Goal: Task Accomplishment & Management: Complete application form

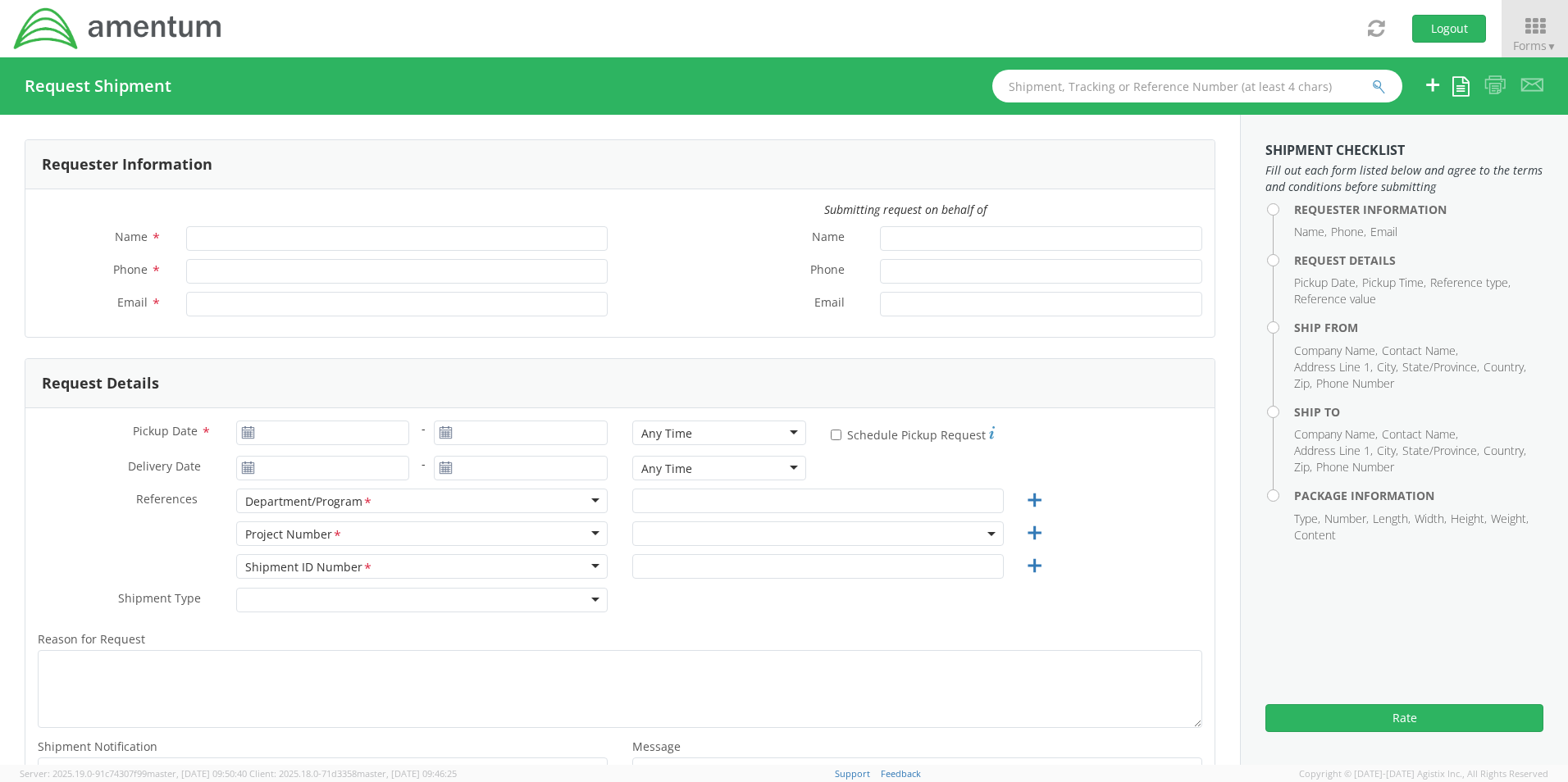
type input "[PERSON_NAME]"
type input "[PHONE_NUMBER]"
type input "miyah.harding@amentum.com"
select select "6119.F0043.03012.AA.02.00.200"
click at [1468, 30] on button "Logout" at bounding box center [1450, 29] width 74 height 28
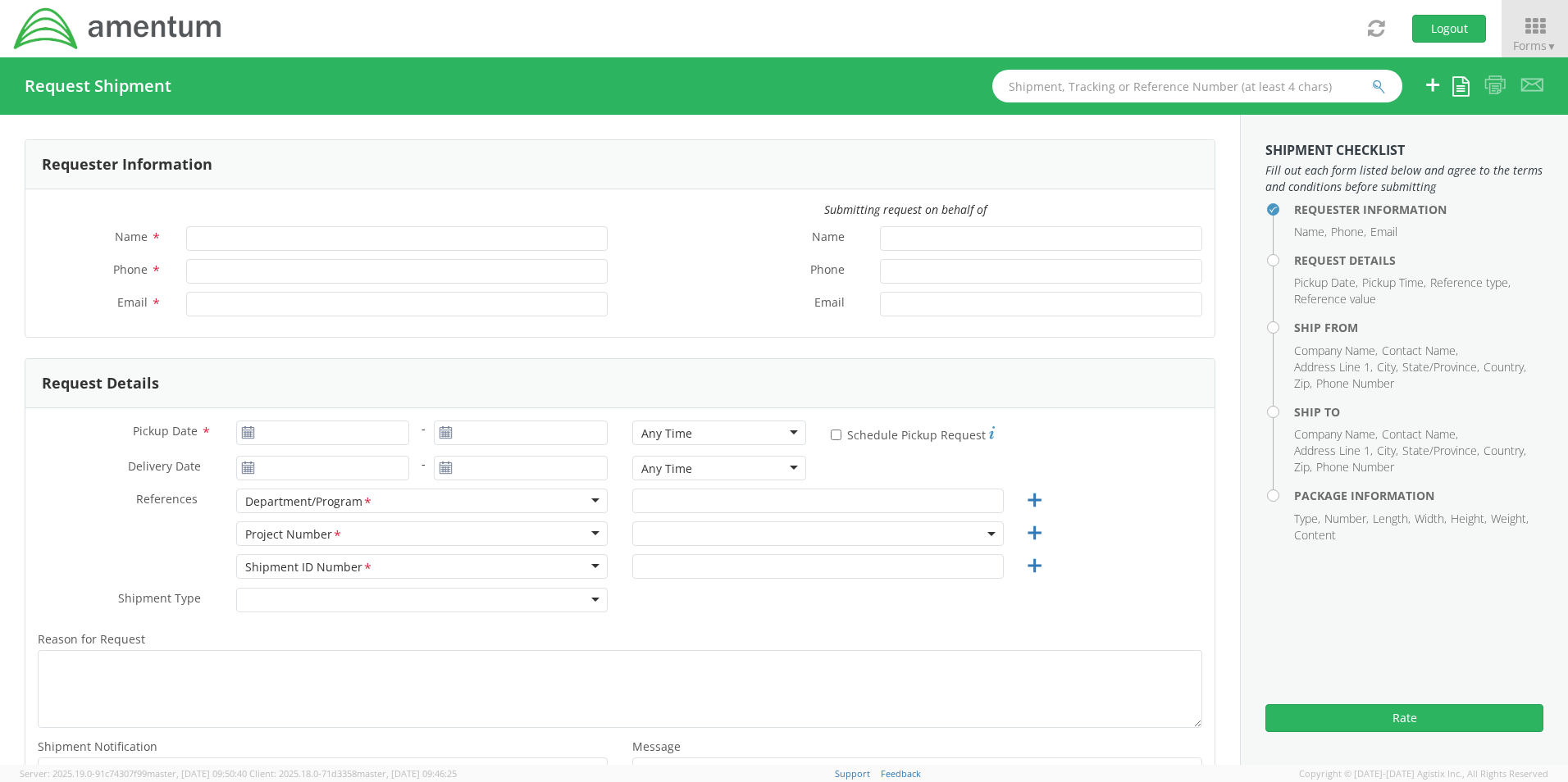
type input "[PERSON_NAME]"
type input "[PHONE_NUMBER]"
type input "[EMAIL_ADDRESS][PERSON_NAME][DOMAIN_NAME]"
select select "6119.F0043.03012.AA.02.00.200"
click at [1430, 35] on button "Logout" at bounding box center [1450, 29] width 74 height 28
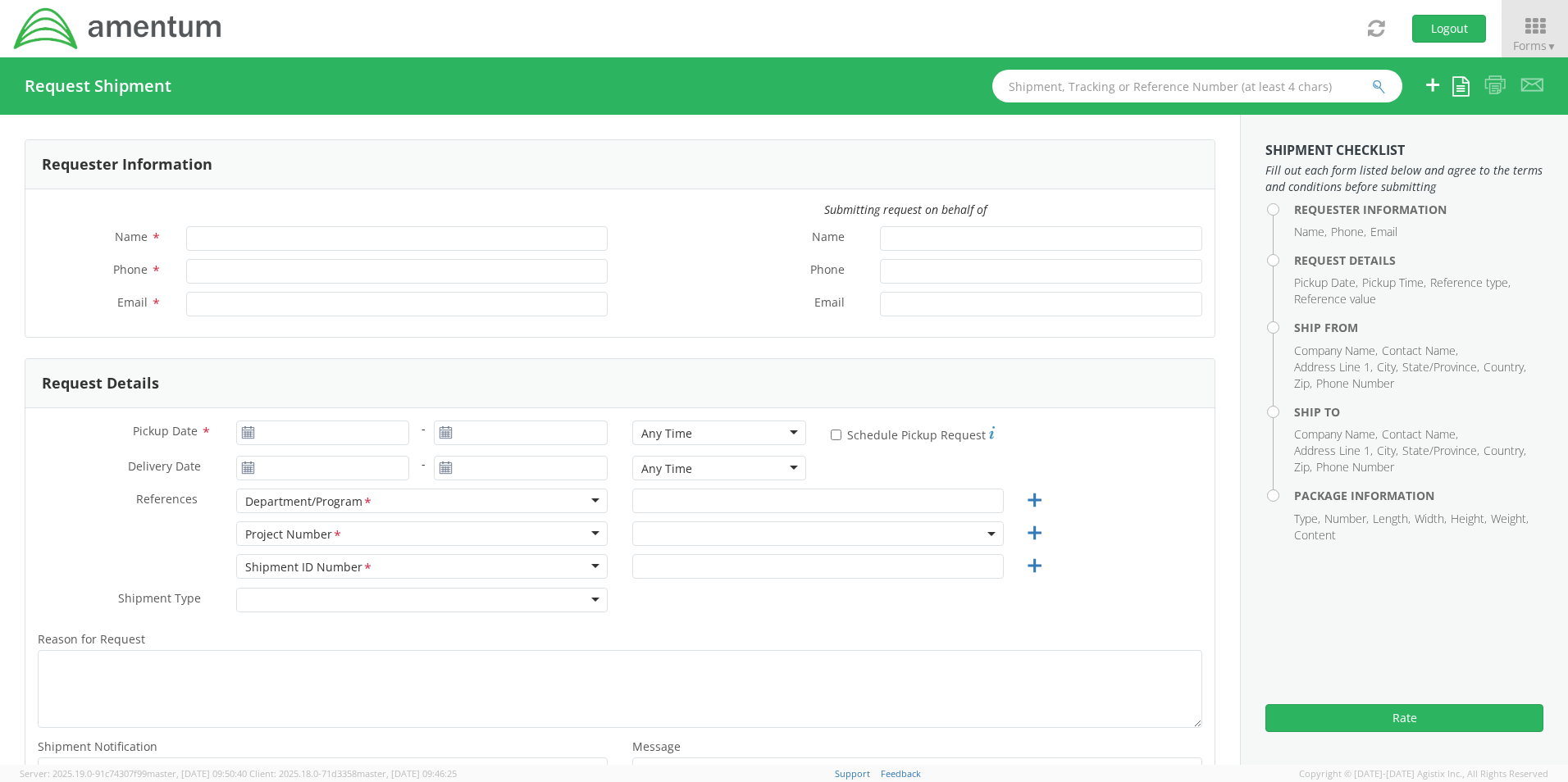
type input "[PERSON_NAME]"
type input "[PHONE_NUMBER]"
type input "[EMAIL_ADDRESS][PERSON_NAME][DOMAIN_NAME]"
select select "6119.F0043.03012.AA.02.00.200"
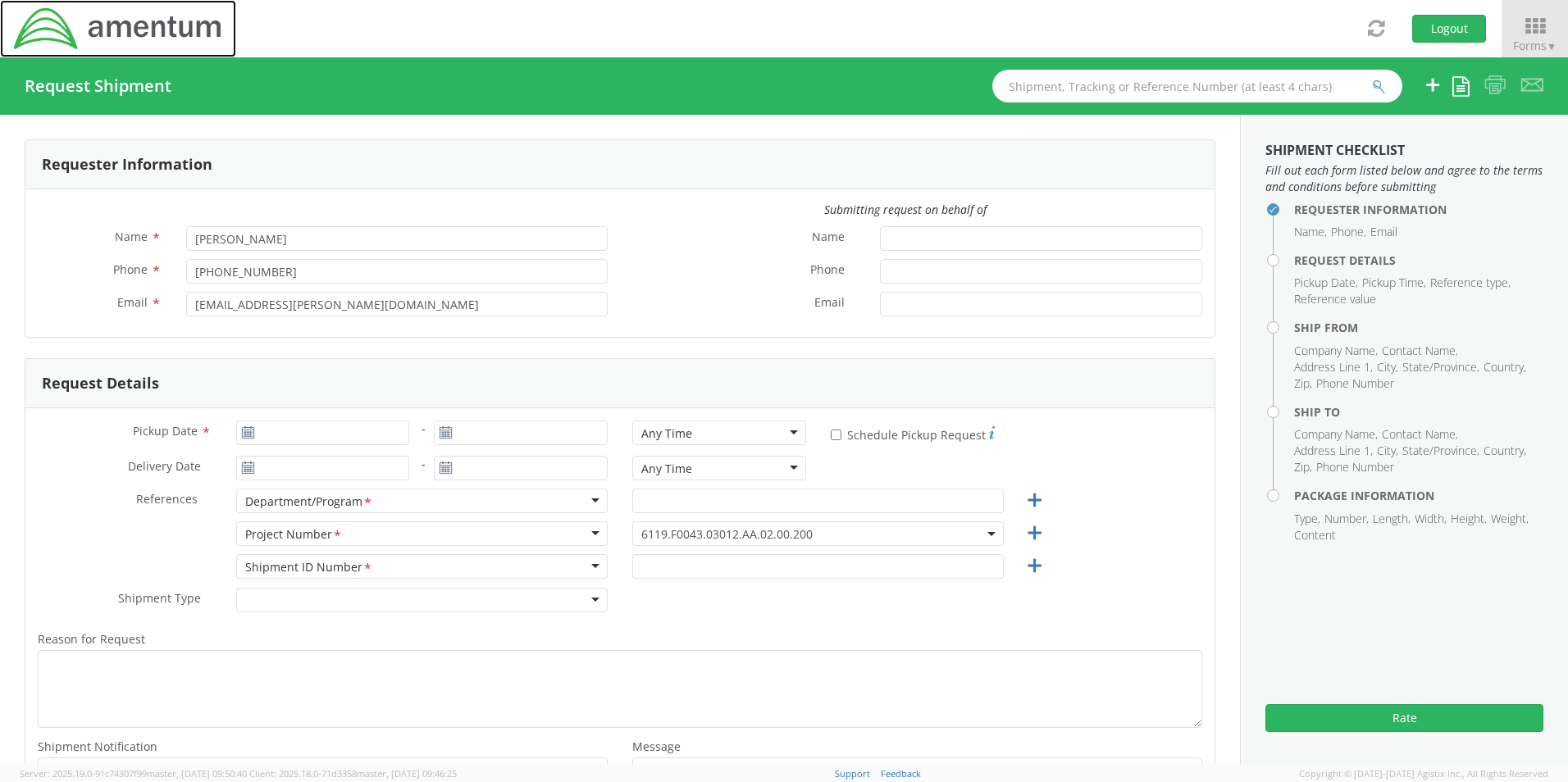
click at [53, 28] on img at bounding box center [118, 29] width 212 height 46
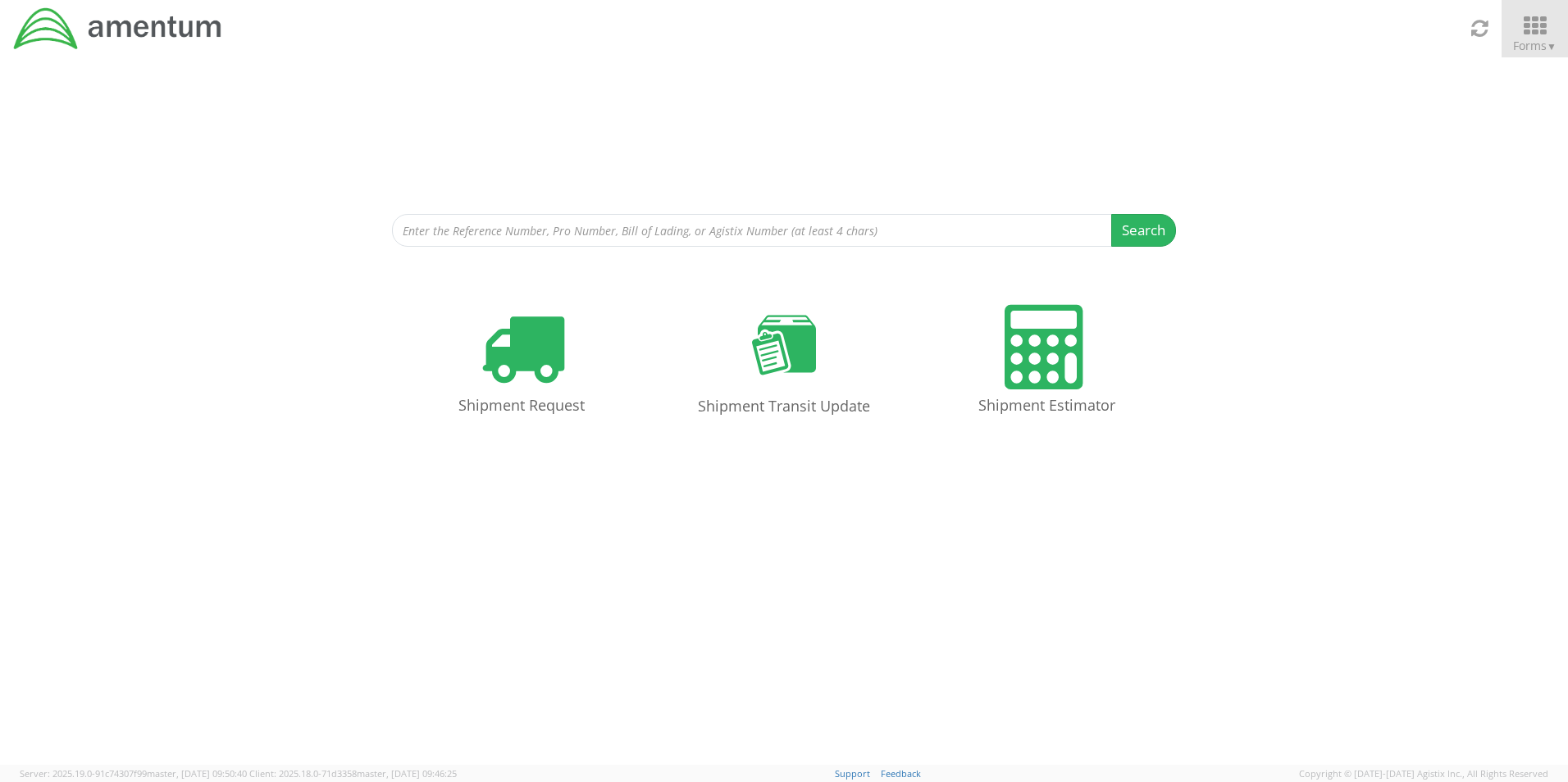
click at [1529, 32] on icon at bounding box center [1535, 26] width 76 height 23
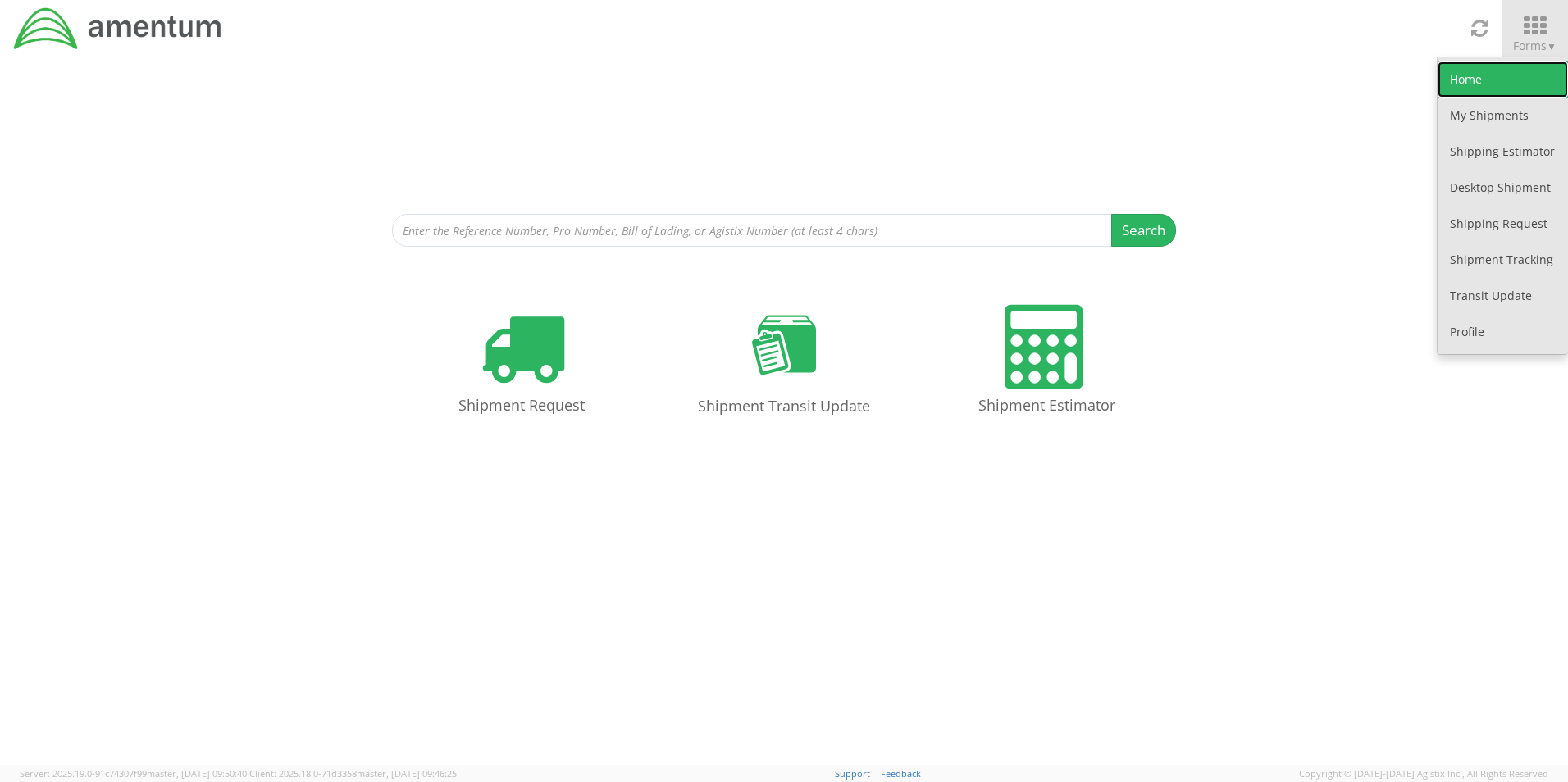
click at [1481, 81] on link "Home" at bounding box center [1502, 79] width 131 height 36
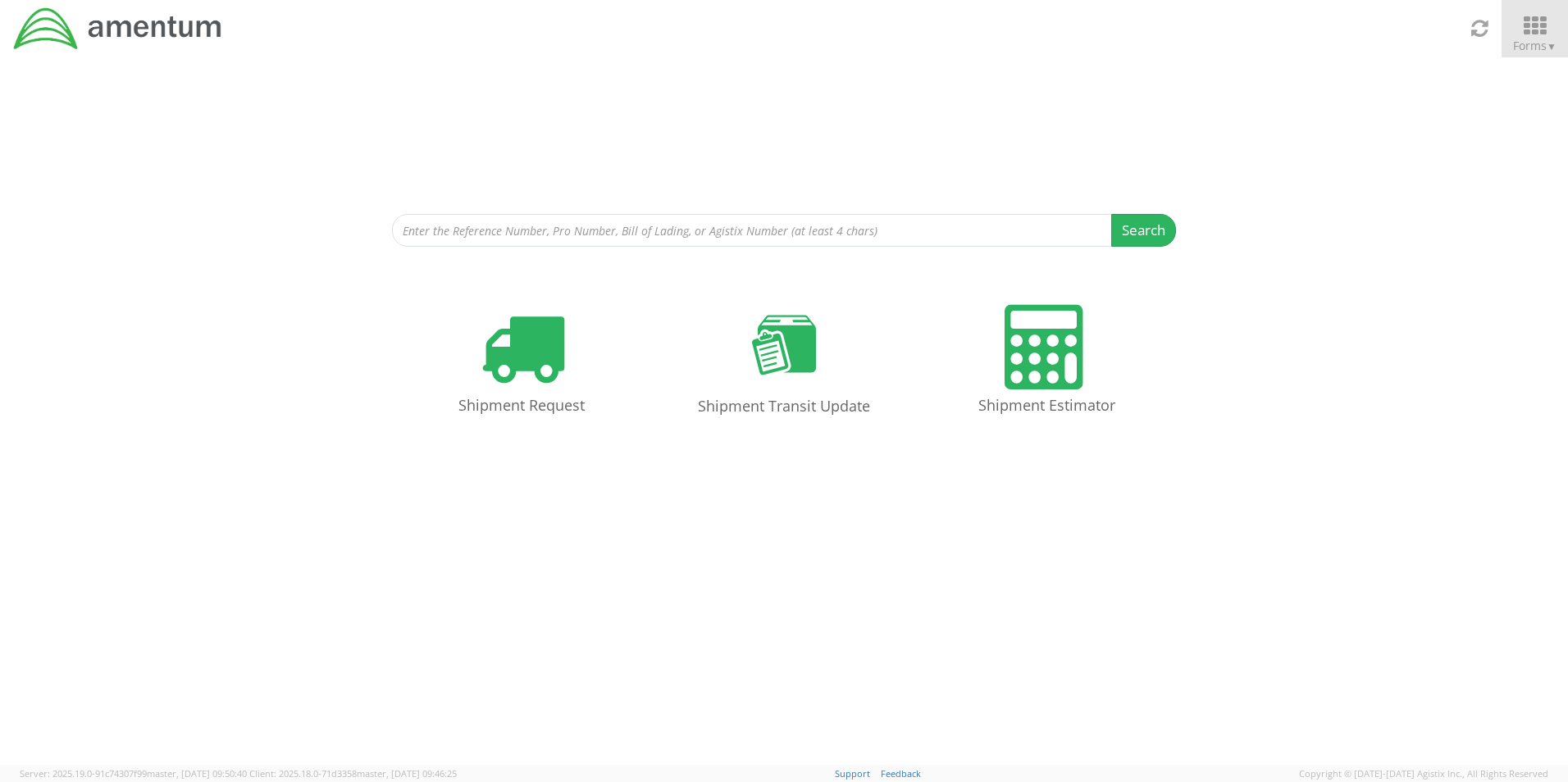
click at [1537, 32] on icon at bounding box center [1535, 26] width 76 height 23
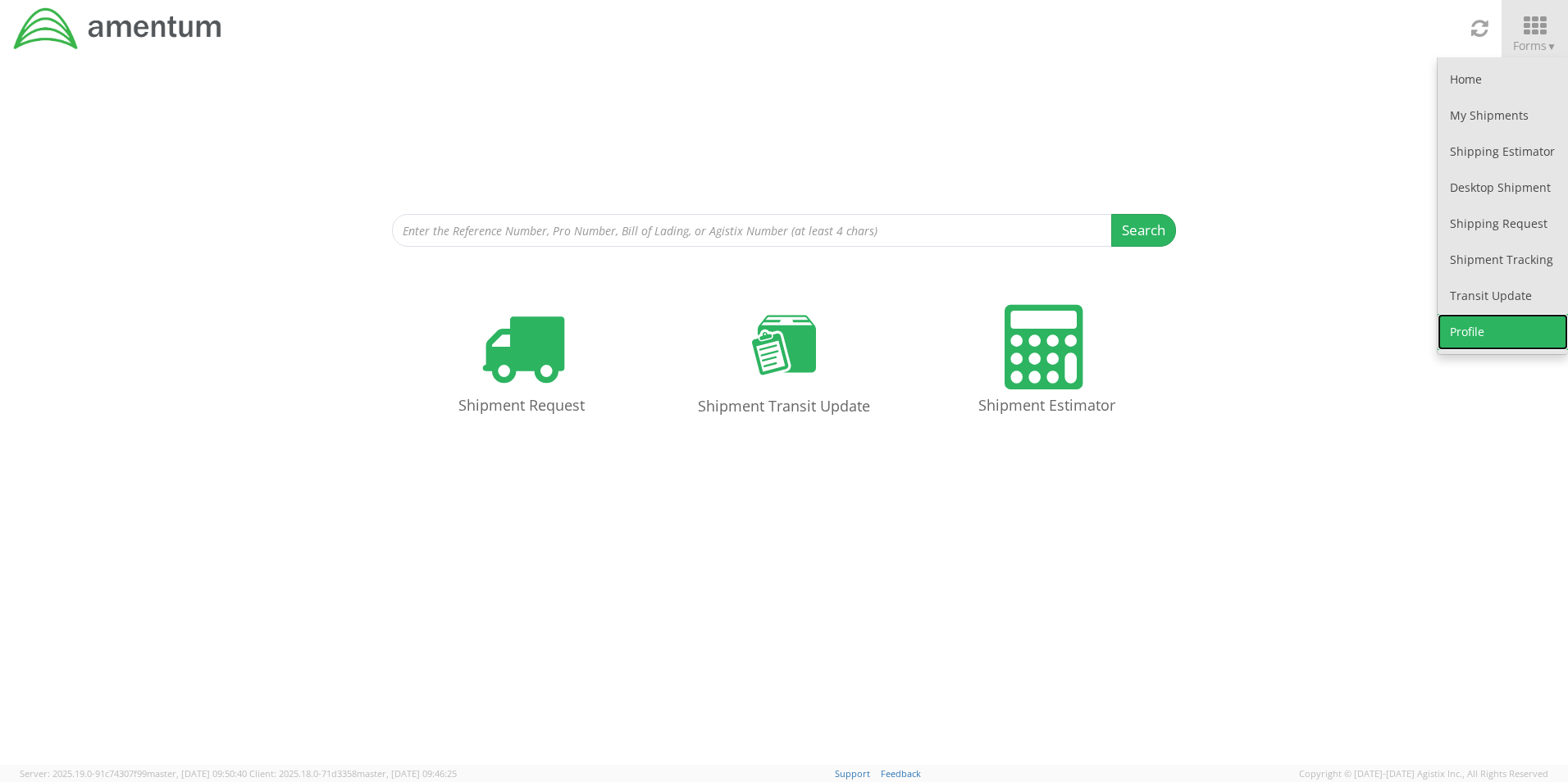
click at [1467, 335] on link "Profile" at bounding box center [1502, 331] width 131 height 36
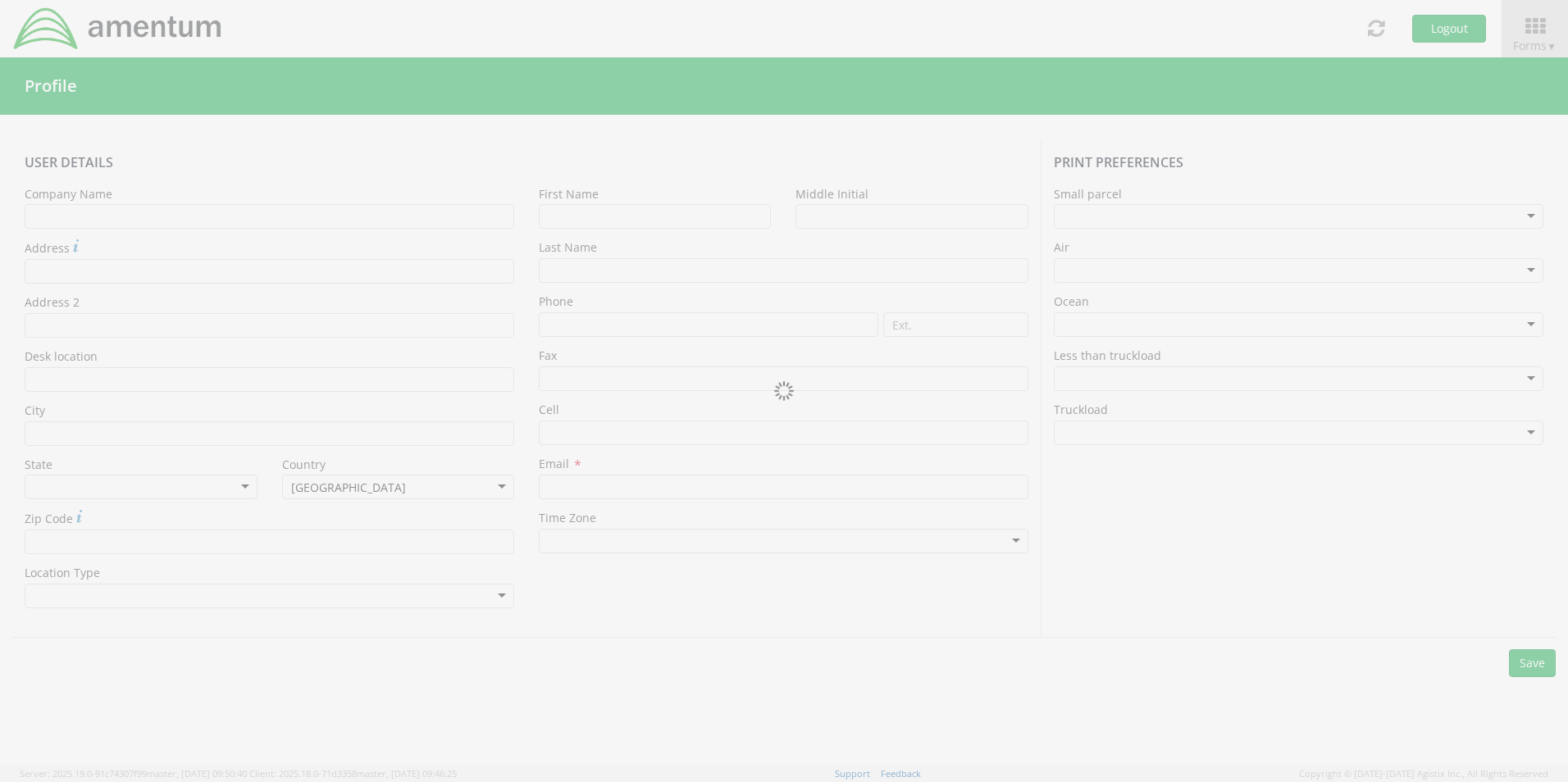
type input "Amentum Services, Inc"
type input "Miyah"
type input "Harding"
type input "[PHONE_NUMBER]"
type input "[EMAIL_ADDRESS][PERSON_NAME][DOMAIN_NAME]"
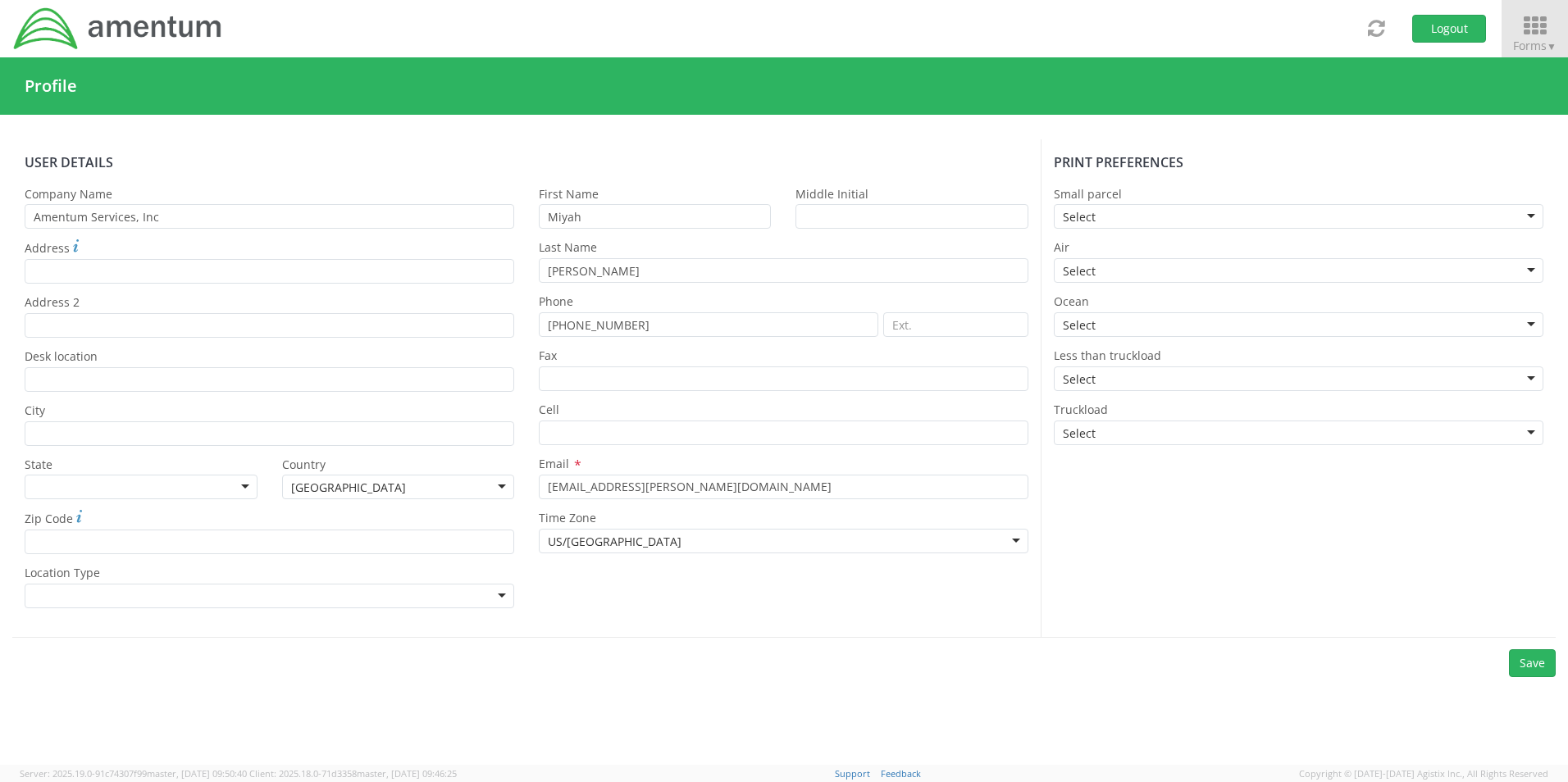
click at [1524, 28] on icon at bounding box center [1535, 26] width 76 height 23
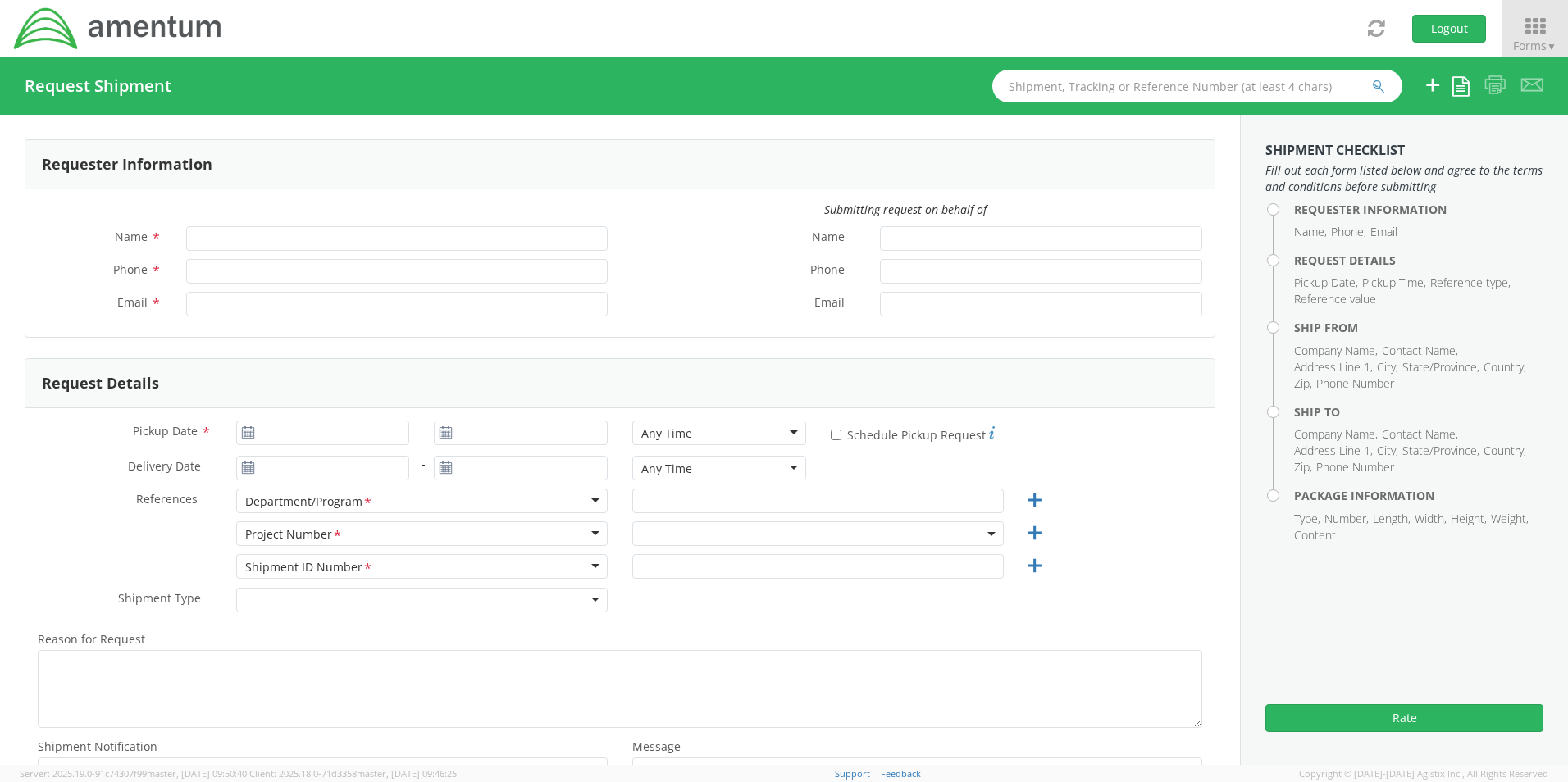
type input "[PERSON_NAME]"
type input "775-945-7559"
type input "miyah.harding@amentum.com"
select select "6119.F0043.03012.AA.02.00.200"
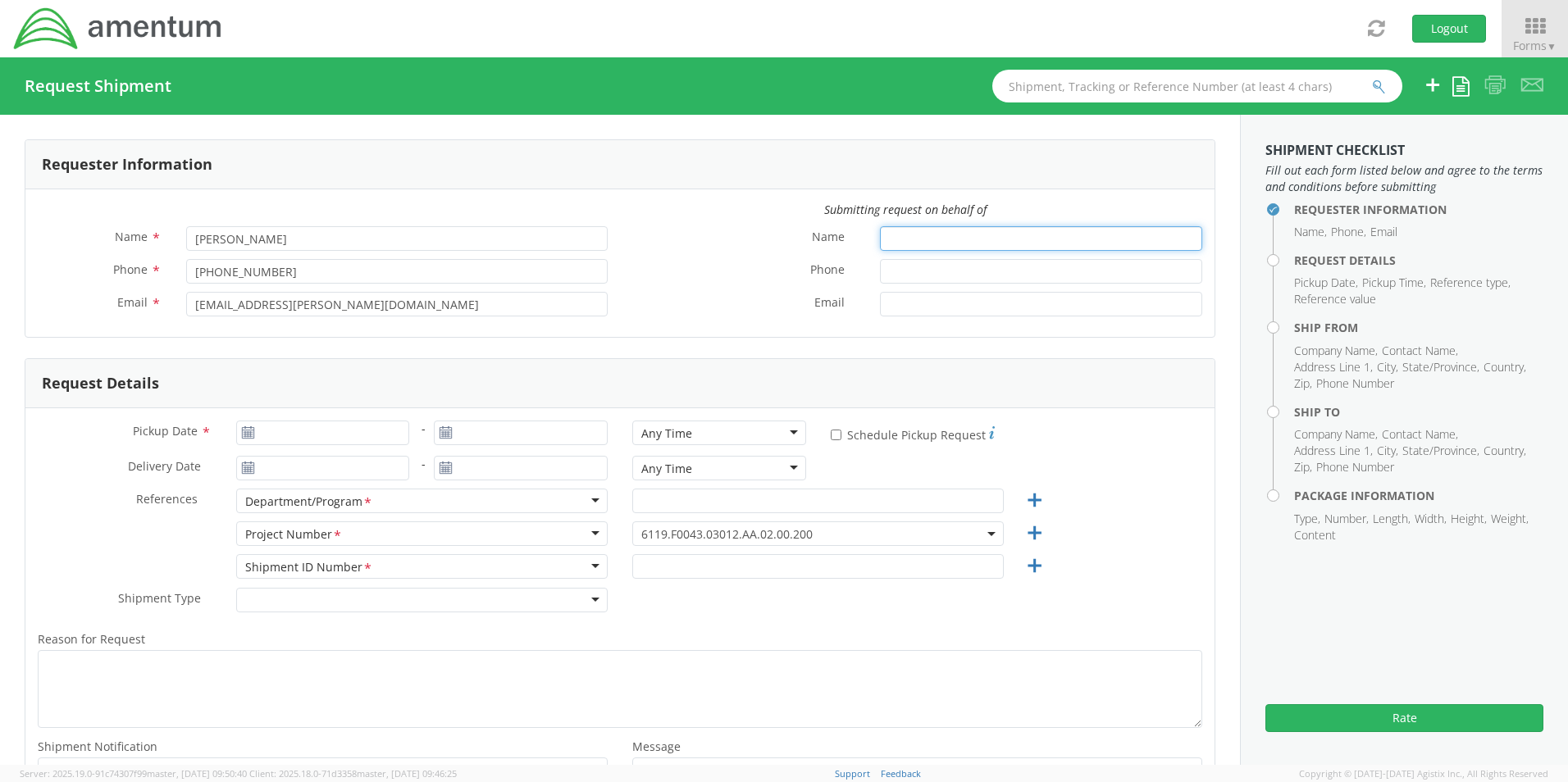
click at [927, 233] on input "Name *" at bounding box center [1041, 239] width 322 height 25
type input "M"
type input "[PERSON_NAME]"
type input "[PHONE_NUMBER]"
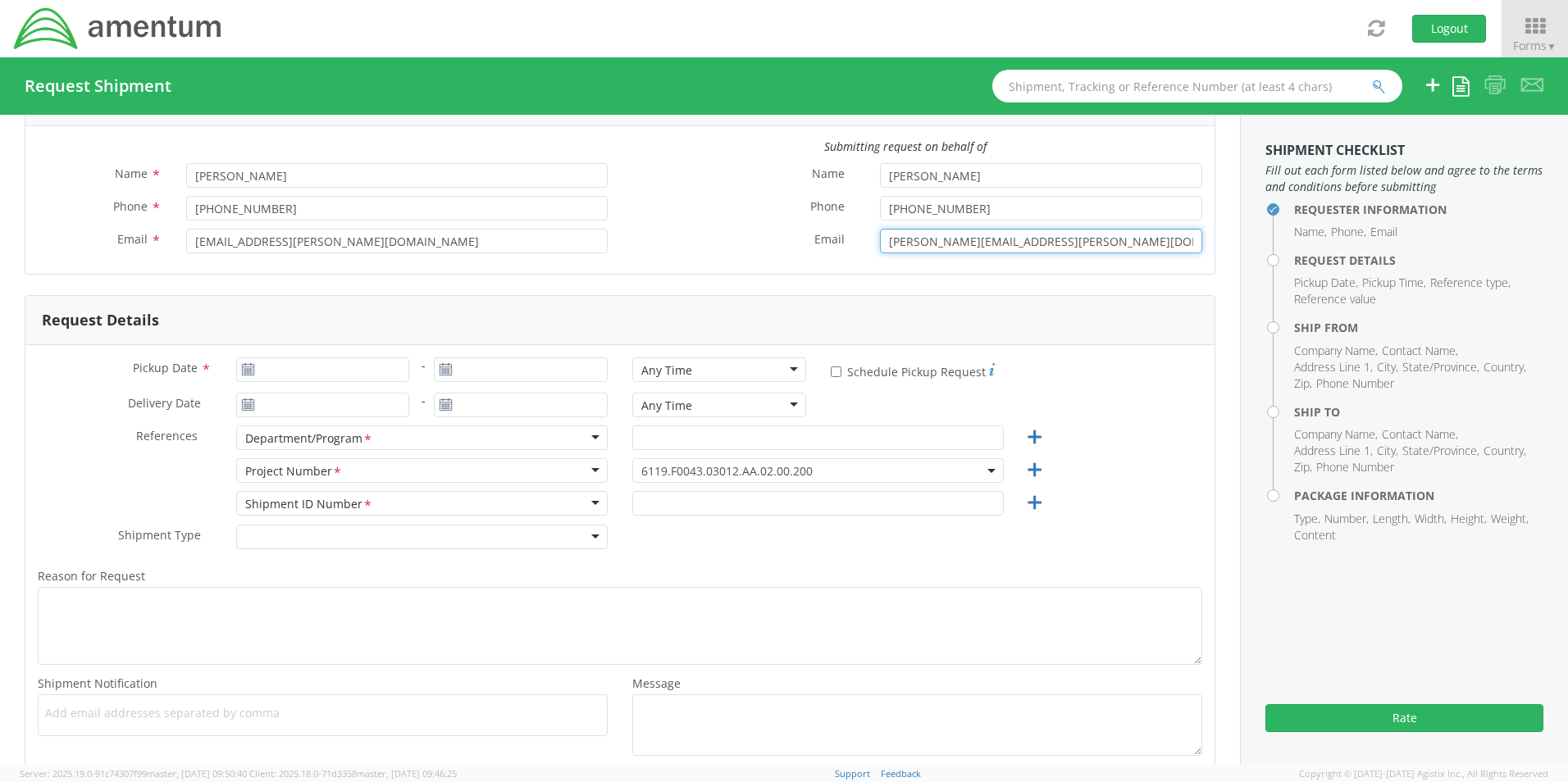
scroll to position [164, 0]
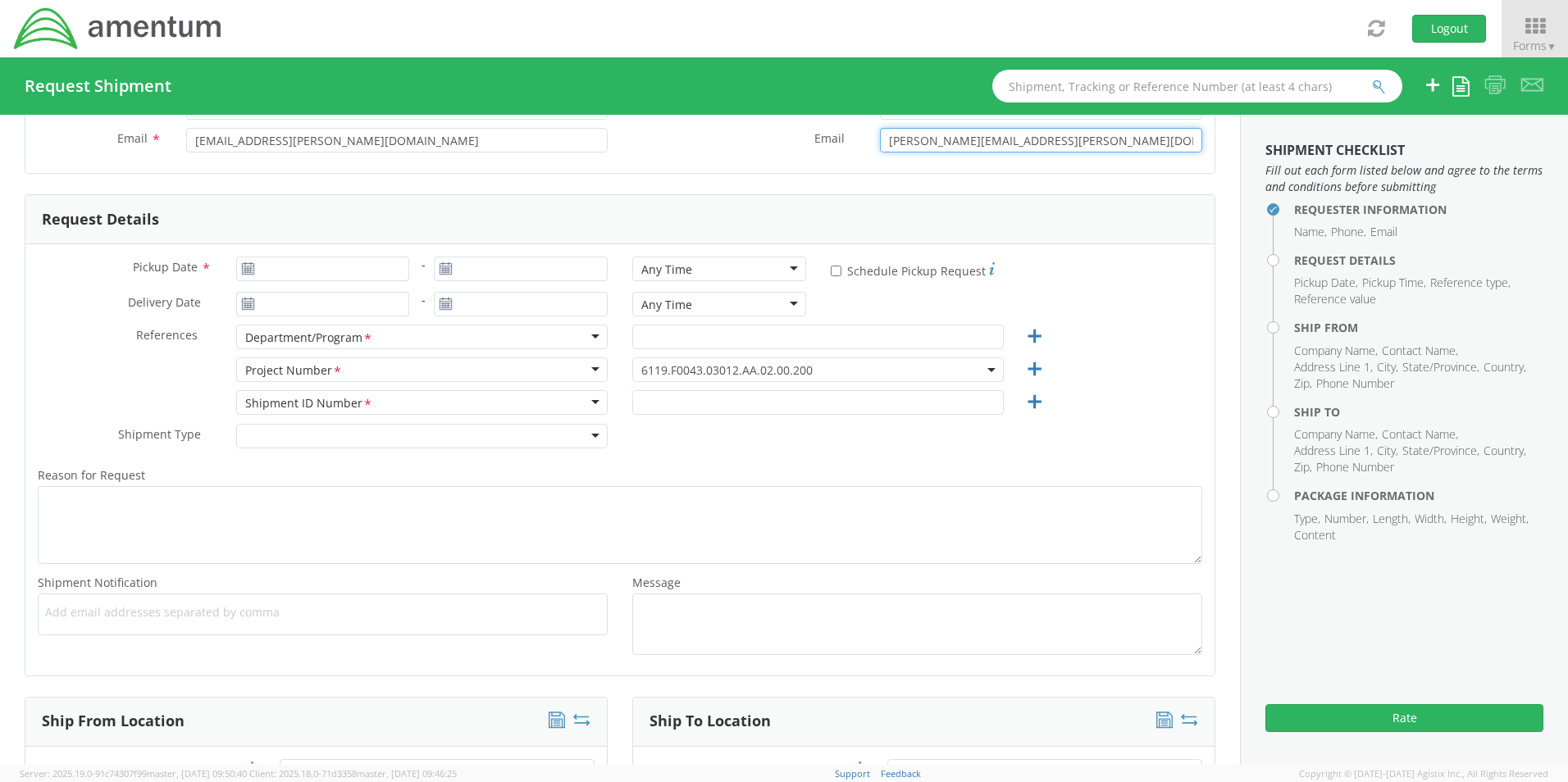
type input "[PERSON_NAME][EMAIL_ADDRESS][PERSON_NAME][DOMAIN_NAME]"
type input "09/16/2025"
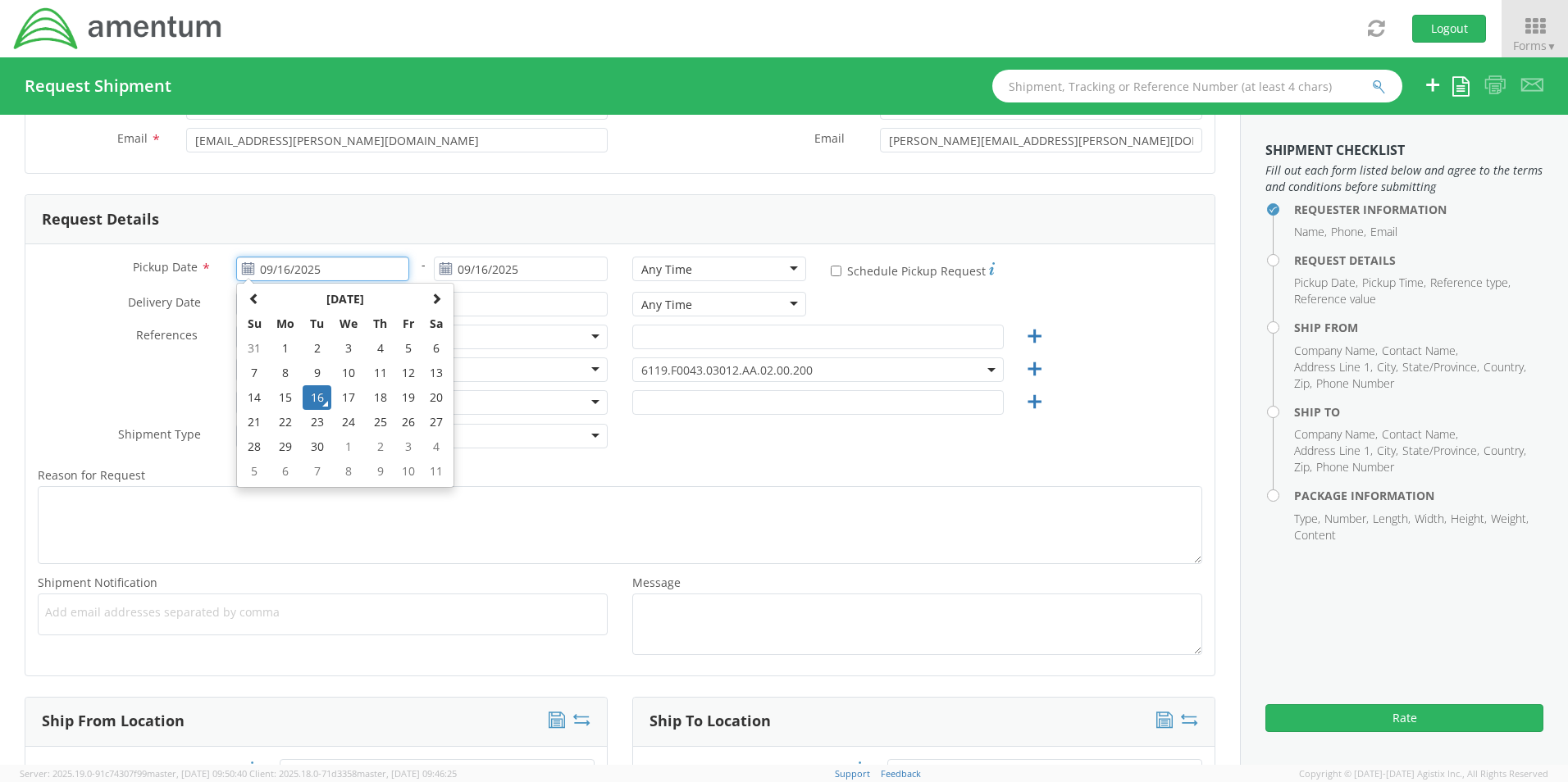
click at [242, 276] on input "09/16/2025" at bounding box center [323, 268] width 174 height 25
click at [313, 402] on td "16" at bounding box center [317, 397] width 29 height 25
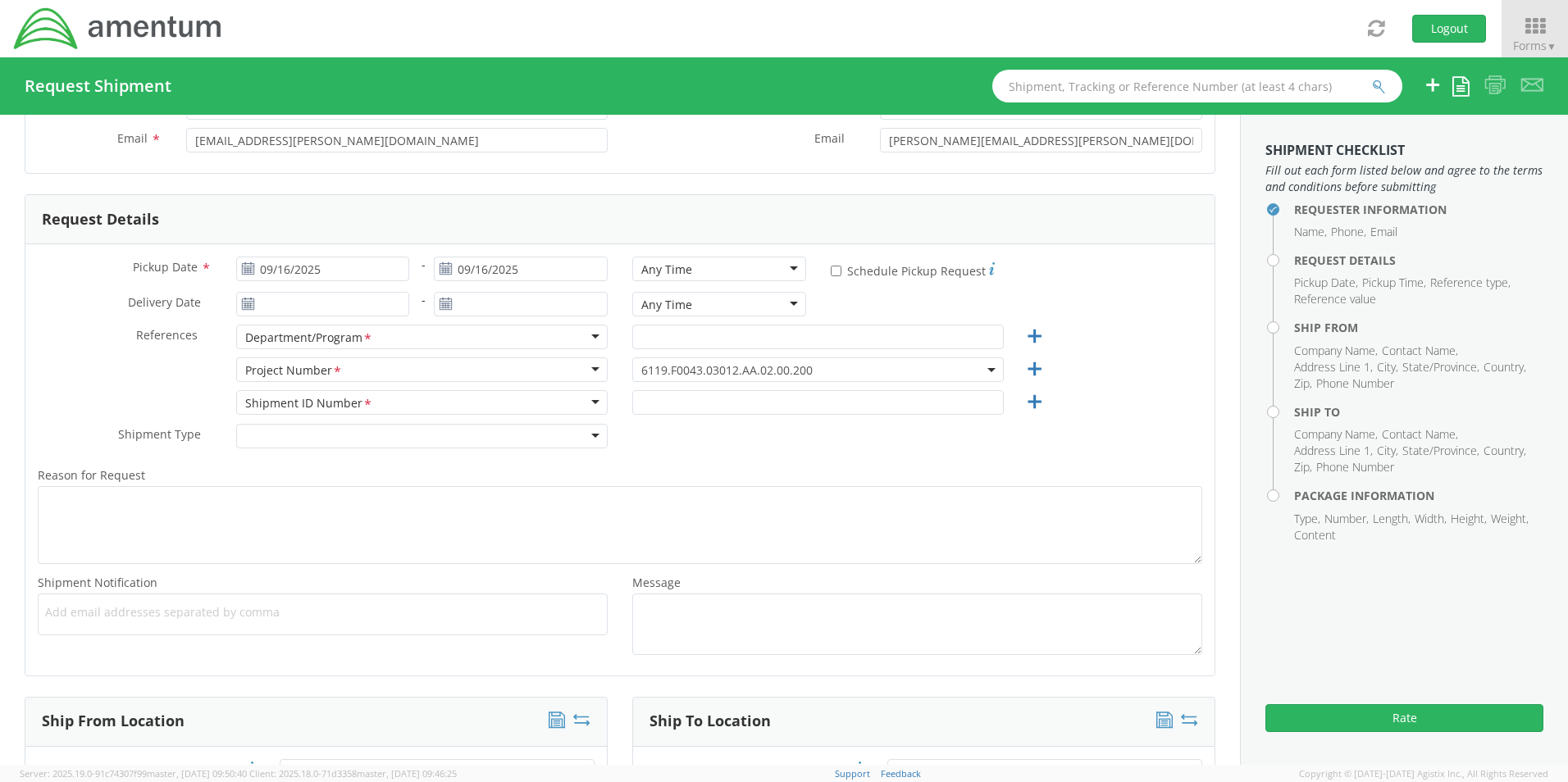
click at [249, 304] on use at bounding box center [247, 304] width 11 height 11
click at [245, 306] on use at bounding box center [247, 304] width 11 height 11
click at [244, 306] on use at bounding box center [247, 304] width 11 height 11
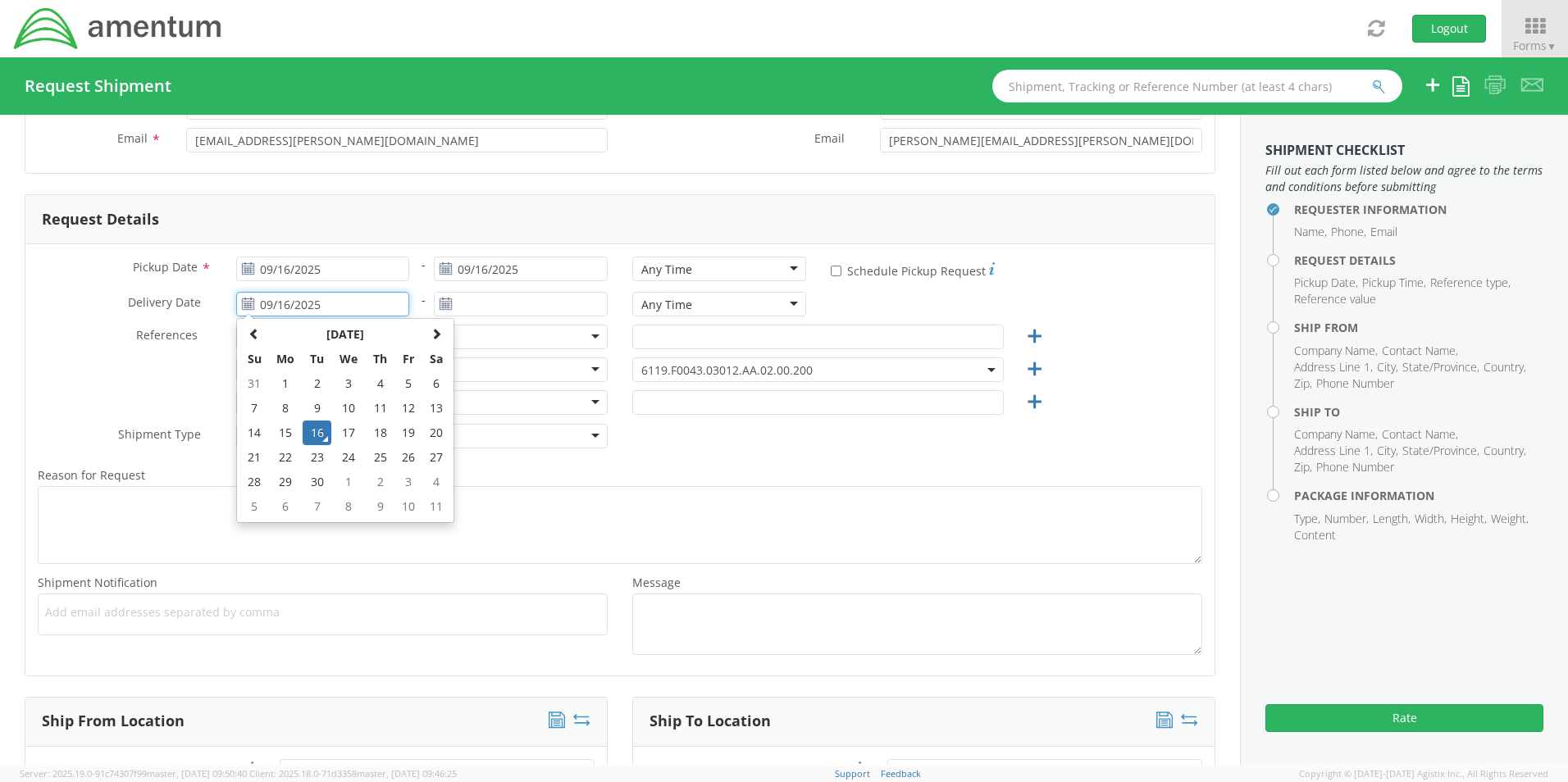
click at [283, 301] on input "09/16/2025" at bounding box center [323, 304] width 174 height 25
click at [351, 459] on td "24" at bounding box center [348, 457] width 34 height 25
type input "[DATE]"
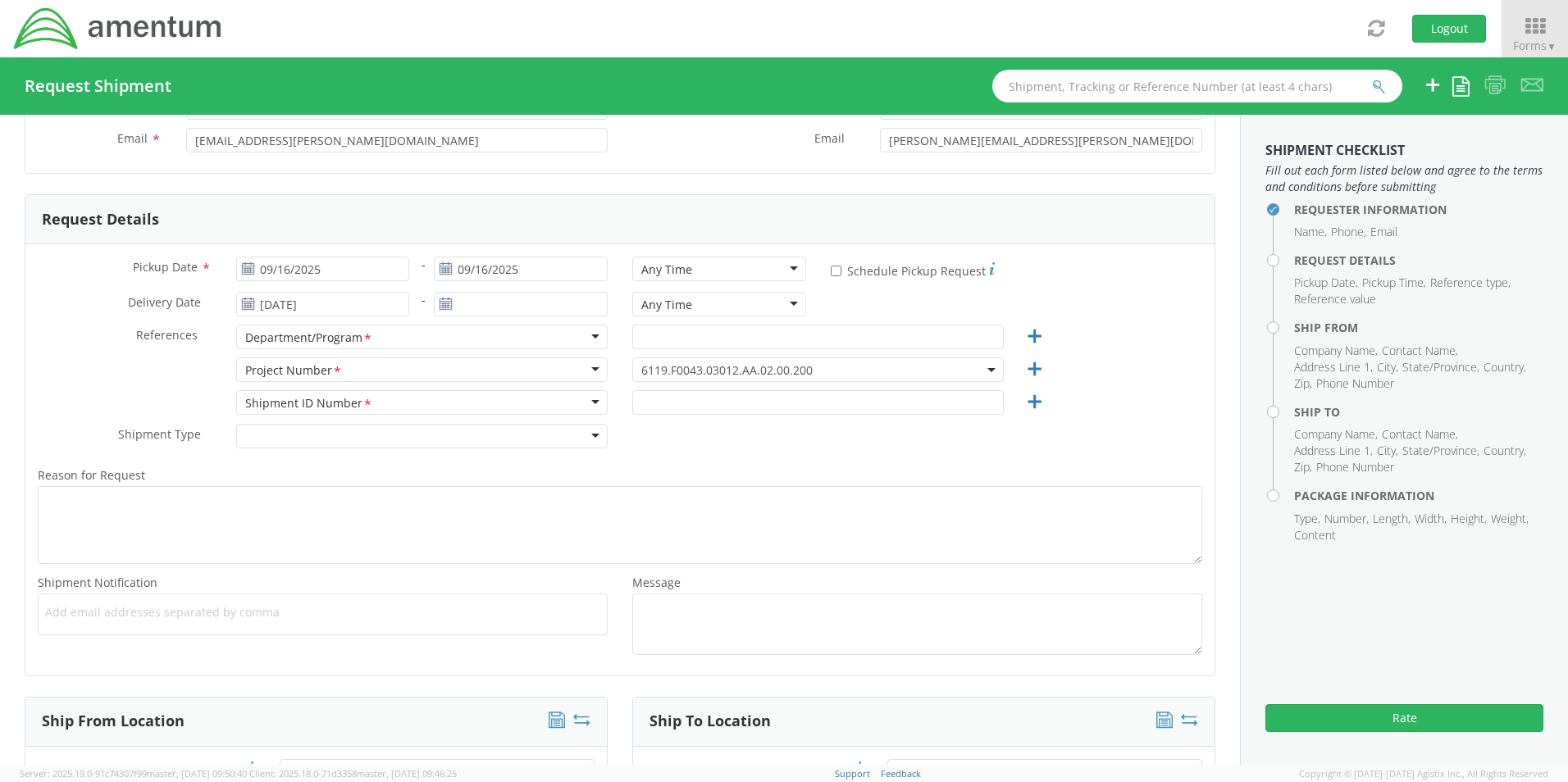
click at [782, 262] on div "Any Time" at bounding box center [719, 268] width 174 height 25
click at [747, 341] on input "text" at bounding box center [817, 337] width 371 height 25
type input "GSG HAWTHORNE"
click at [647, 402] on input "text" at bounding box center [817, 403] width 371 height 25
click at [825, 362] on span "6119.F0043.03012.AA.02.00.200" at bounding box center [817, 369] width 371 height 25
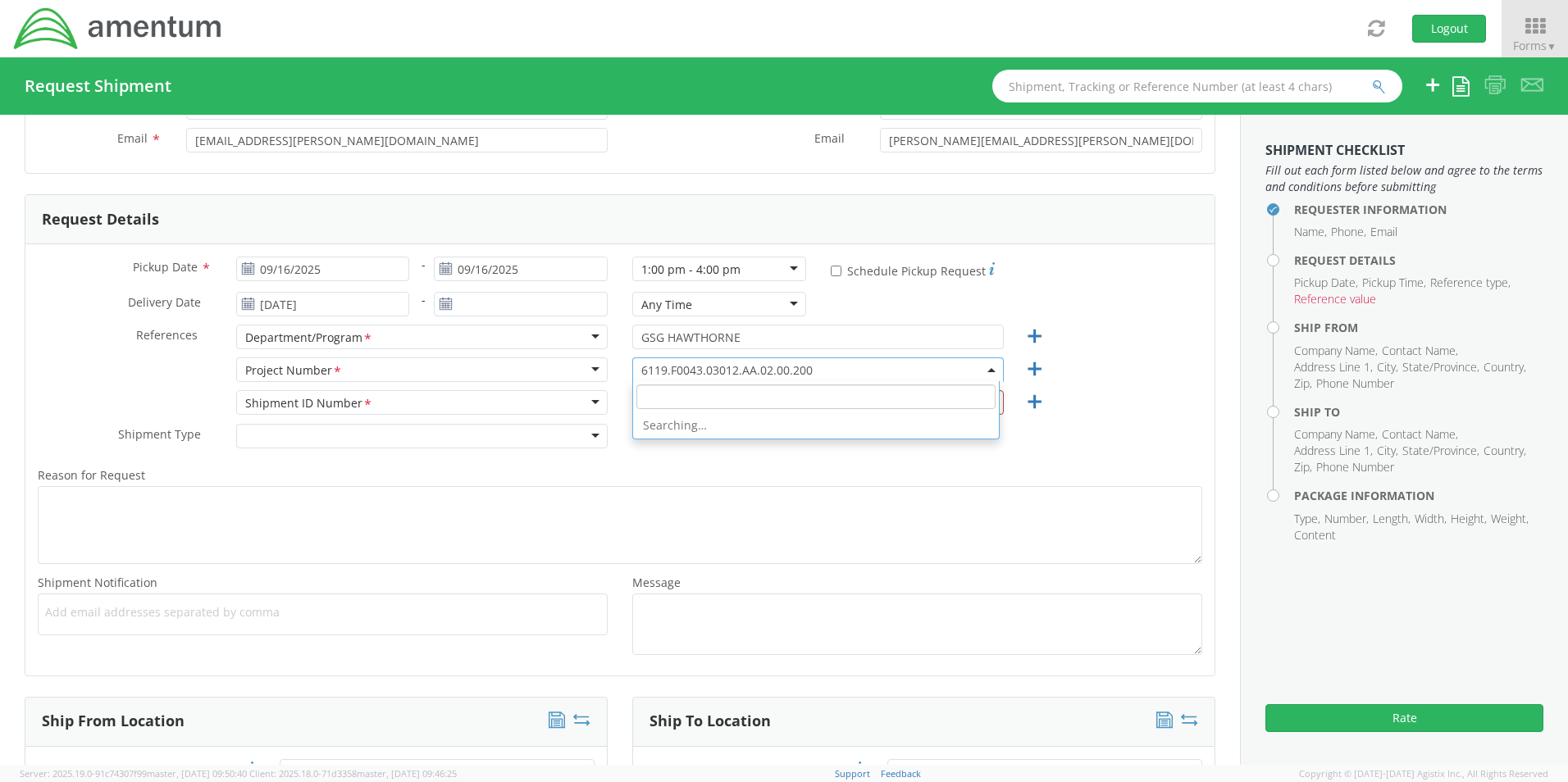
click at [730, 399] on input "search" at bounding box center [816, 397] width 359 height 25
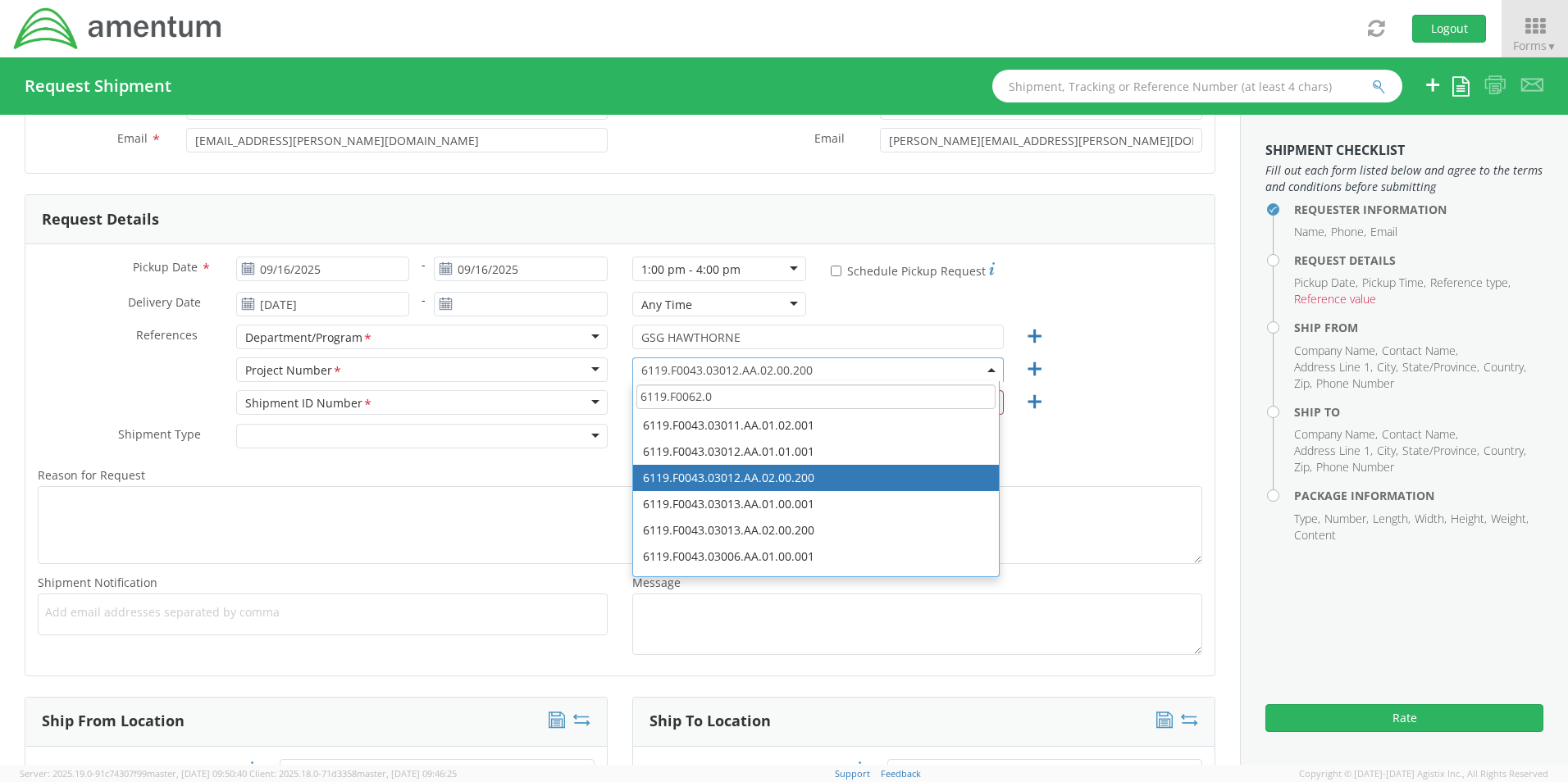
scroll to position [0, 0]
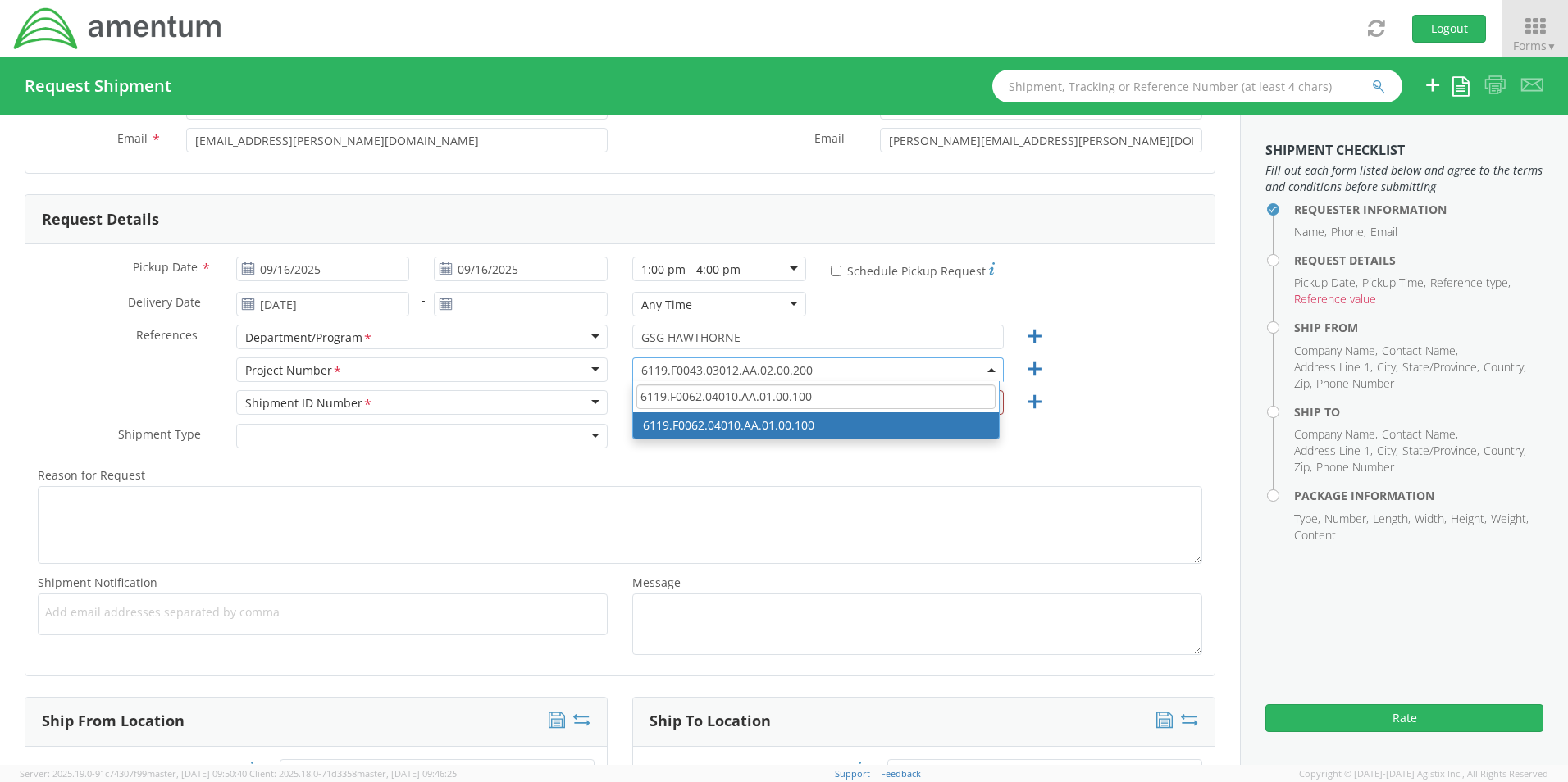
type input "6119.F0062.04010.AA.01.00.100"
select select "6119.F0062.04010.AA.01.00.100"
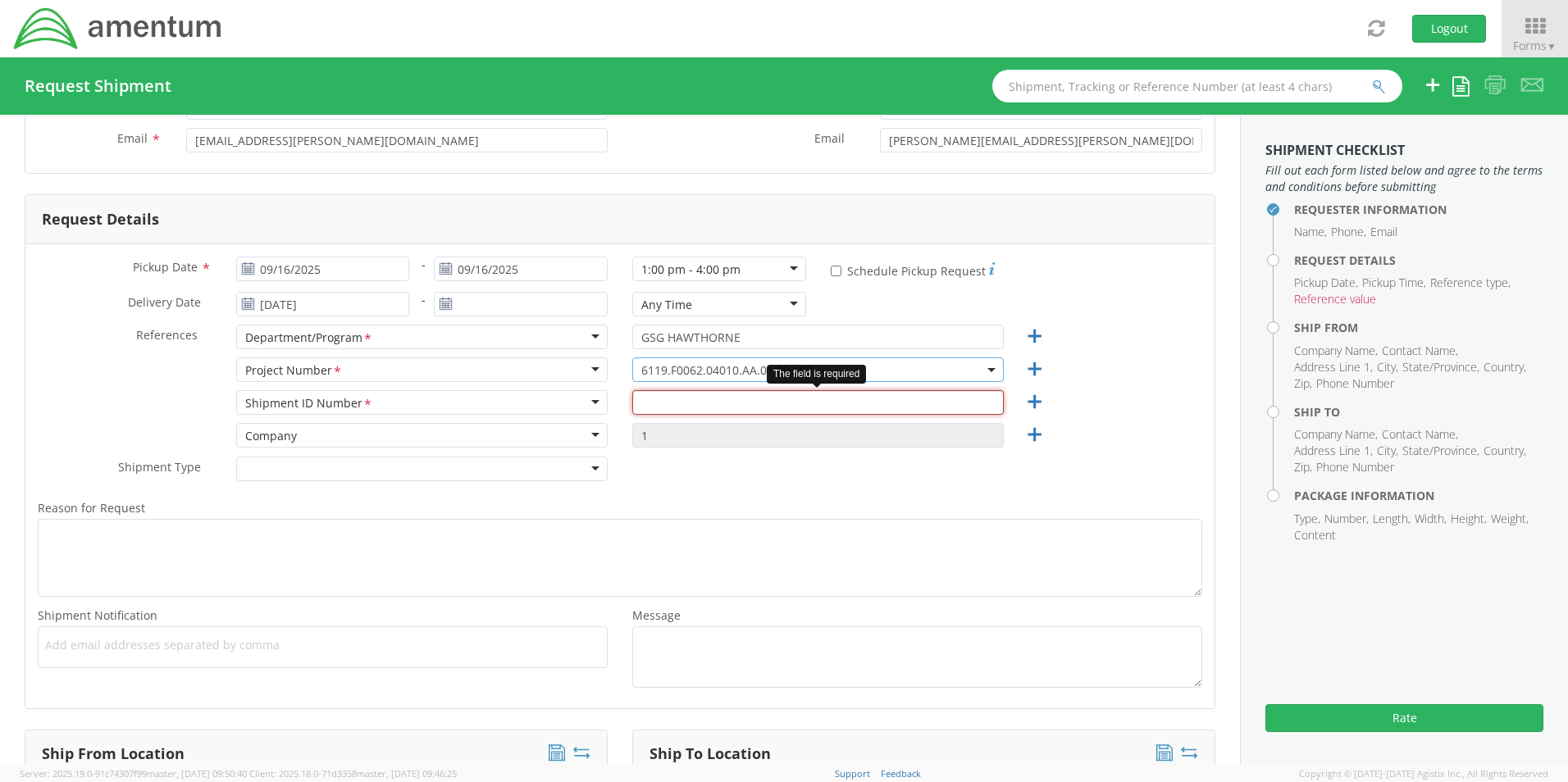
click at [656, 398] on input "text" at bounding box center [817, 403] width 371 height 25
type input "1"
type input "123ABC"
click at [571, 471] on div at bounding box center [421, 469] width 371 height 25
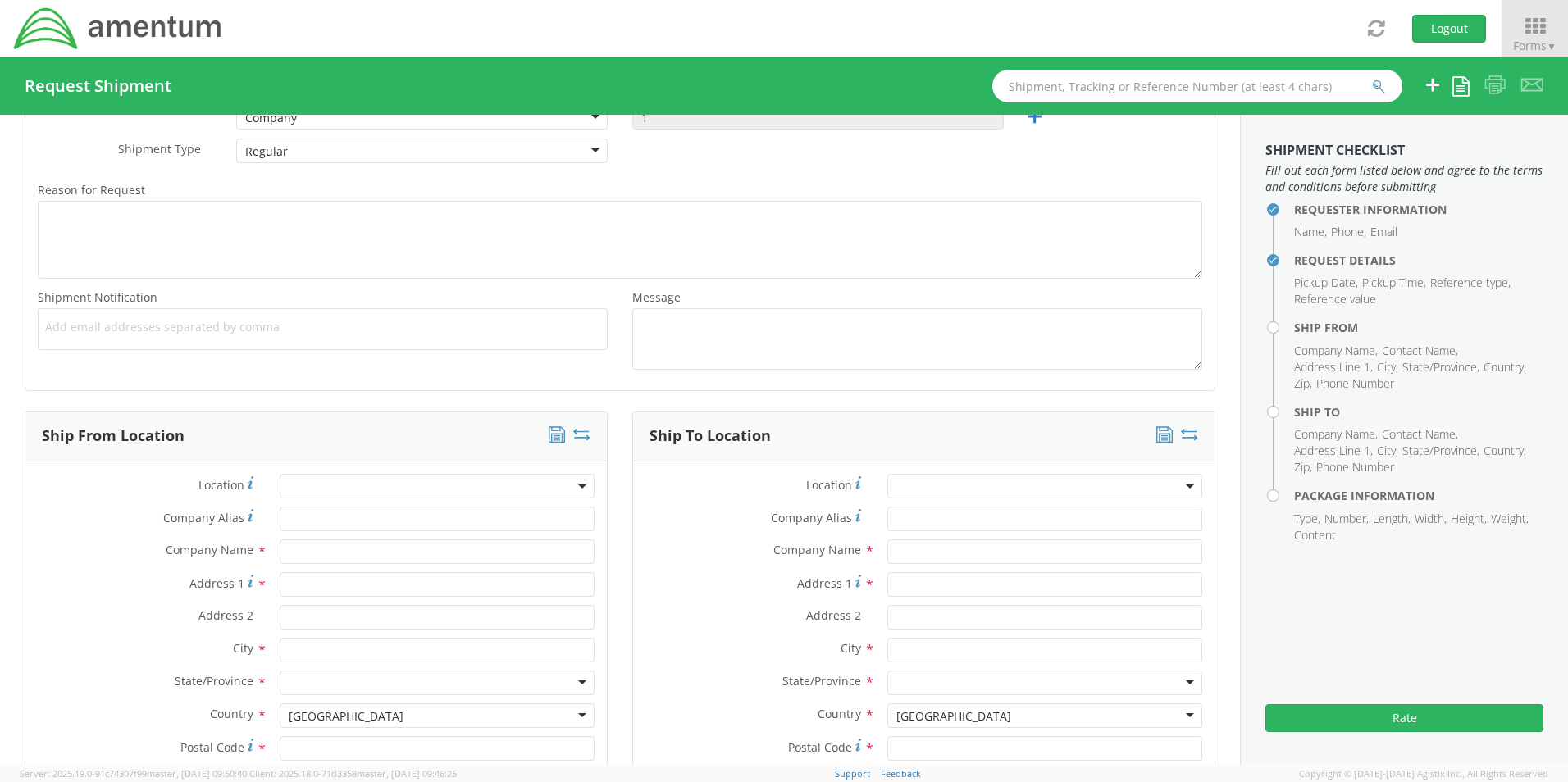
scroll to position [574, 0]
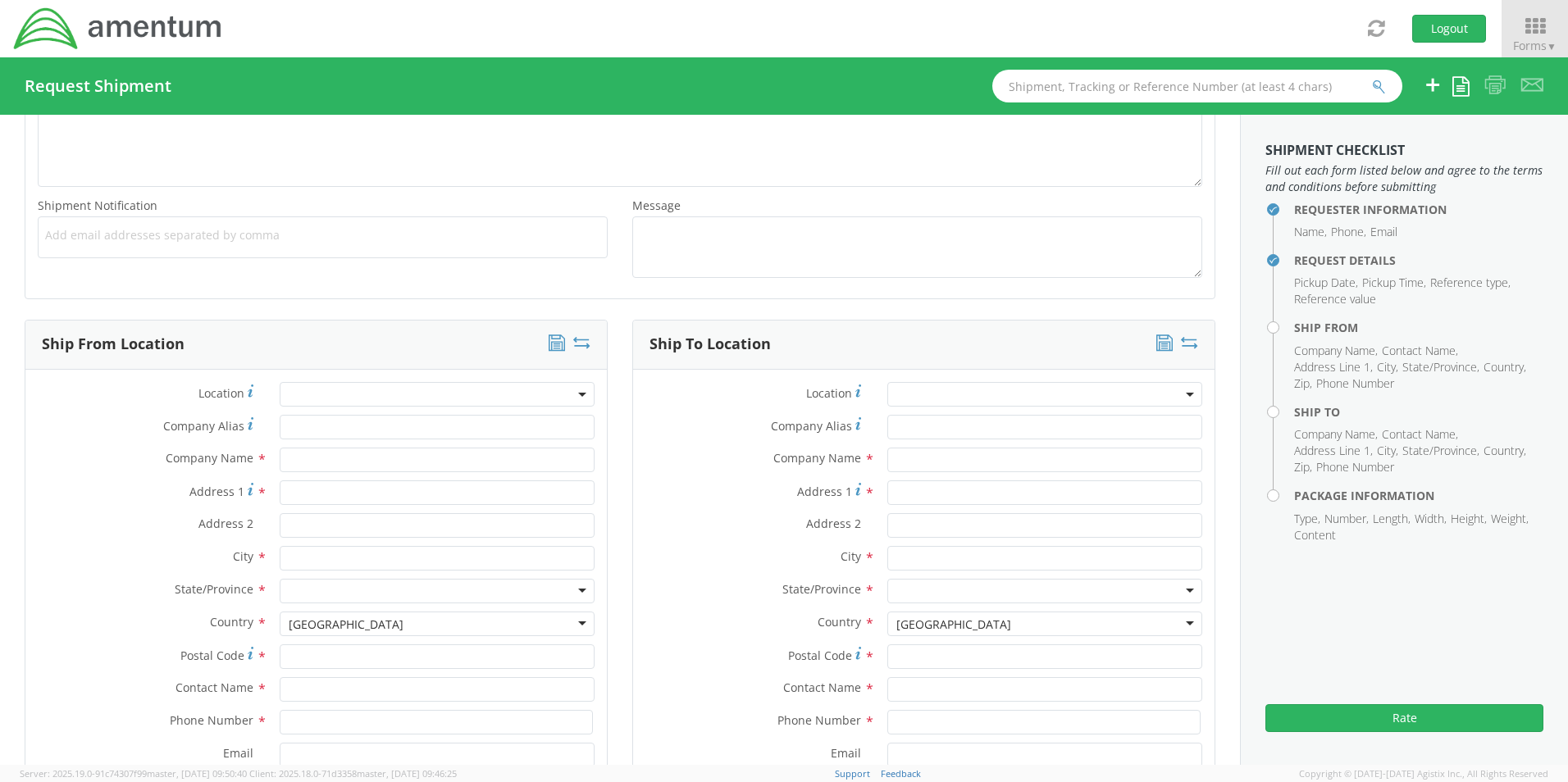
click at [393, 394] on span at bounding box center [437, 394] width 315 height 25
click at [91, 428] on label "Company Alias *" at bounding box center [145, 426] width 242 height 22
click at [280, 428] on input "Company Alias *" at bounding box center [437, 427] width 315 height 25
click at [342, 391] on span at bounding box center [437, 394] width 315 height 25
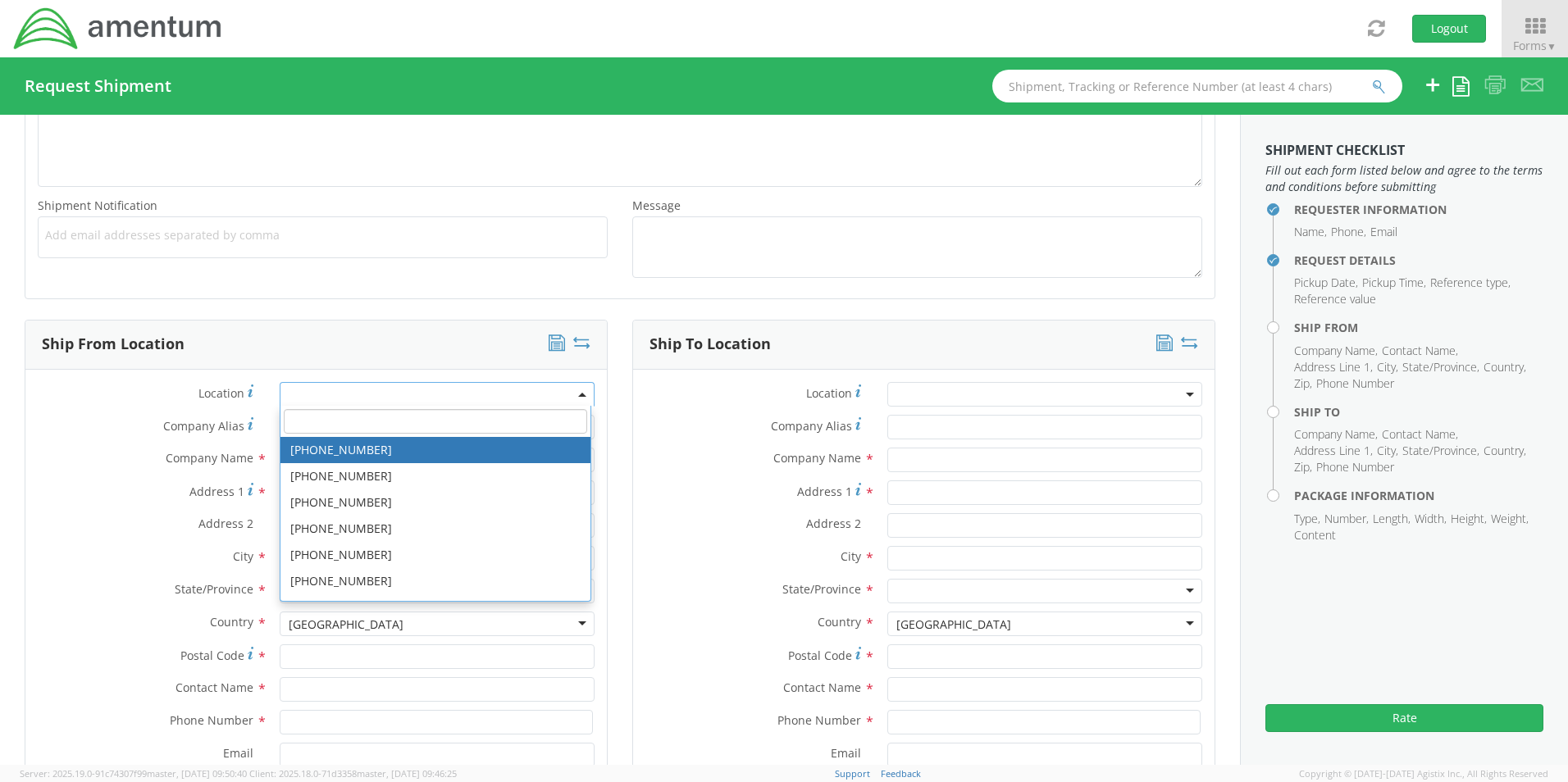
click at [348, 395] on span at bounding box center [437, 394] width 315 height 25
click at [350, 394] on span at bounding box center [437, 394] width 315 height 25
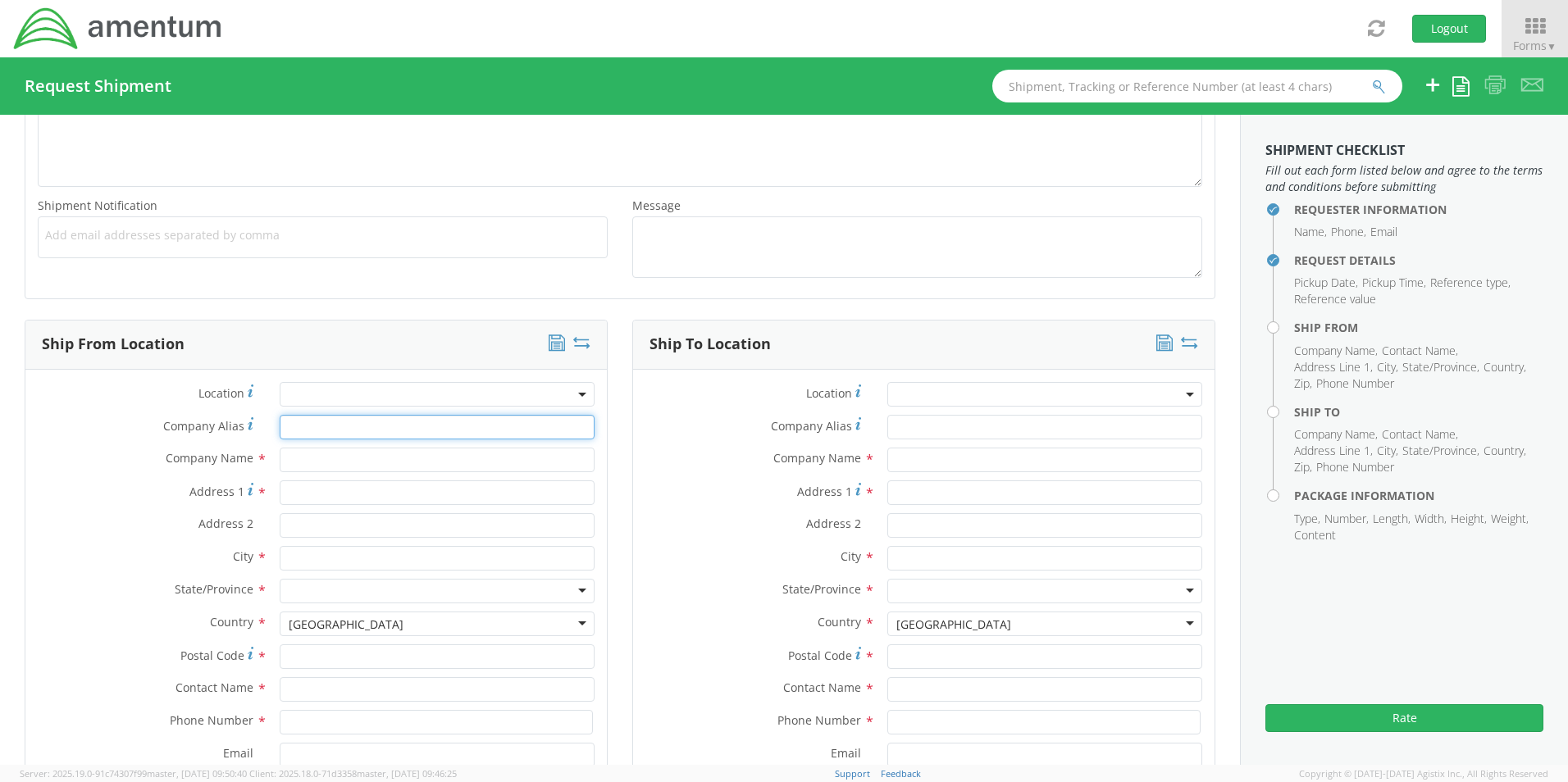
click at [341, 429] on input "Company Alias *" at bounding box center [437, 427] width 315 height 25
click at [374, 391] on span at bounding box center [437, 394] width 315 height 25
click at [133, 465] on label "Company Name *" at bounding box center [145, 458] width 242 height 21
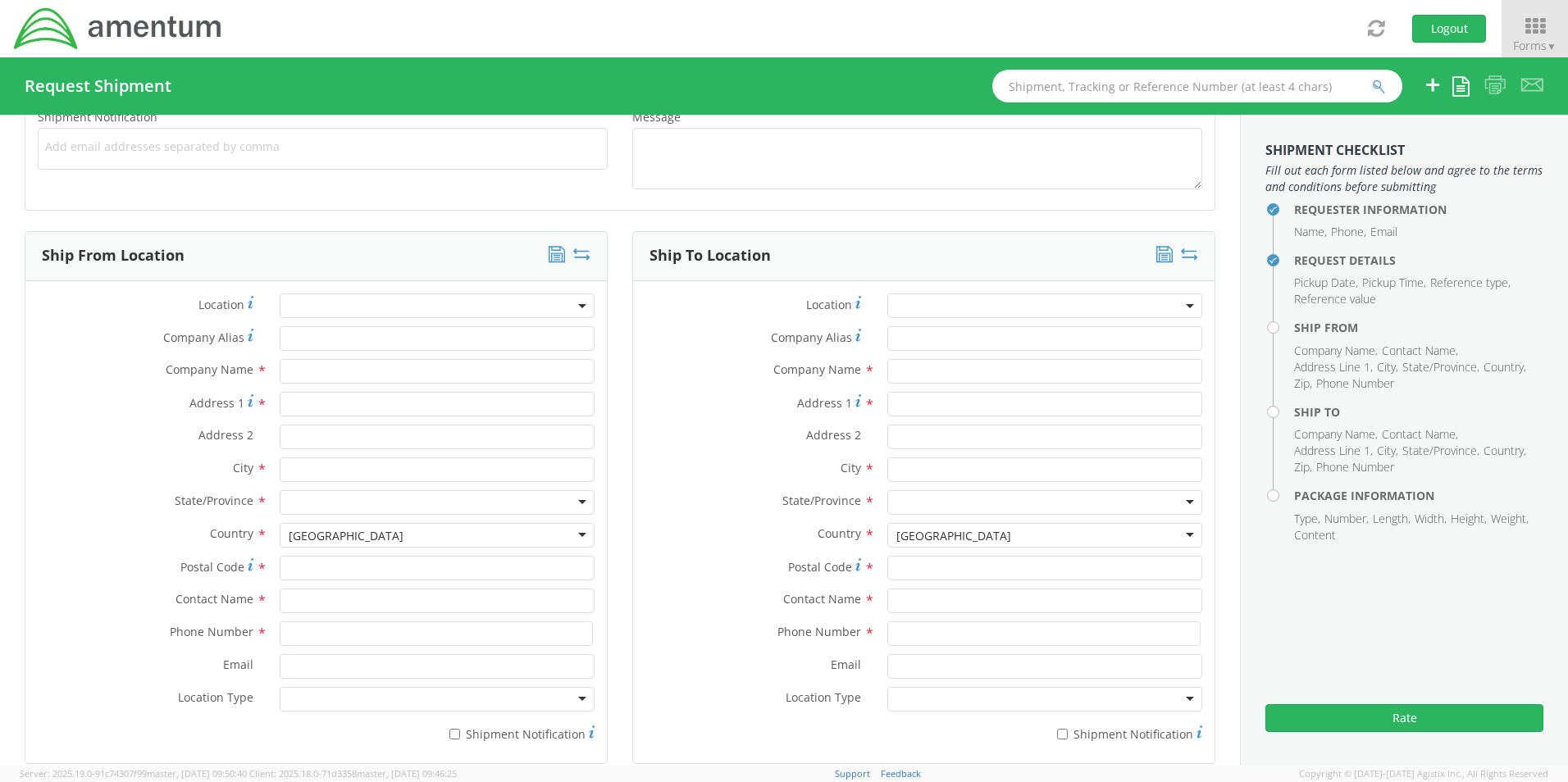
scroll to position [738, 0]
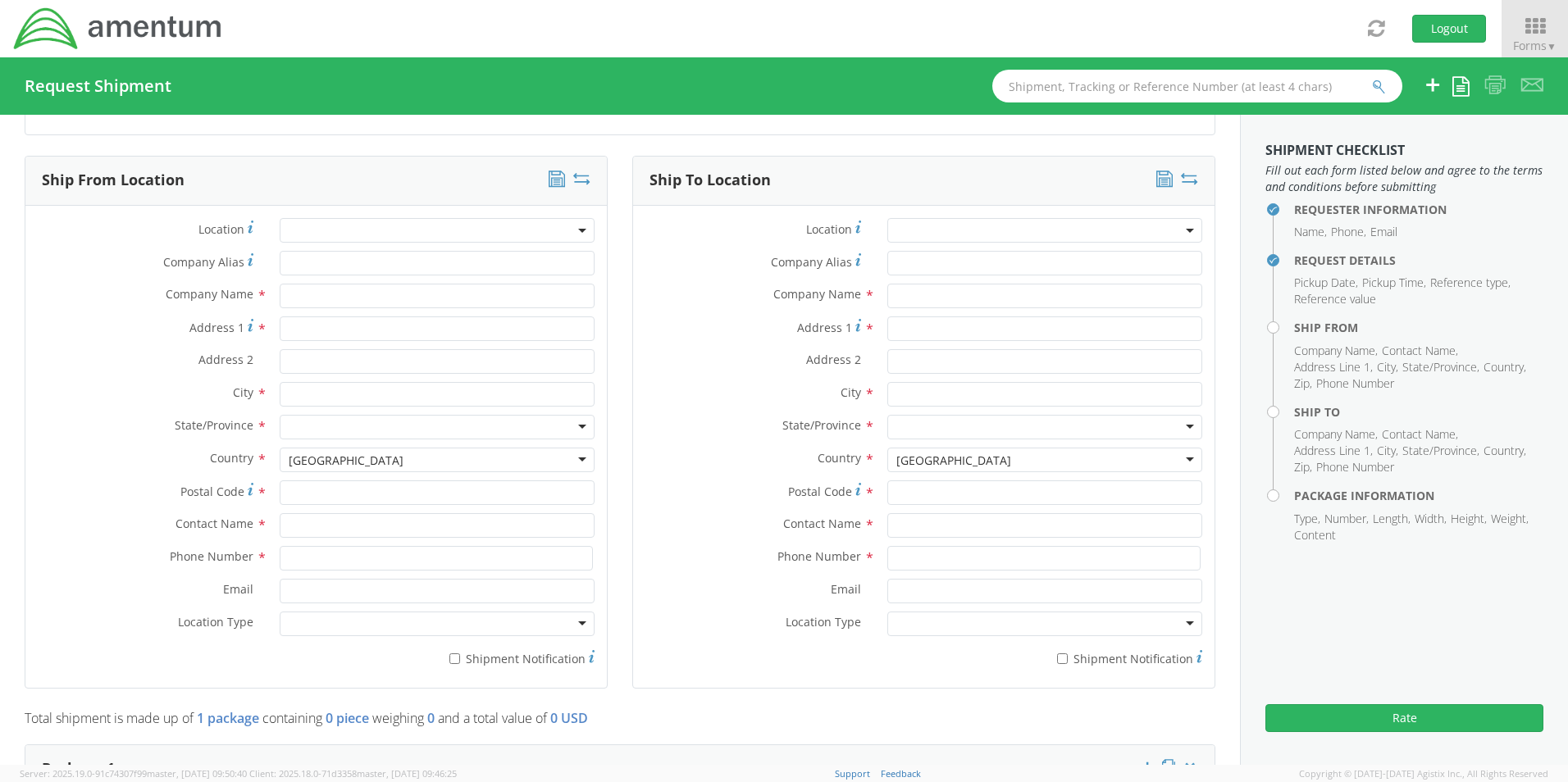
click at [349, 234] on span at bounding box center [437, 230] width 315 height 25
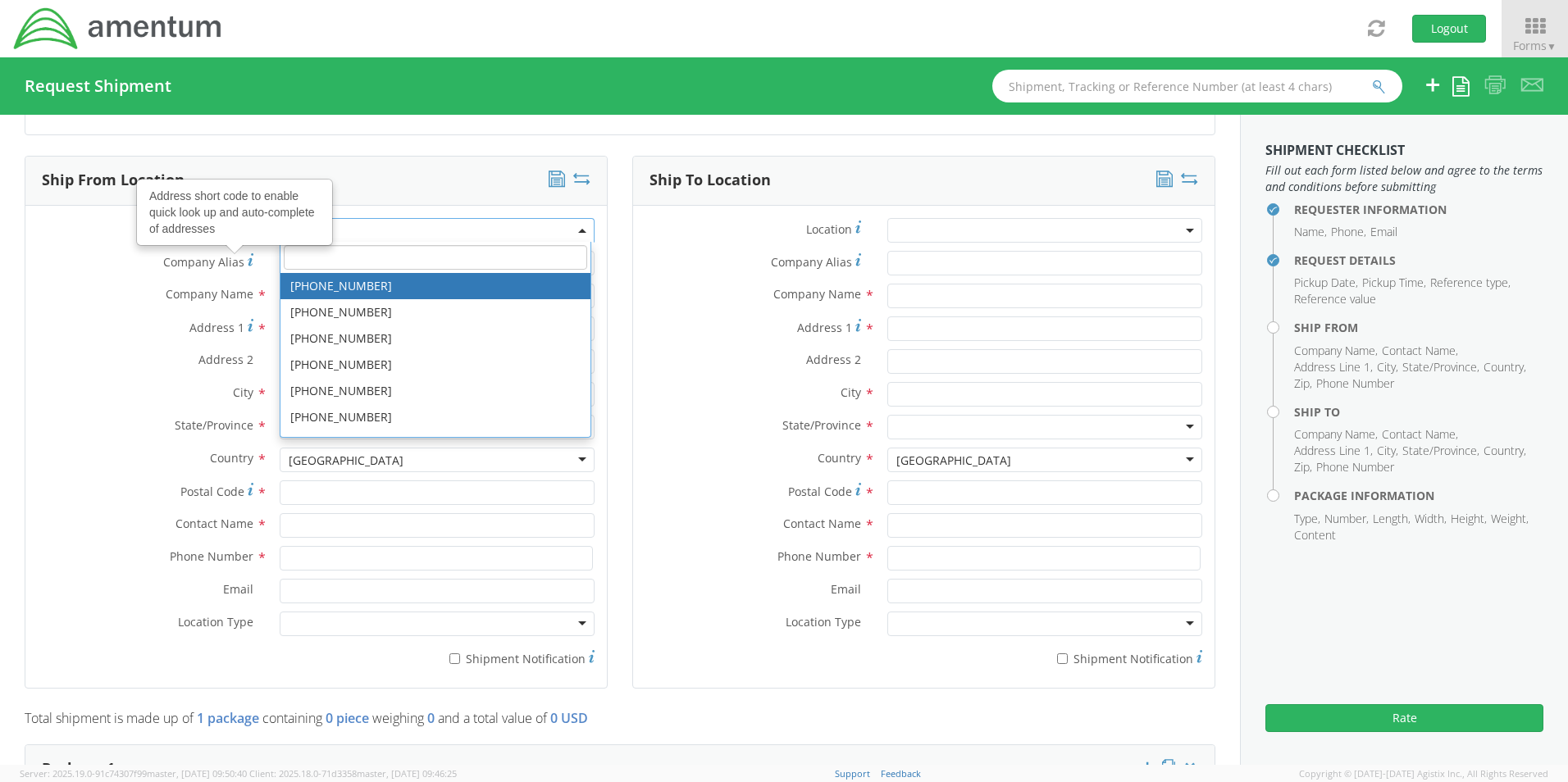
click at [157, 335] on label "Address 1 *" at bounding box center [145, 328] width 242 height 22
click at [280, 335] on input "Address 1 *" at bounding box center [437, 329] width 315 height 25
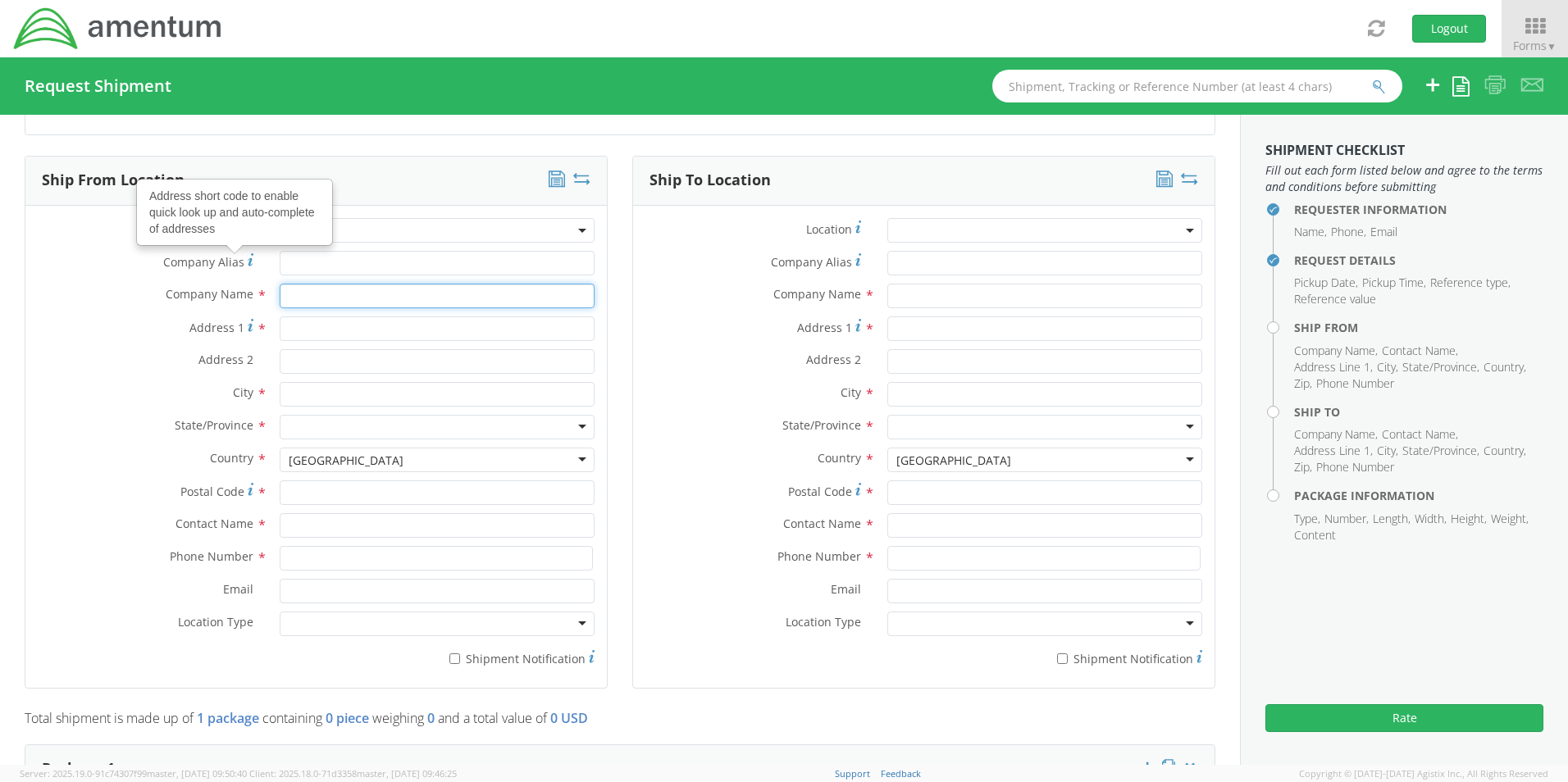
click at [351, 302] on input "text" at bounding box center [437, 296] width 315 height 25
type input "AMENTUM SERVICES LLC"
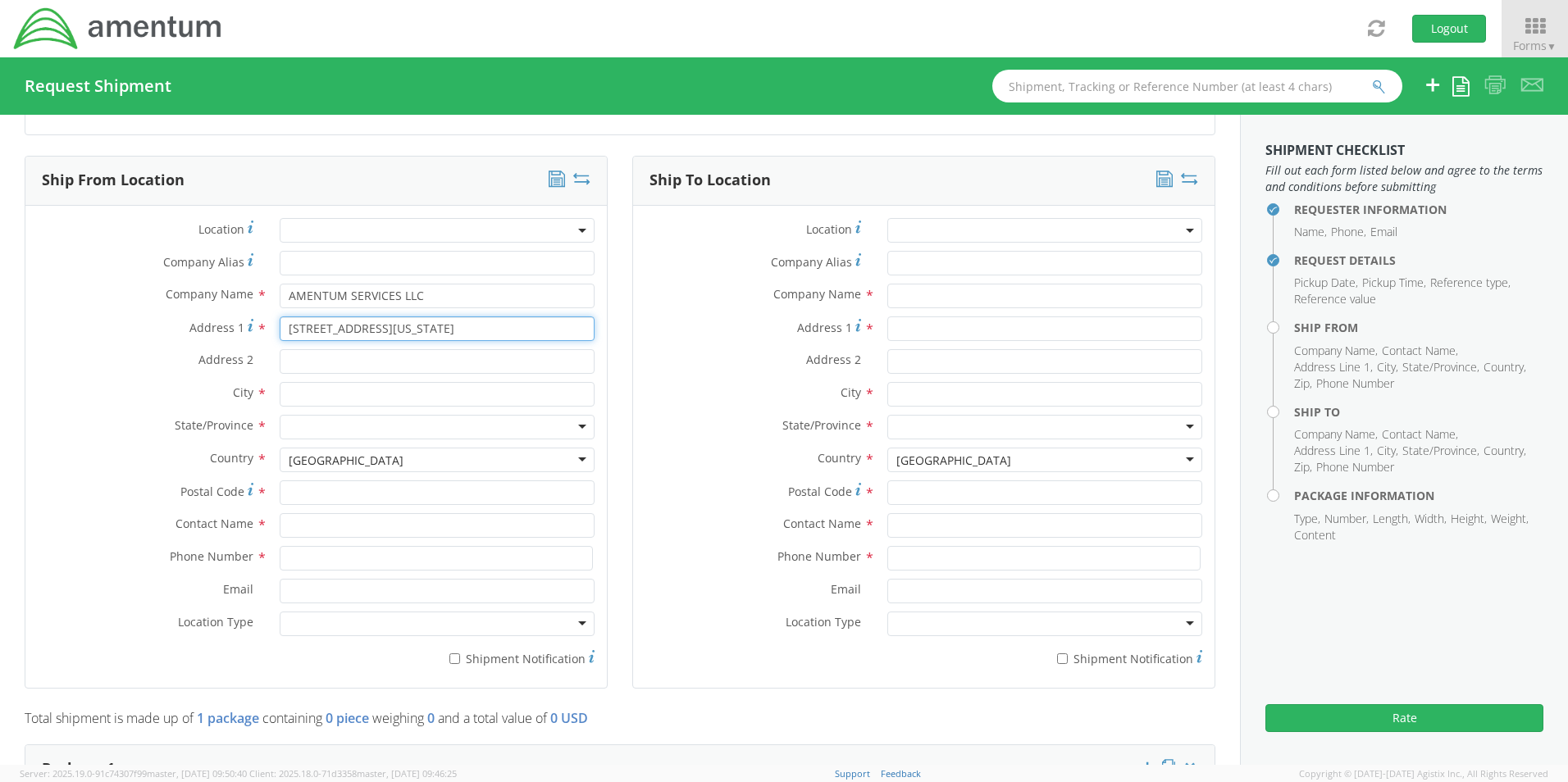
type input "[STREET_ADDRESS][US_STATE]"
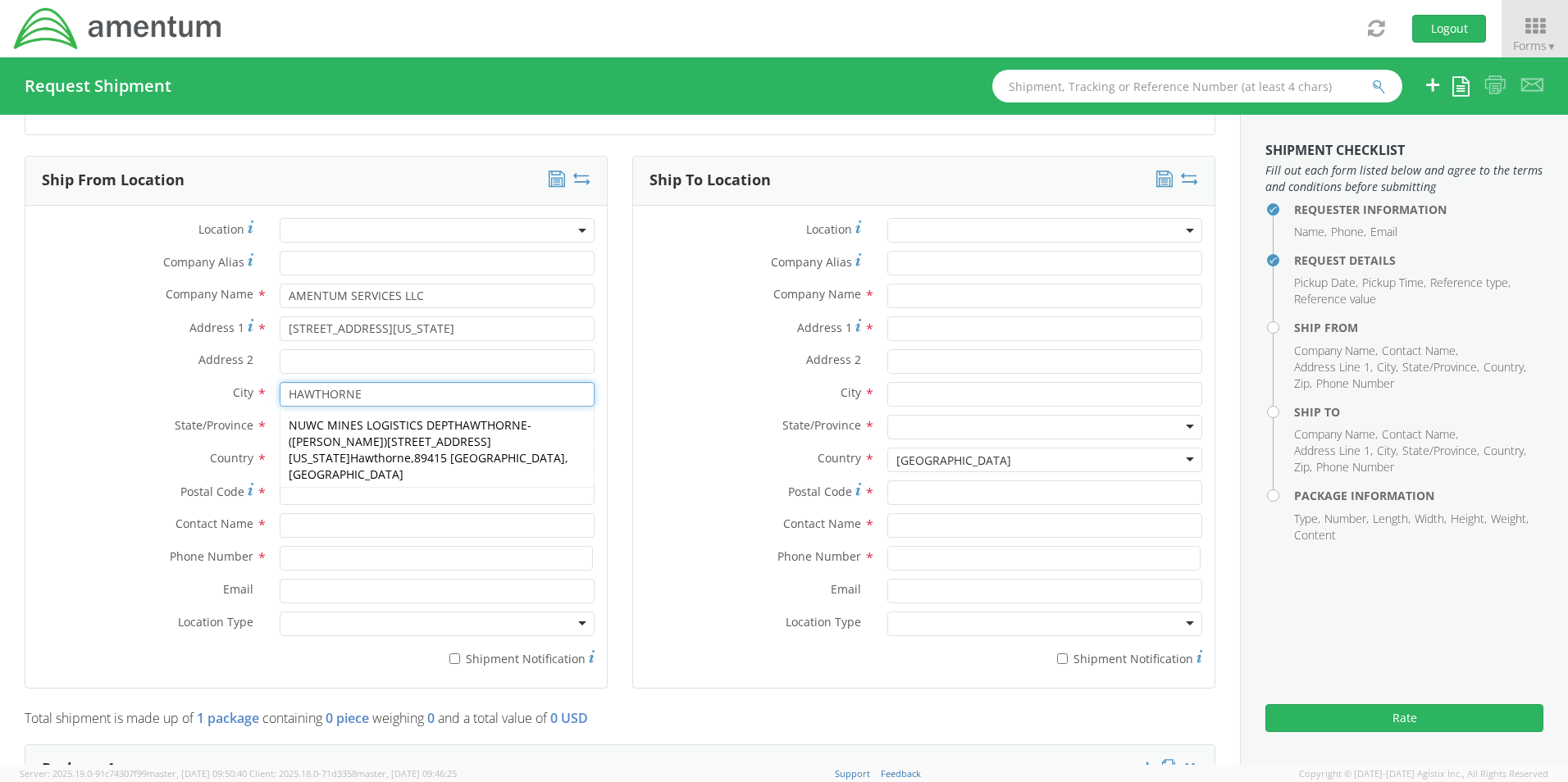
type input "HAWTHORNE"
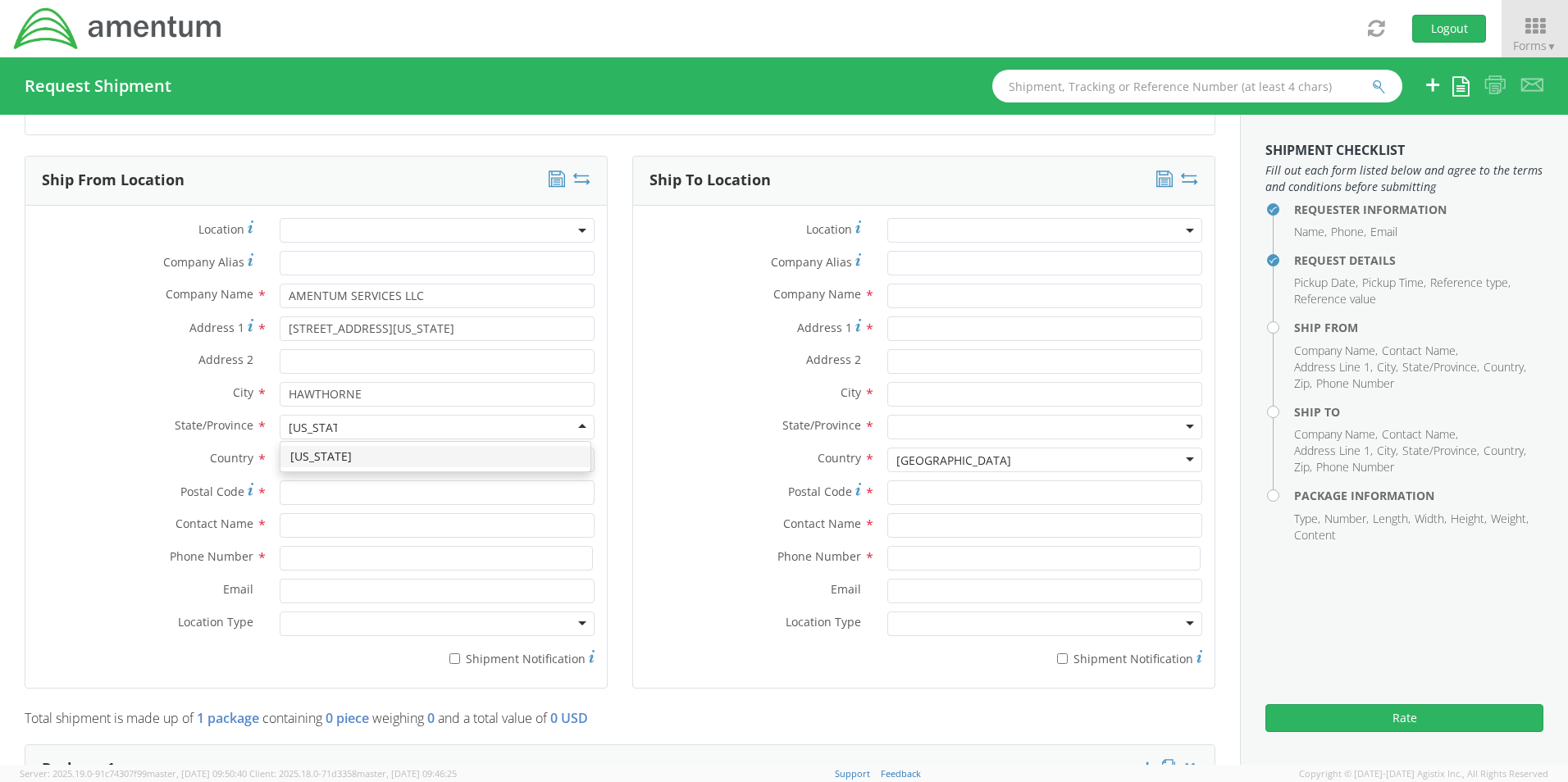
type input "NEVADA"
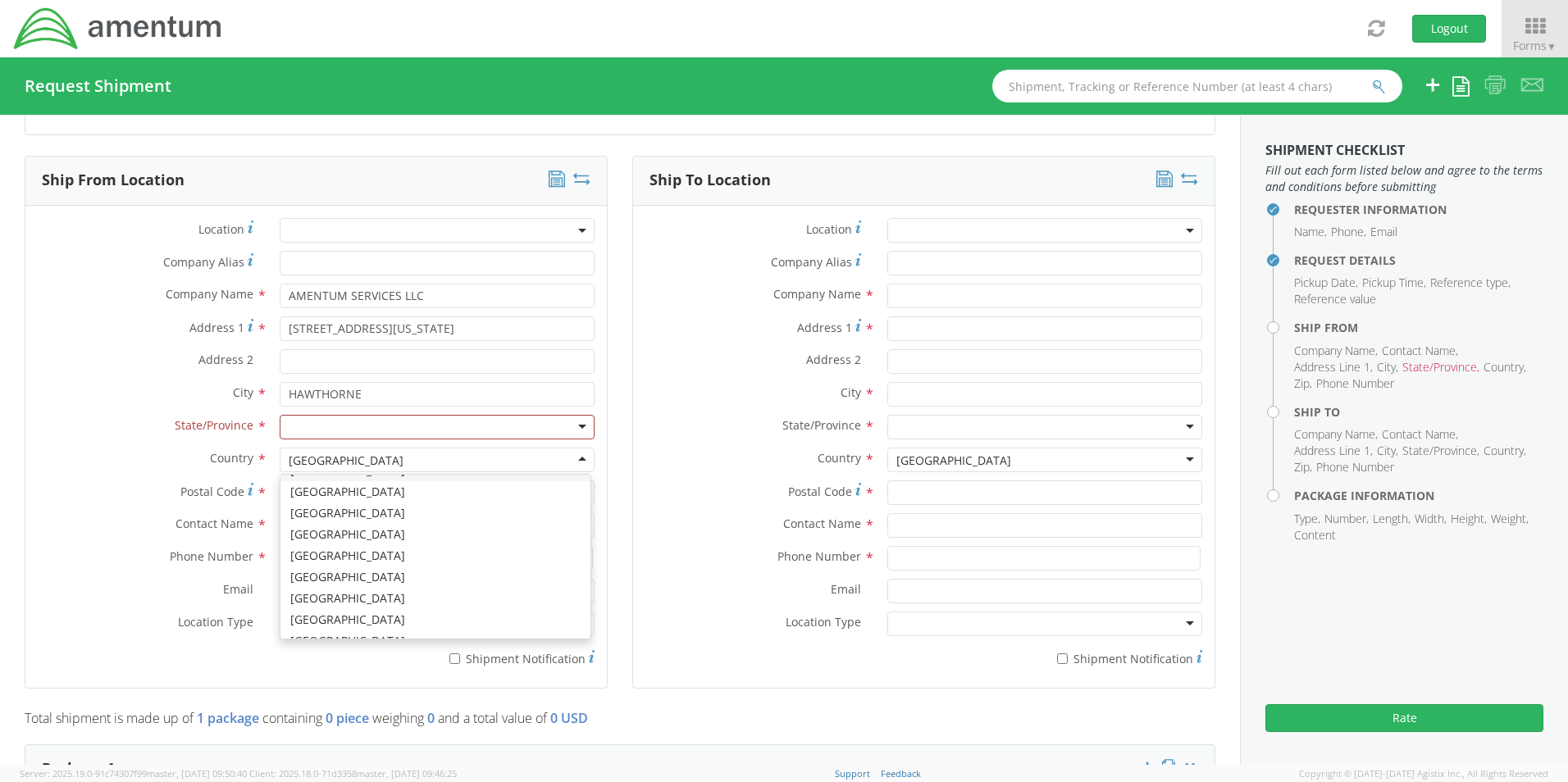
click at [416, 422] on div at bounding box center [437, 427] width 315 height 25
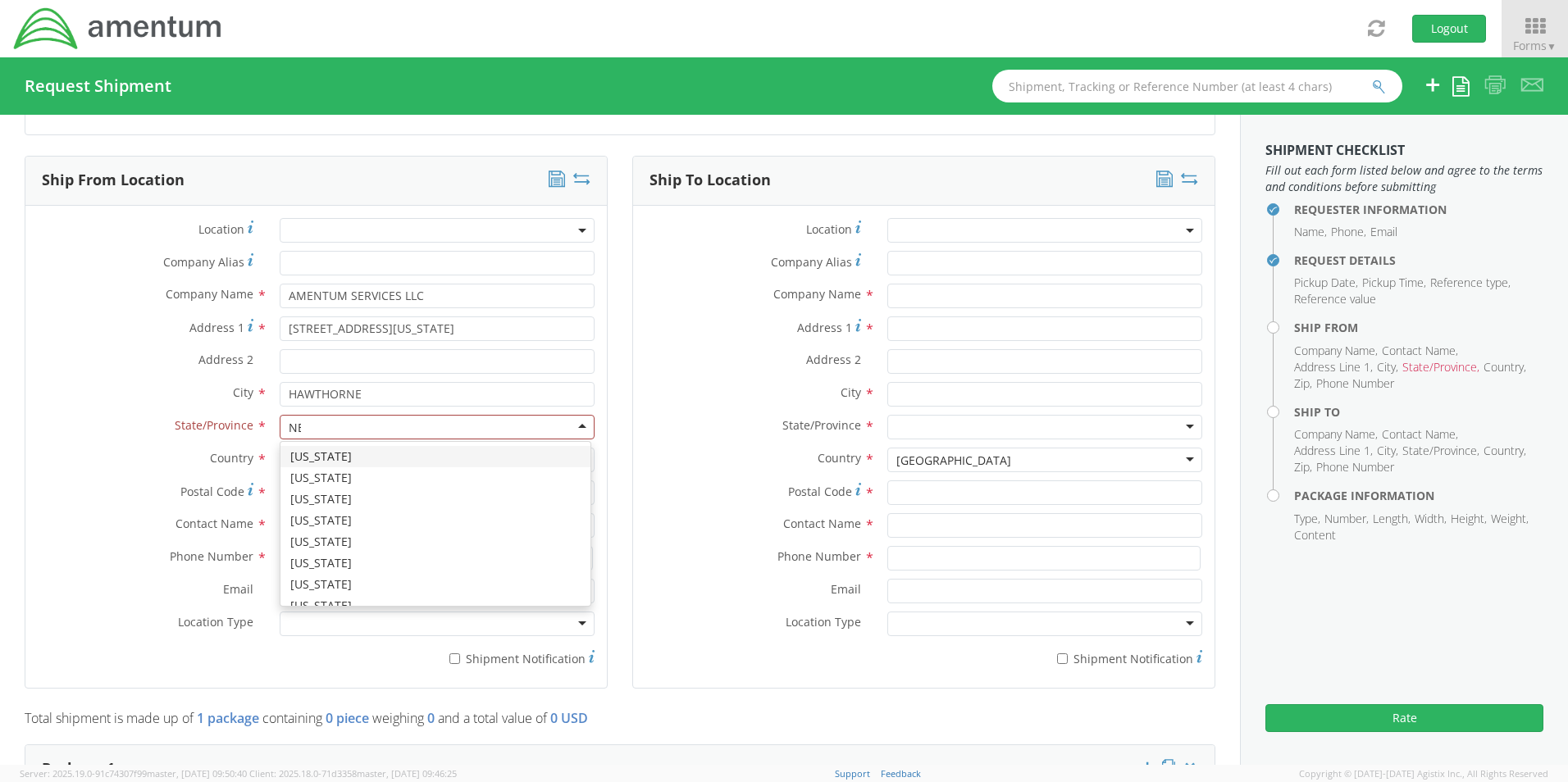
type input "NEV"
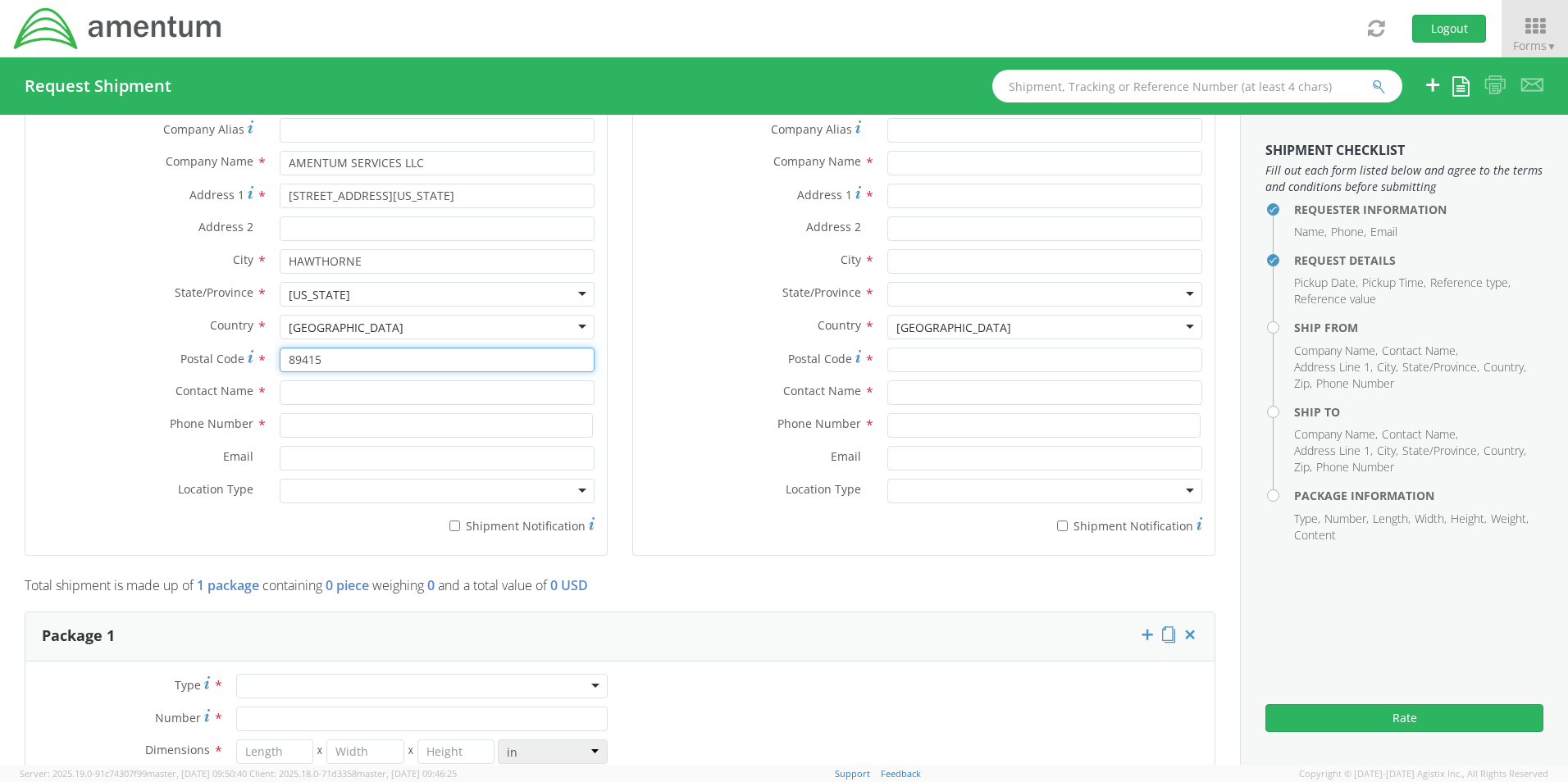
scroll to position [984, 0]
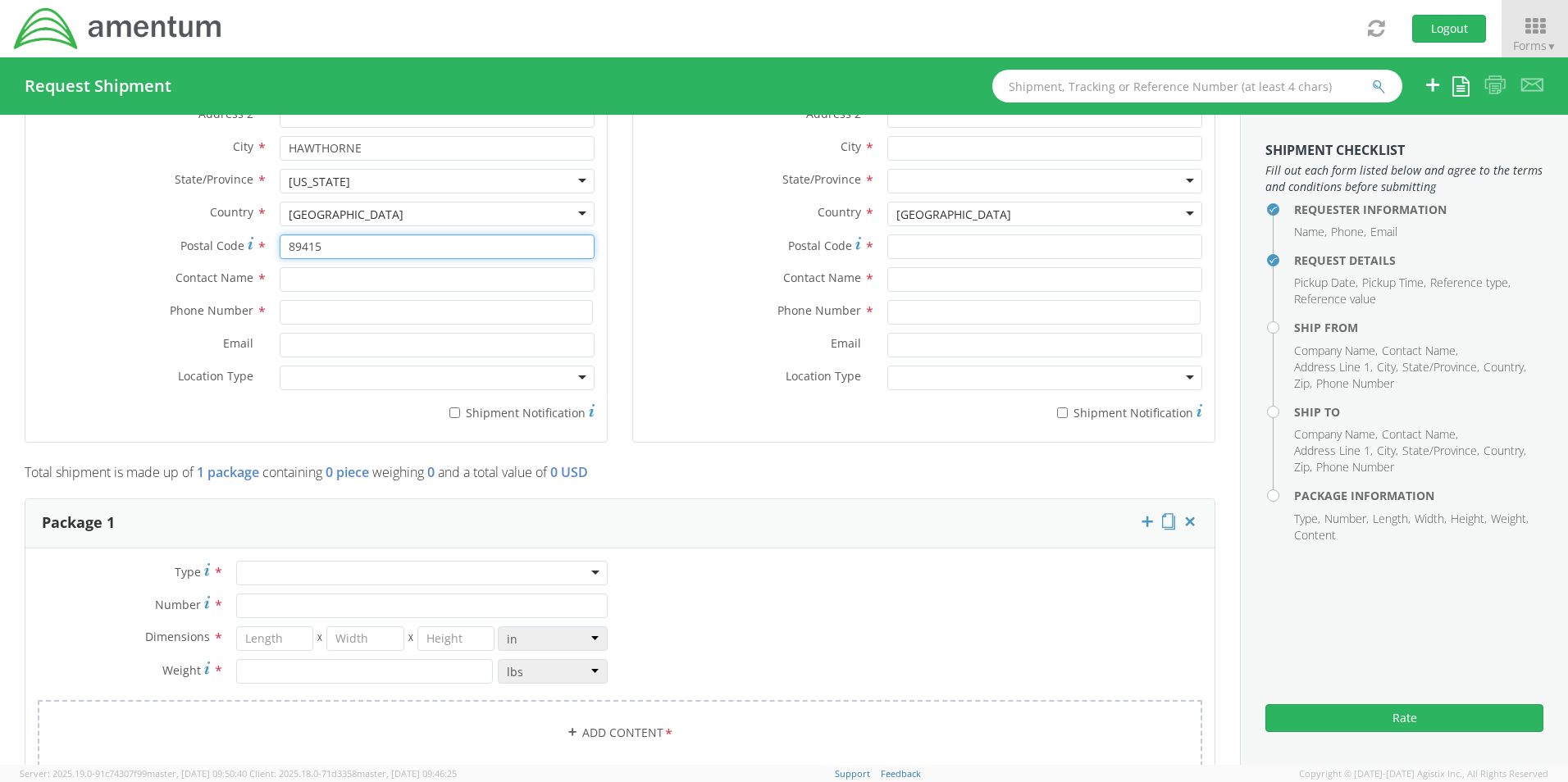
type input "89415"
click at [320, 281] on input "text" at bounding box center [437, 279] width 315 height 25
type input "[PERSON_NAME]"
type input "[PHONE_NUMBER]"
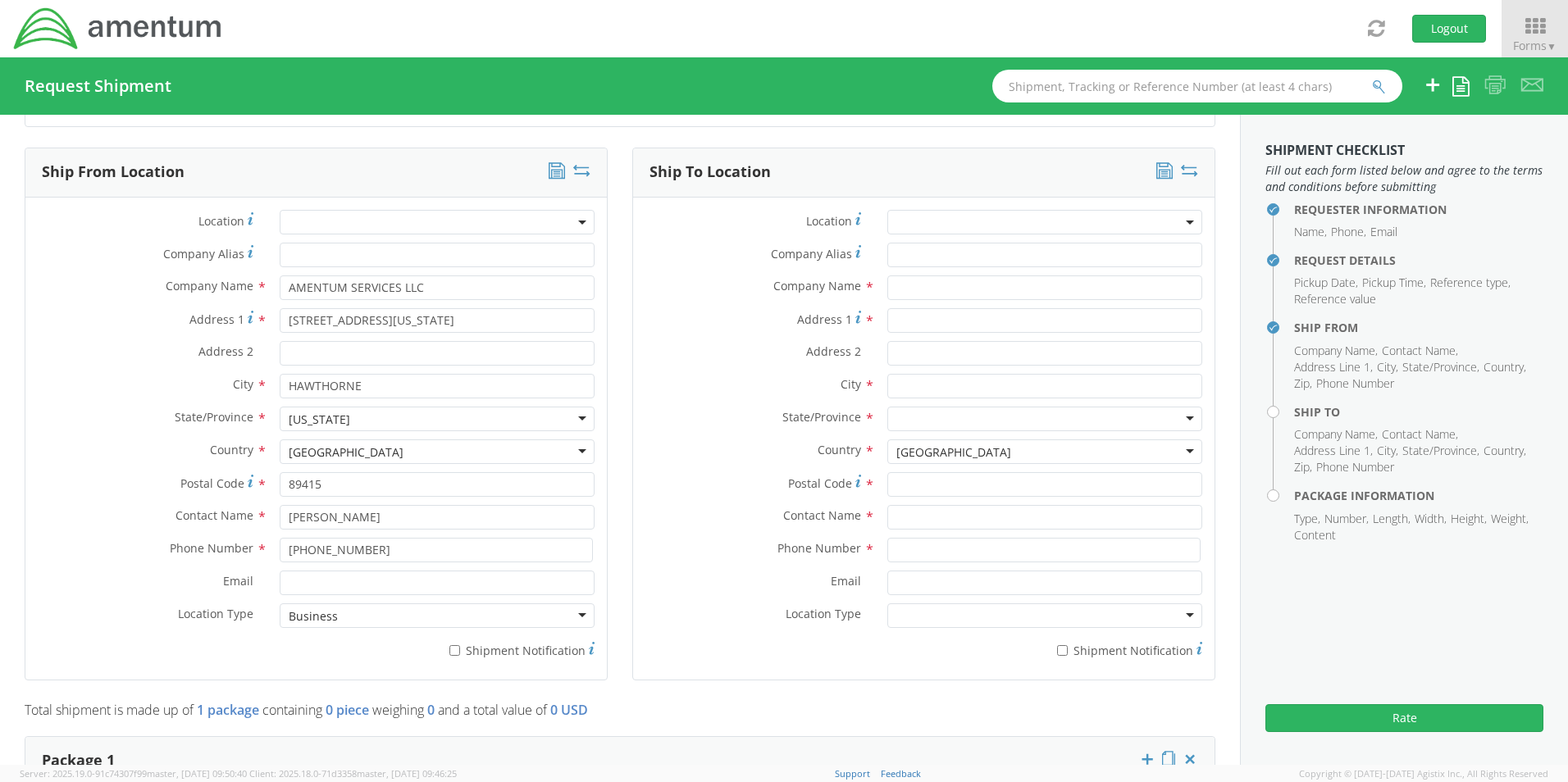
scroll to position [738, 0]
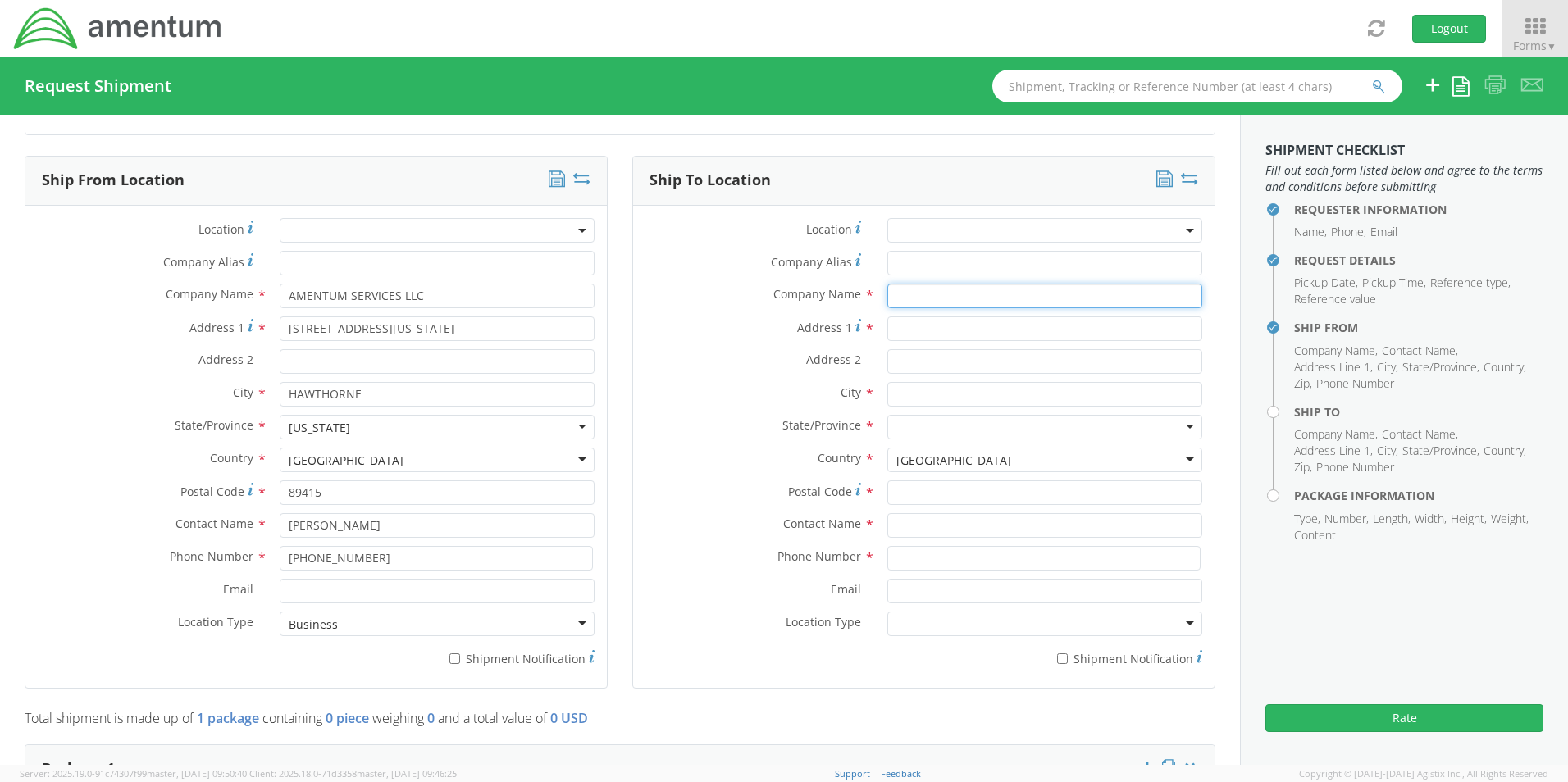
click at [959, 299] on input "text" at bounding box center [1045, 296] width 315 height 25
type input "[GEOGRAPHIC_DATA]"
type input "1 COMMANDER BLVD"
type input "BLDG 503"
type input "TOOELE"
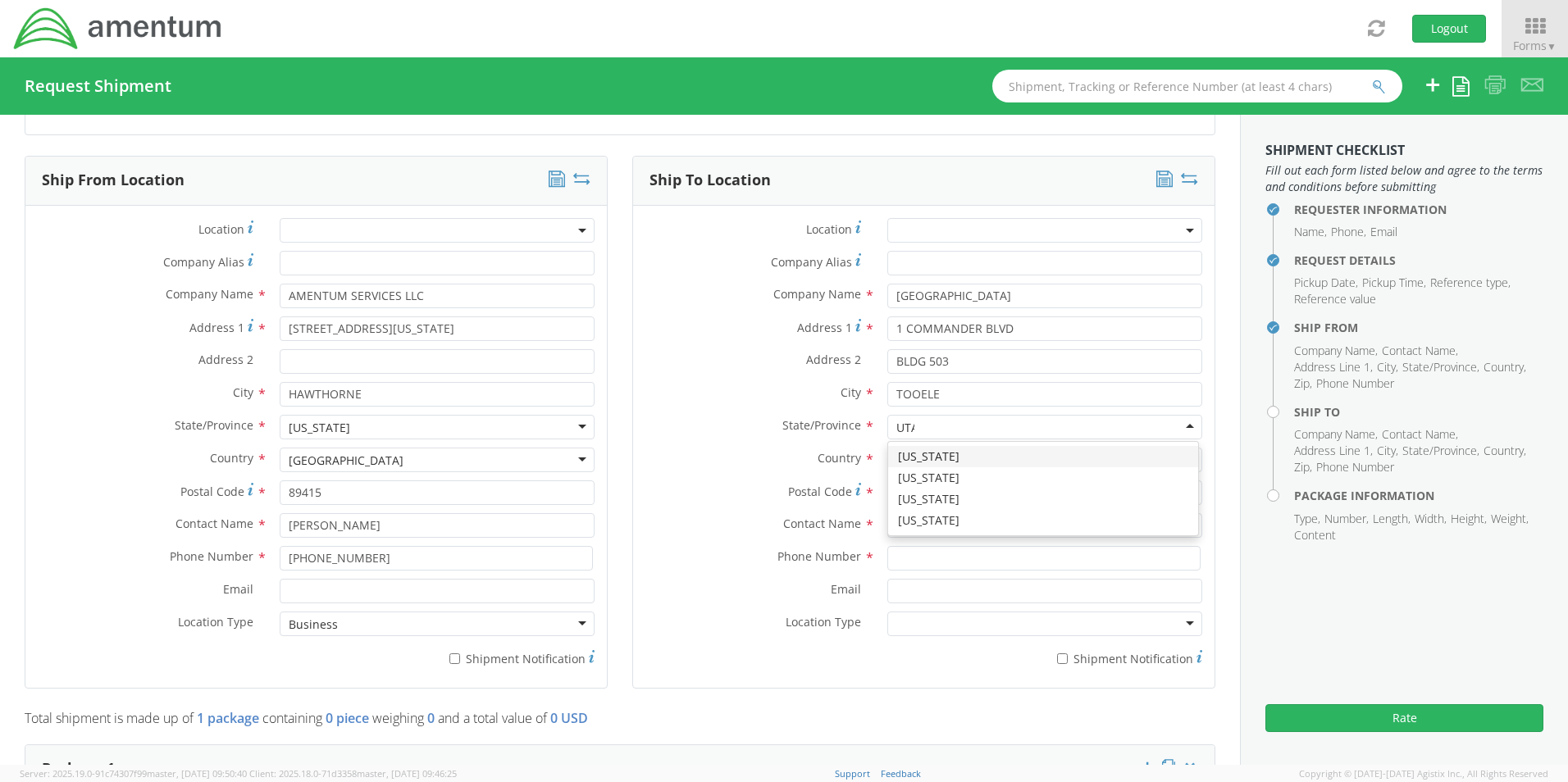
type input "[US_STATE]"
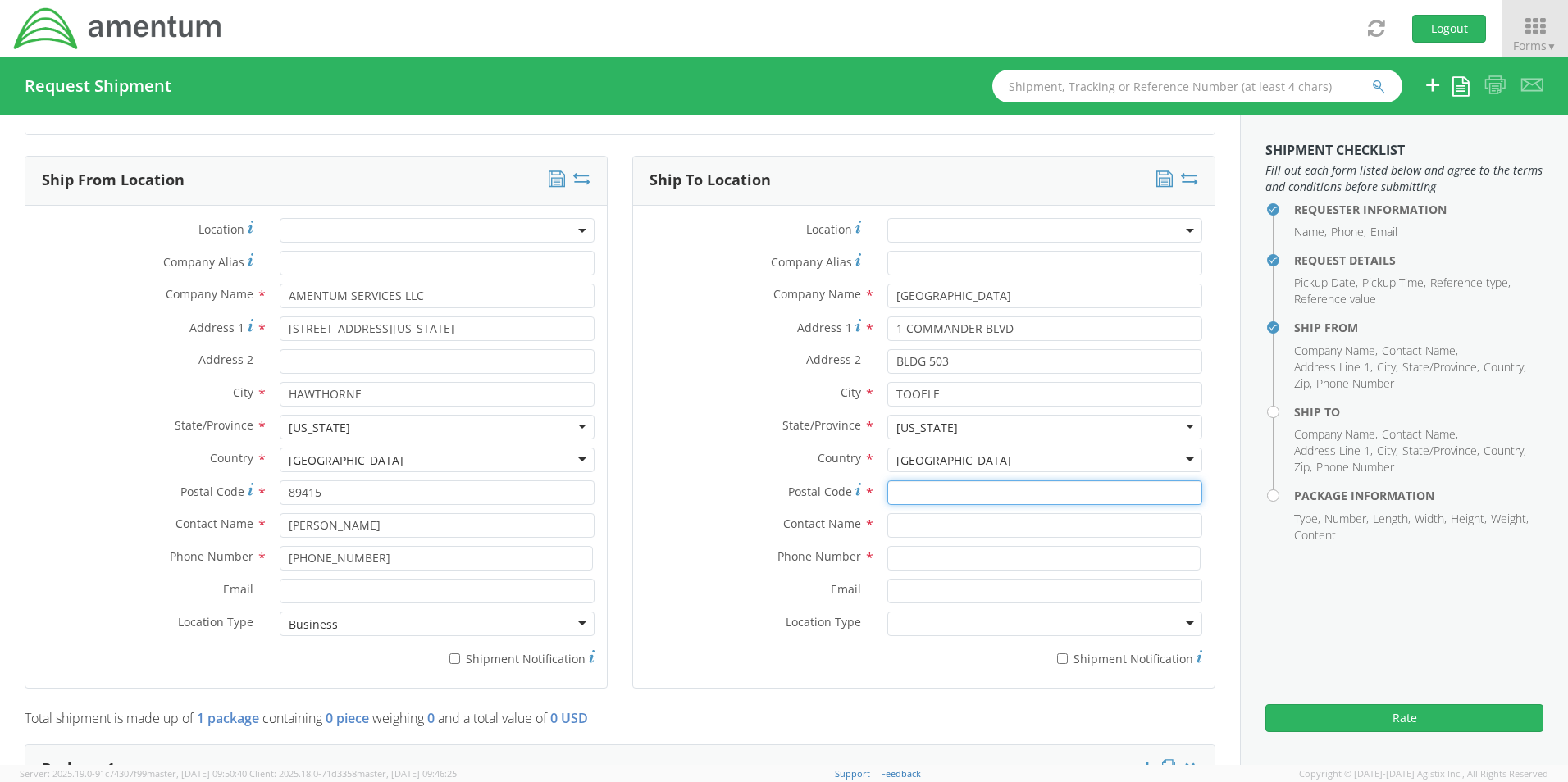
click at [1018, 493] on input "Postal Code *" at bounding box center [1045, 492] width 315 height 25
type input "84074"
type input "[PERSON_NAME]"
type input "[PHONE_NUMBER]"
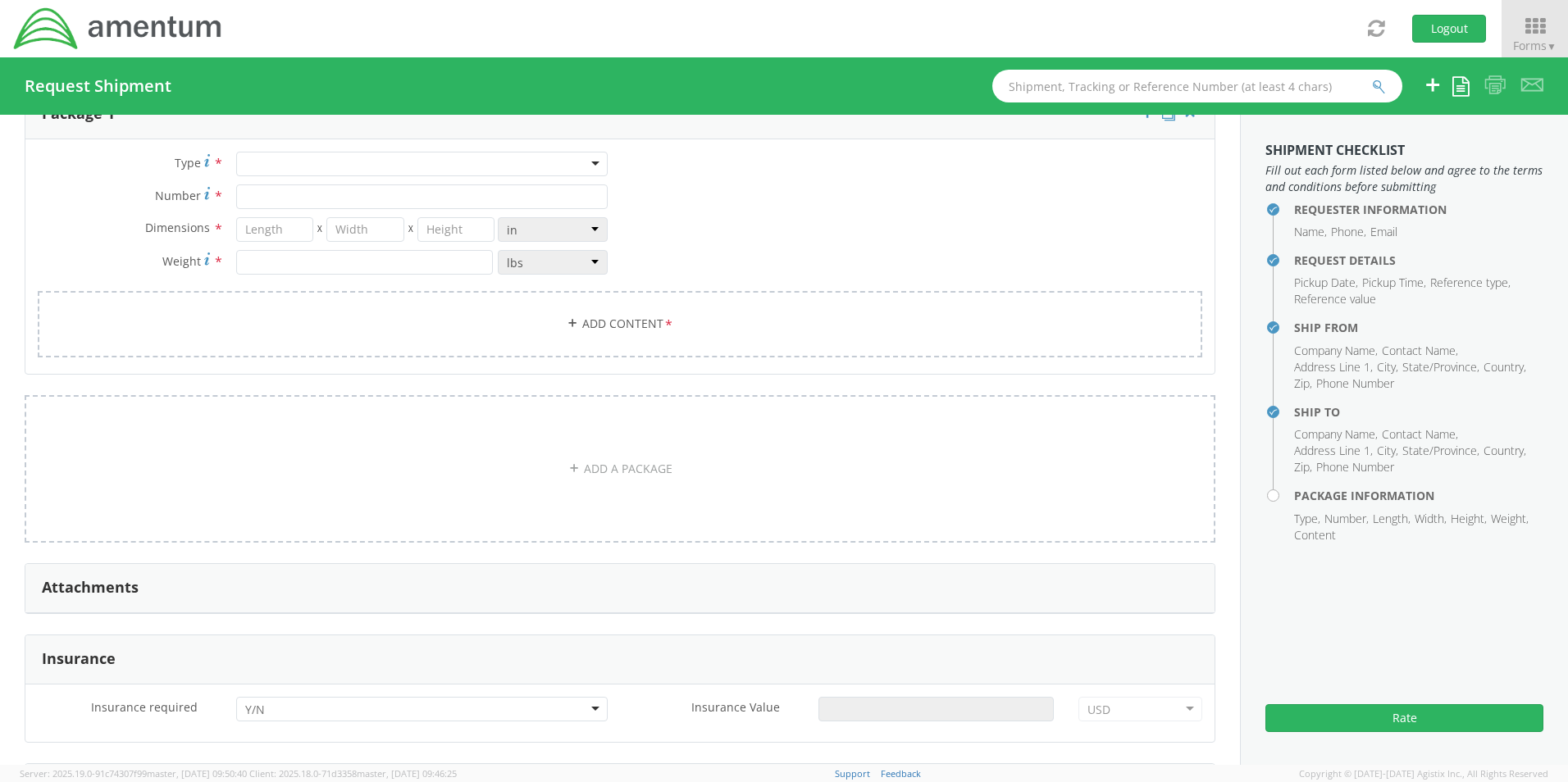
scroll to position [1394, 0]
click at [374, 163] on div at bounding box center [421, 163] width 371 height 25
click at [300, 198] on input "Number *" at bounding box center [421, 195] width 371 height 25
type input "1"
click at [288, 224] on input "number" at bounding box center [275, 229] width 78 height 25
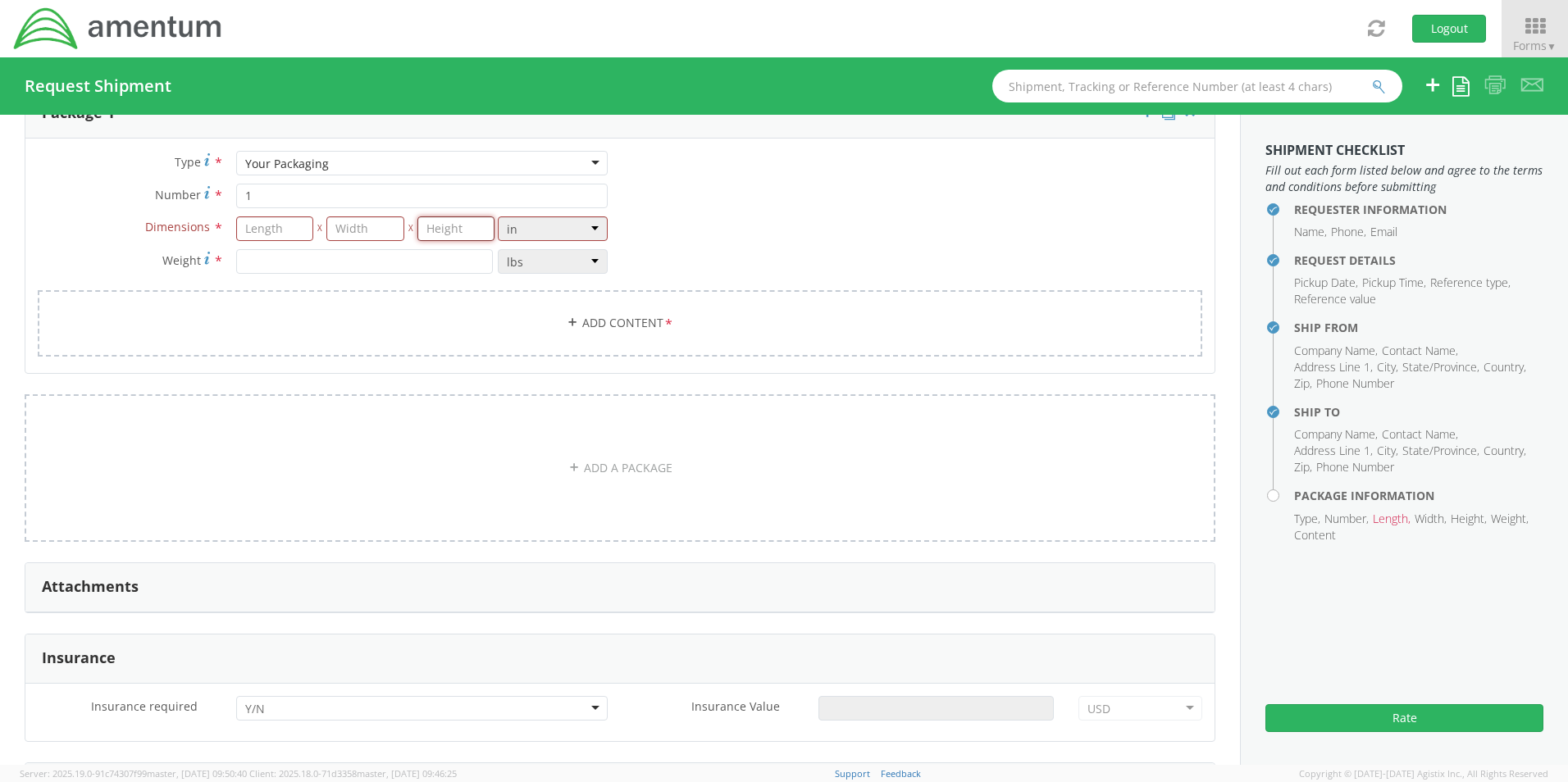
click at [465, 230] on input "number" at bounding box center [456, 229] width 78 height 25
type input "8"
click at [369, 230] on input "number" at bounding box center [366, 229] width 78 height 25
type input "17"
click at [270, 226] on input "number" at bounding box center [275, 229] width 78 height 25
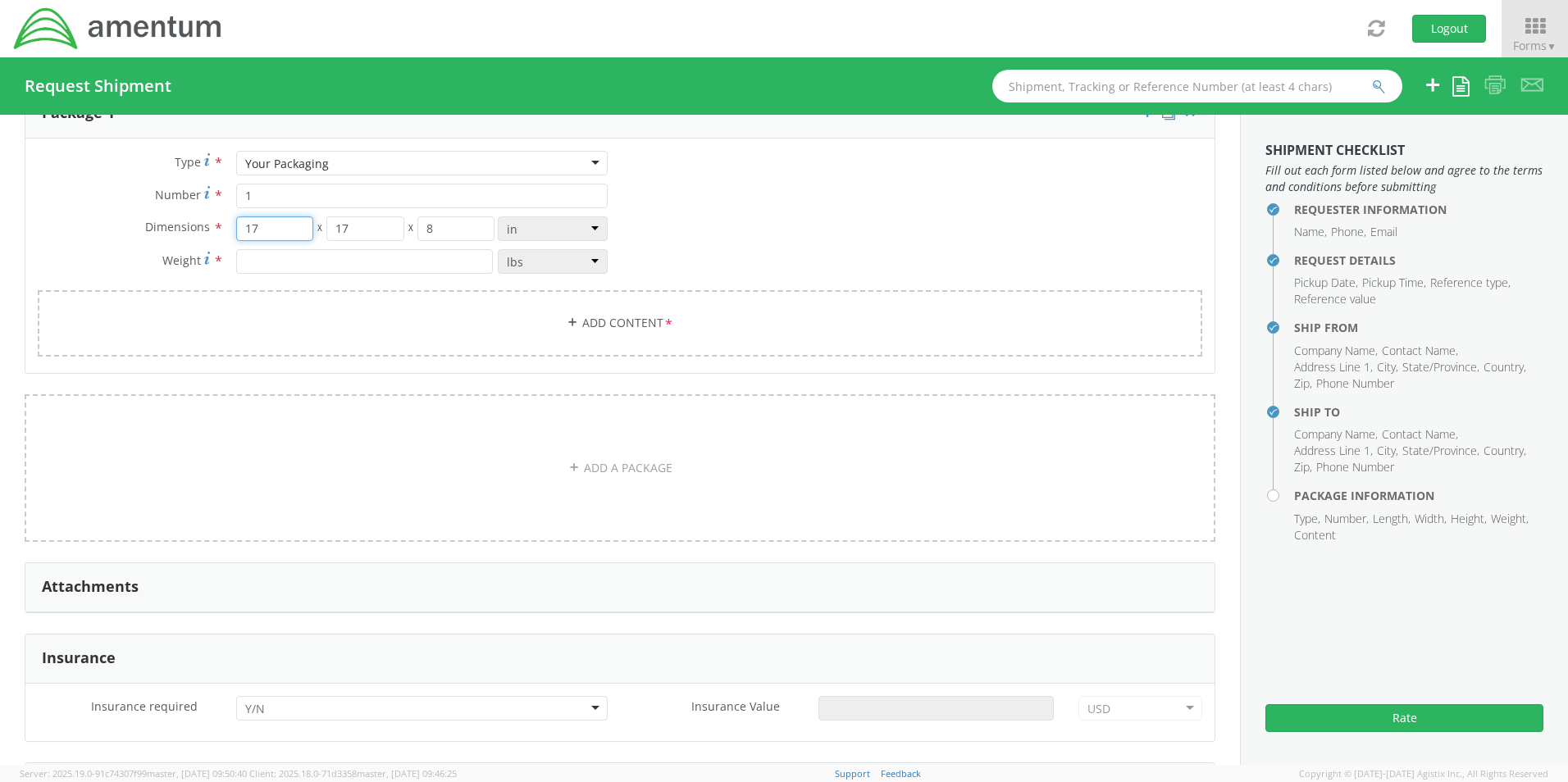
type input "17"
click at [367, 256] on input "number" at bounding box center [364, 261] width 256 height 25
type input "10"
click at [665, 299] on link "Add Content *" at bounding box center [620, 324] width 1164 height 67
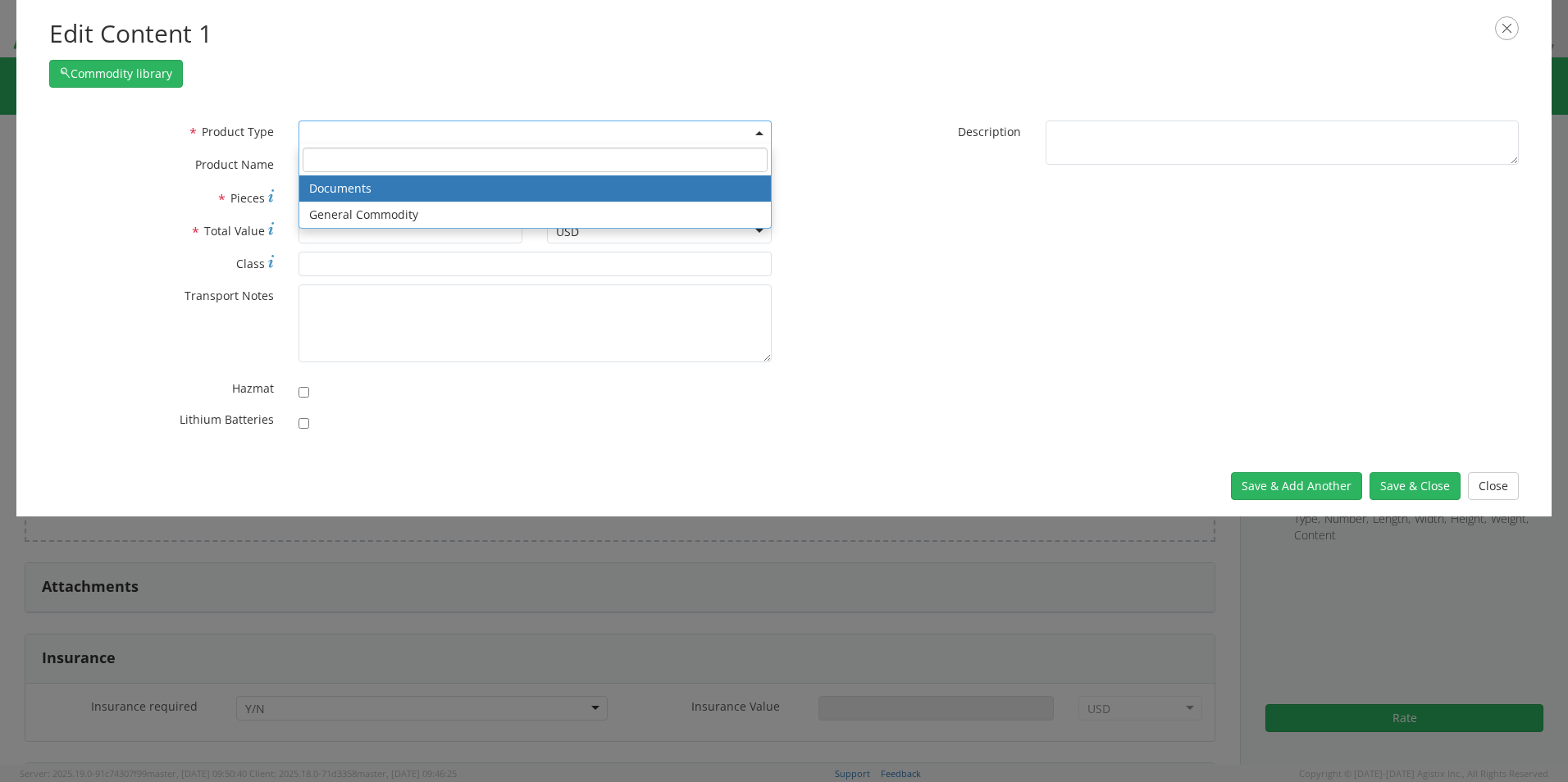
click at [395, 133] on span at bounding box center [535, 132] width 473 height 25
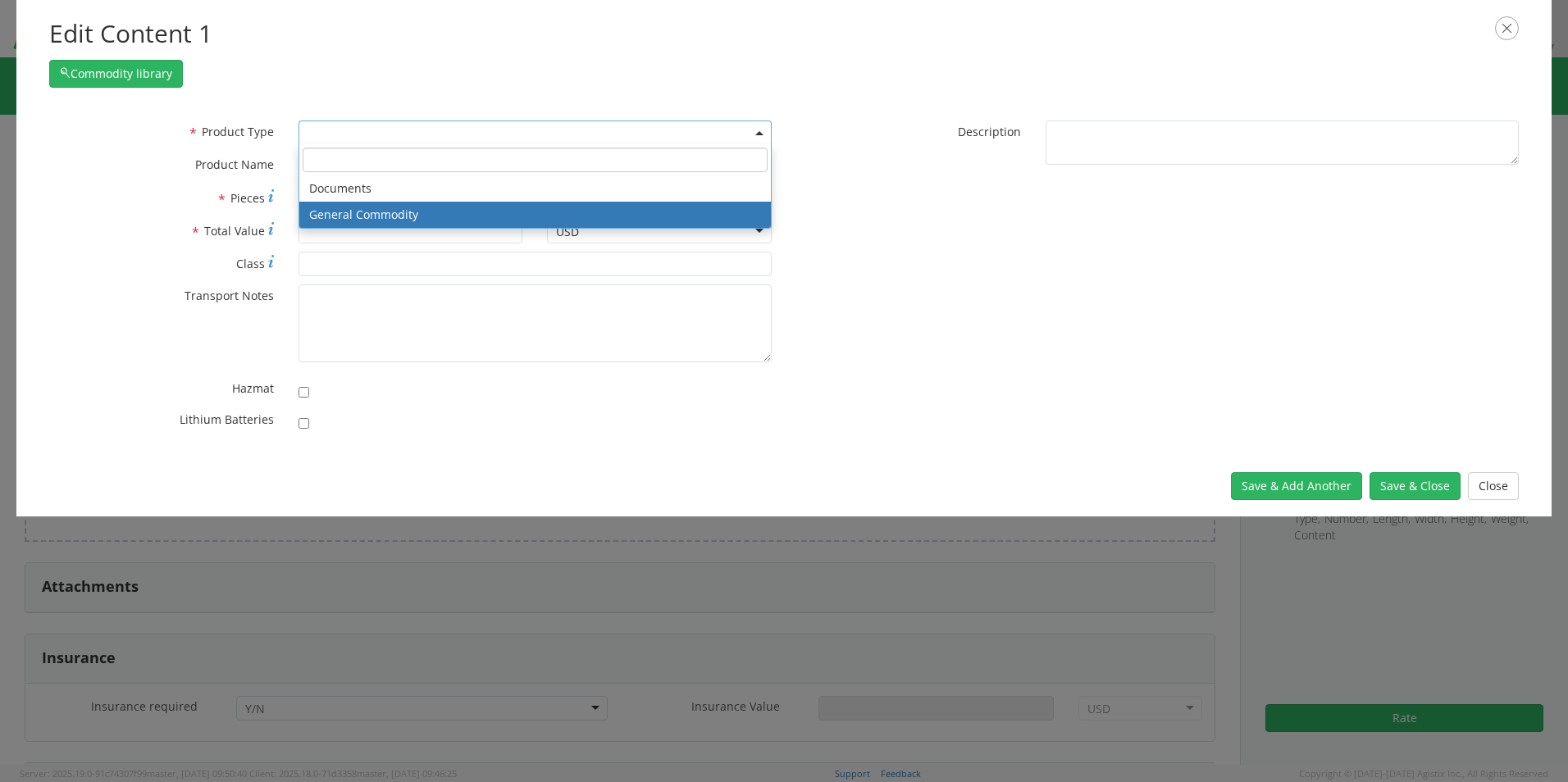
select select "COMMODITY"
type input "General Commodity"
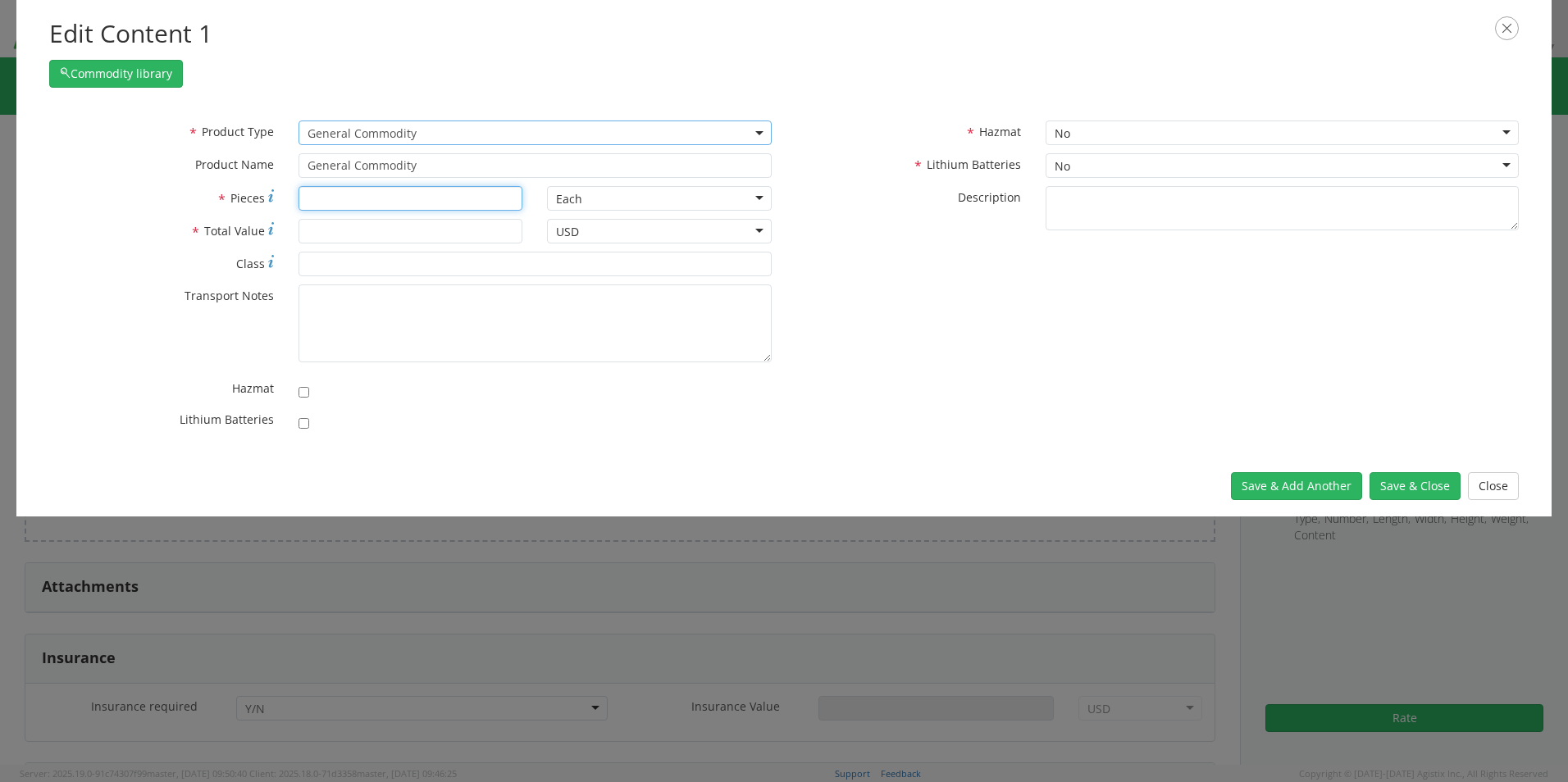
click at [413, 203] on input "* Pieces" at bounding box center [411, 198] width 225 height 25
type input "1"
click at [417, 226] on input "* Total Value" at bounding box center [411, 231] width 225 height 25
click at [1410, 489] on button "Save & Close" at bounding box center [1415, 486] width 91 height 28
click at [405, 229] on input "N/A" at bounding box center [411, 231] width 225 height 25
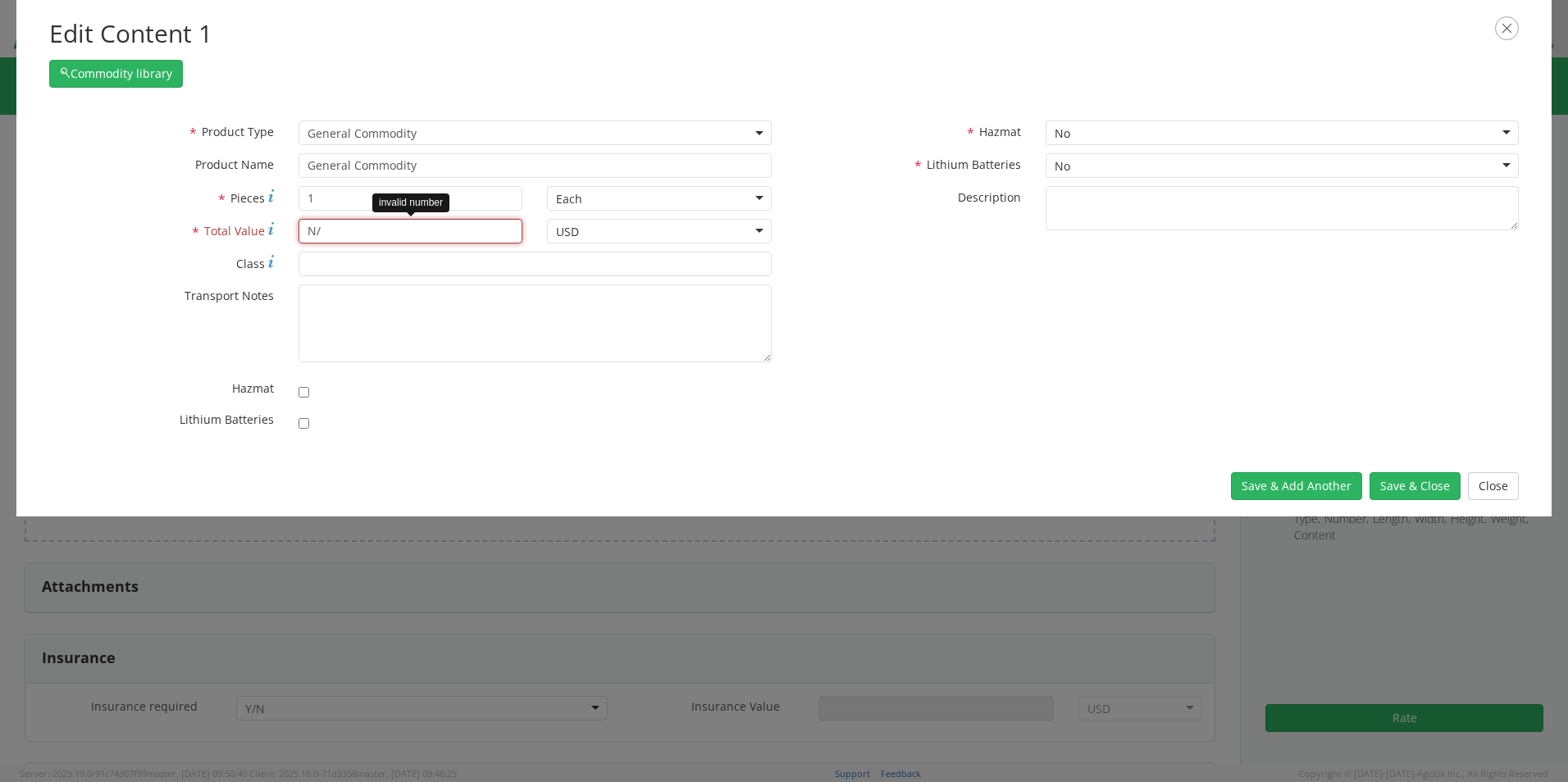
type input "N"
type input "0"
click at [1442, 486] on button "Save & Close" at bounding box center [1415, 486] width 91 height 28
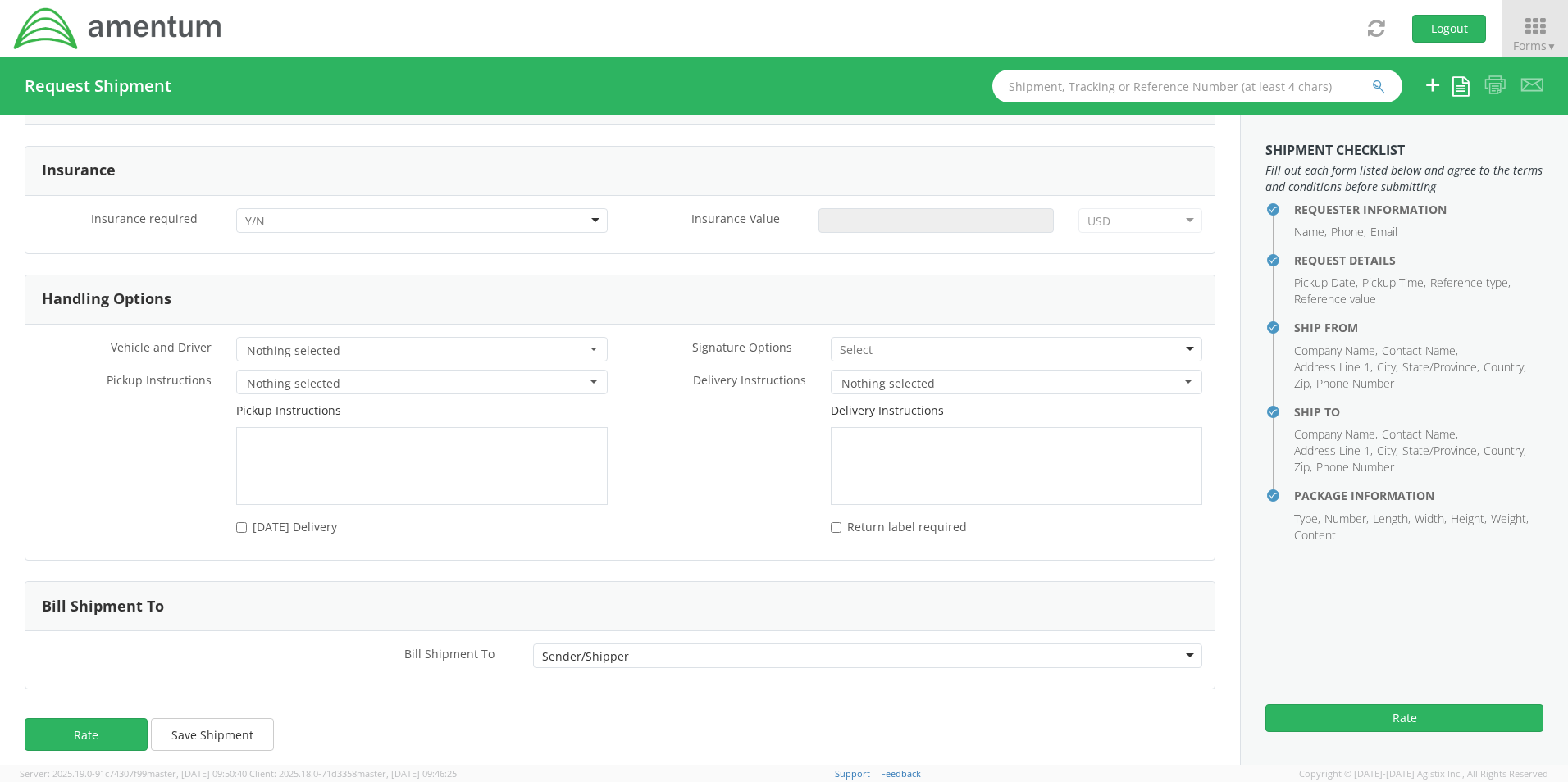
scroll to position [1990, 0]
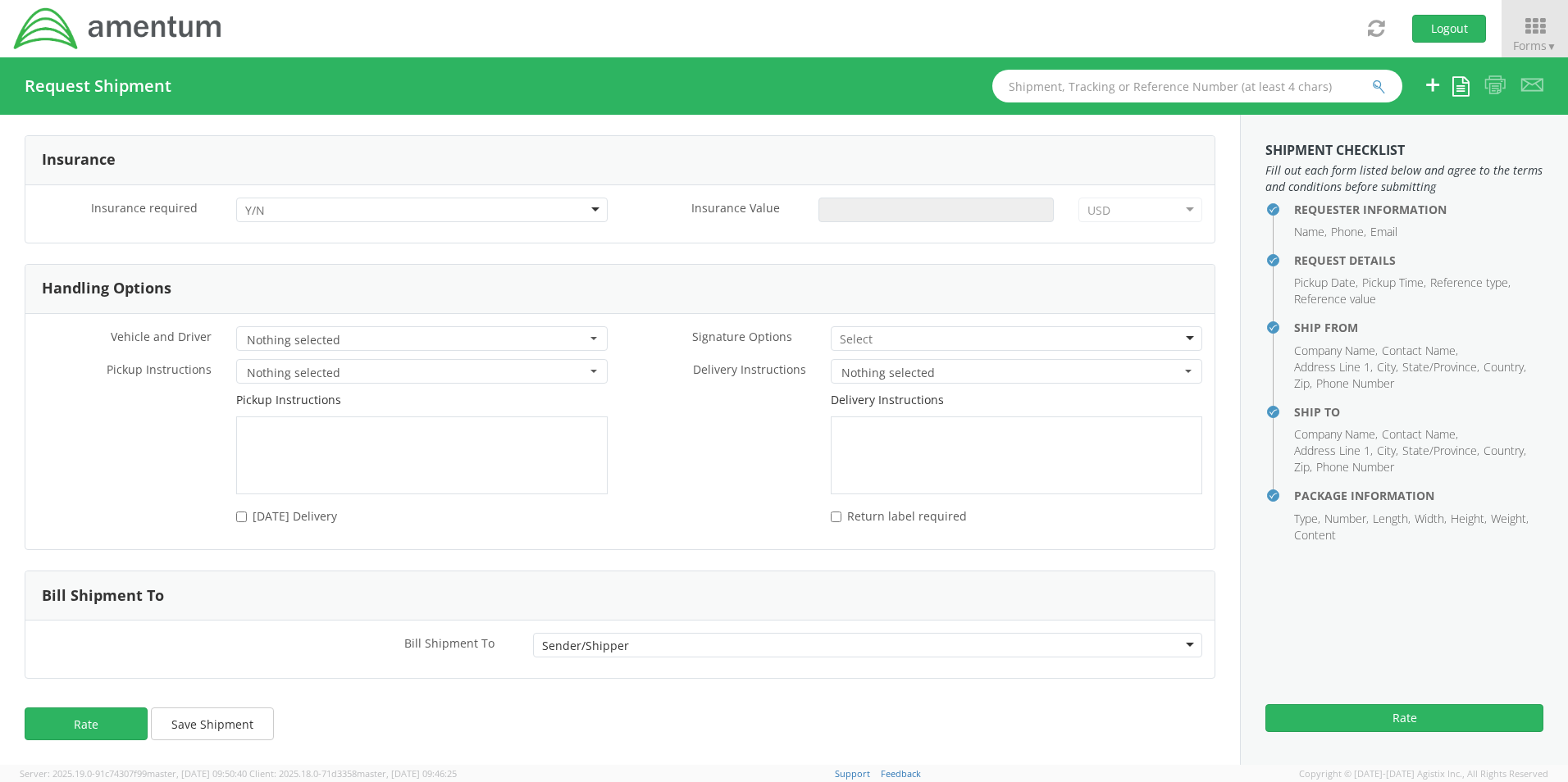
click at [406, 201] on div at bounding box center [421, 210] width 371 height 25
click at [80, 723] on button "Rate" at bounding box center [86, 724] width 123 height 32
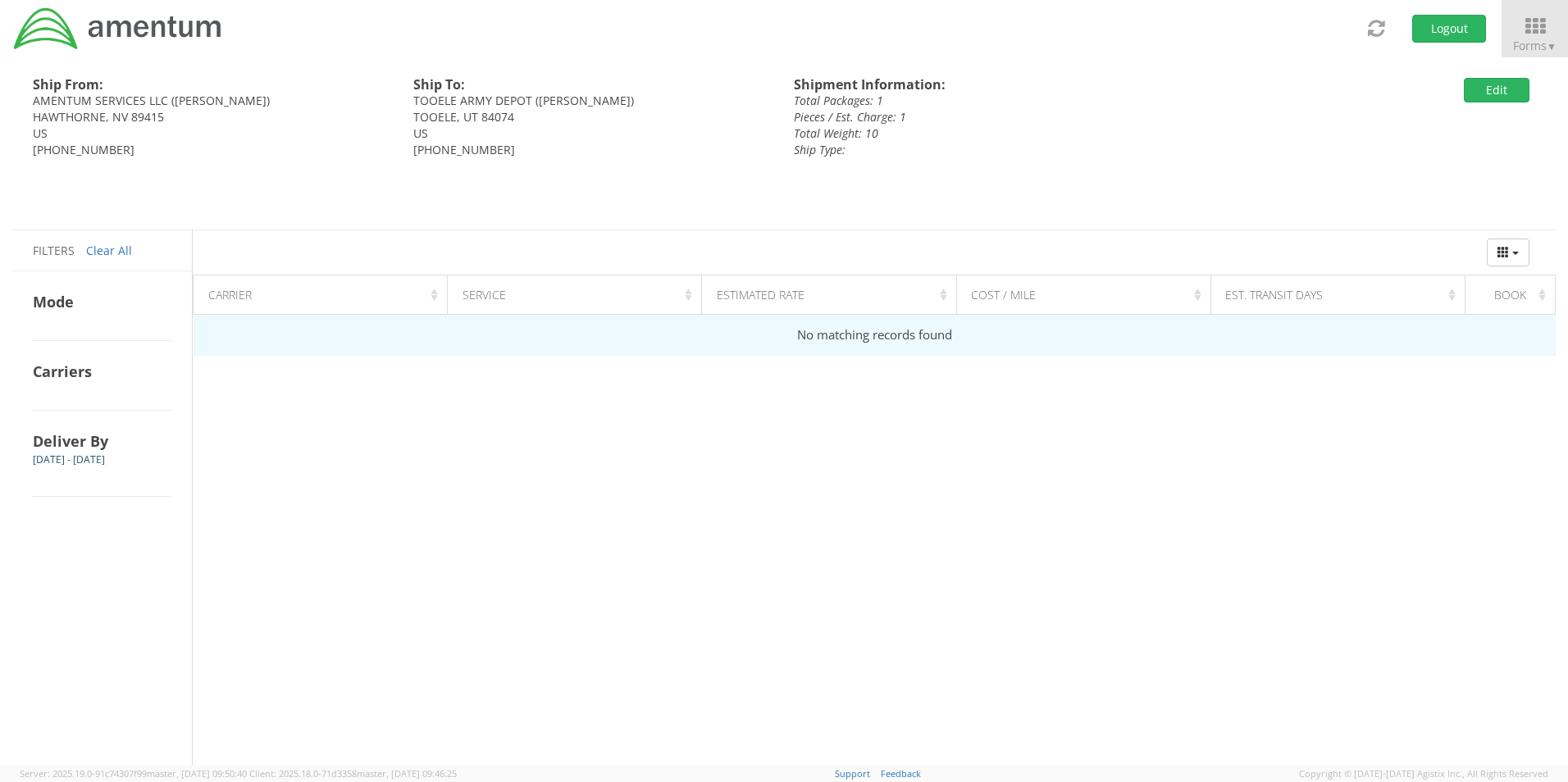
click at [1033, 337] on td "No matching records found" at bounding box center [875, 335] width 1363 height 41
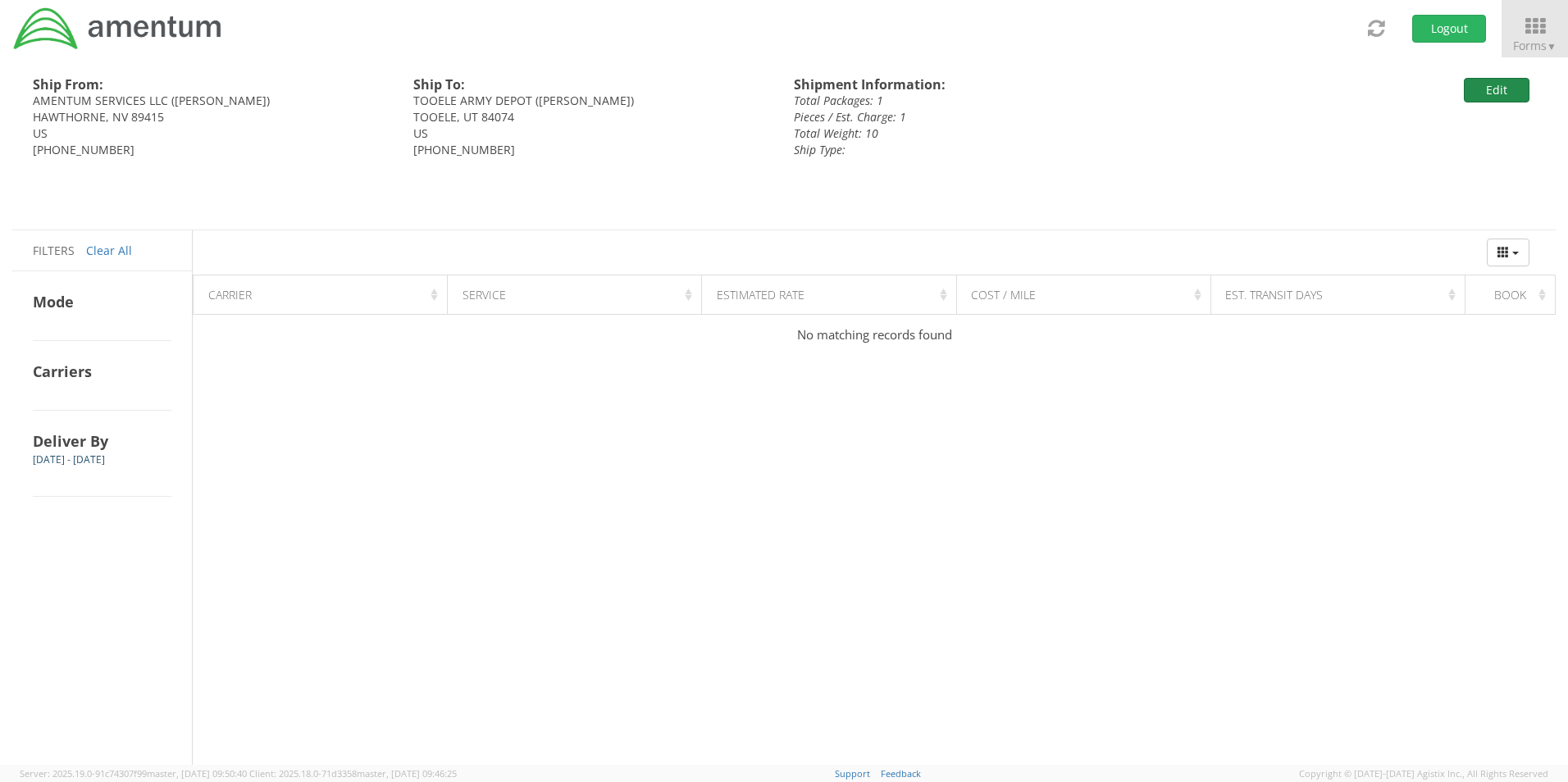
click at [1504, 93] on button "Edit" at bounding box center [1497, 90] width 66 height 25
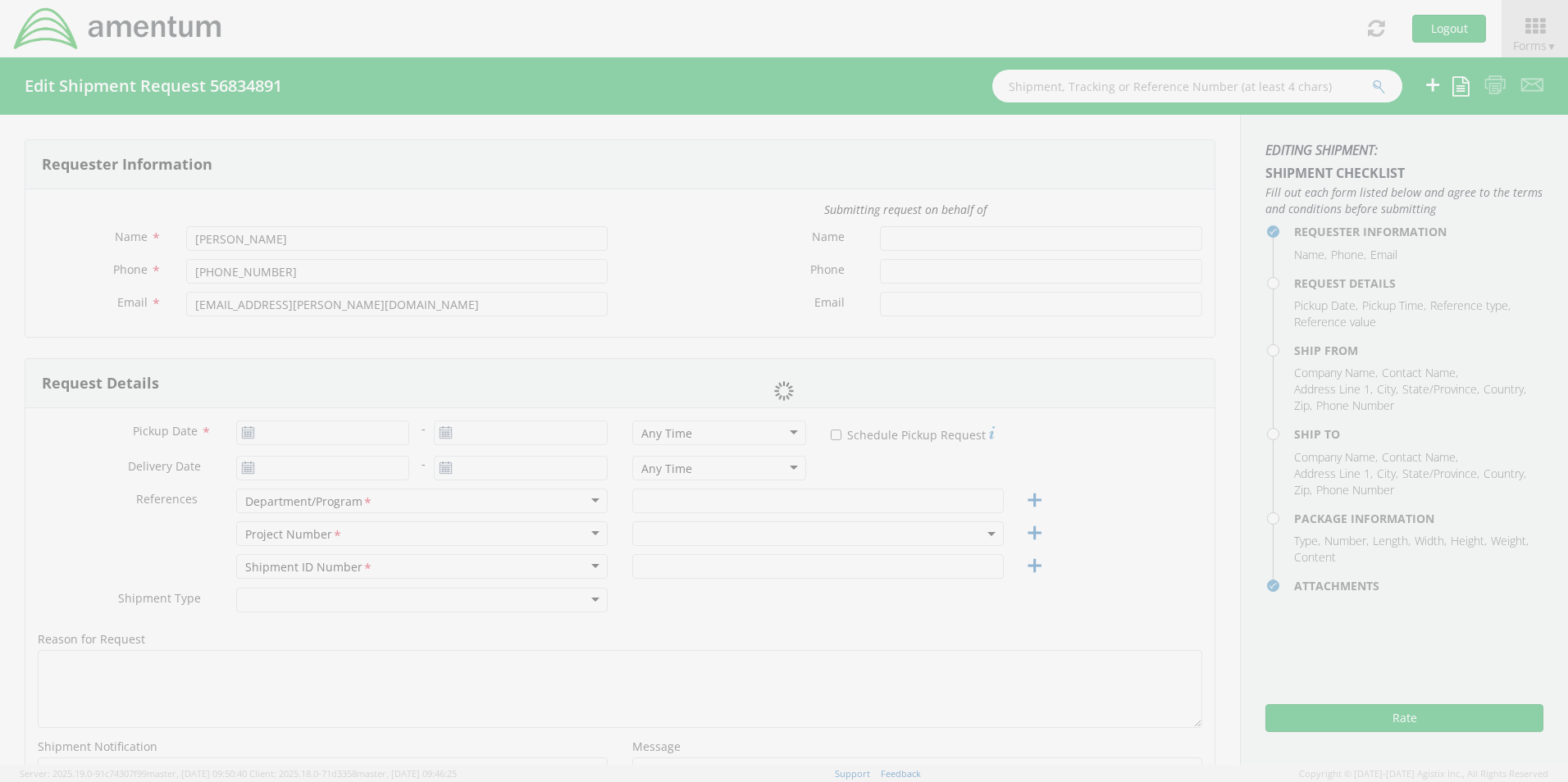
type input "[PERSON_NAME]"
type input "[PHONE_NUMBER]"
type input "[PERSON_NAME][EMAIL_ADDRESS][PERSON_NAME][DOMAIN_NAME]"
type input "09/16/2025"
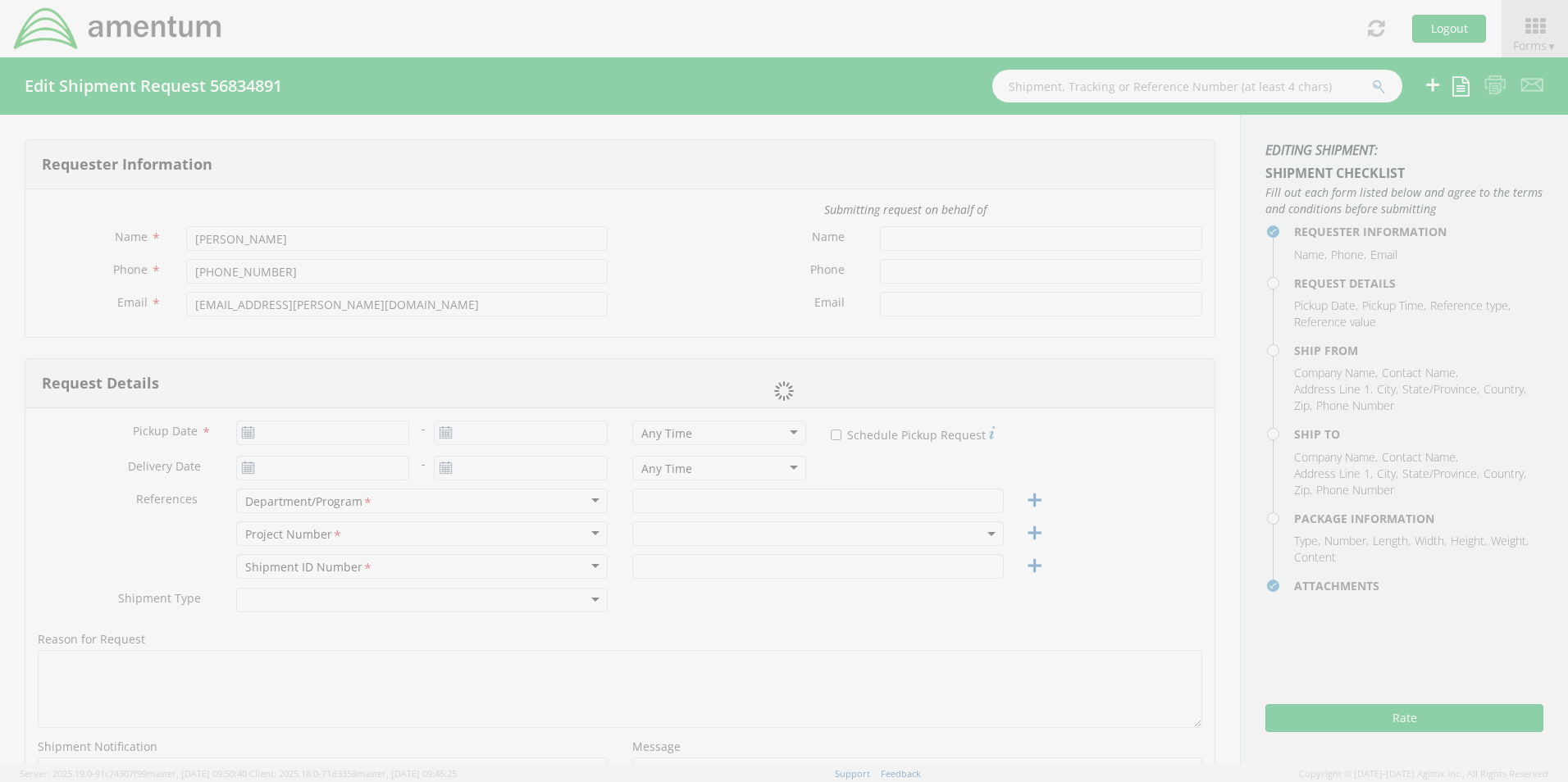
type input "[DATE]"
type input "GSG HAWTHORNE"
type input "Regular"
select select
type input "AMENTUM SERVICES LLC"
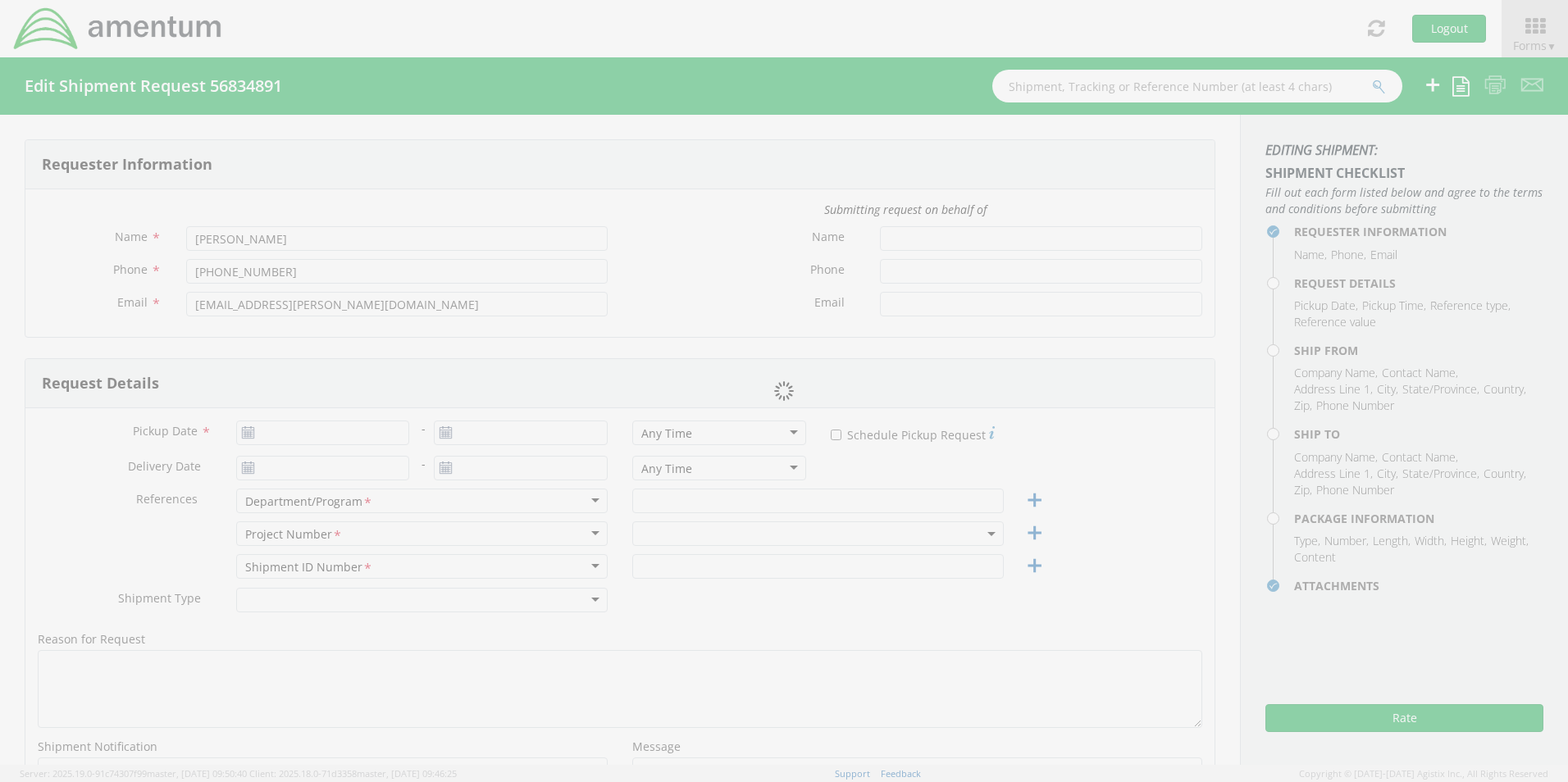
type input "[STREET_ADDRESS][US_STATE]"
type input "HAWTHORNE"
type input "89415"
type input "[PERSON_NAME]"
type input "[PHONE_NUMBER]"
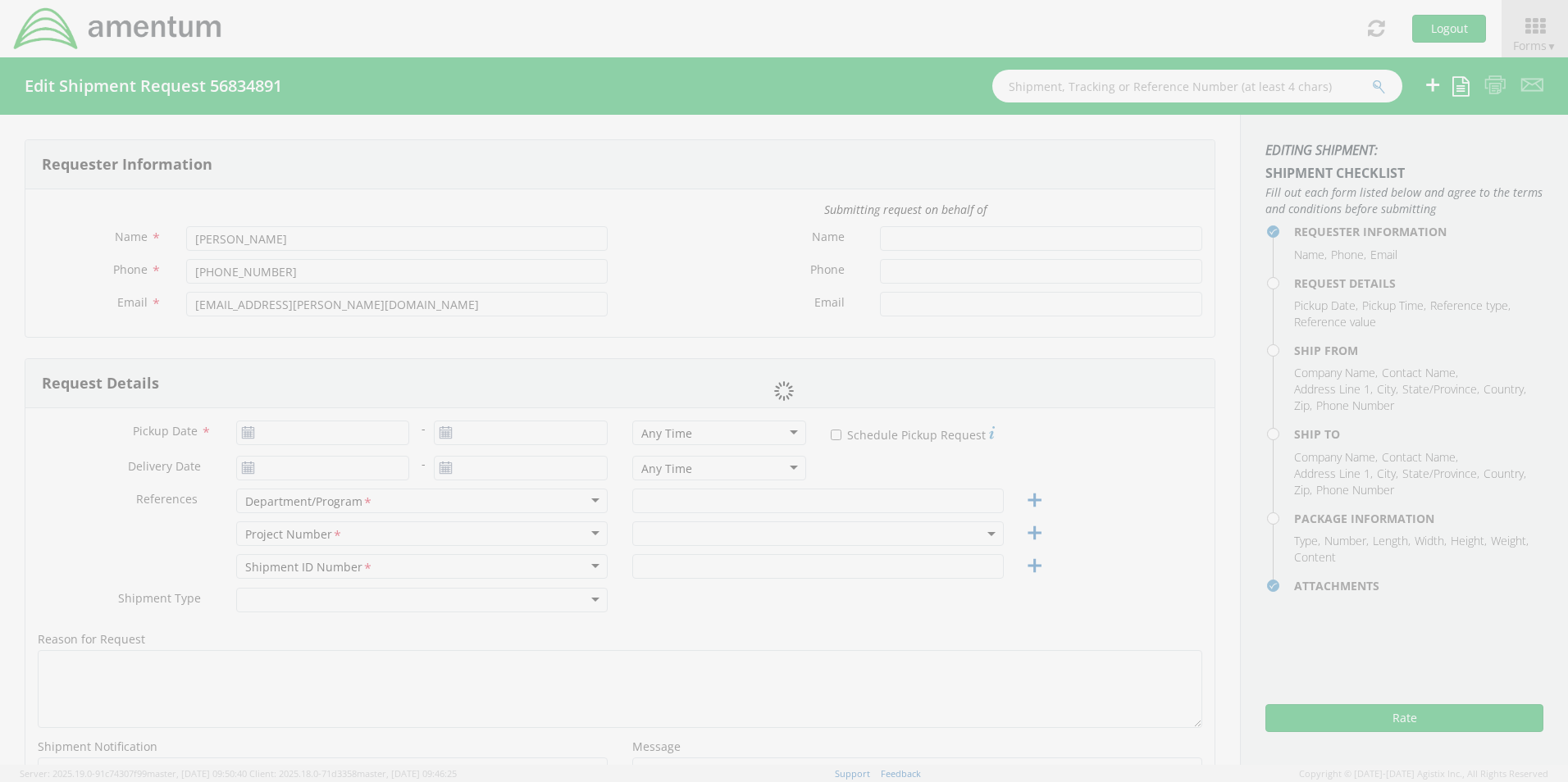
select select
type input "[GEOGRAPHIC_DATA]"
type input "1 COMMANDER BLVD"
type input "BLDG 503"
type input "TOOELE"
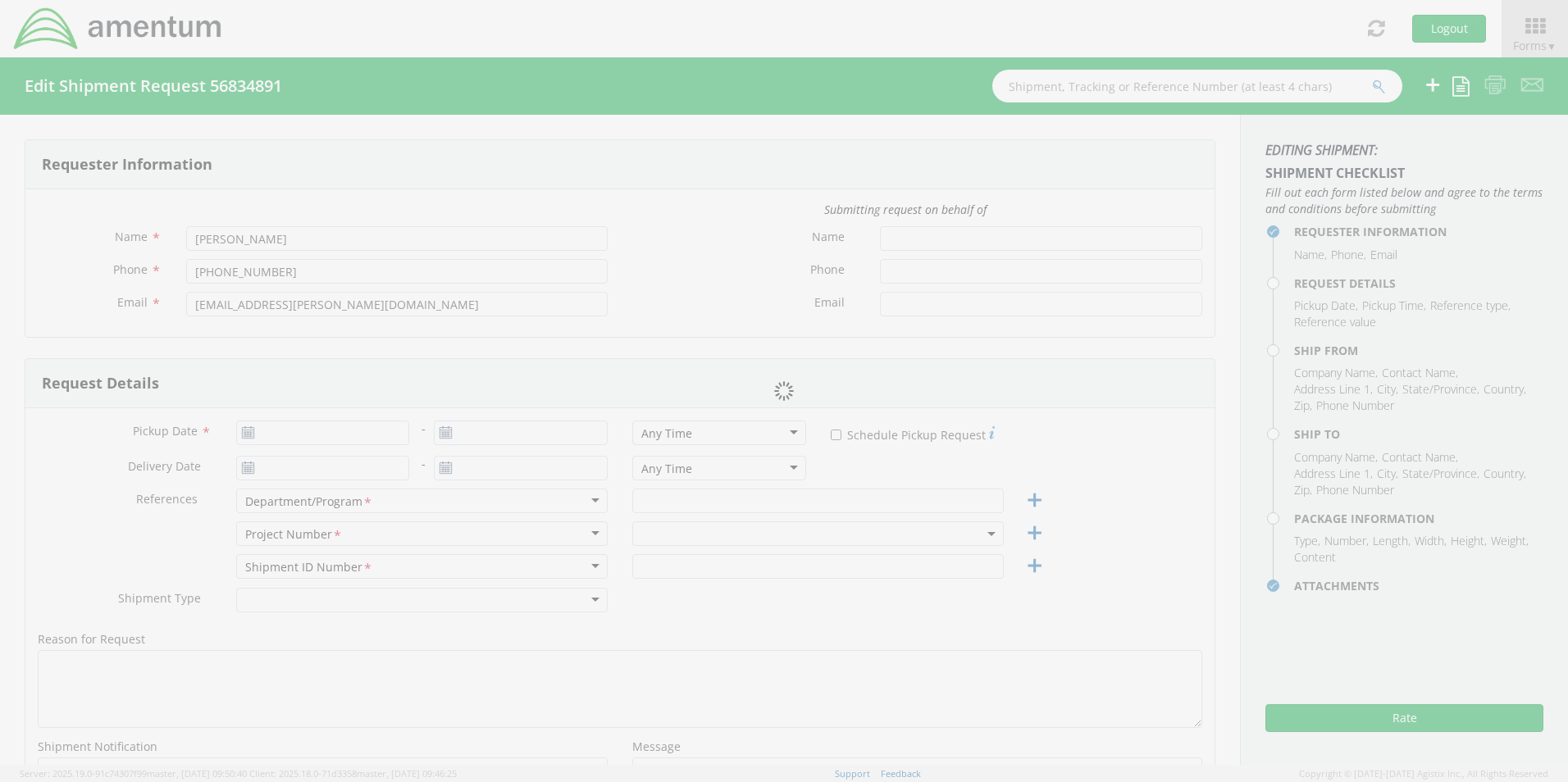
type input "84074"
type input "[PERSON_NAME]"
type input "[PHONE_NUMBER]"
type input "1"
type input "17"
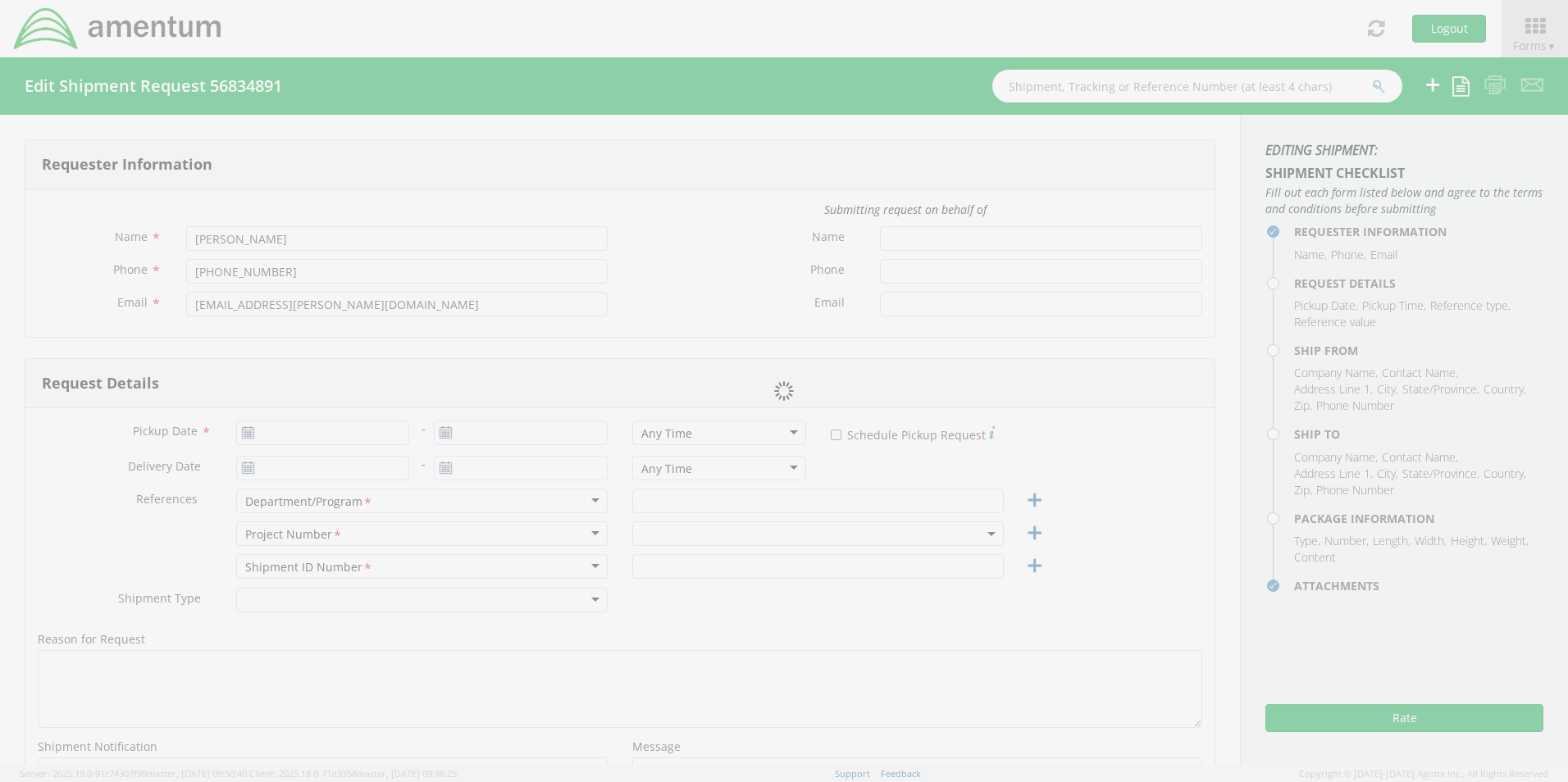
type input "17"
type input "8"
type input "10"
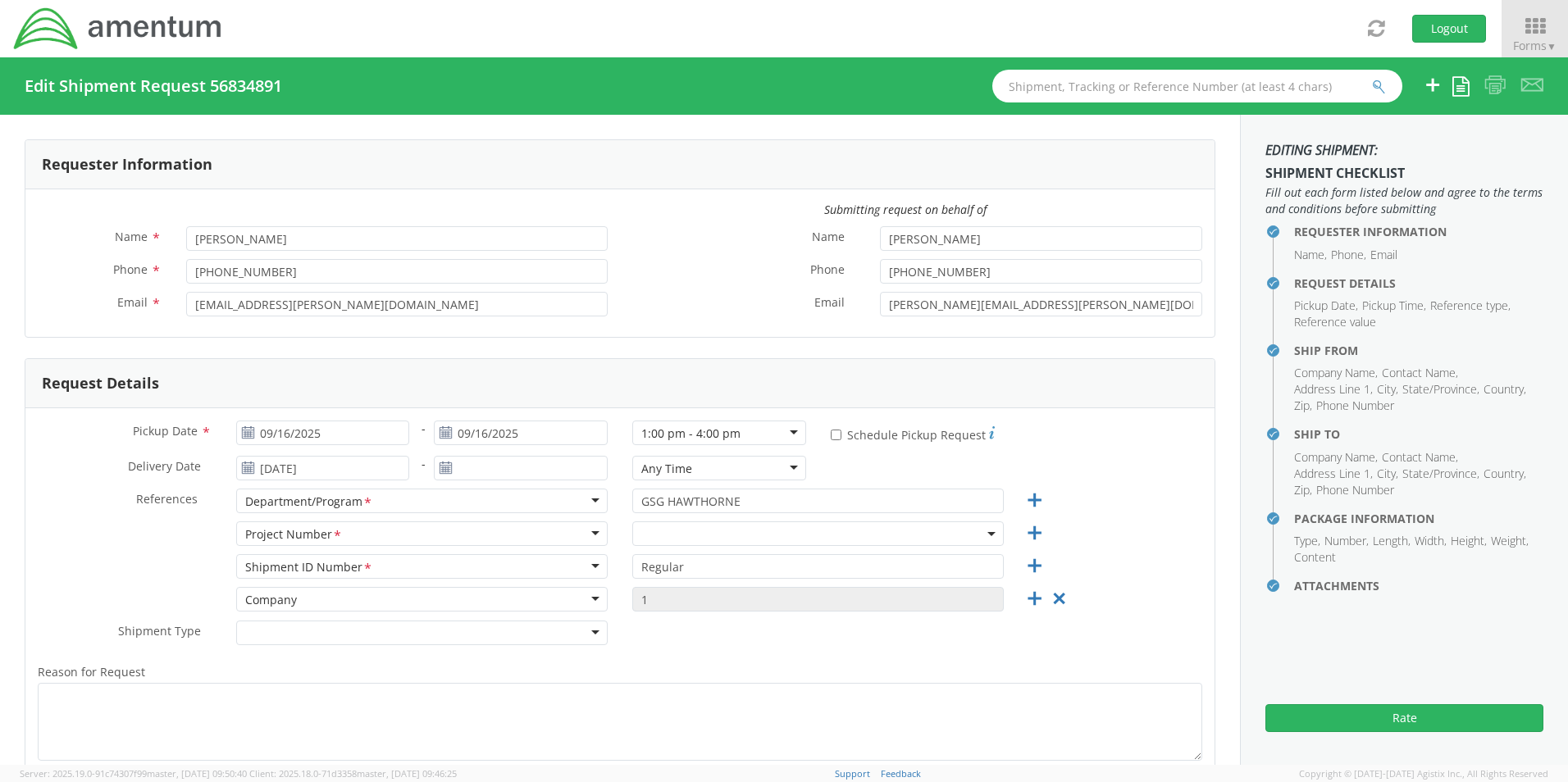
select select "6119.F0043.03012.AA.02.00.200"
click at [680, 528] on span "6119.F0043.03012.AA.02.00.200" at bounding box center [818, 534] width 354 height 16
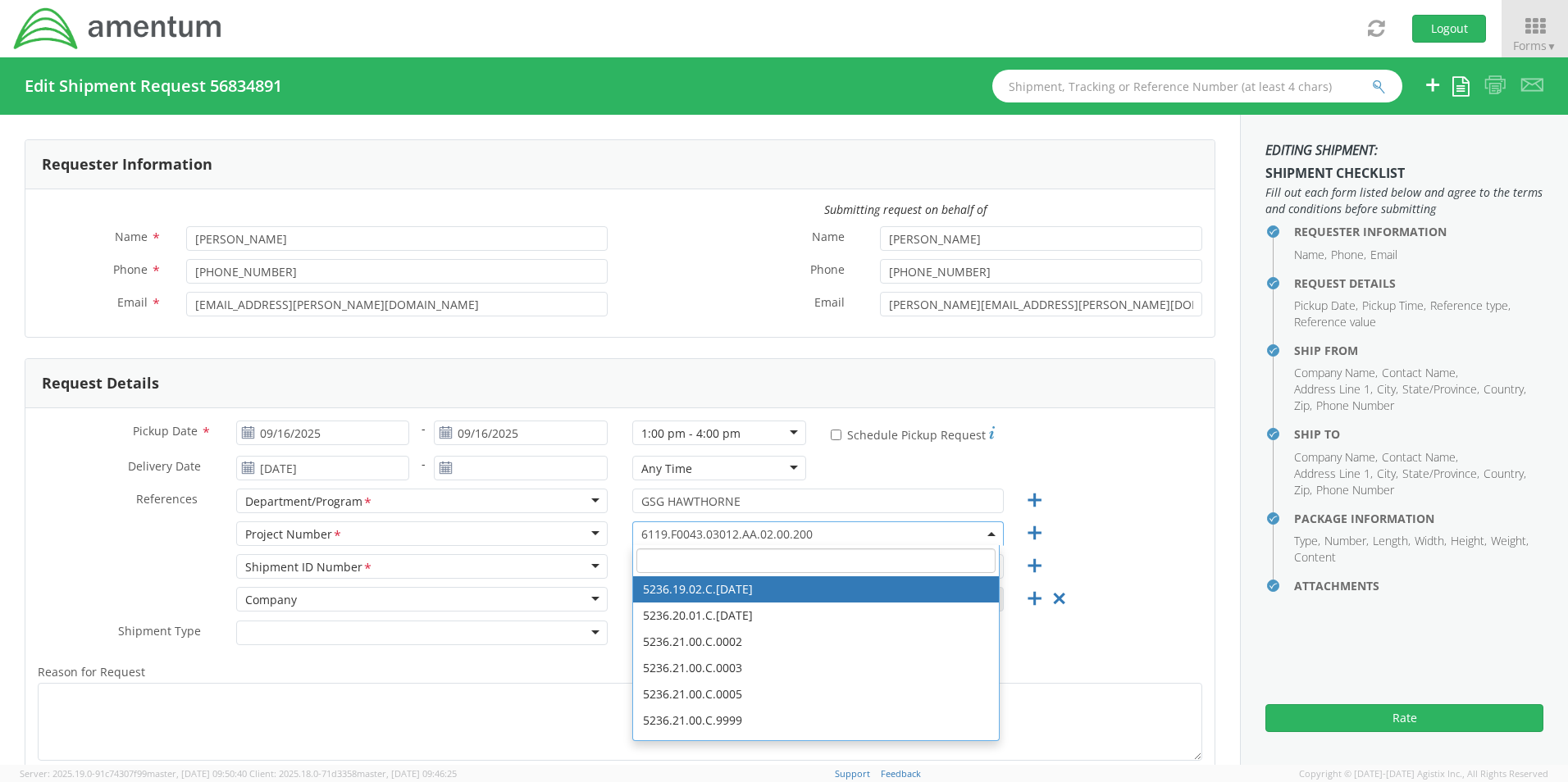
click at [564, 679] on label "Reason for Request *" at bounding box center [619, 672] width 1189 height 21
click at [564, 683] on textarea "Reason for Request *" at bounding box center [620, 722] width 1164 height 78
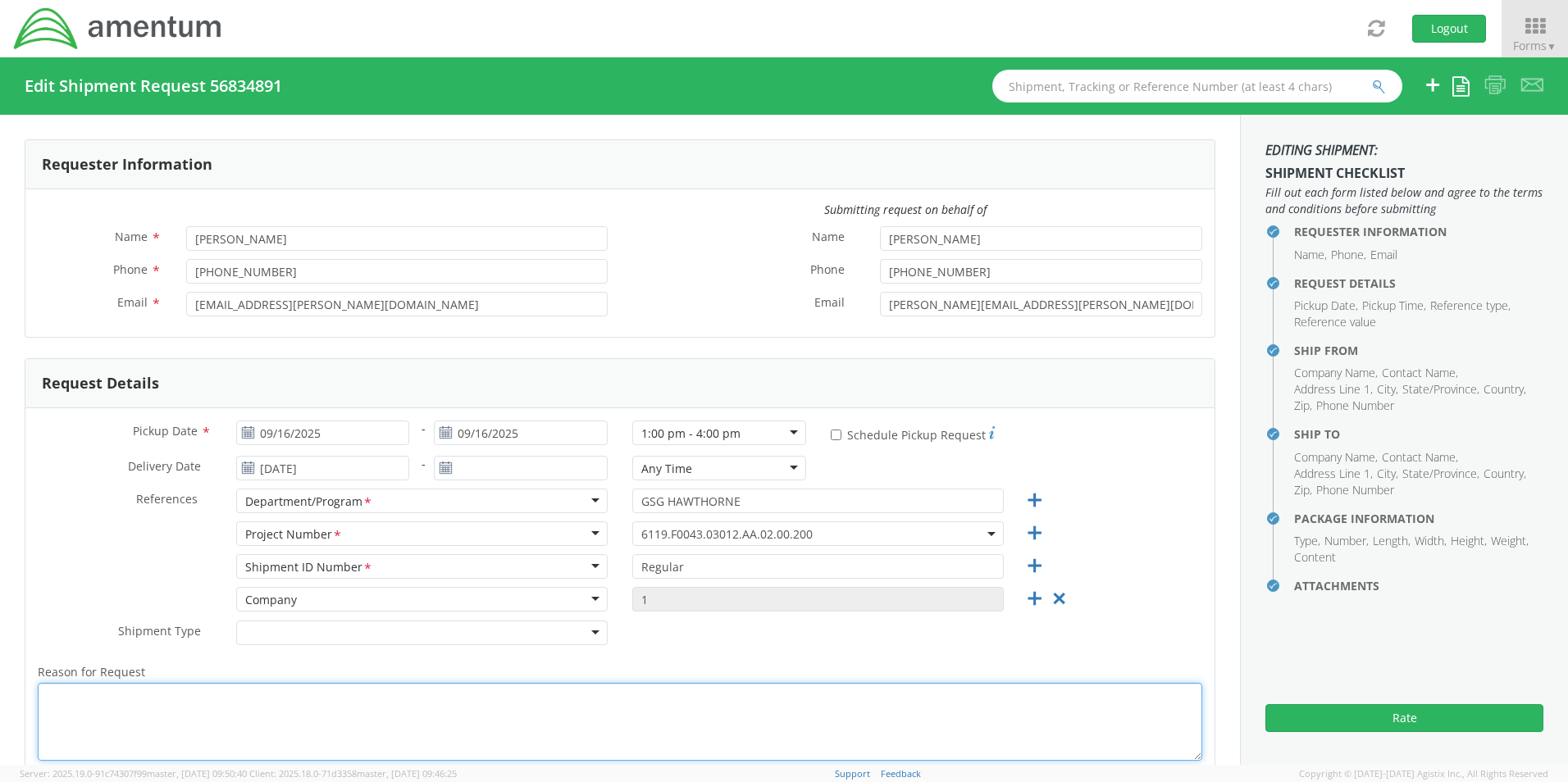
scroll to position [82, 0]
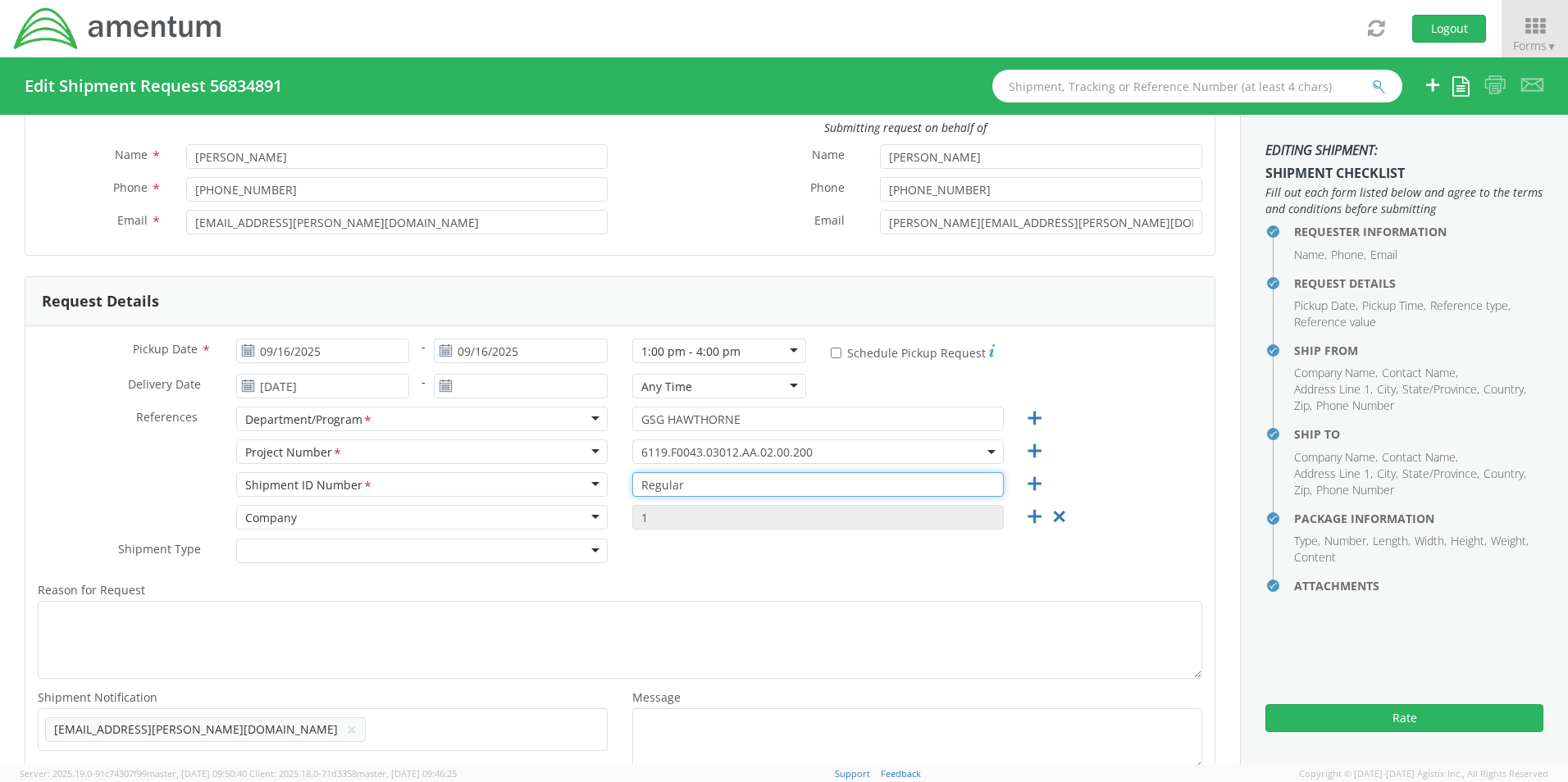
click at [686, 484] on input "Regular" at bounding box center [817, 484] width 371 height 25
type input "R"
type input "123ABC"
click at [783, 451] on span "6119.F0043.03012.AA.02.00.200" at bounding box center [818, 452] width 354 height 16
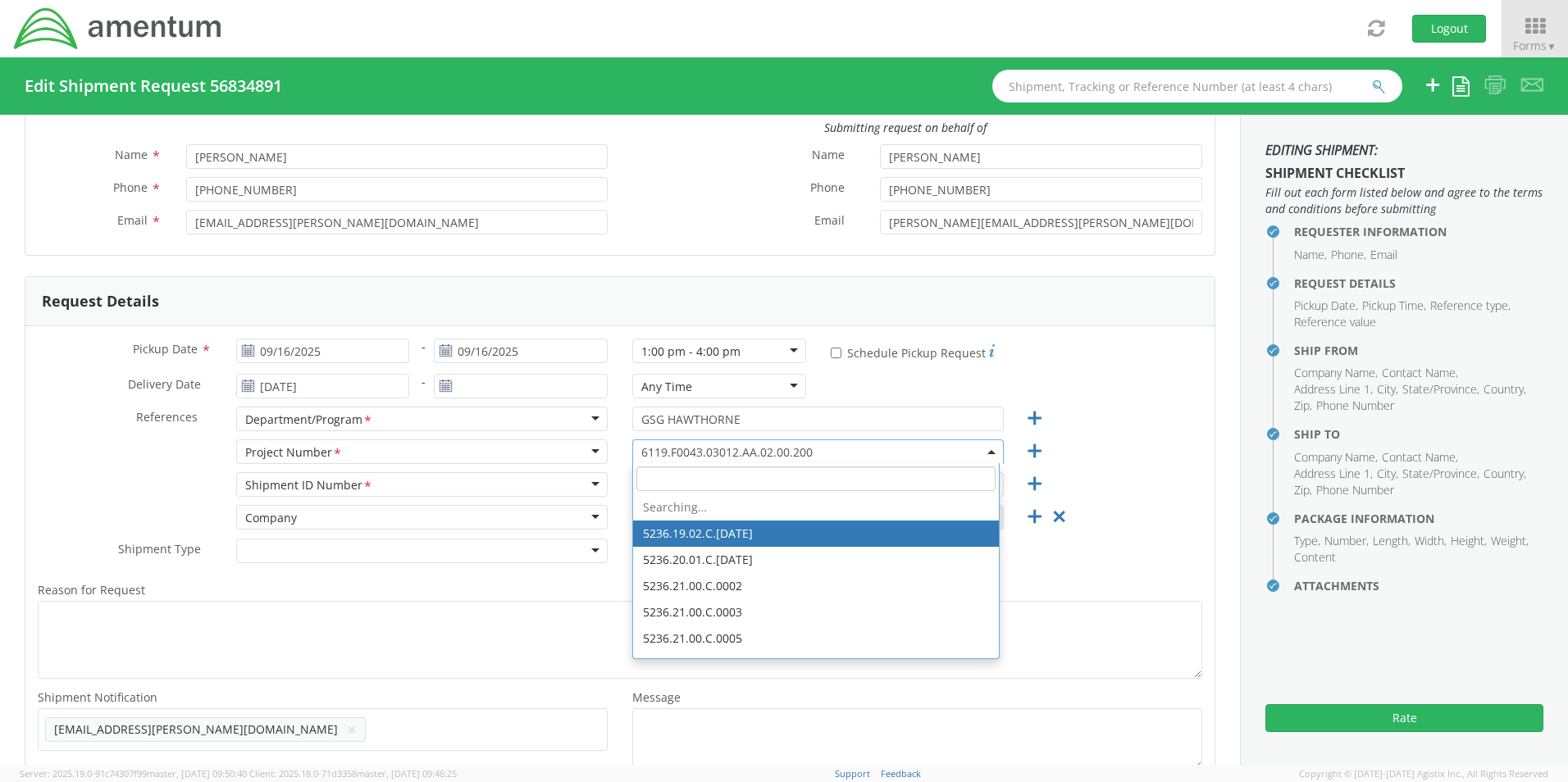
click at [781, 482] on input "search" at bounding box center [816, 478] width 359 height 25
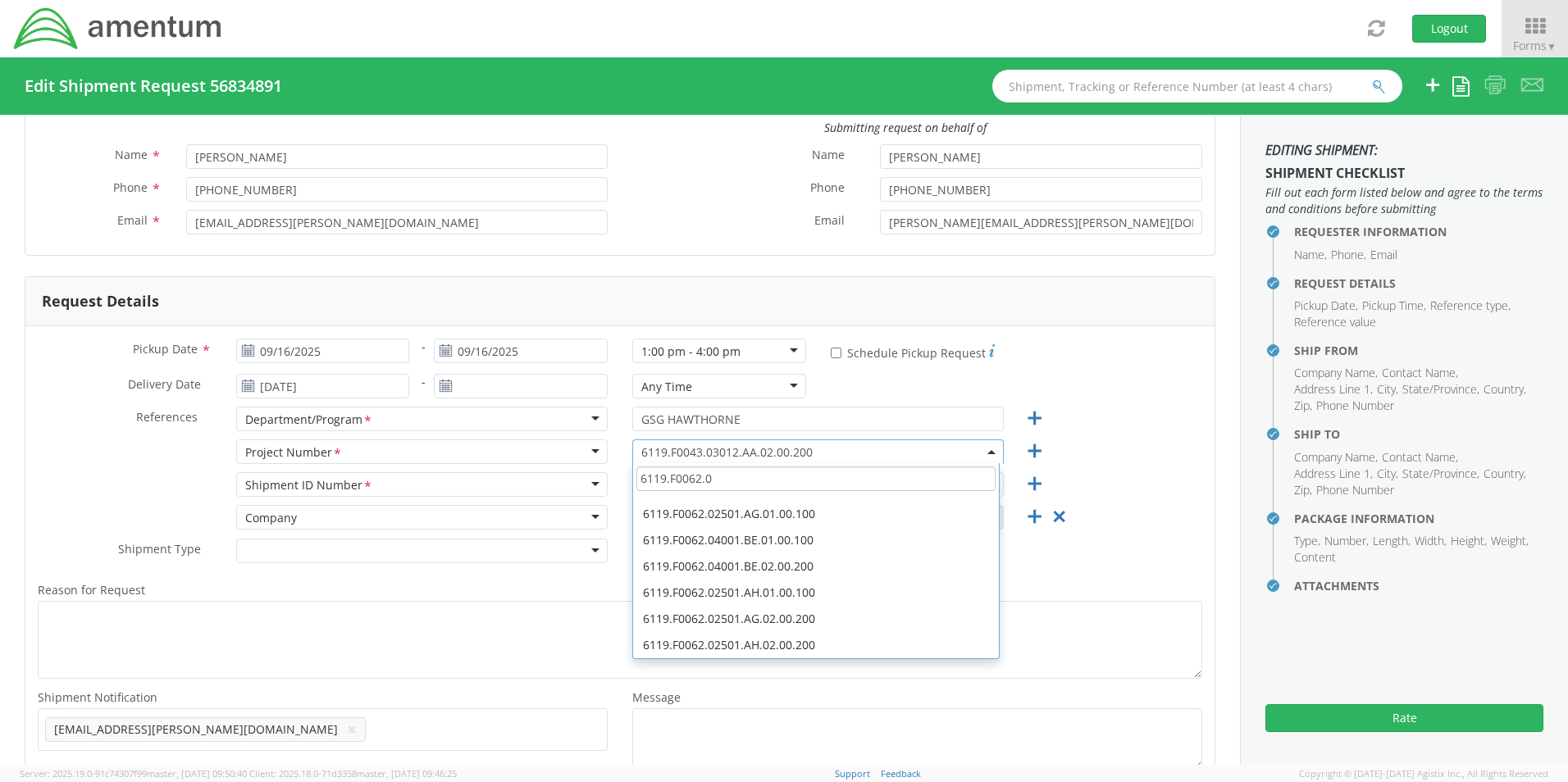
scroll to position [0, 0]
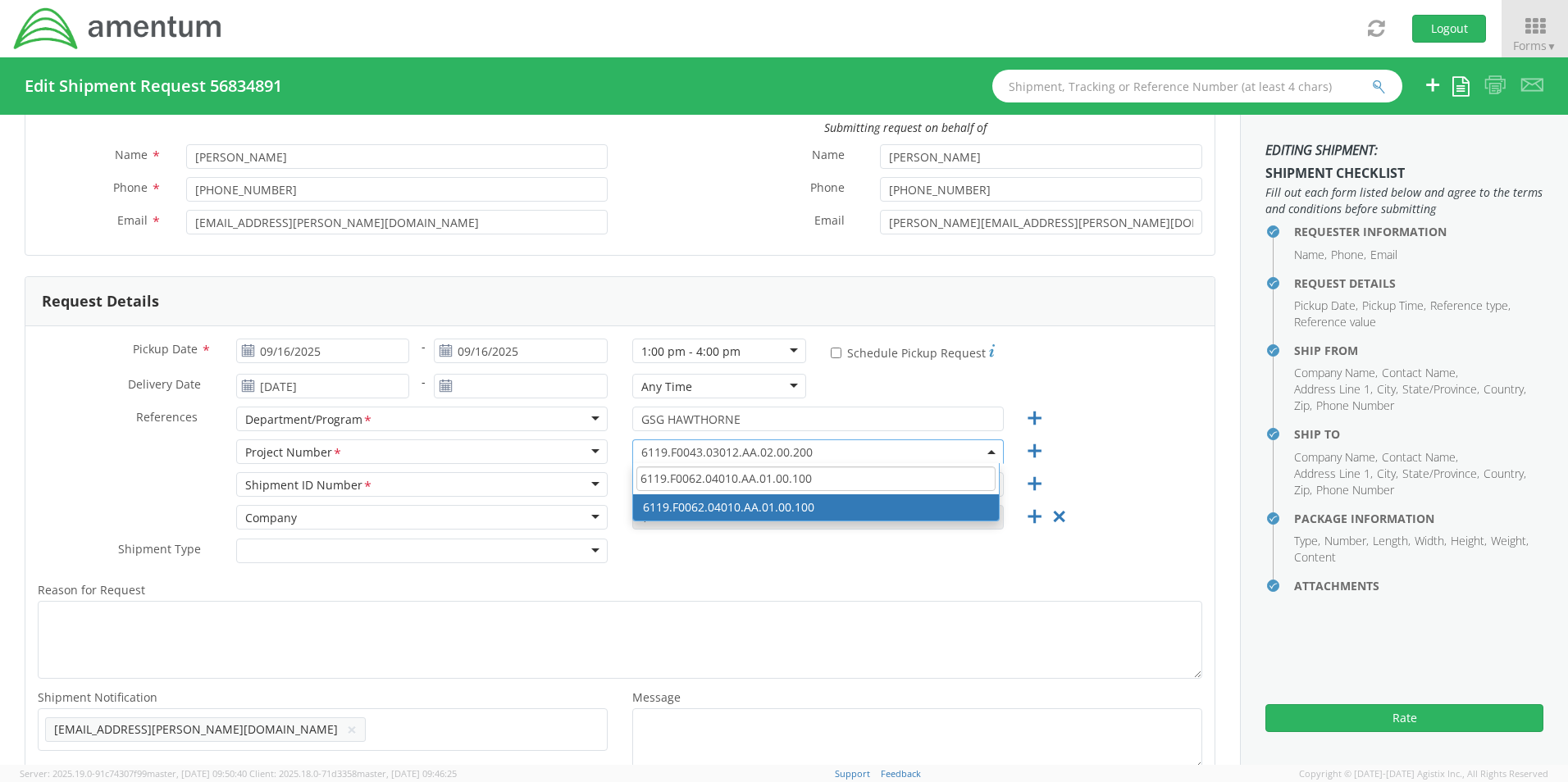
type input "6119.F0062.04010.AA.01.00.100"
select select "6119.F0062.04010.AA.01.00.100"
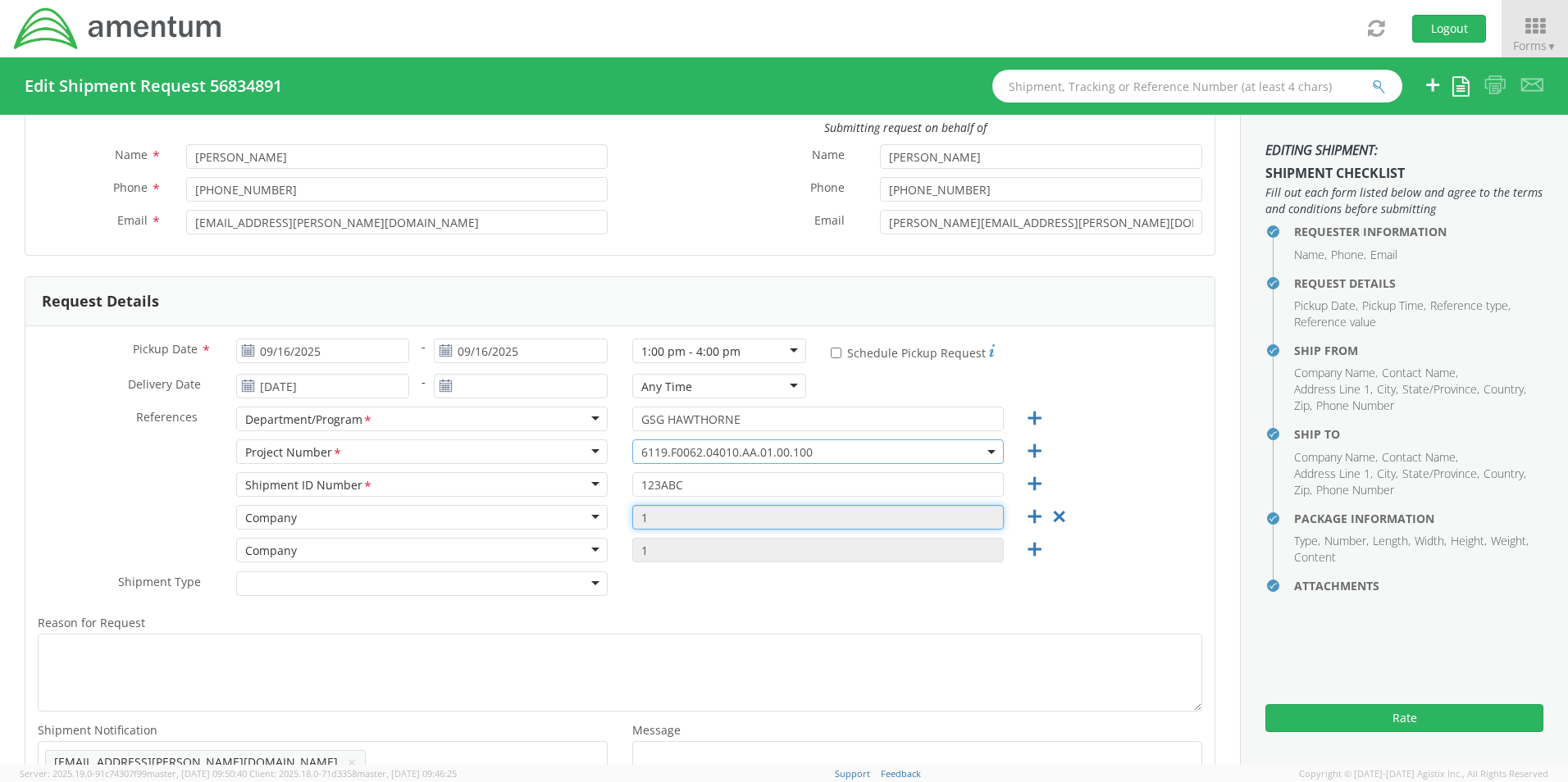
click at [682, 515] on input "1" at bounding box center [817, 517] width 371 height 25
click at [554, 514] on div "Company" at bounding box center [421, 517] width 371 height 25
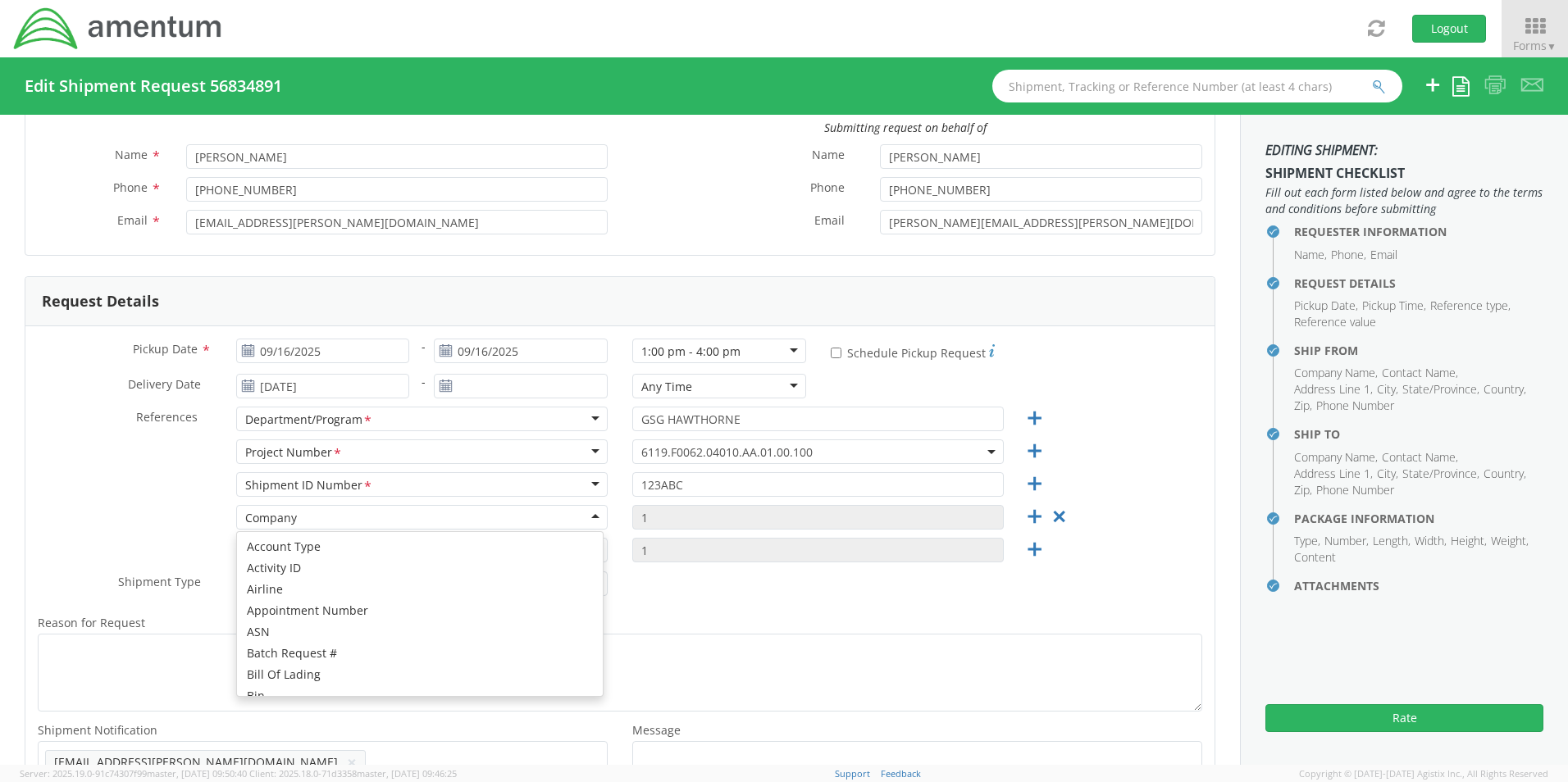
scroll to position [105, 0]
click at [657, 595] on div "Shipment Type * Batch Regular" at bounding box center [619, 588] width 1189 height 32
click at [569, 583] on div at bounding box center [421, 584] width 371 height 25
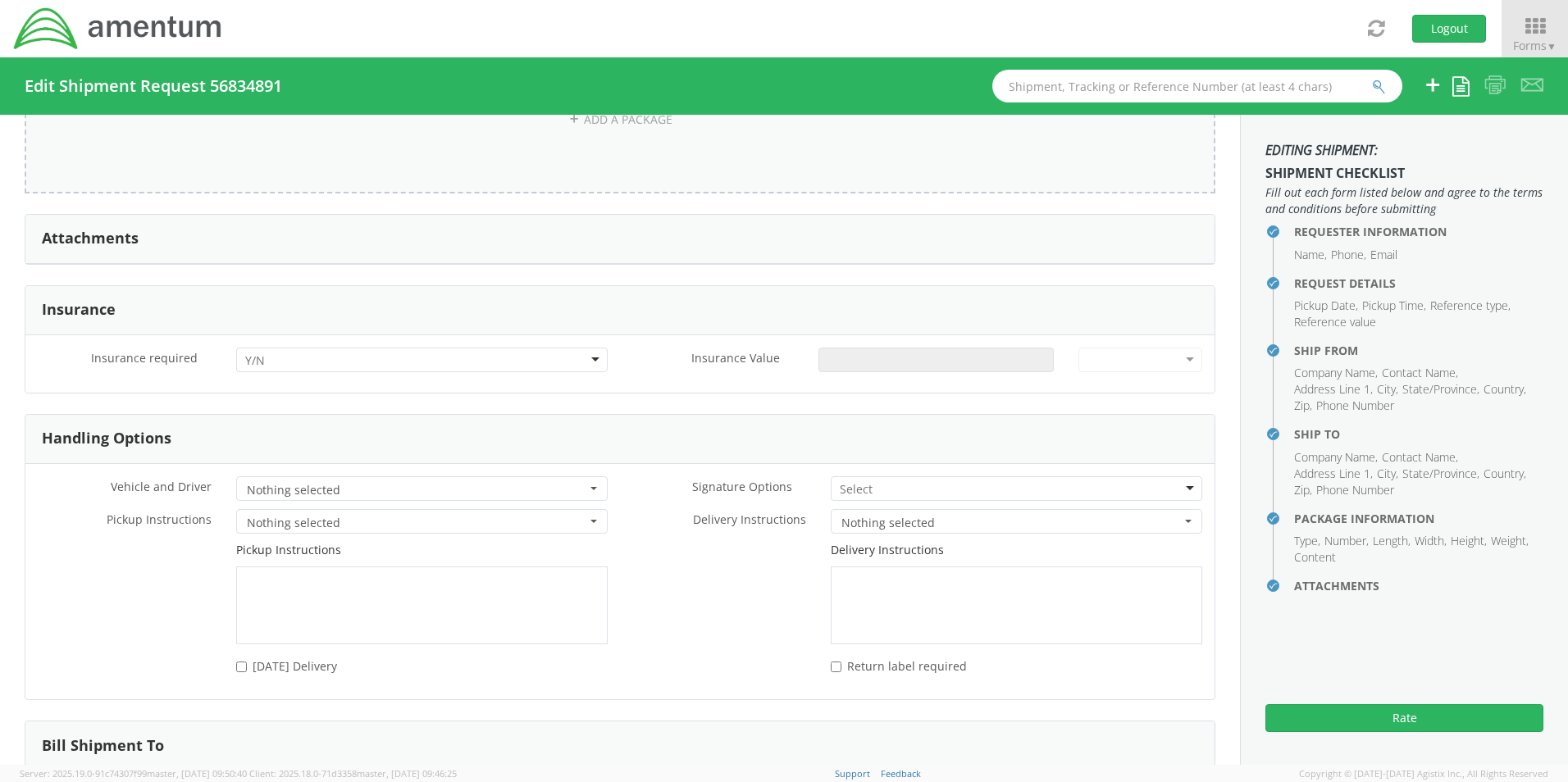
scroll to position [1886, 0]
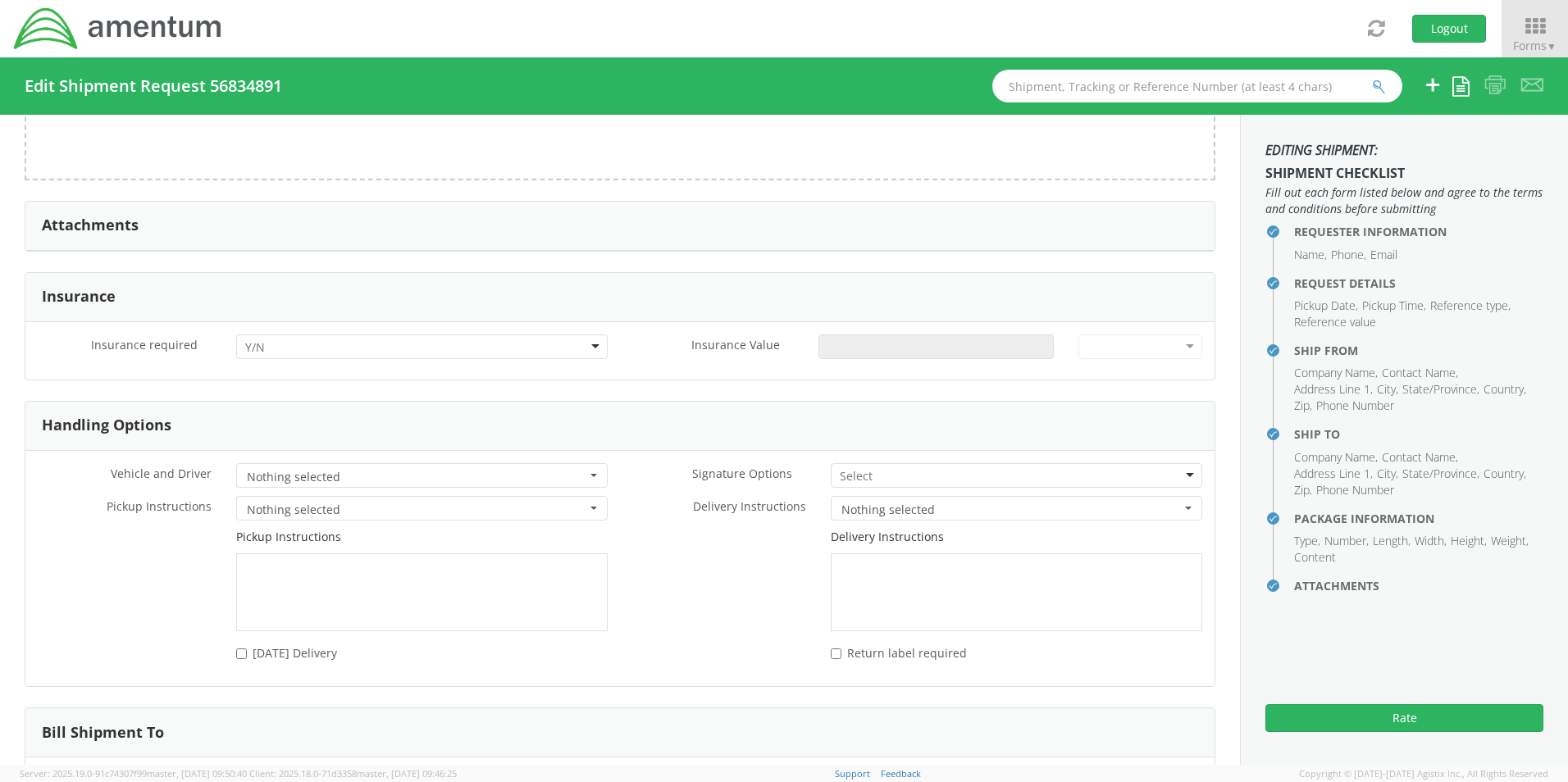
click at [438, 341] on div at bounding box center [421, 347] width 371 height 25
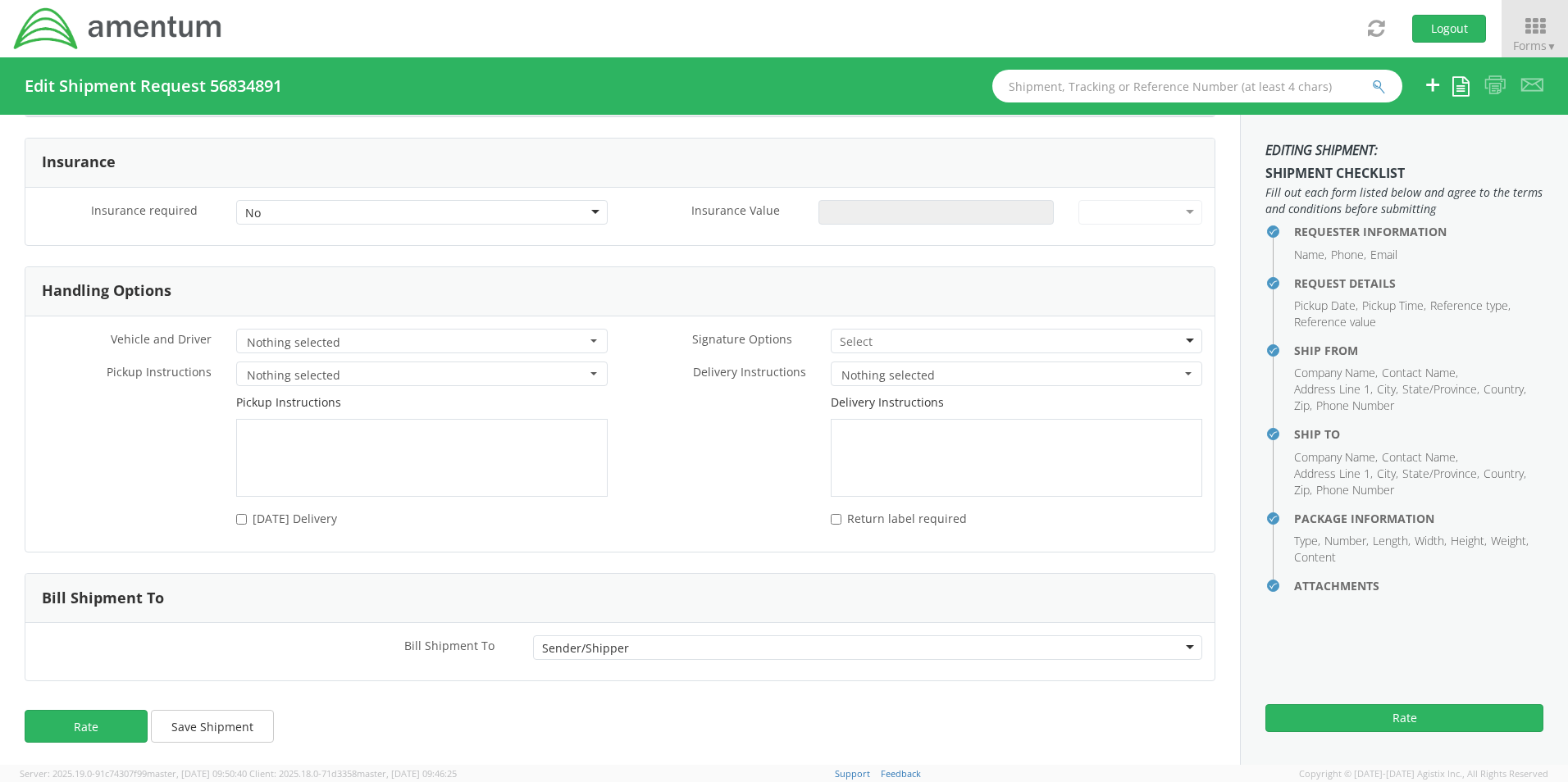
scroll to position [2023, 0]
click at [1390, 715] on button "Rate" at bounding box center [1404, 718] width 278 height 28
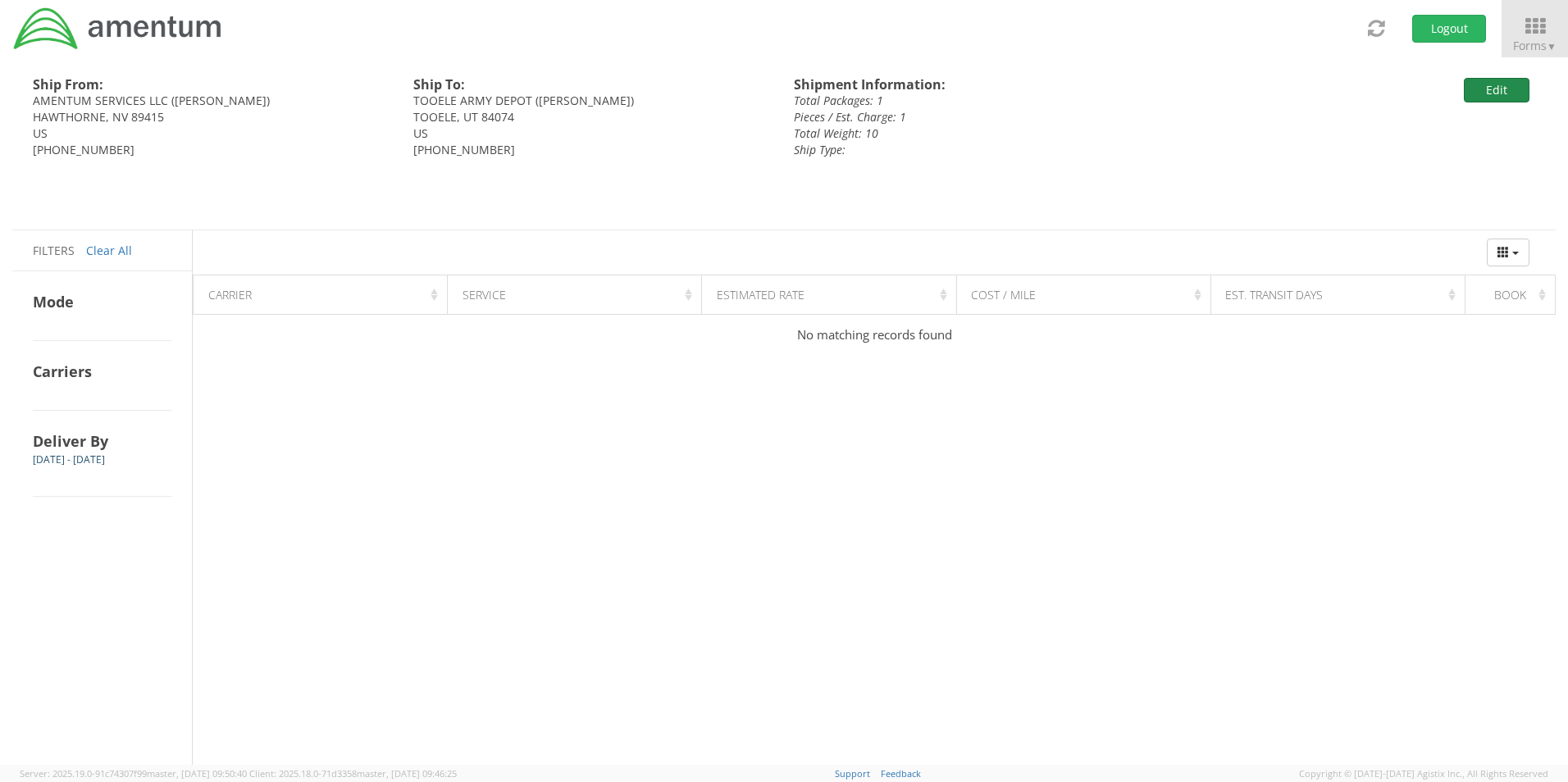
click at [1501, 97] on button "Edit" at bounding box center [1497, 90] width 66 height 25
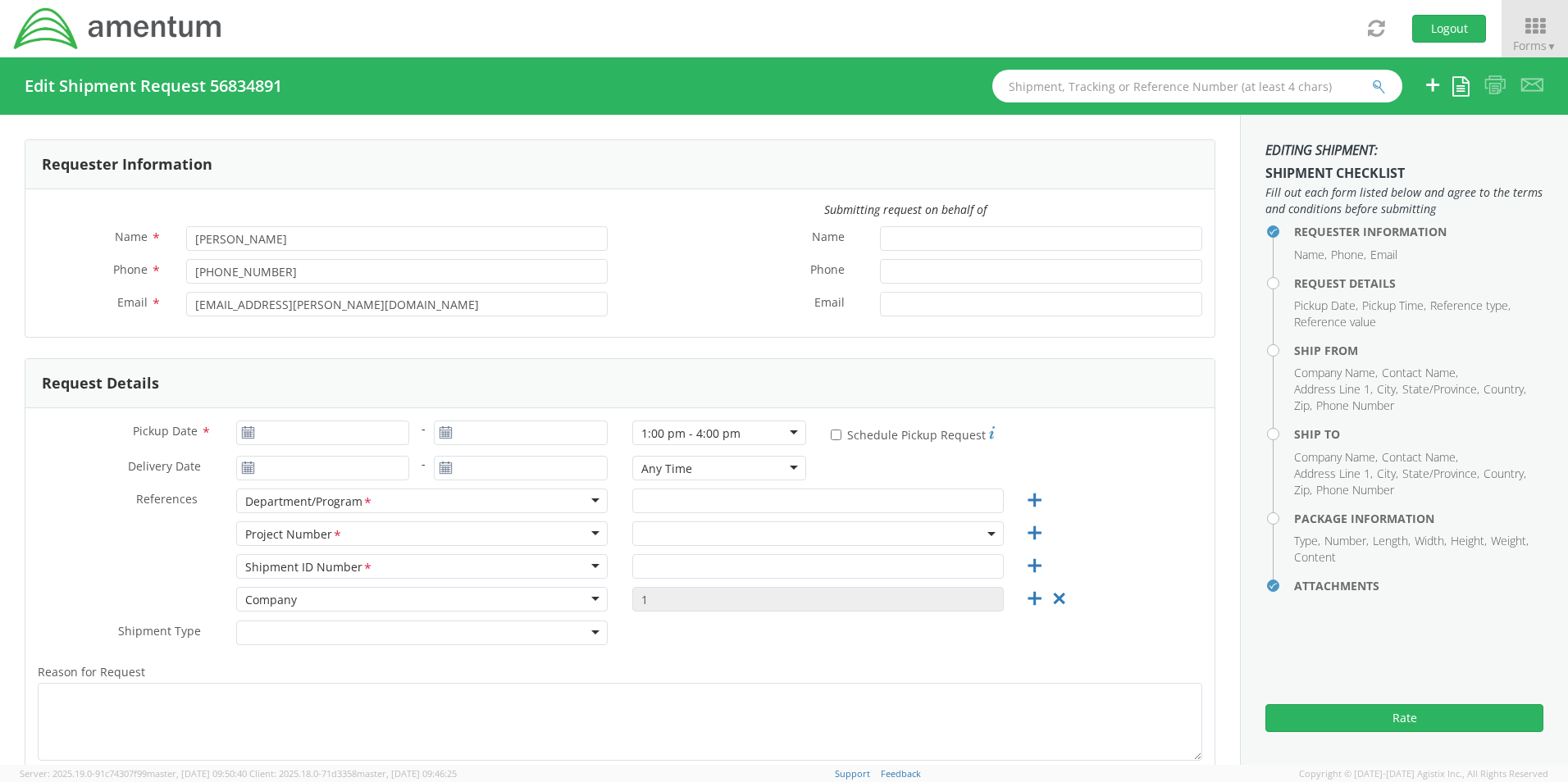
type input "[PERSON_NAME]"
type input "[PHONE_NUMBER]"
type input "[PERSON_NAME][EMAIL_ADDRESS][PERSON_NAME][DOMAIN_NAME]"
type input "09/16/2025"
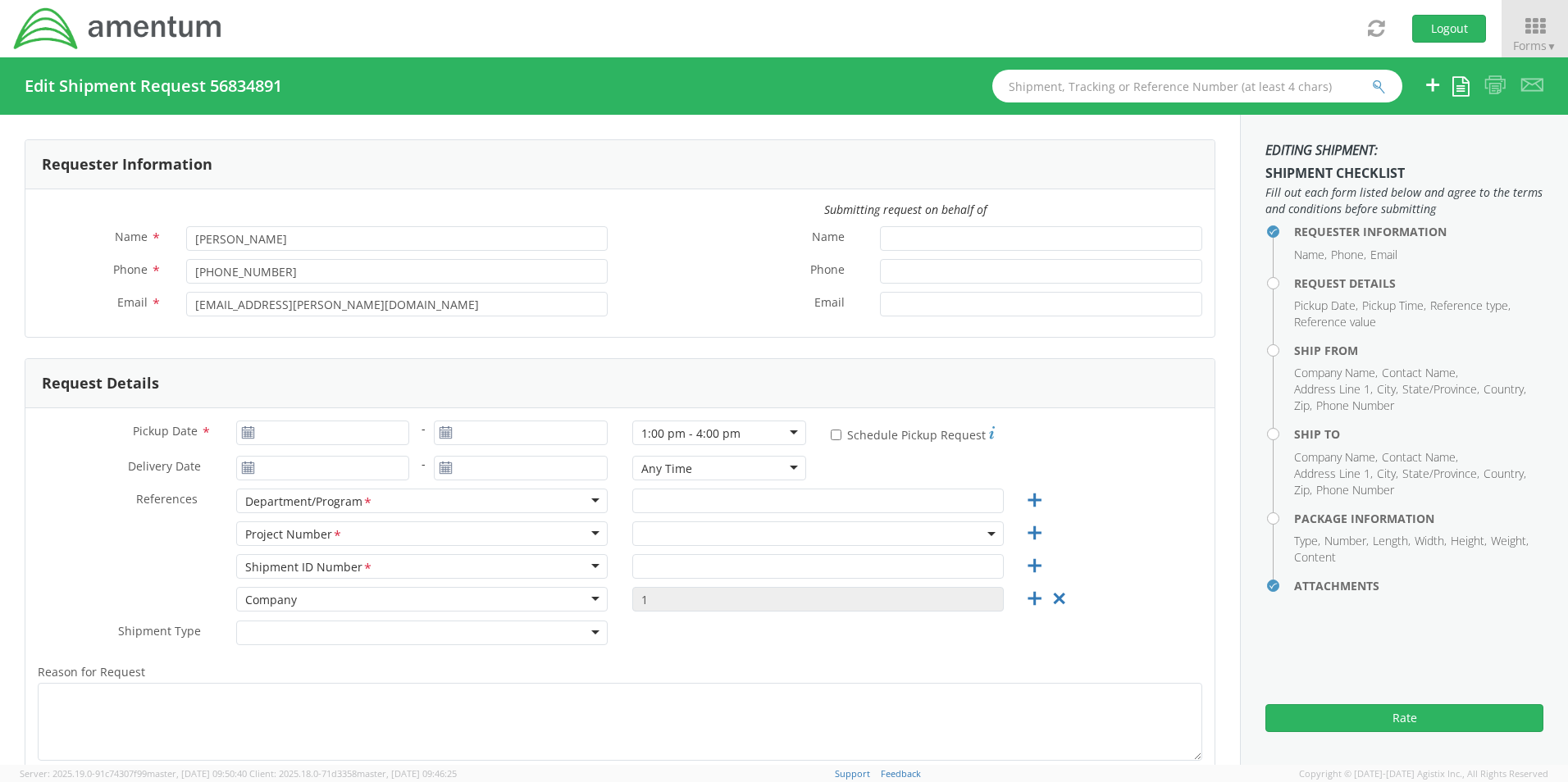
type input "[DATE]"
type input "GSG HAWTHORNE"
type input "Regular"
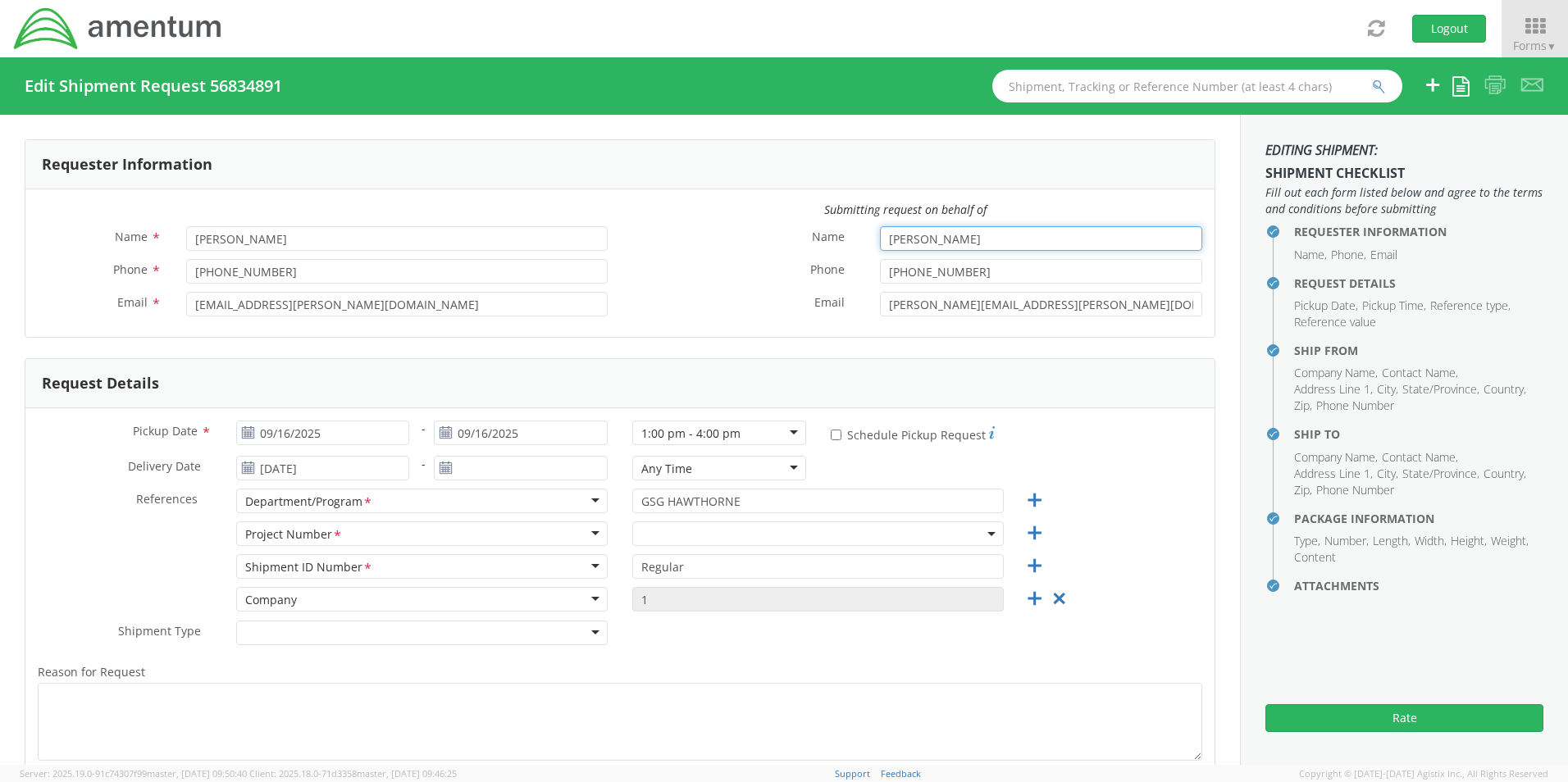
select select "6119.F0043.03012.AA.02.00.200"
drag, startPoint x: 1030, startPoint y: 244, endPoint x: 989, endPoint y: 224, distance: 45.6
click at [996, 221] on div "Submitting request on behalf of" at bounding box center [619, 214] width 1189 height 25
click at [965, 242] on input "[PERSON_NAME]" at bounding box center [1041, 239] width 322 height 25
drag, startPoint x: 965, startPoint y: 242, endPoint x: 900, endPoint y: 237, distance: 65.2
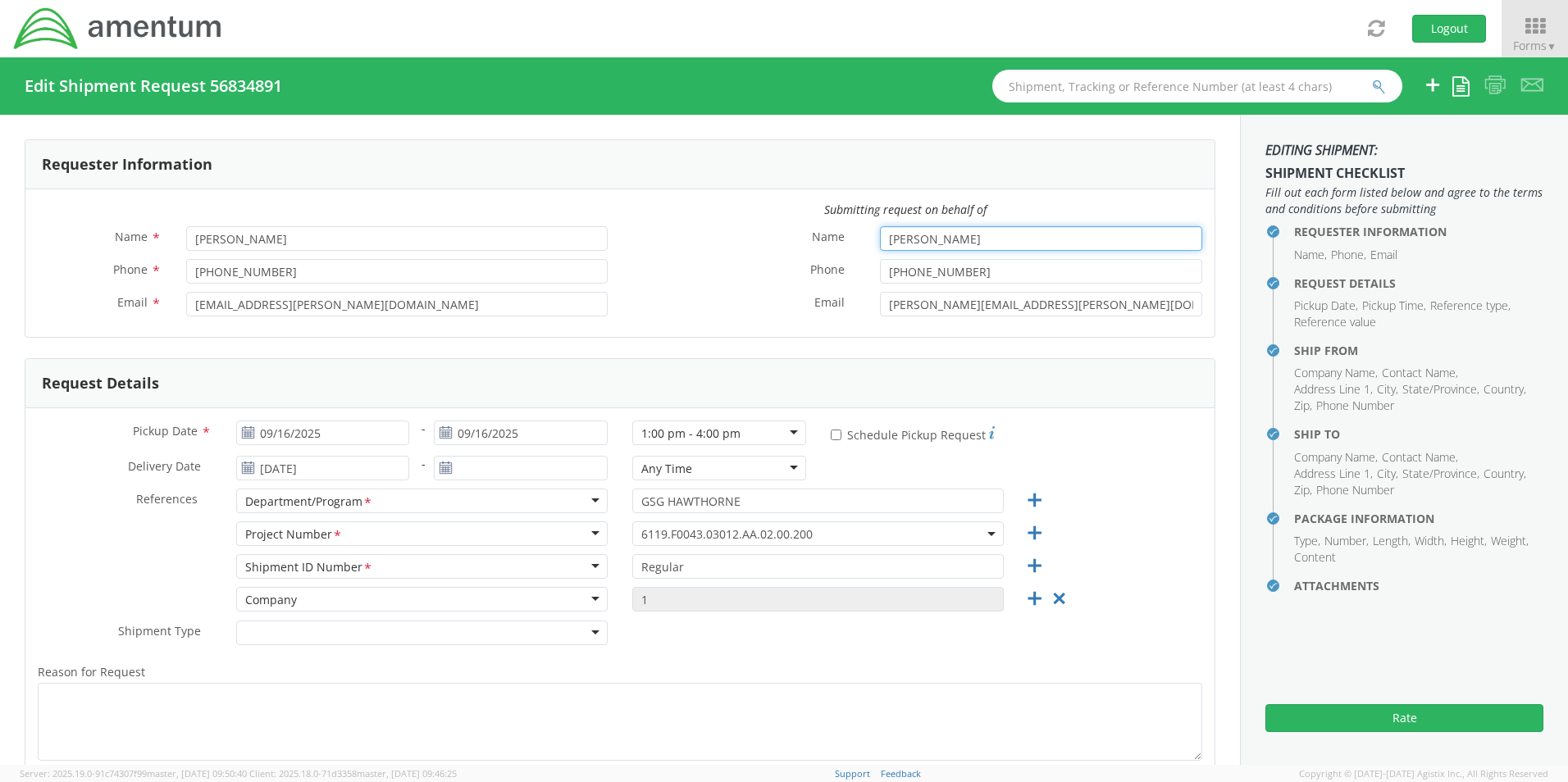
click at [863, 254] on div "Name * MISTY MATHIS" at bounding box center [917, 242] width 594 height 32
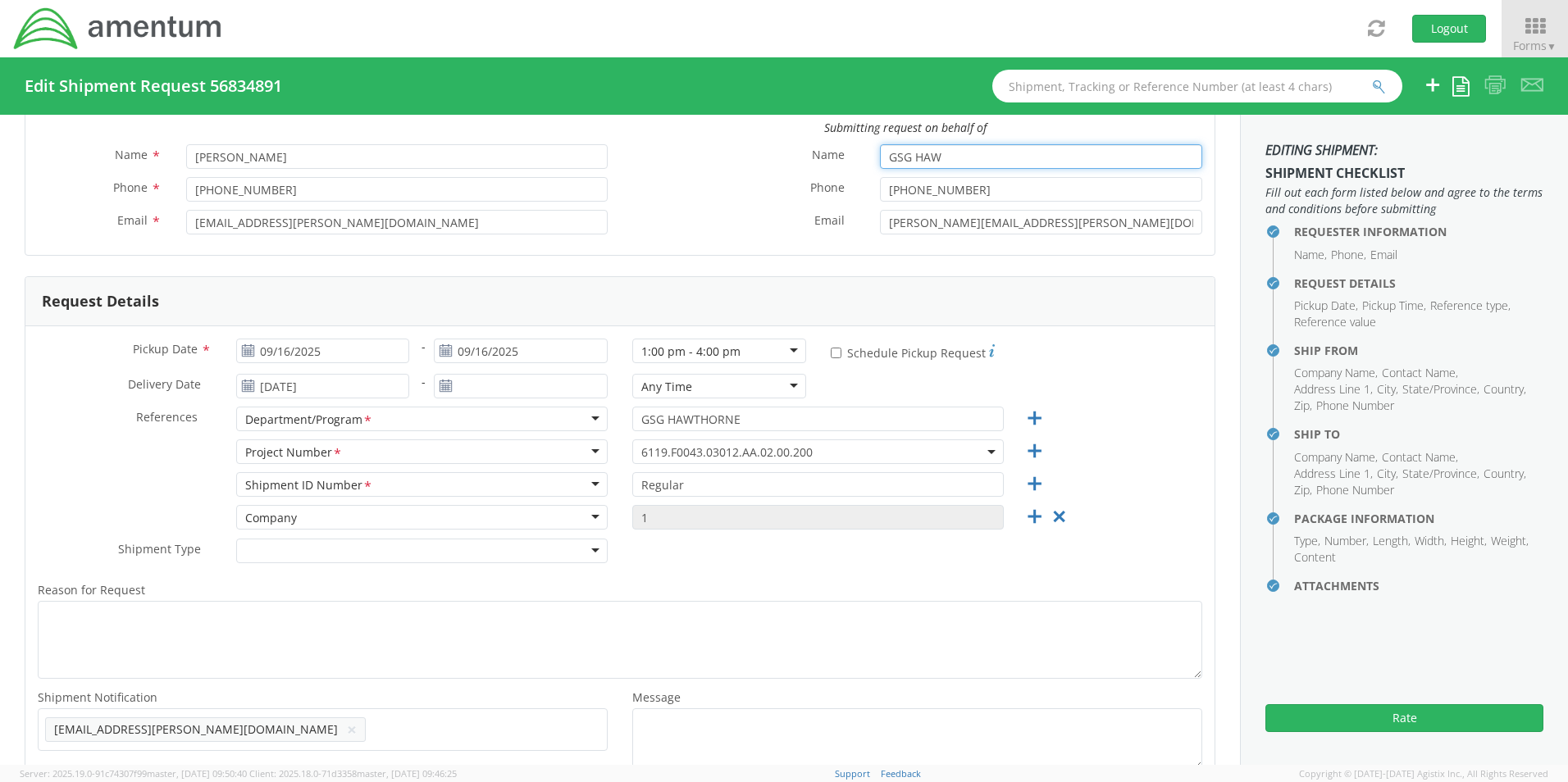
type input "GSG HAW"
drag, startPoint x: 769, startPoint y: 419, endPoint x: 594, endPoint y: 412, distance: 175.1
click at [594, 412] on div "References * Department/Program <span class="required">*</span> Department/Prog…" at bounding box center [619, 422] width 1189 height 32
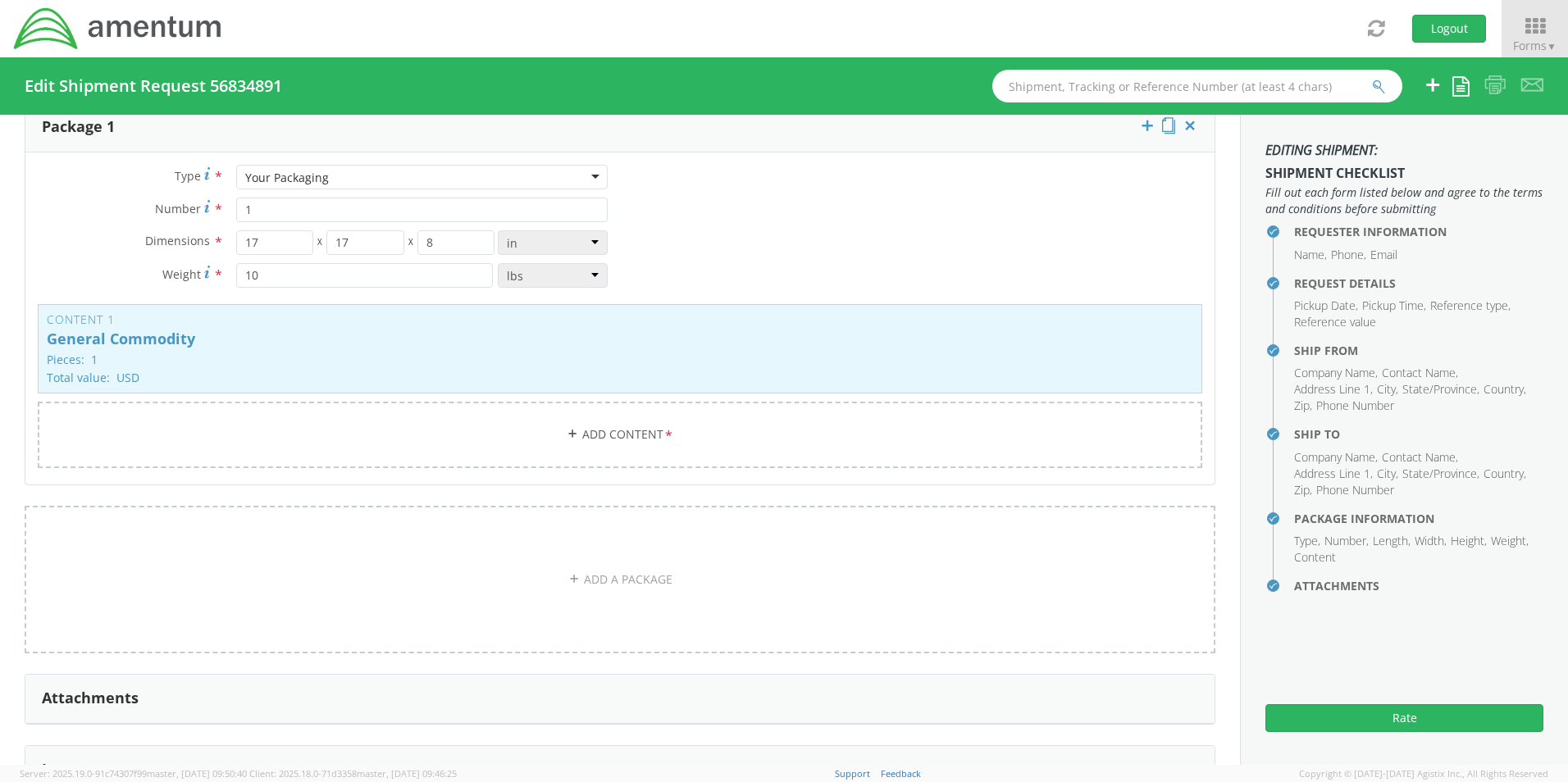
scroll to position [1394, 0]
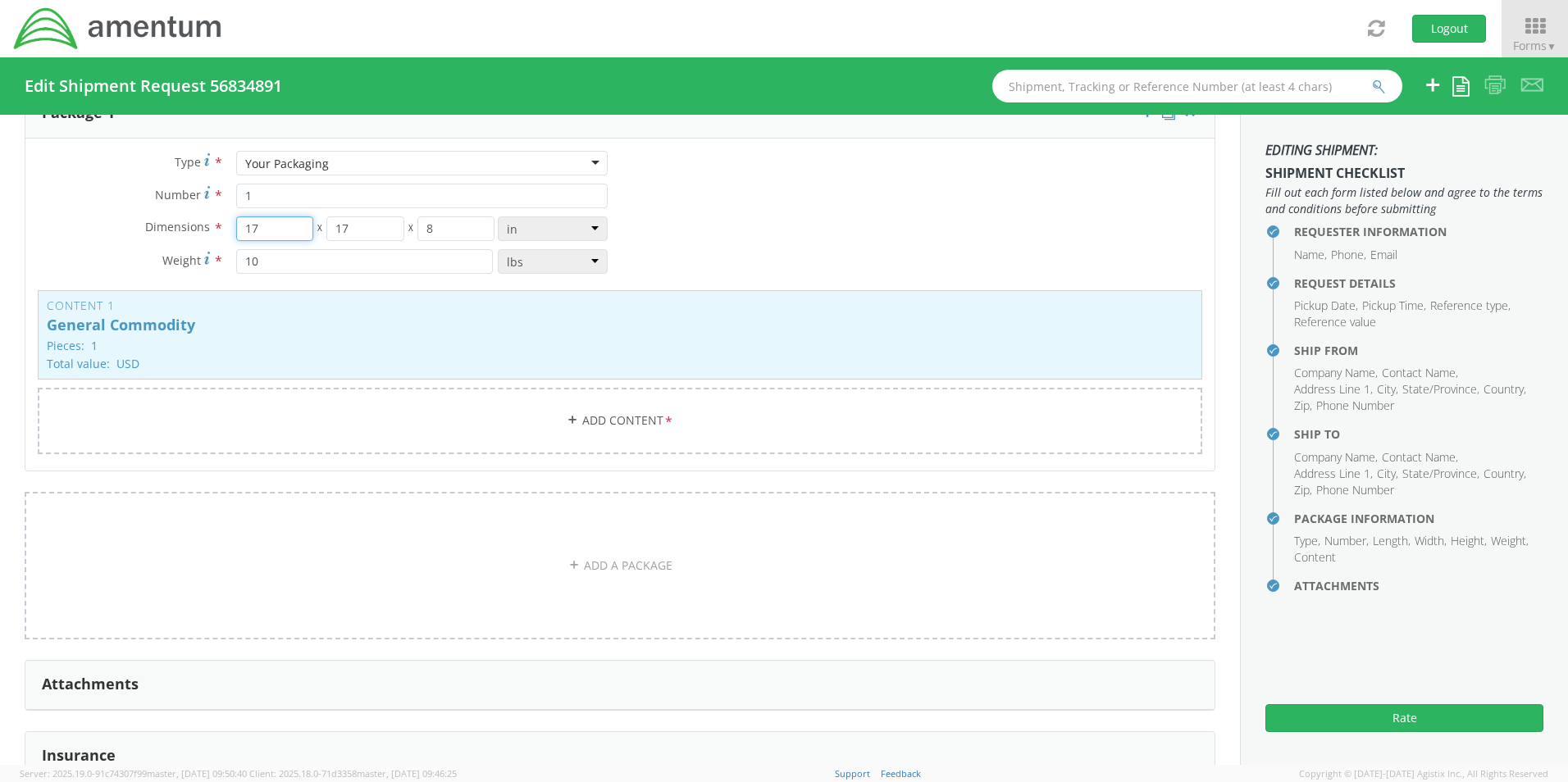
click at [268, 228] on input "17" at bounding box center [275, 229] width 78 height 25
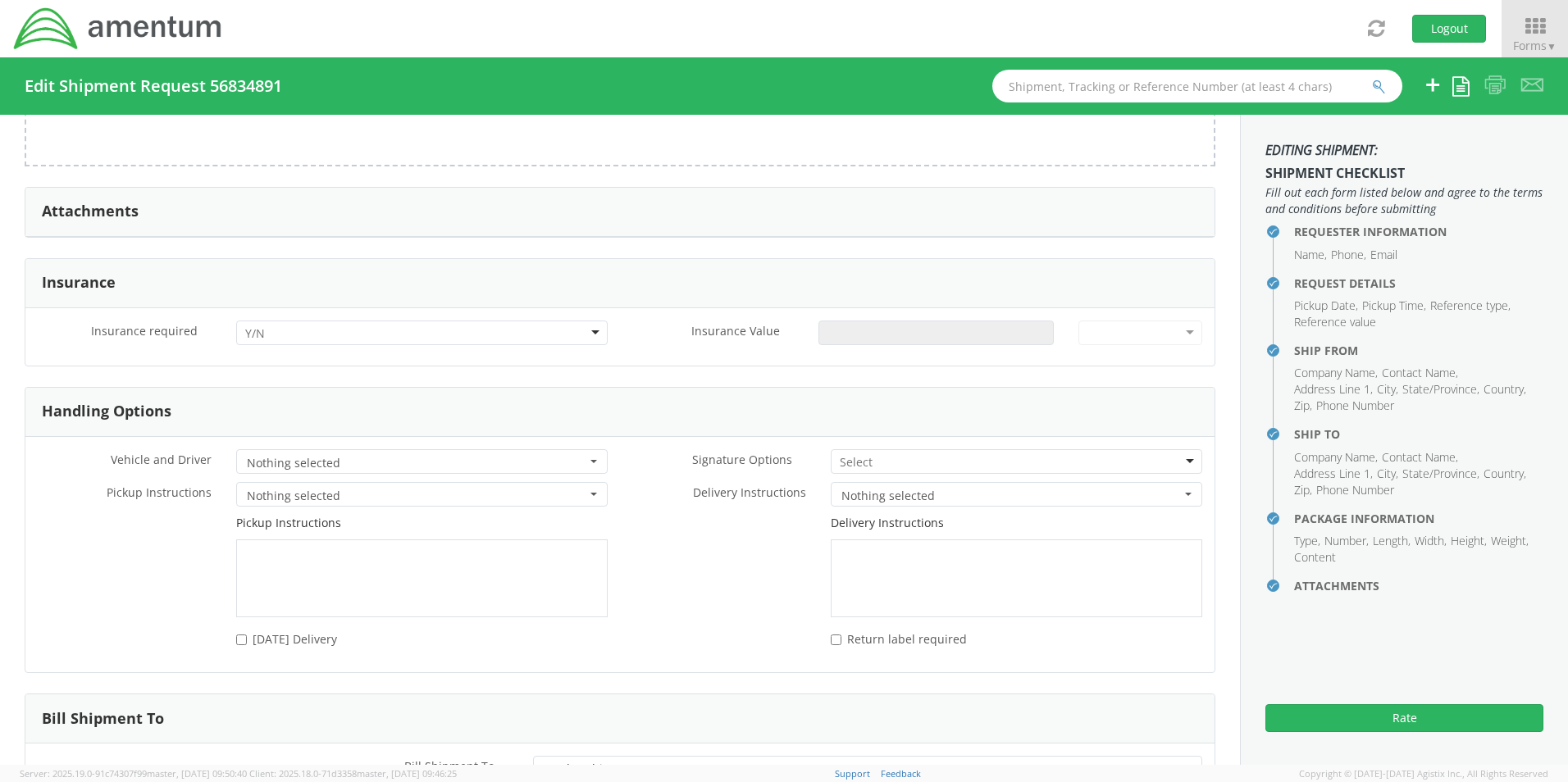
scroll to position [1990, 0]
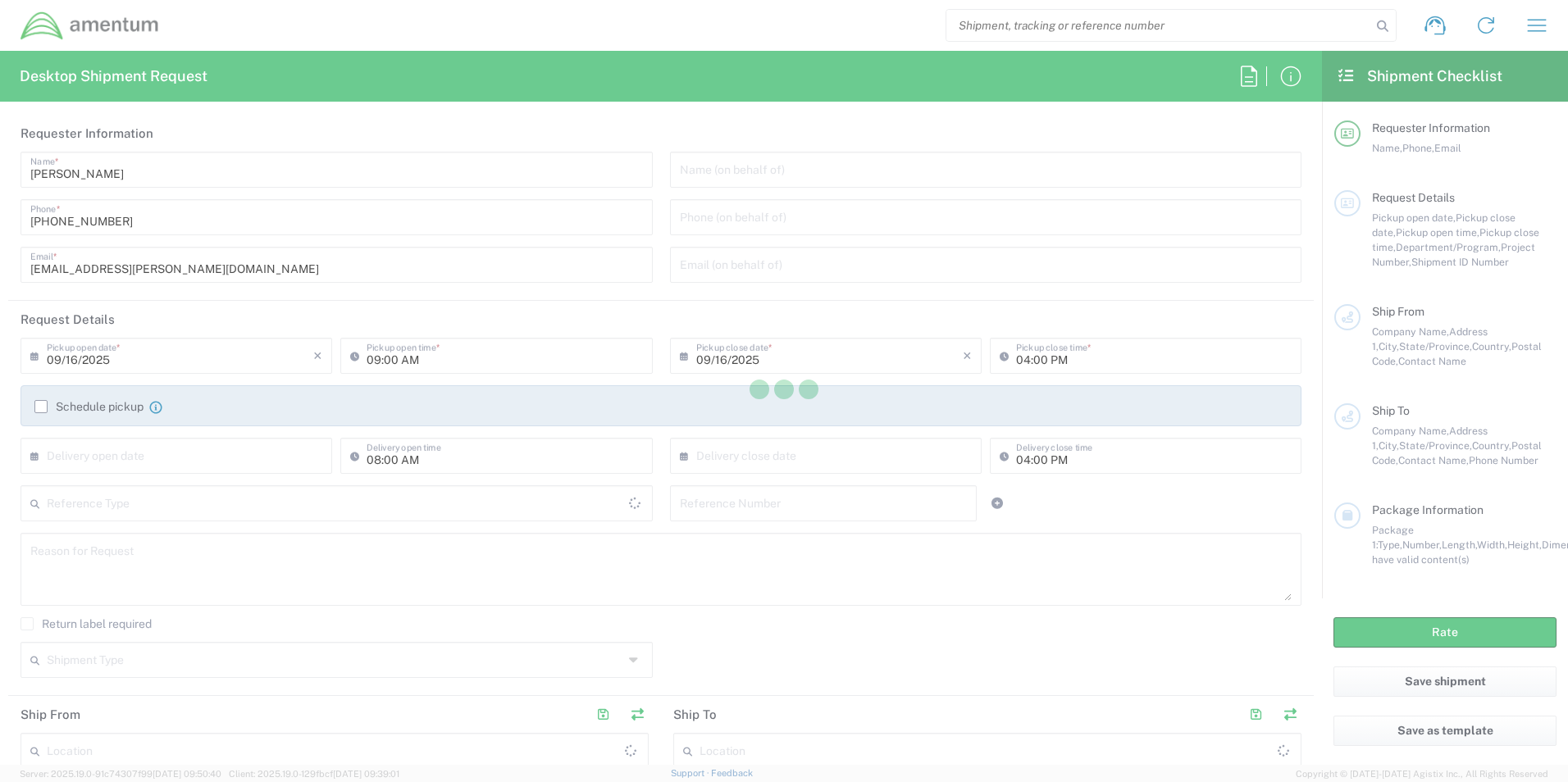
type input "[GEOGRAPHIC_DATA]"
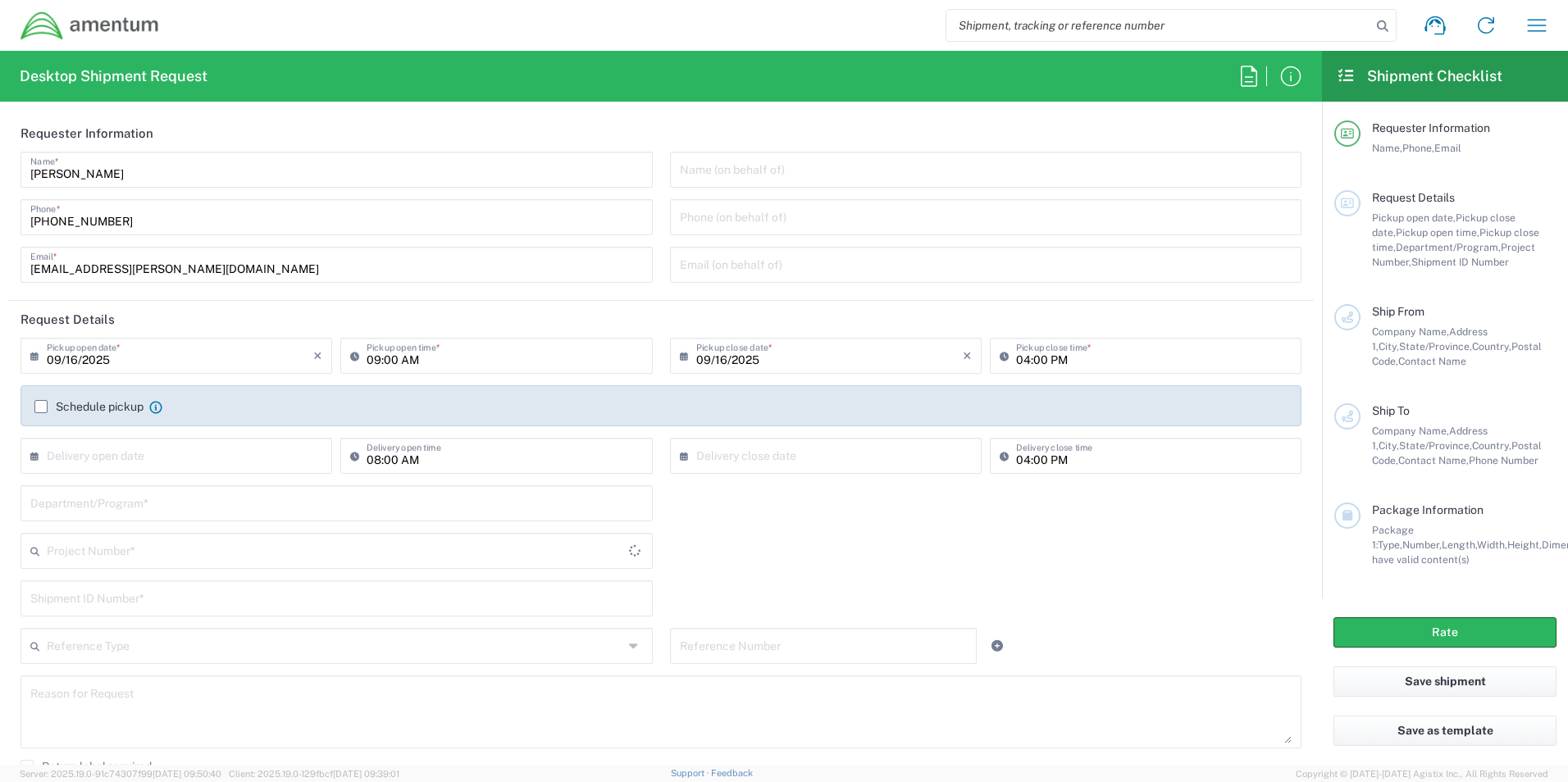
type input "[GEOGRAPHIC_DATA]"
click at [869, 174] on input "text" at bounding box center [987, 168] width 613 height 29
paste input "[PERSON_NAME]"
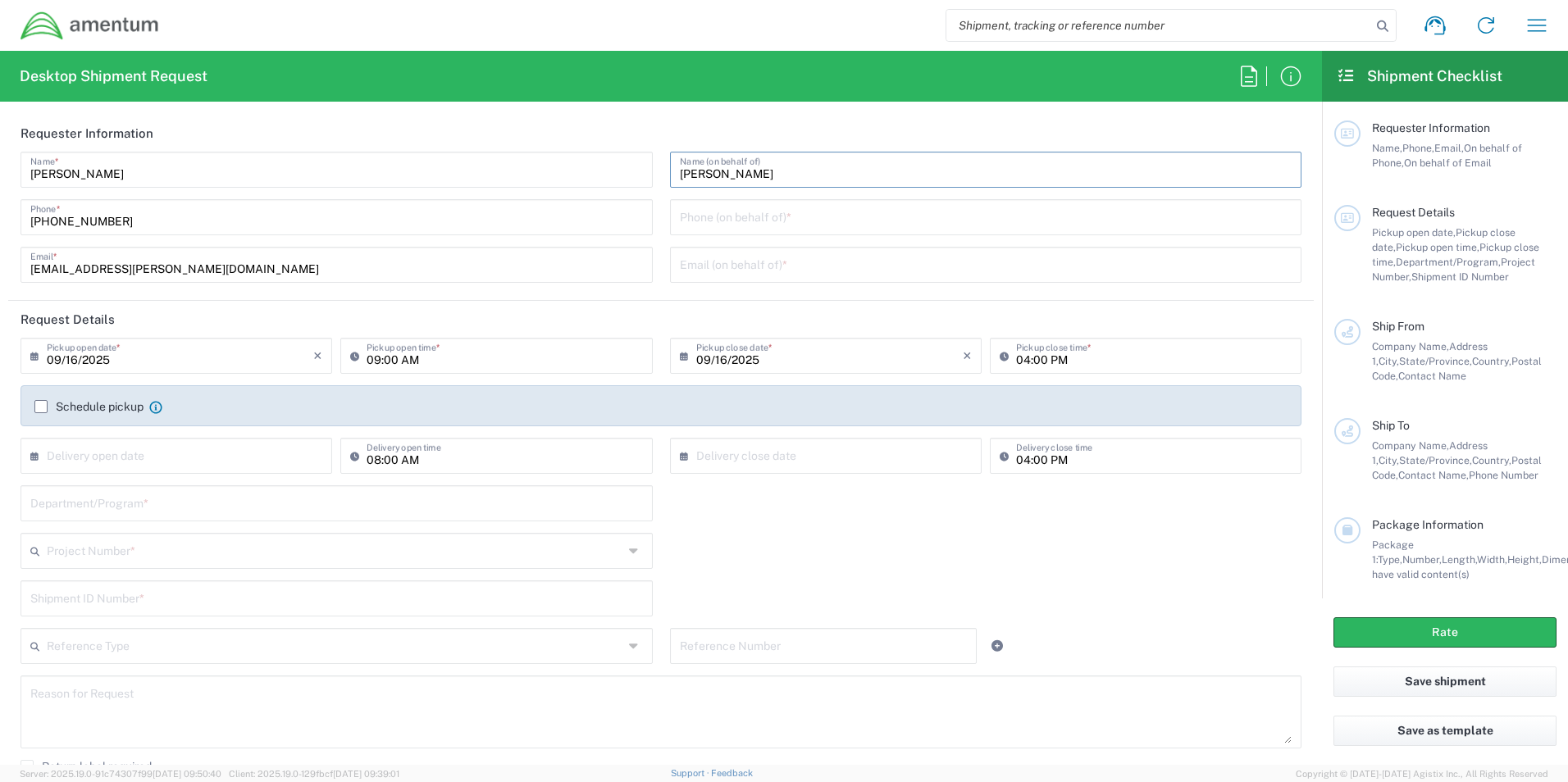
type input "[PERSON_NAME]"
click at [814, 216] on input "tel" at bounding box center [987, 216] width 613 height 29
type input "775-9457428"
click at [894, 277] on input "text" at bounding box center [987, 263] width 613 height 29
type input "[PERSON_NAME][EMAIL_ADDRESS][PERSON_NAME][DOMAIN_NAME]"
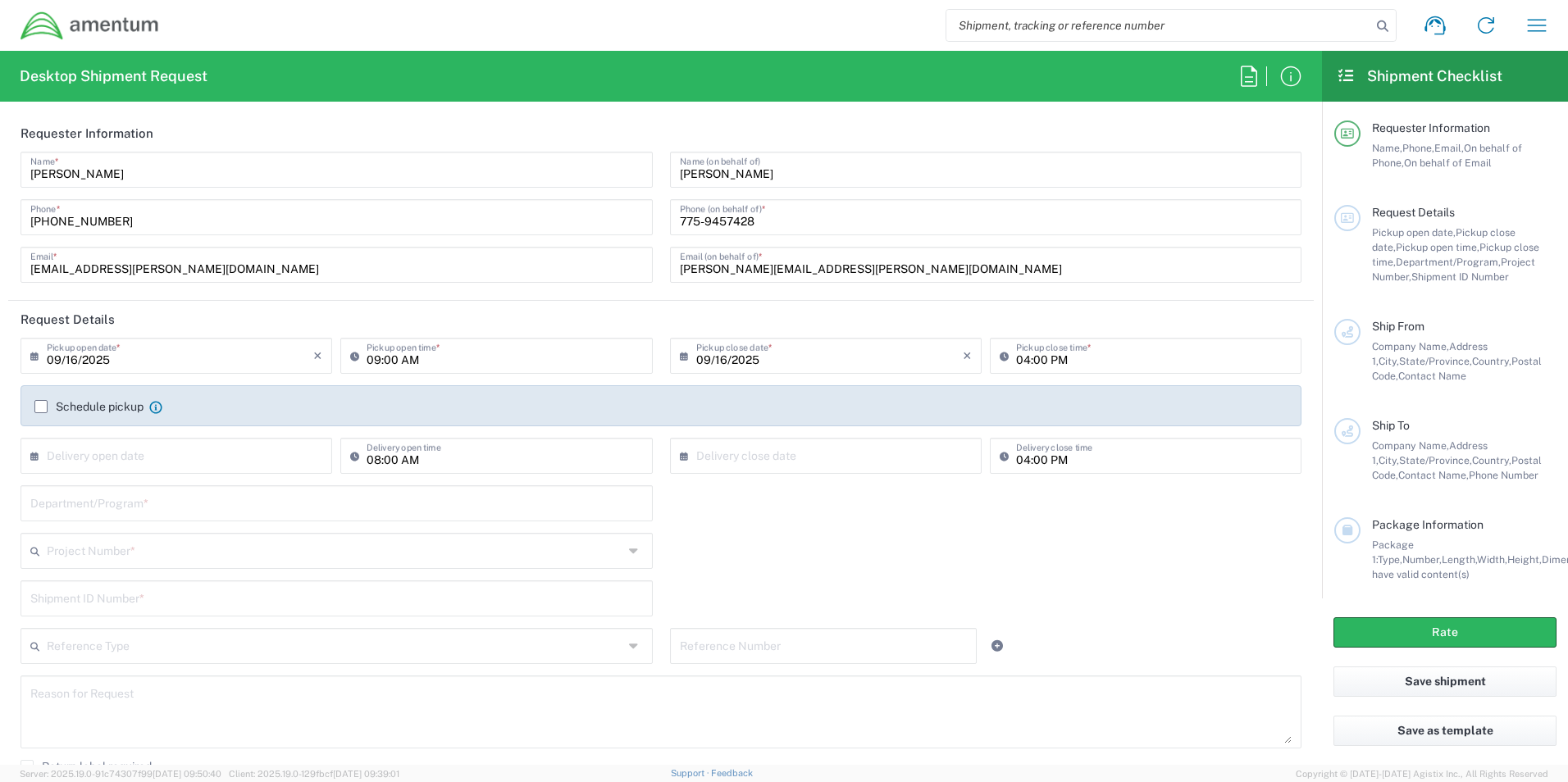
scroll to position [82, 0]
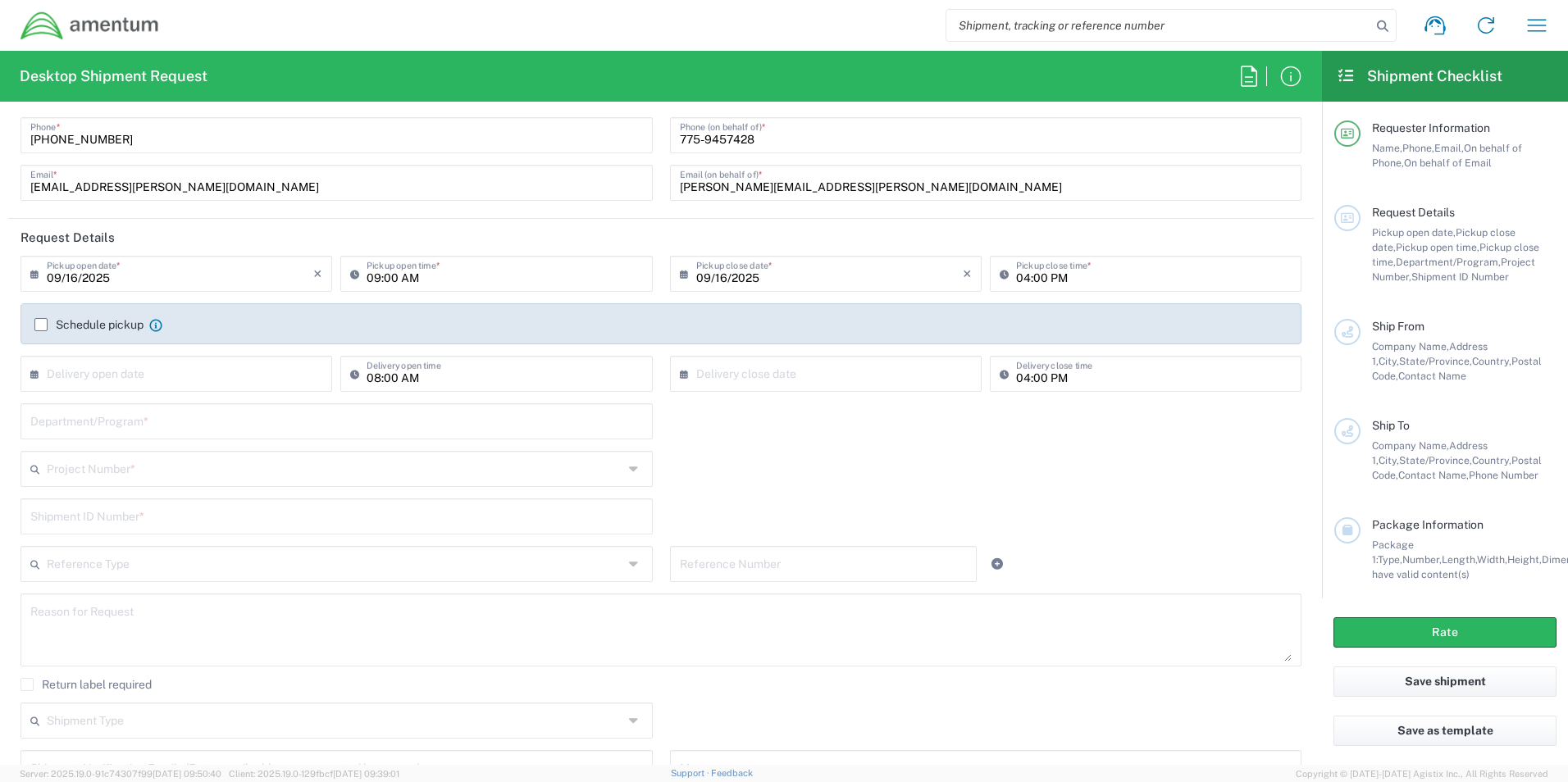
click at [167, 276] on input "09/16/2025" at bounding box center [180, 272] width 267 height 29
click at [153, 400] on span "16" at bounding box center [155, 399] width 25 height 23
click at [464, 274] on input "09:00 AM" at bounding box center [504, 272] width 276 height 29
click at [463, 278] on input "09:00 AM" at bounding box center [504, 272] width 276 height 29
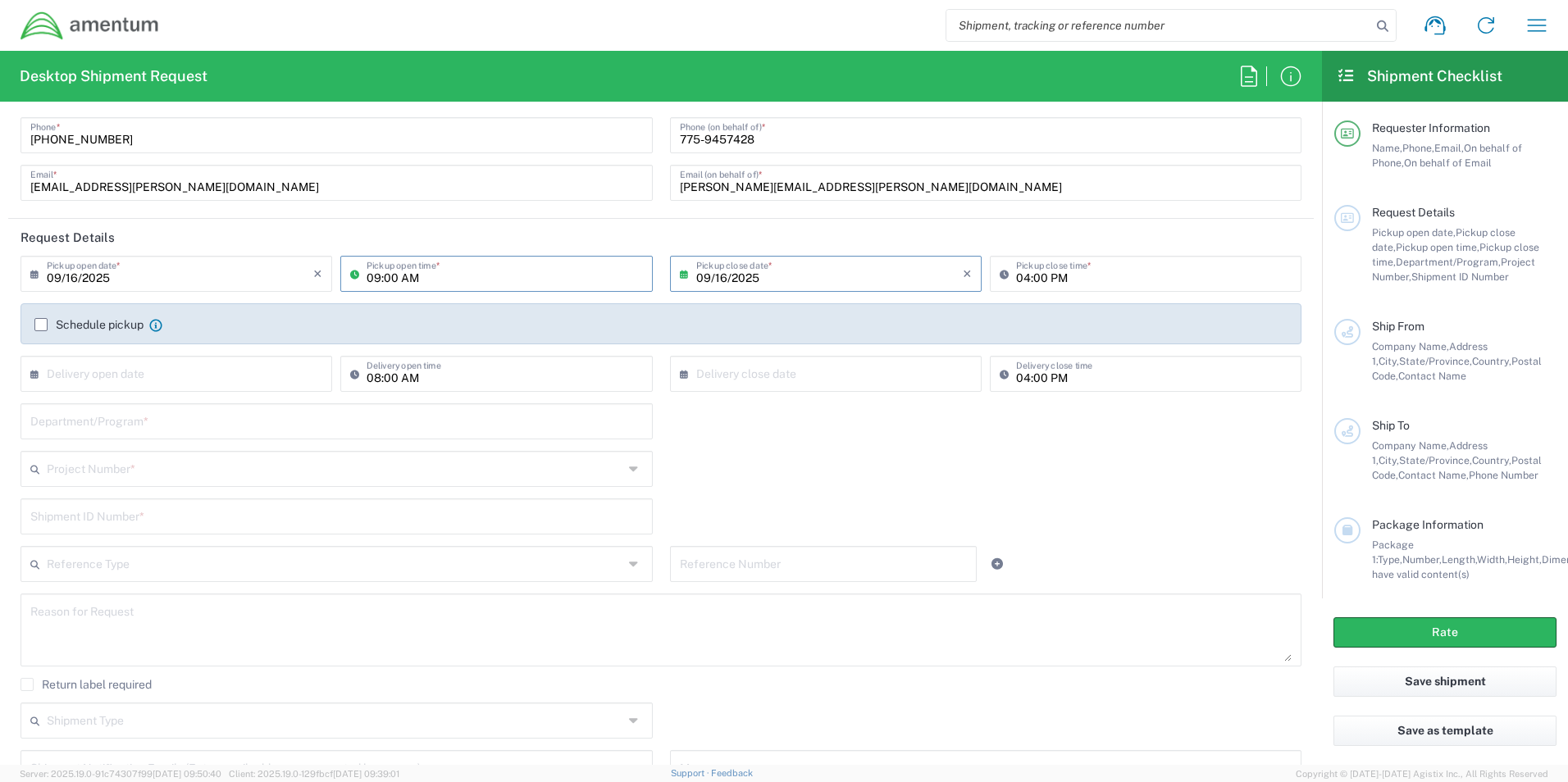
click at [223, 386] on input "text" at bounding box center [180, 372] width 267 height 29
click at [173, 527] on span "24" at bounding box center [180, 522] width 25 height 23
type input "[DATE]"
click at [329, 428] on input "text" at bounding box center [337, 420] width 613 height 29
click at [369, 417] on input "text" at bounding box center [337, 420] width 613 height 29
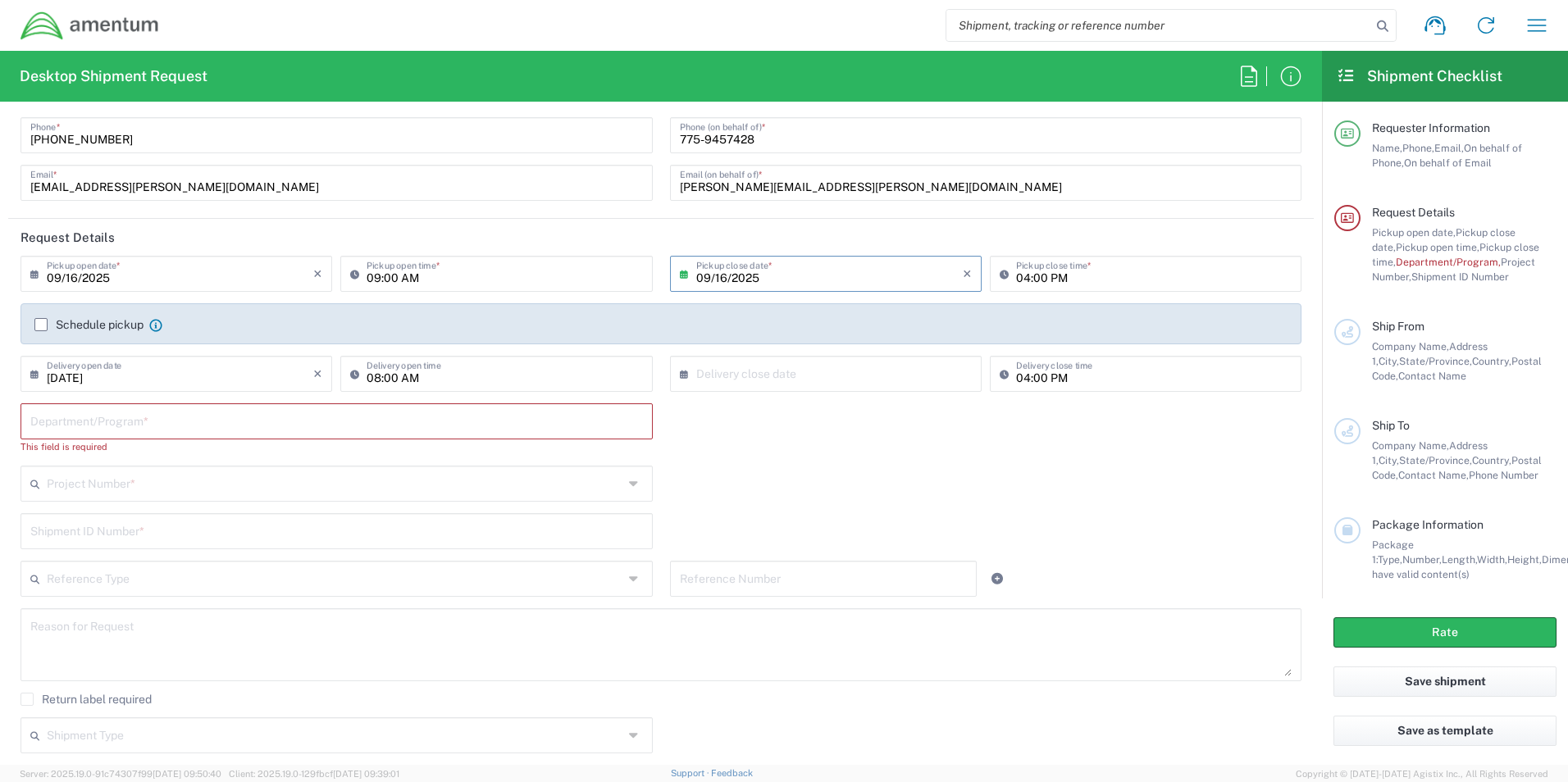
click at [97, 428] on input "text" at bounding box center [337, 420] width 613 height 29
paste input "GSG HAWTHORNE"
type input "GSG HAWTHORNE"
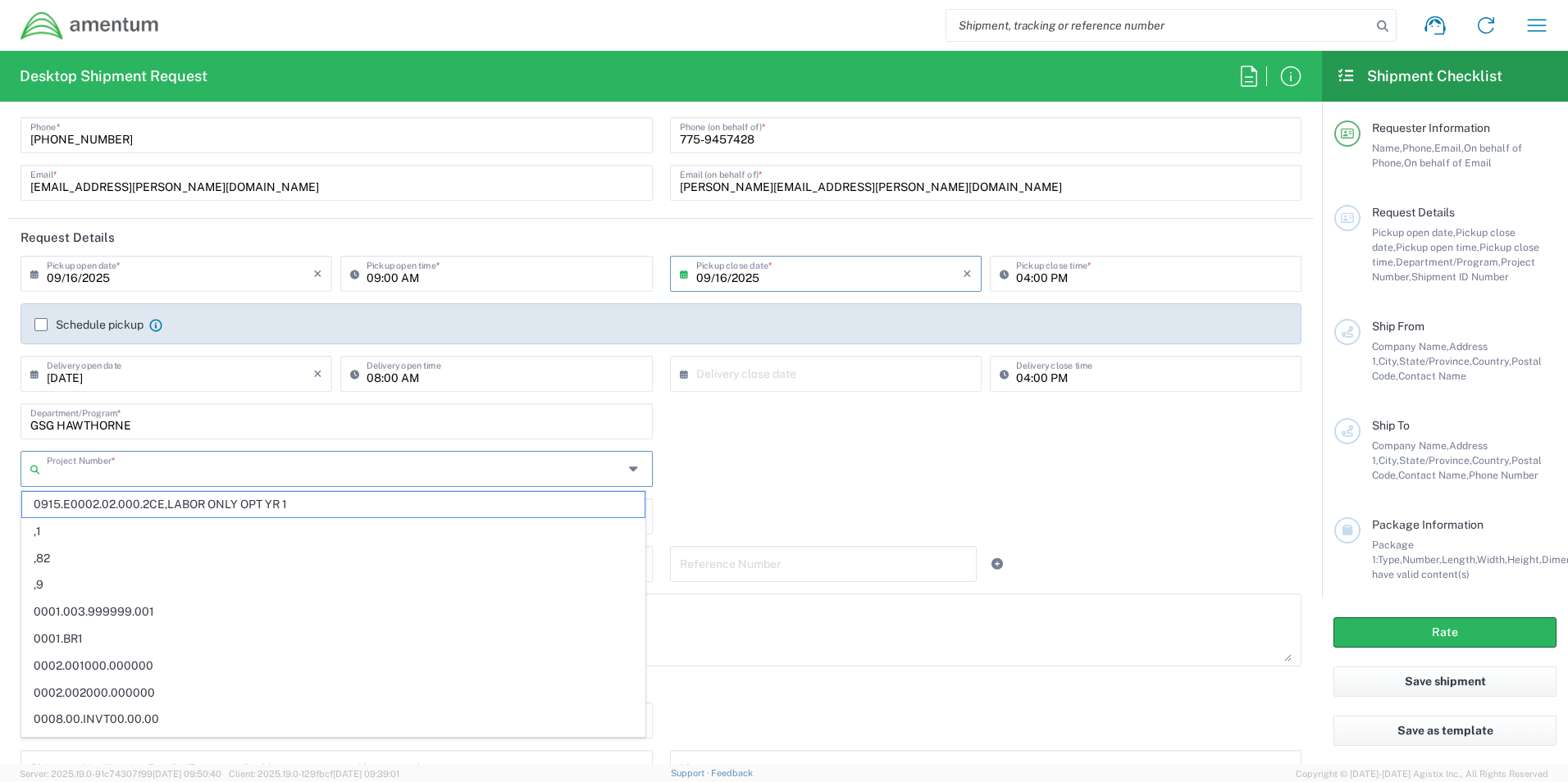
click at [176, 469] on input "text" at bounding box center [335, 467] width 577 height 29
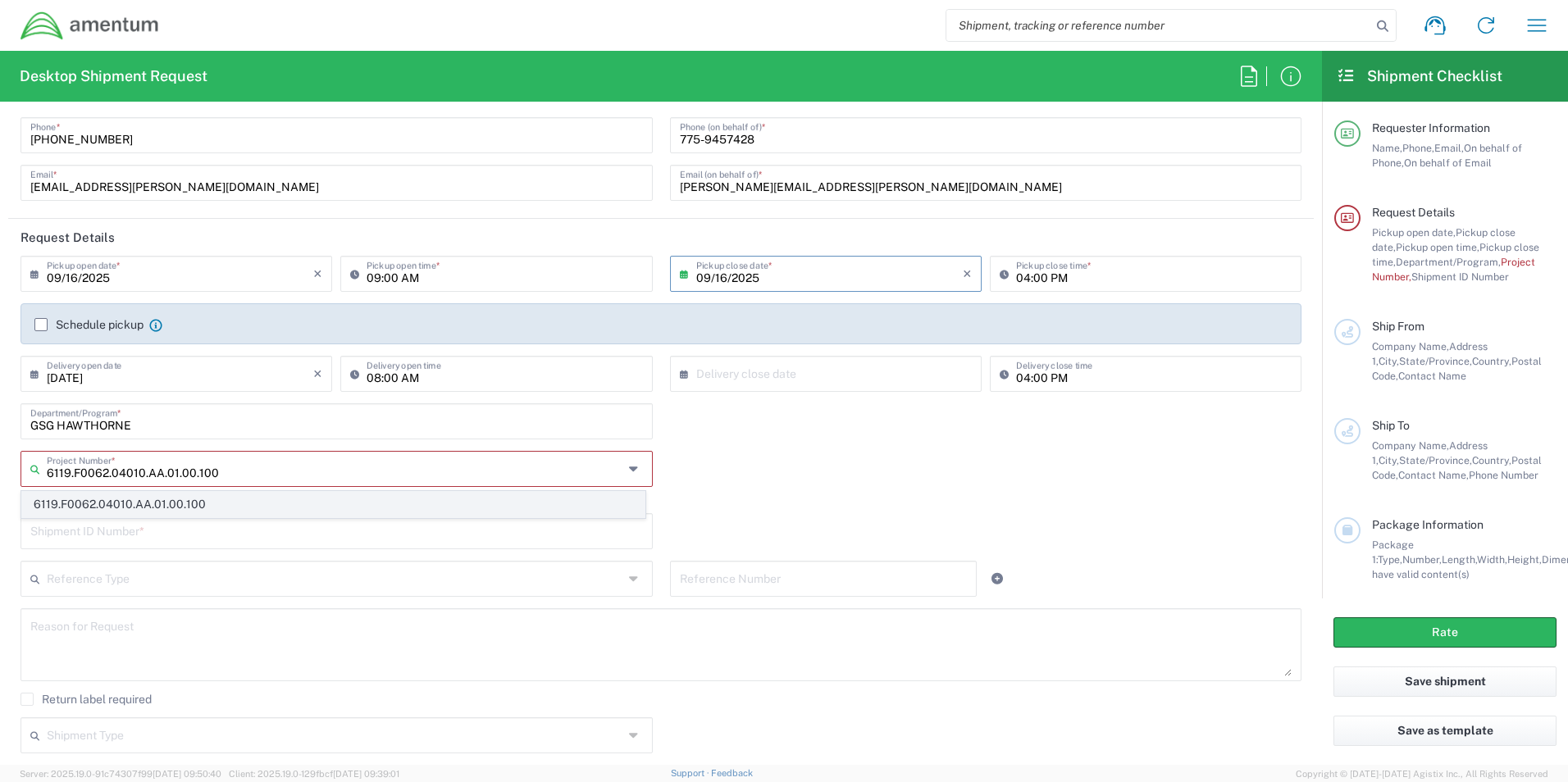
type input "6119.F0062.04010.AA.01.00.100"
click at [255, 509] on span "6119.F0062.04010.AA.01.00.100" at bounding box center [333, 504] width 623 height 25
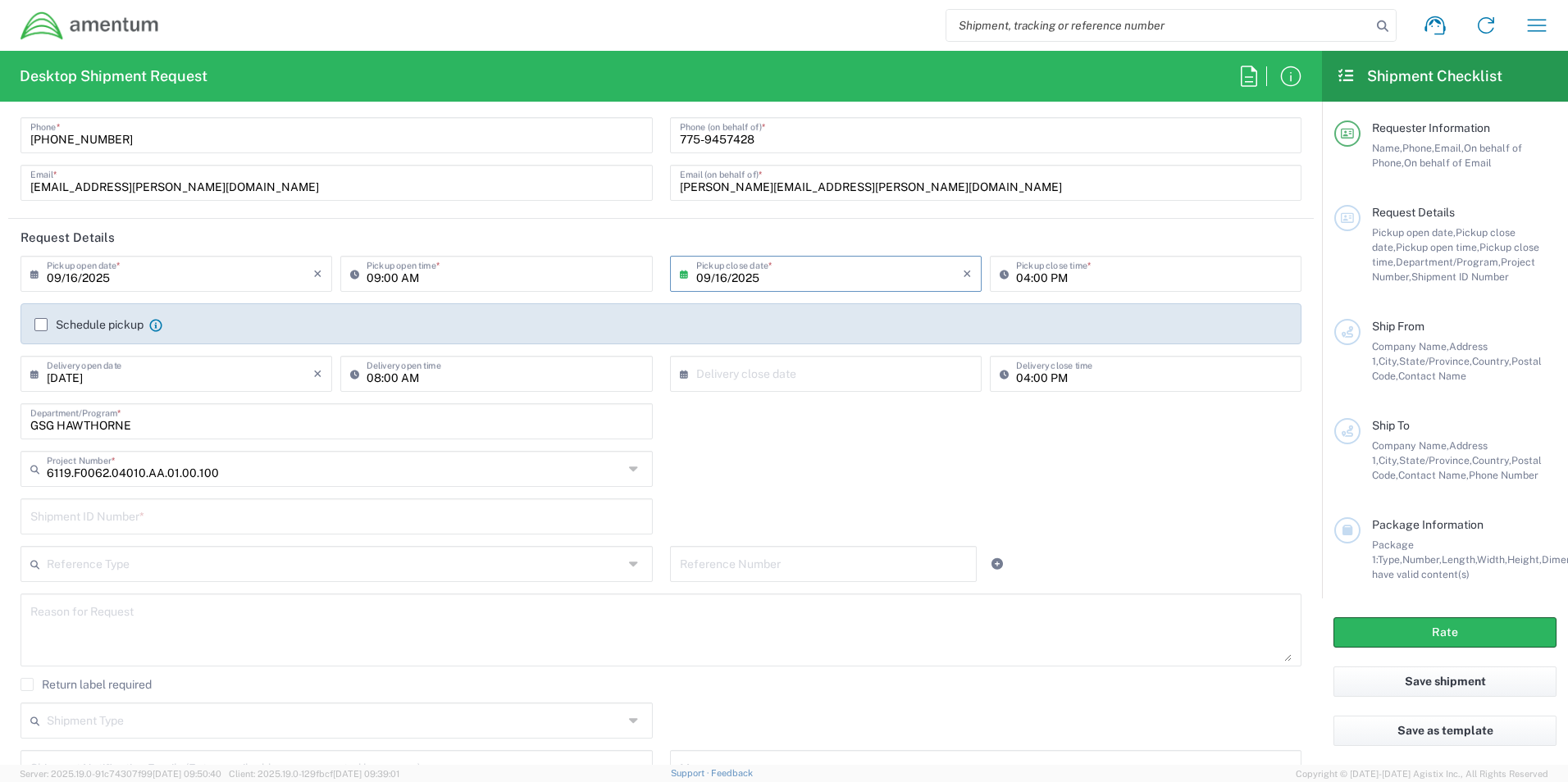
click at [209, 523] on input "text" at bounding box center [337, 515] width 613 height 29
type input "123ABC"
click at [207, 565] on input "text" at bounding box center [335, 563] width 577 height 29
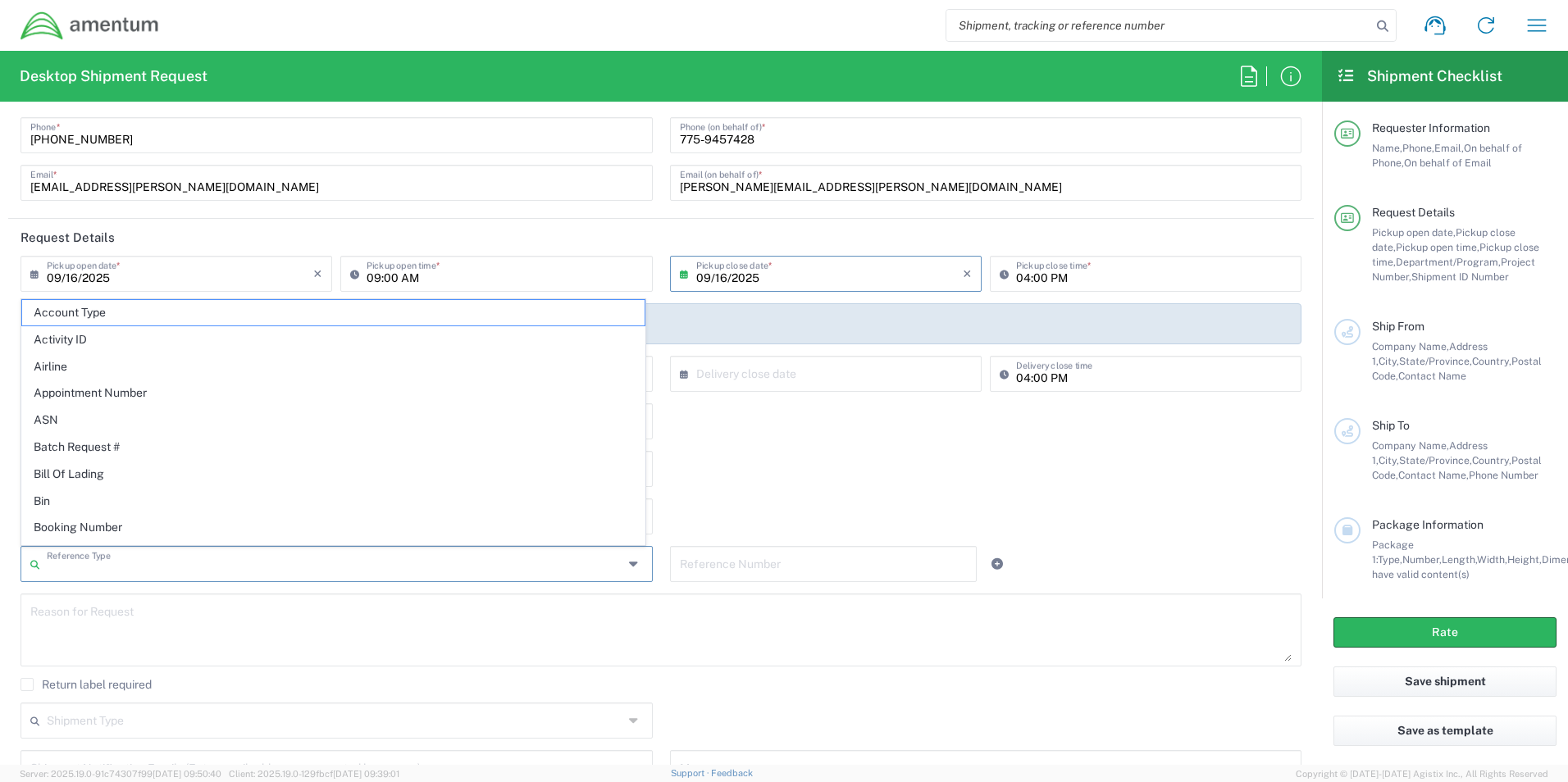
click at [804, 478] on div "6119.F0062.04010.AA.01.00.100 Project Number * 6119.F0062.04010.AA.01.00.100" at bounding box center [661, 474] width 1299 height 47
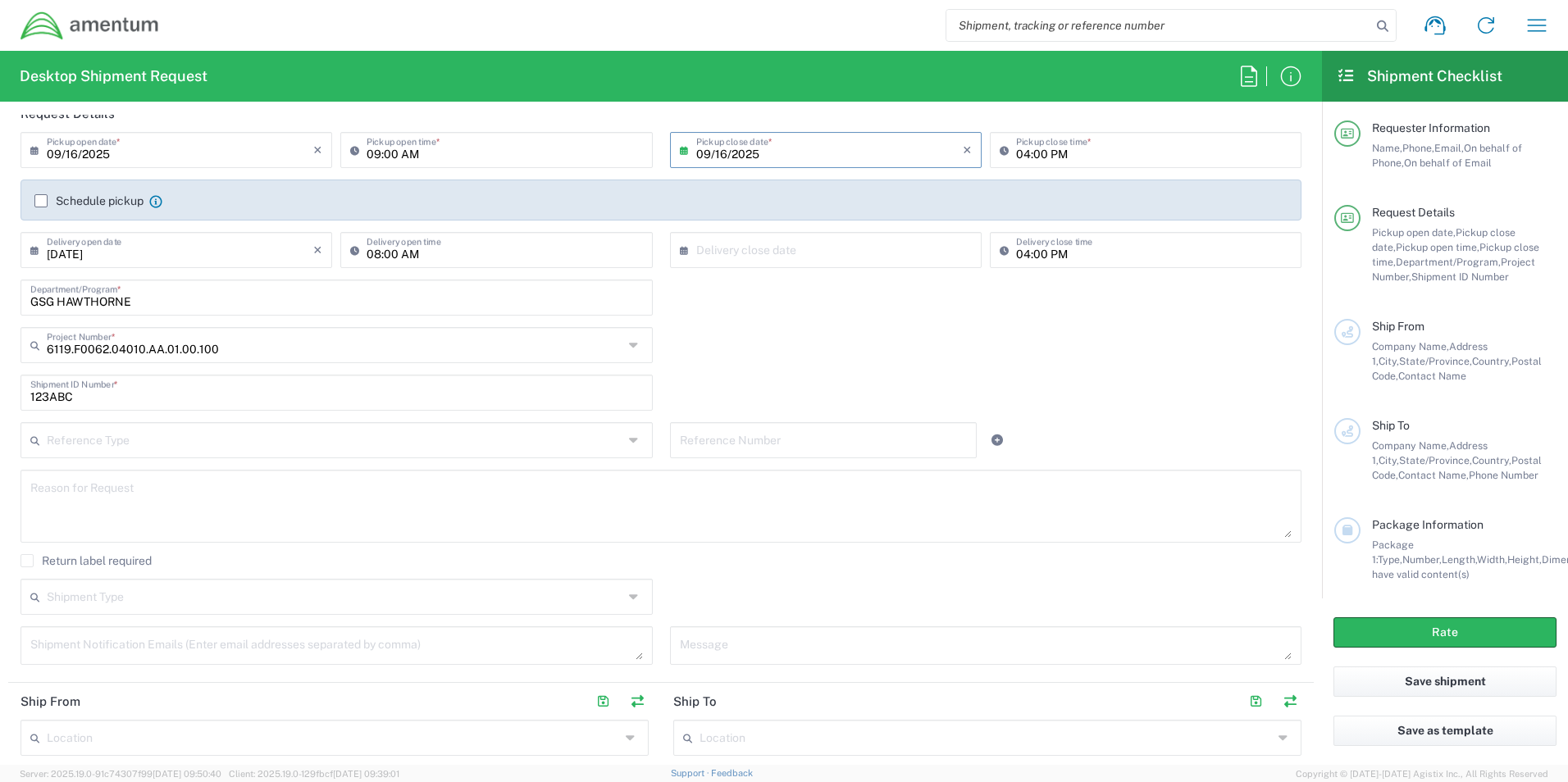
scroll to position [246, 0]
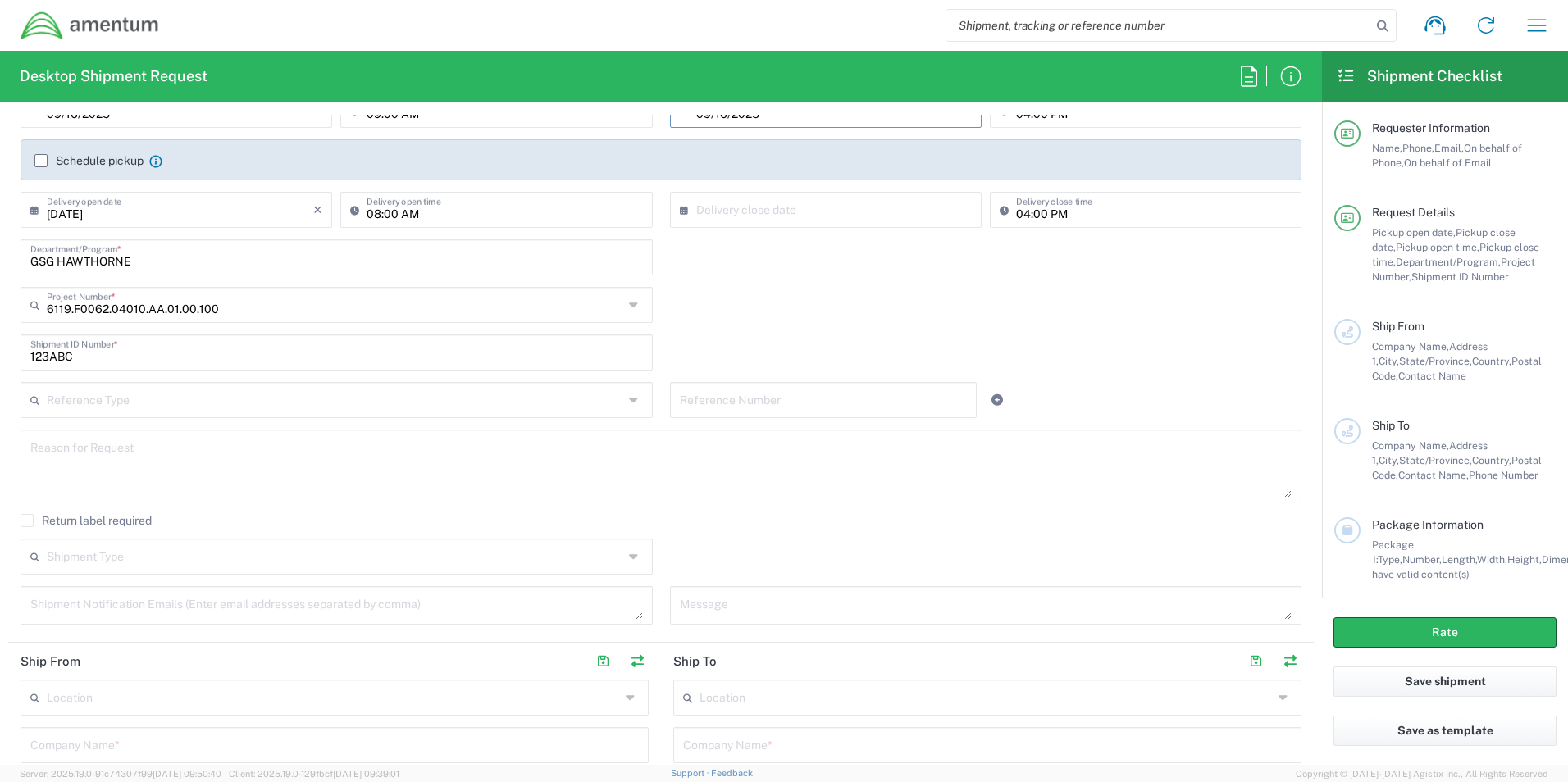
click at [143, 554] on input "text" at bounding box center [335, 555] width 577 height 29
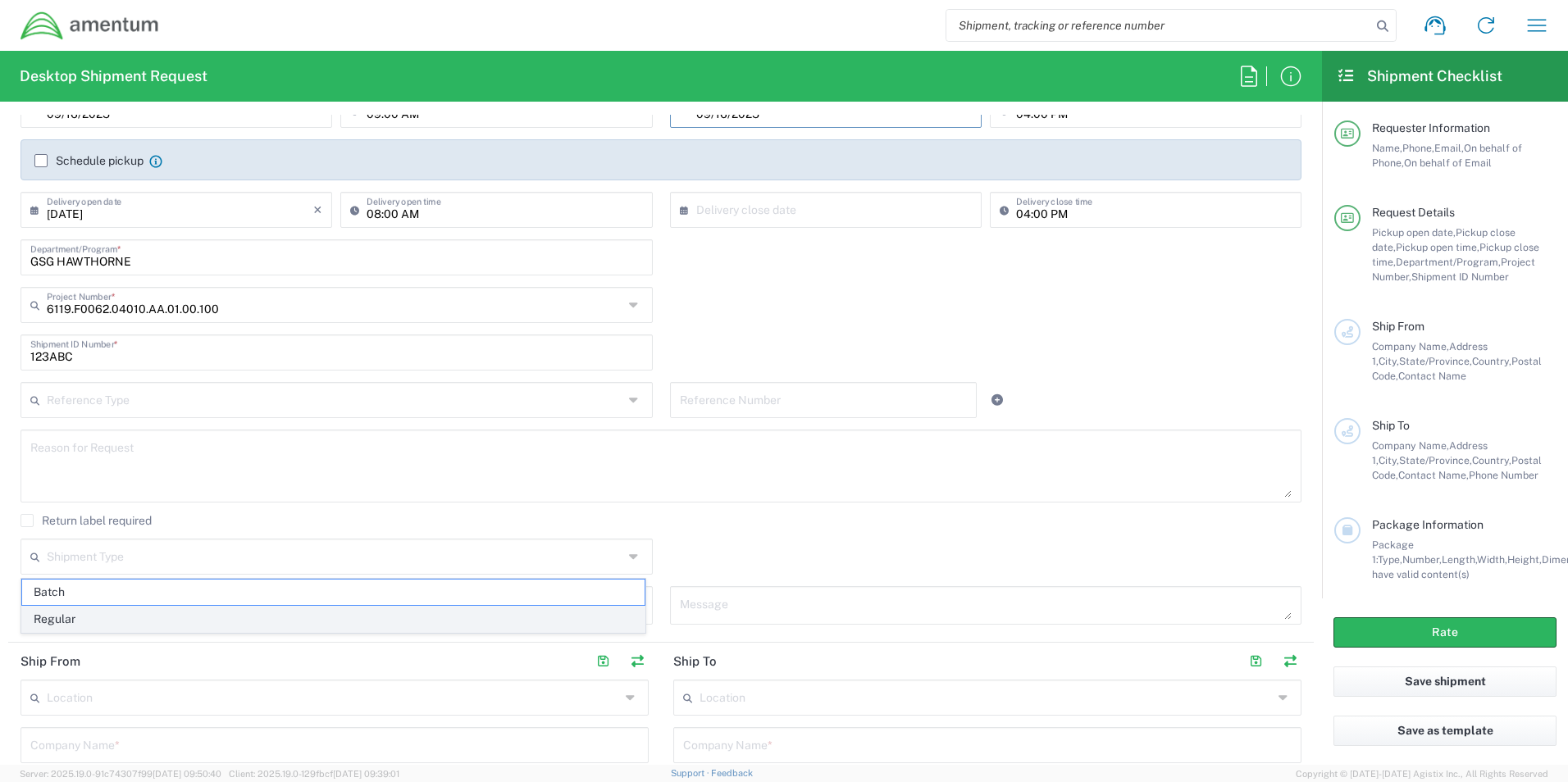
click at [105, 616] on span "Regular" at bounding box center [333, 619] width 623 height 25
type input "Regular"
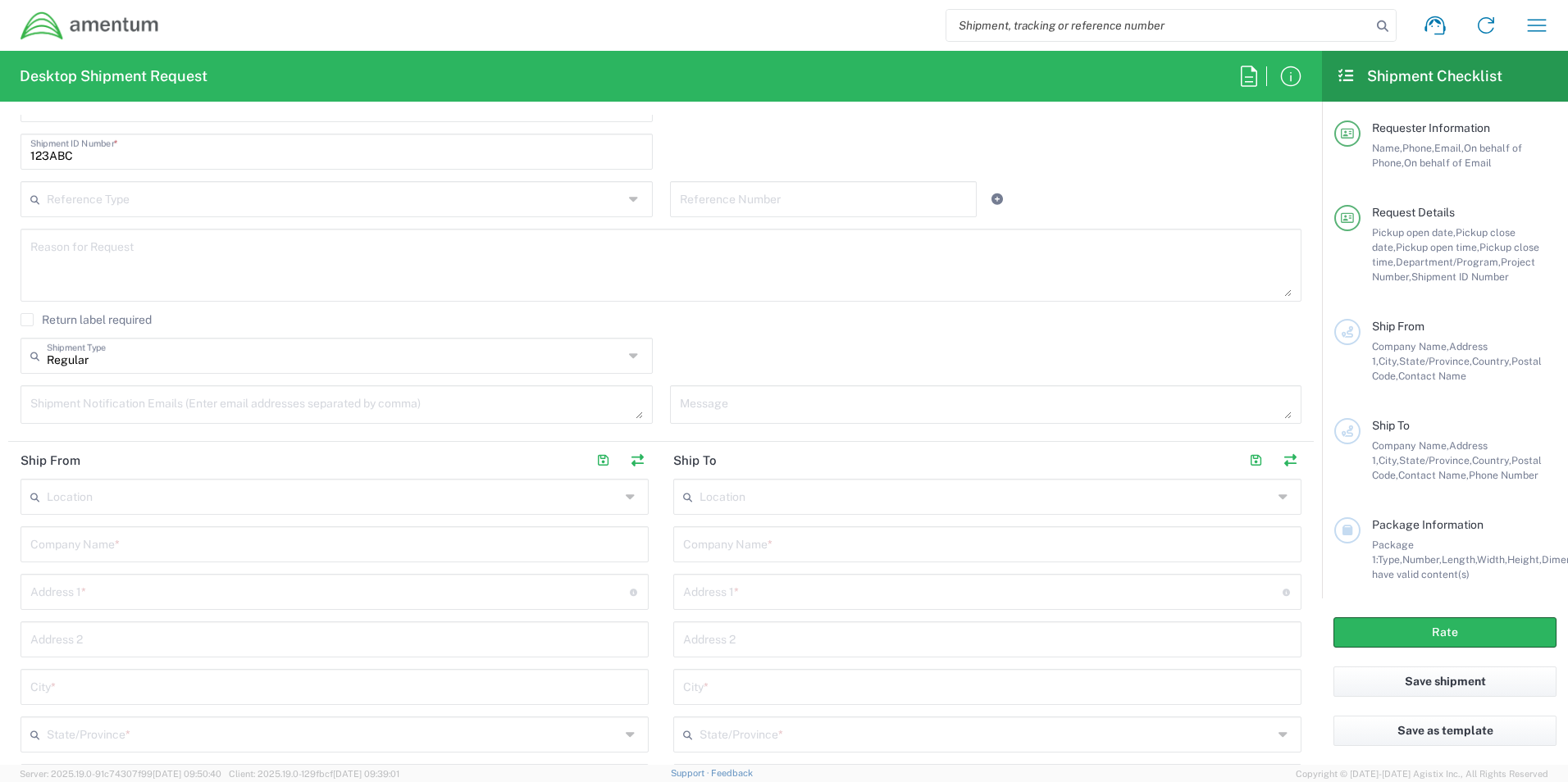
scroll to position [492, 0]
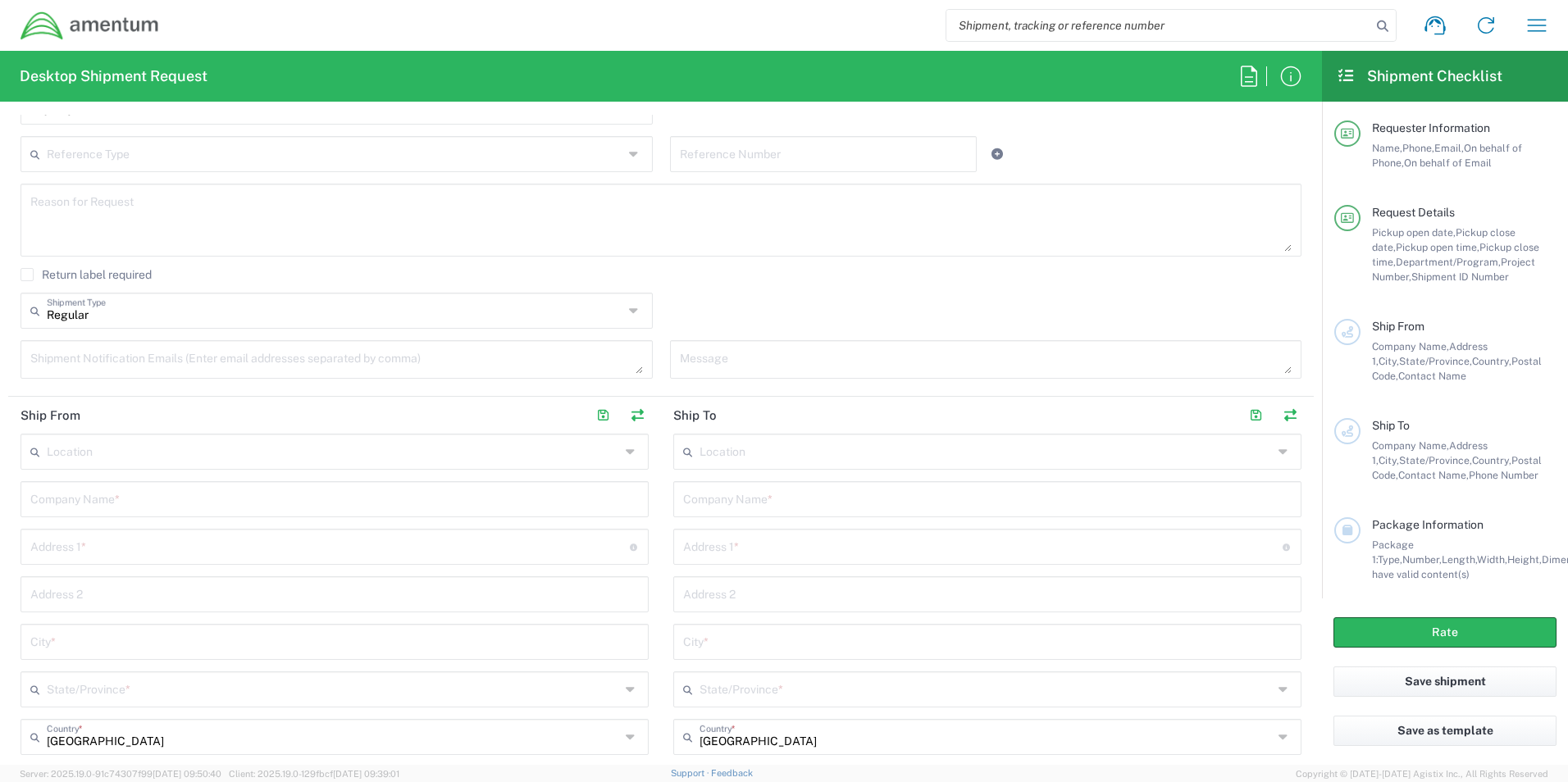
click at [139, 459] on input "text" at bounding box center [333, 450] width 573 height 29
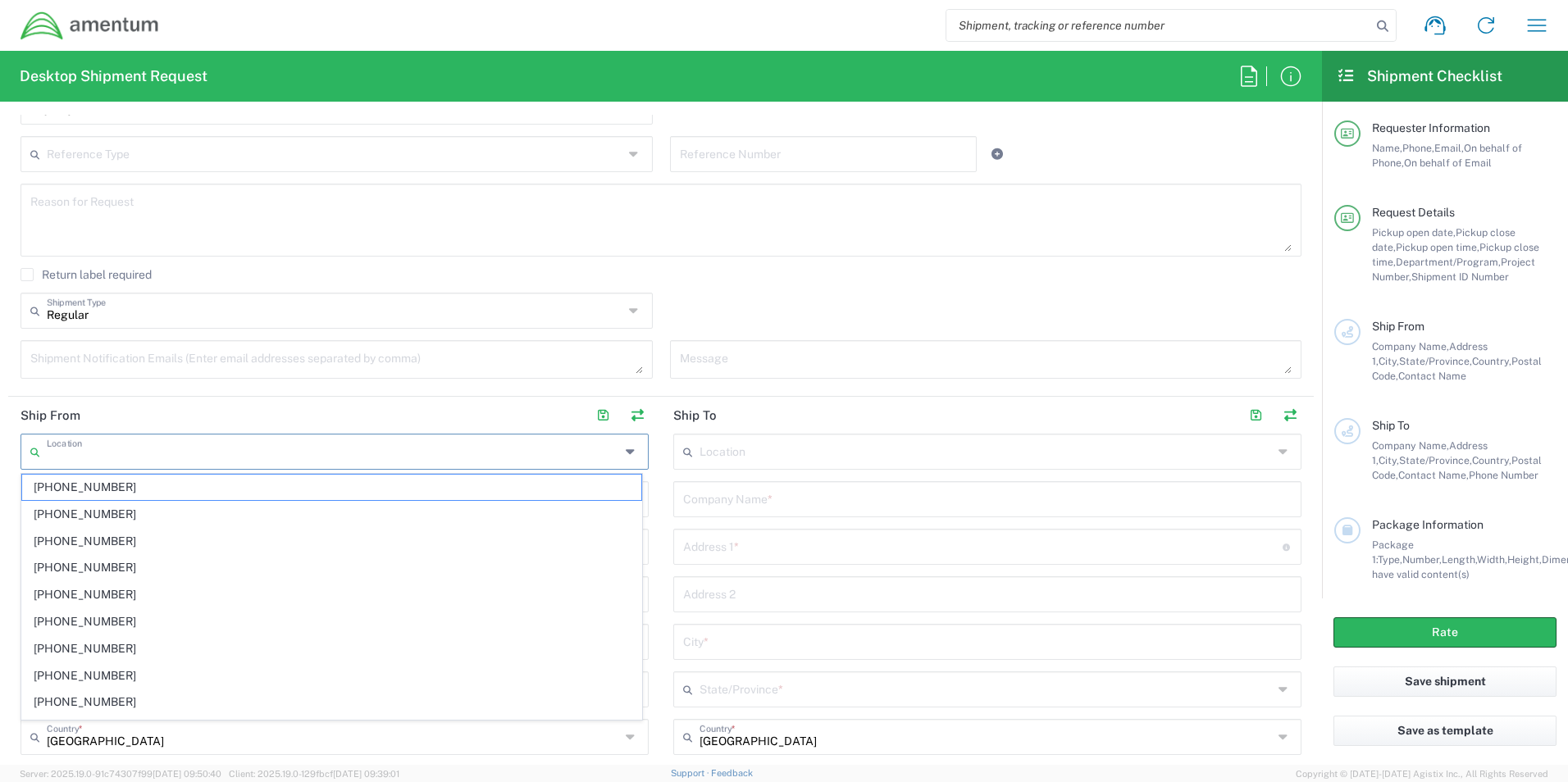
click at [182, 409] on header "Ship From" at bounding box center [334, 416] width 653 height 37
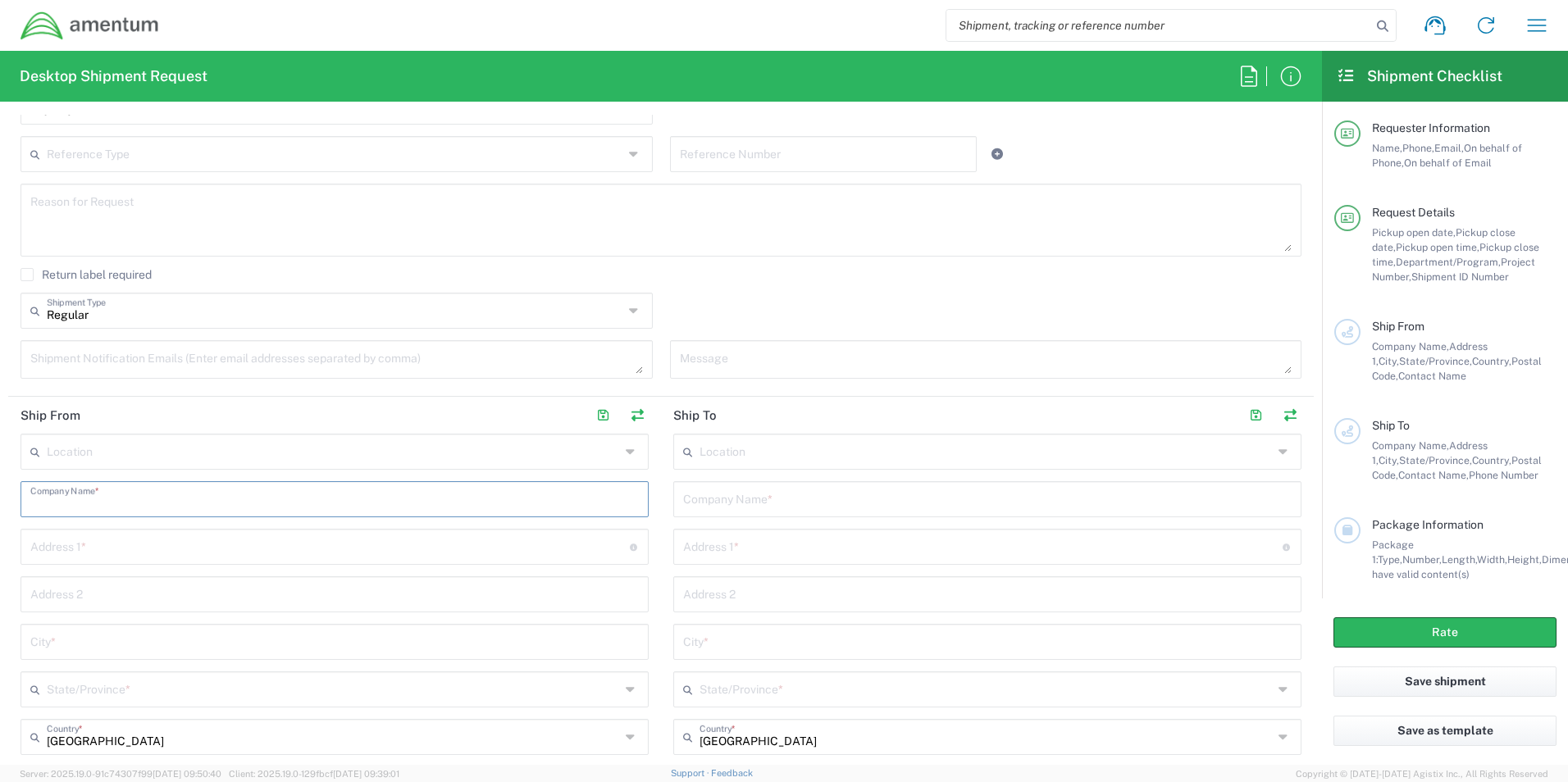
click at [168, 494] on input "text" at bounding box center [334, 498] width 608 height 29
type input "AMENTUM SERVICES LLC"
click at [191, 546] on input "text" at bounding box center [330, 545] width 600 height 29
type input "[STREET_ADDRESS][US_STATE]"
click at [193, 640] on input "text" at bounding box center [334, 640] width 608 height 29
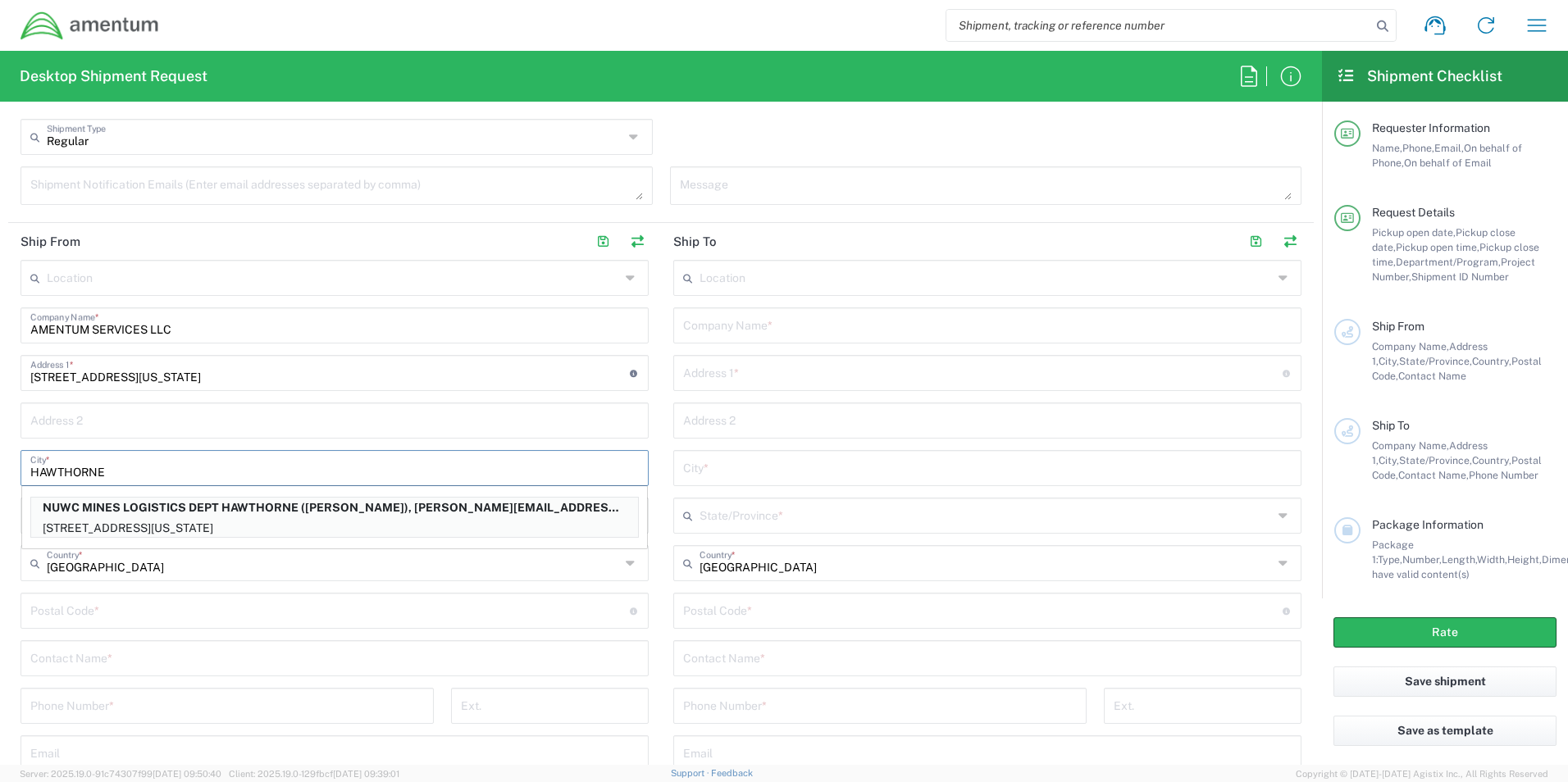
scroll to position [738, 0]
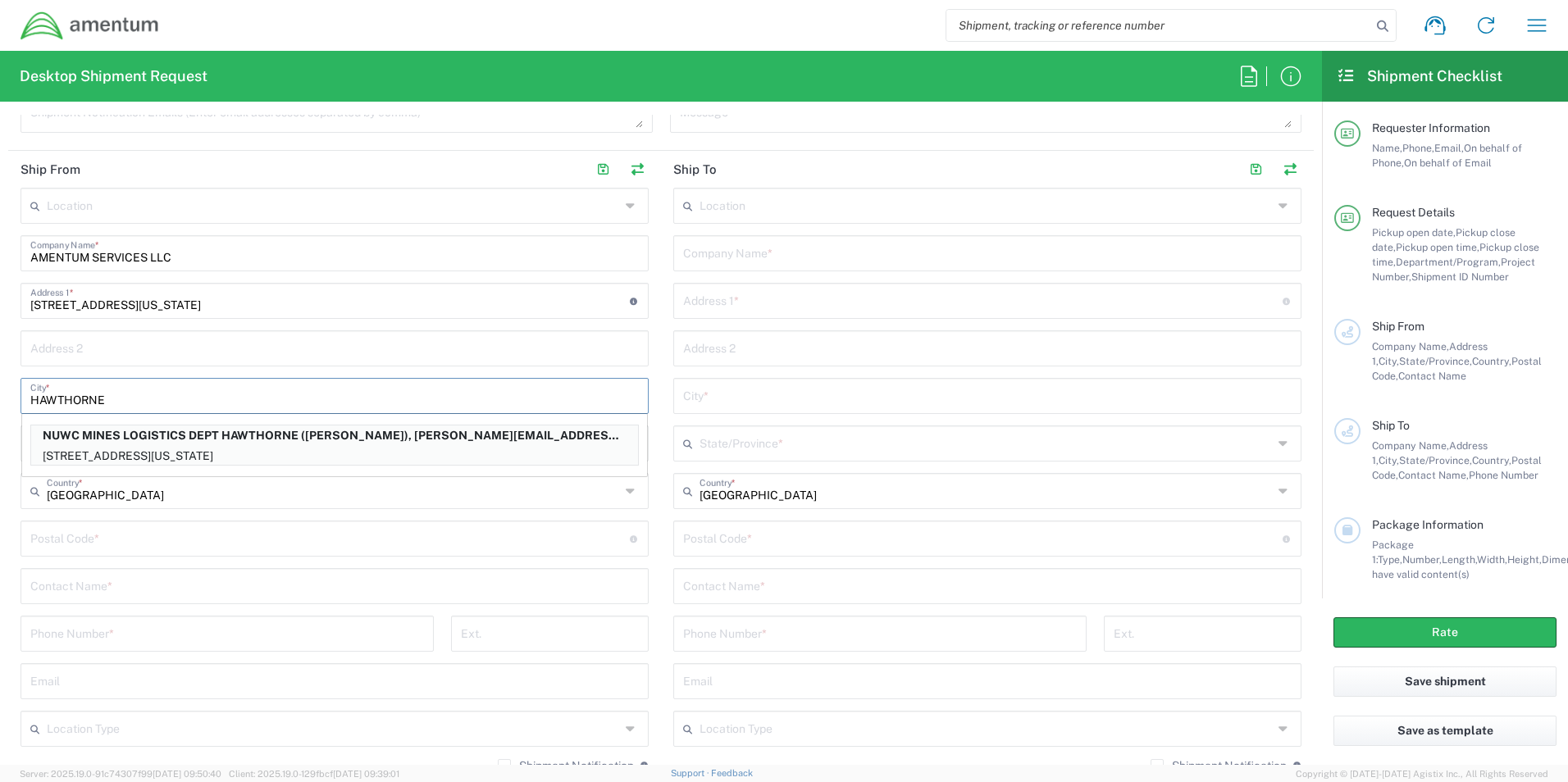
click at [97, 400] on input "HAWTHORNE" at bounding box center [334, 394] width 608 height 29
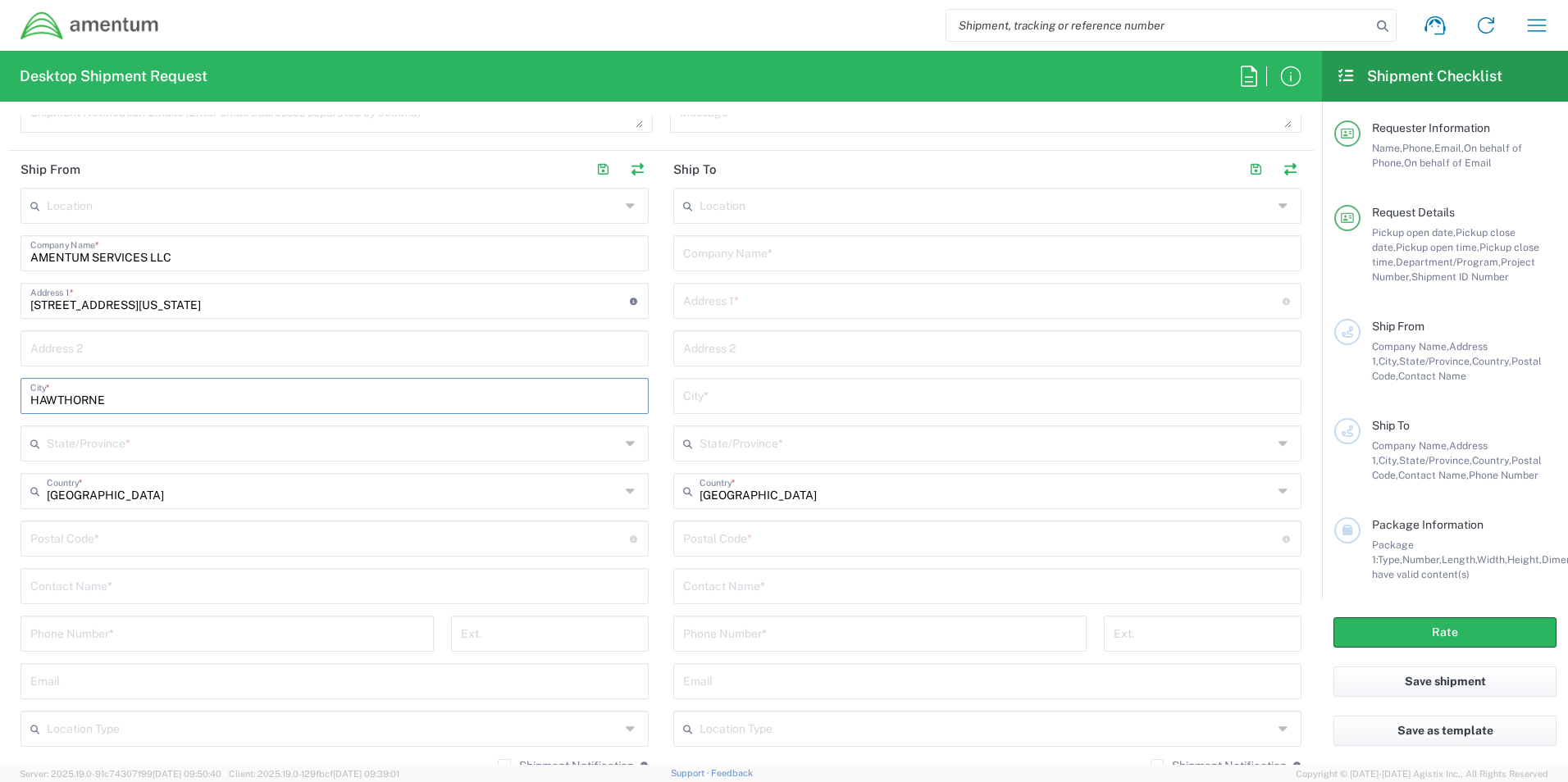
click at [126, 401] on input "HAWTHORNE" at bounding box center [334, 394] width 608 height 29
type input "HAWTHORNE"
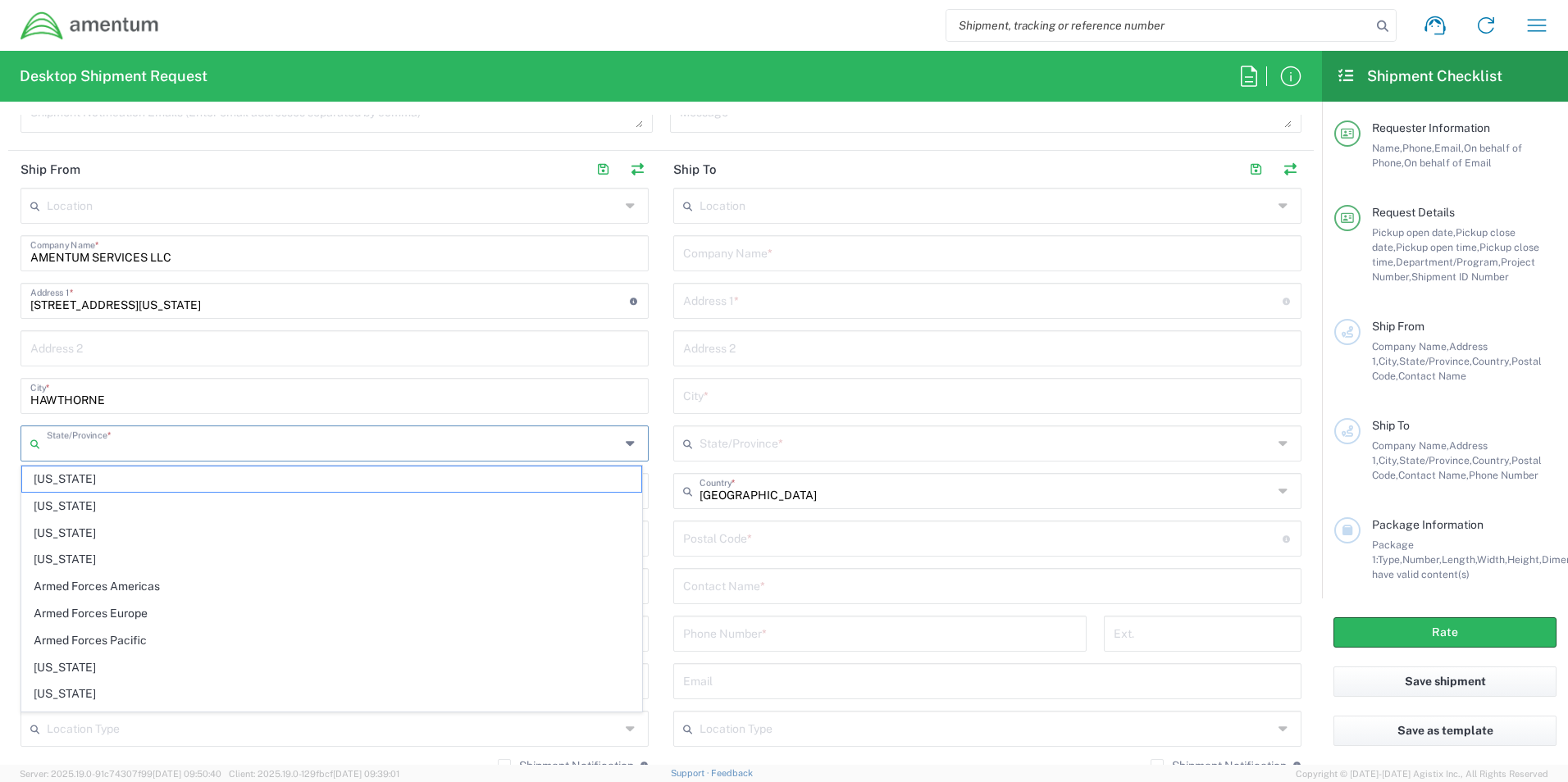
click at [143, 442] on input "text" at bounding box center [333, 442] width 573 height 29
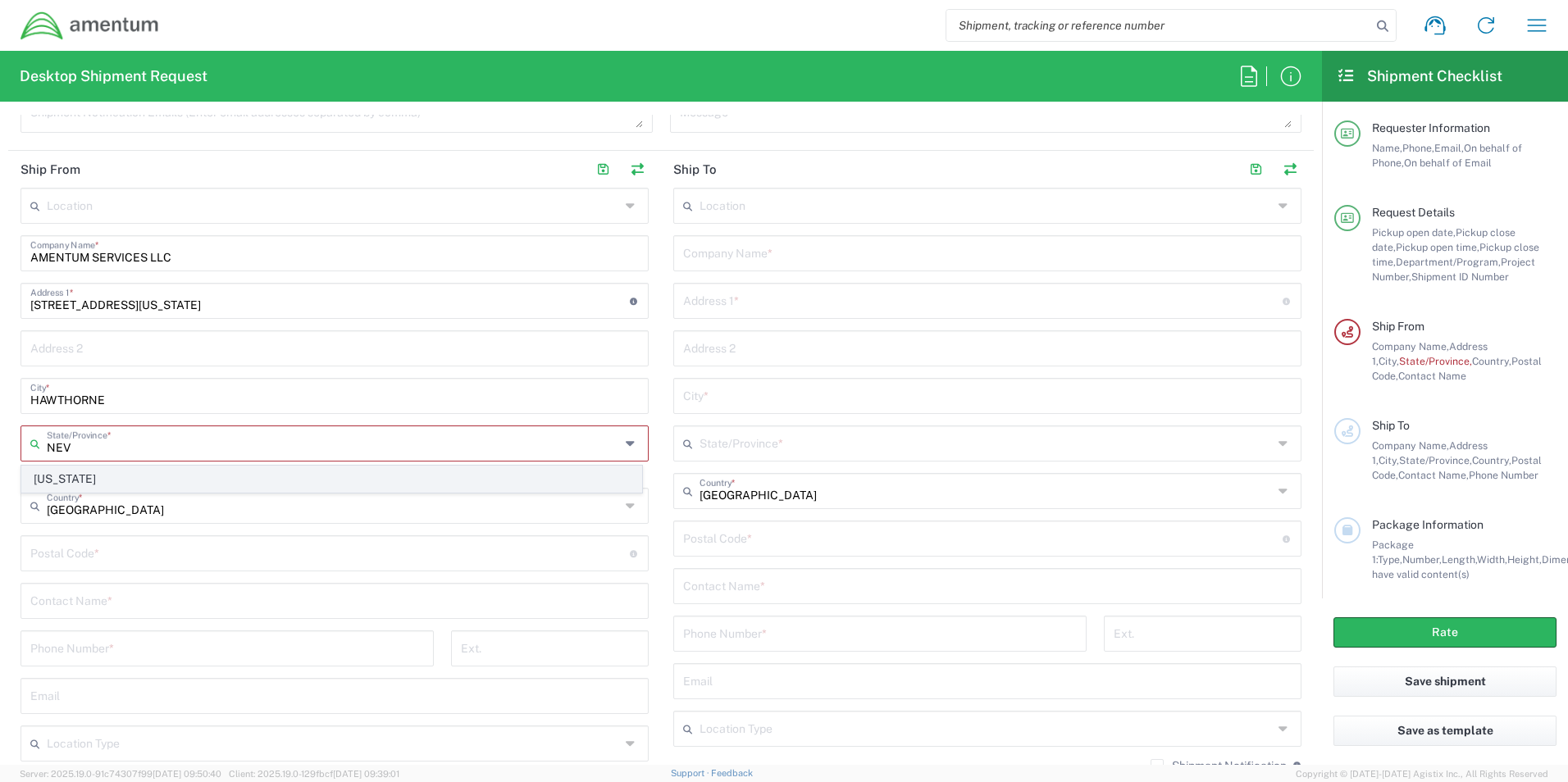
click at [242, 478] on span "[US_STATE]" at bounding box center [331, 478] width 619 height 25
type input "[US_STATE]"
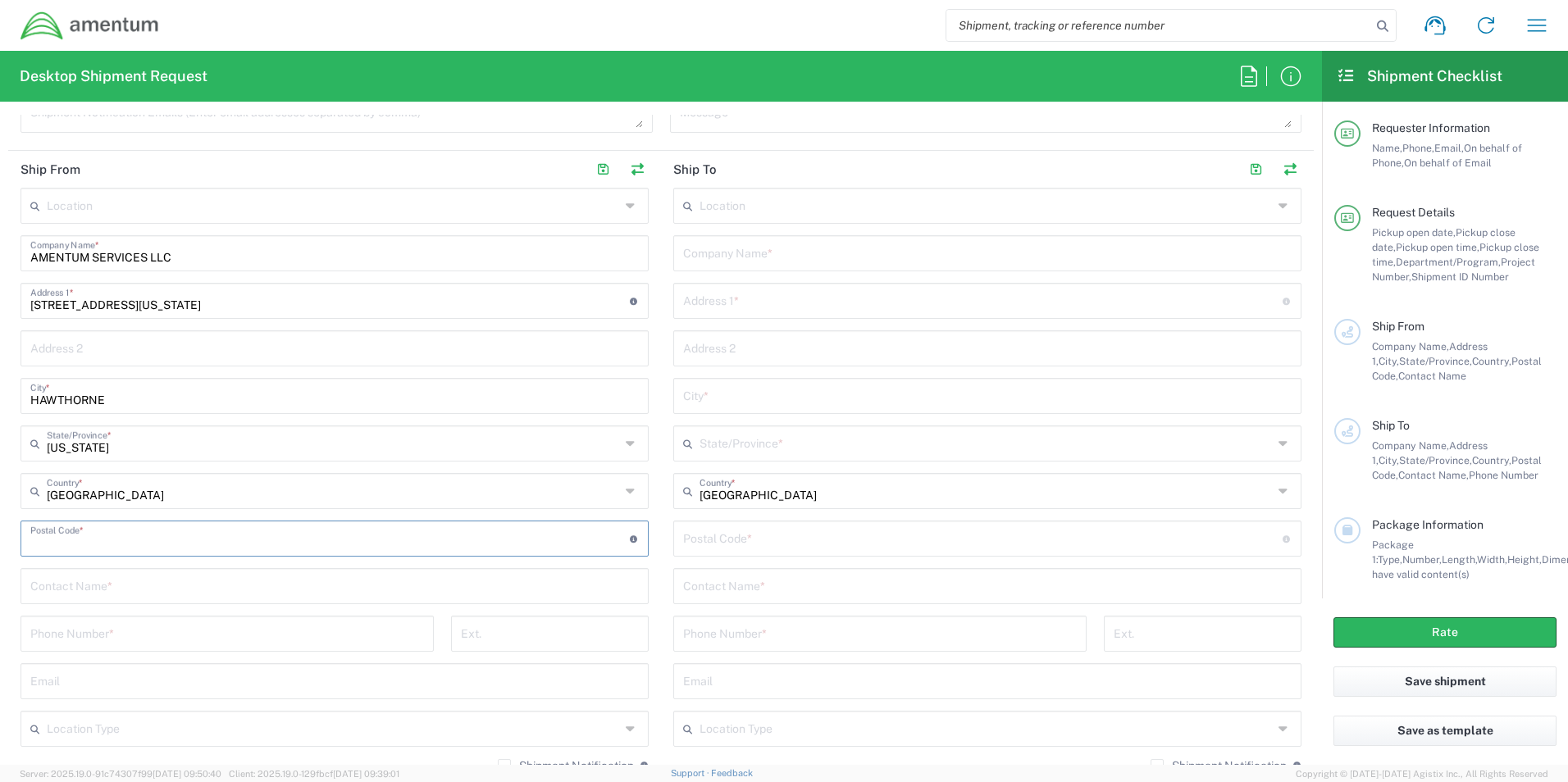
click at [193, 540] on input "undefined" at bounding box center [330, 537] width 600 height 29
type input "89415"
click at [201, 587] on input "text" at bounding box center [334, 585] width 608 height 29
type input "[PERSON_NAME]"
click at [229, 636] on input "tel" at bounding box center [227, 632] width 393 height 29
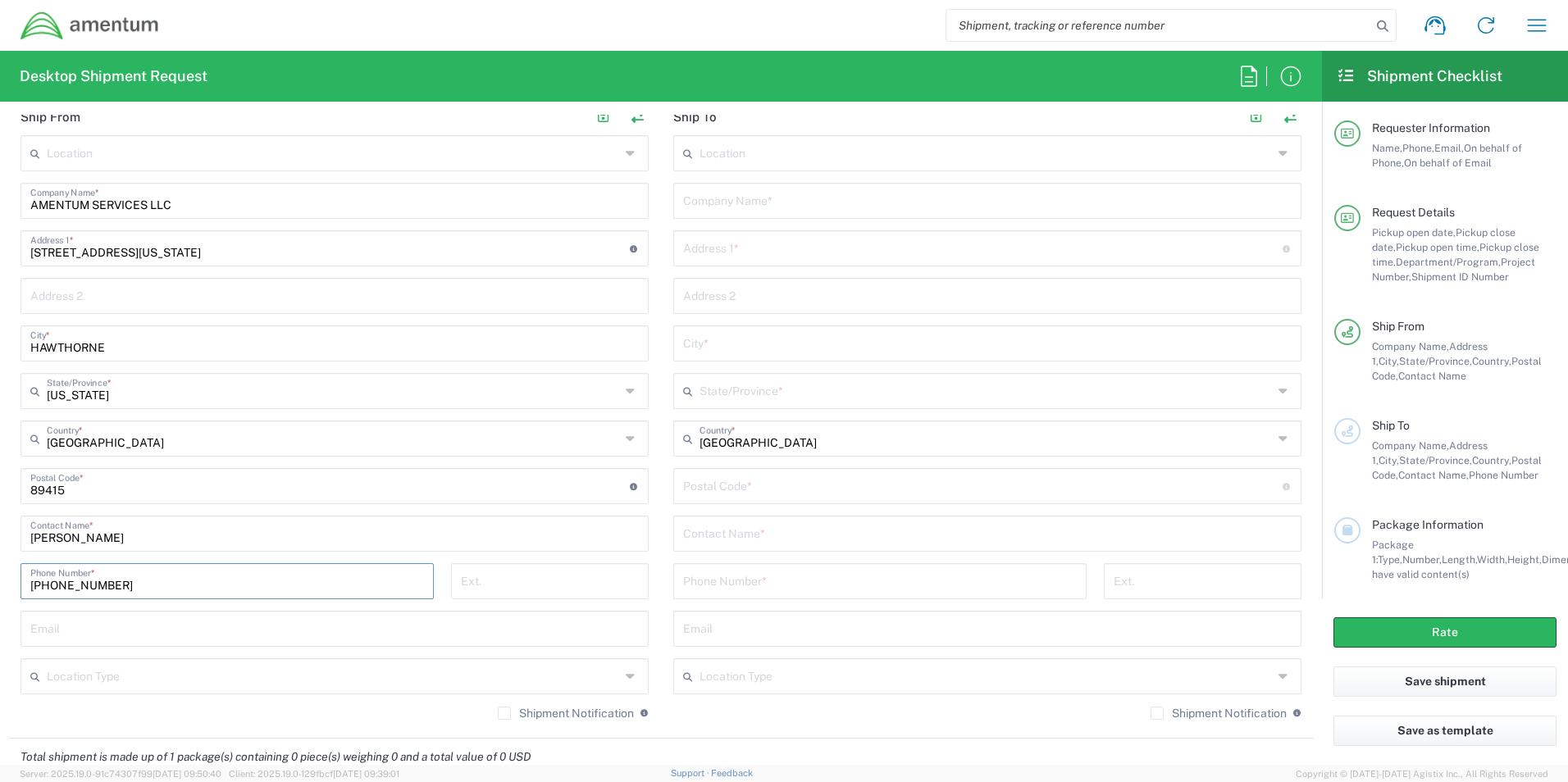
scroll to position [820, 0]
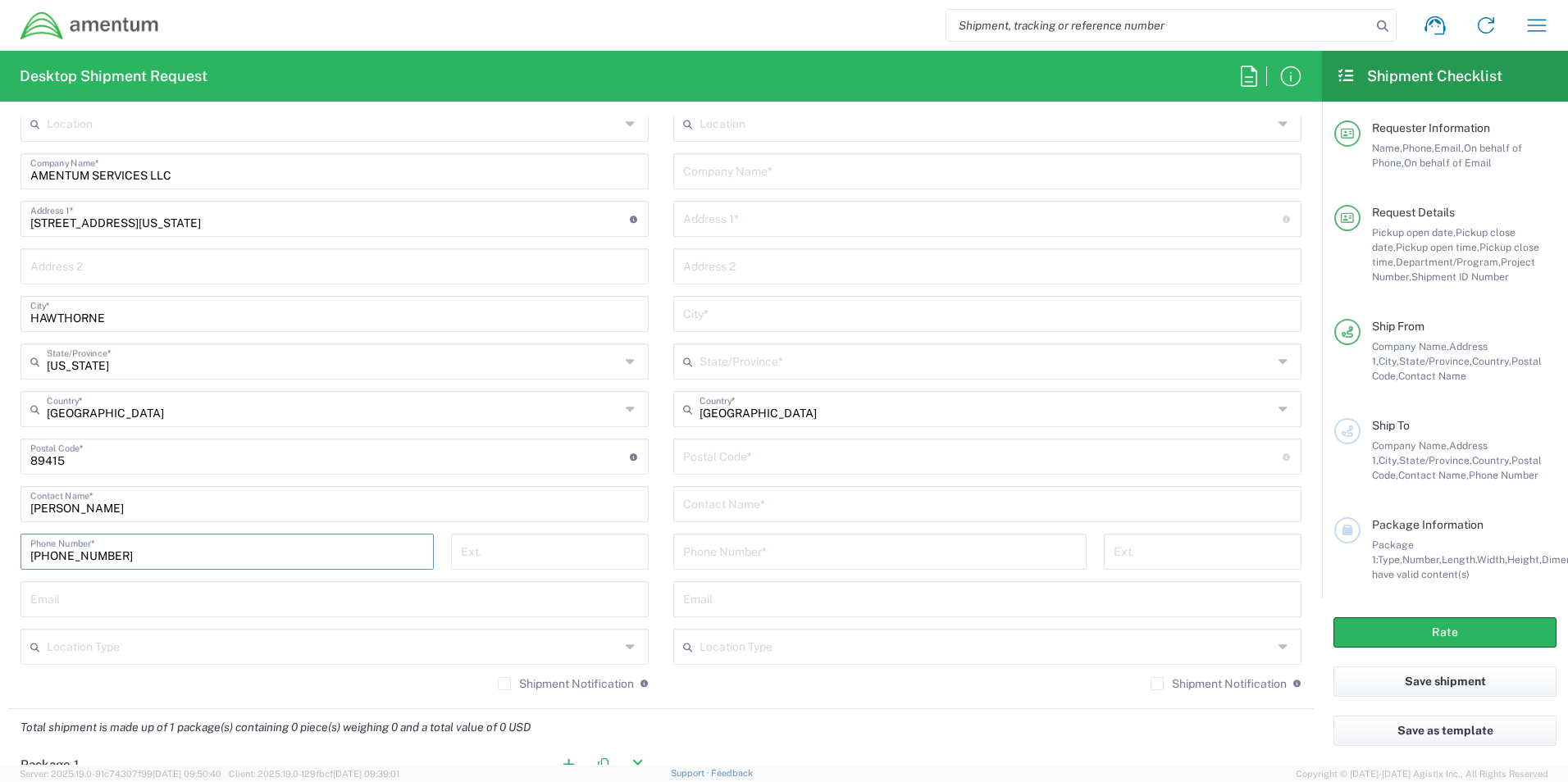
type input "[PHONE_NUMBER]"
click at [272, 605] on input "text" at bounding box center [334, 598] width 608 height 29
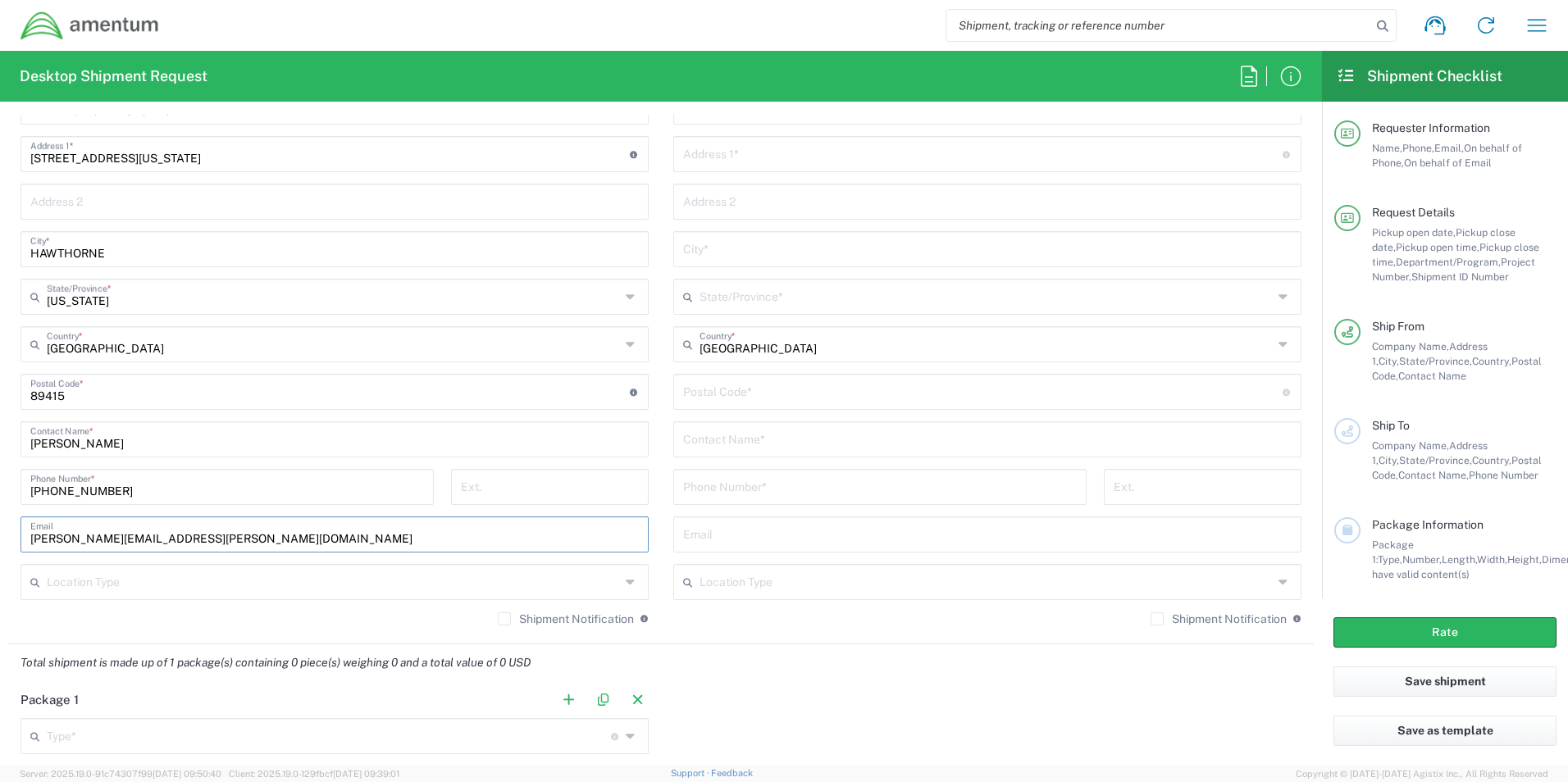
scroll to position [984, 0]
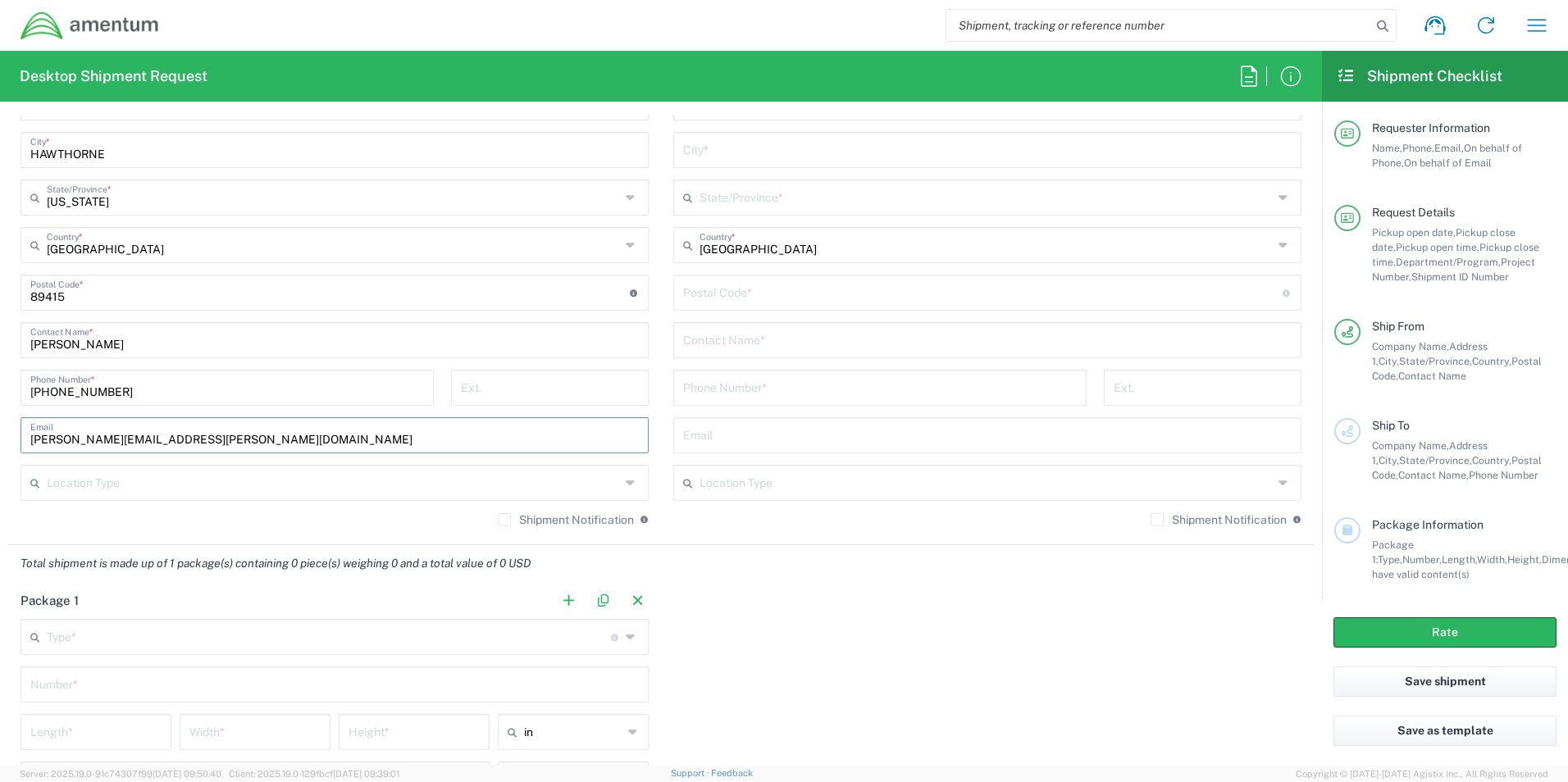
type input "[PERSON_NAME][EMAIL_ADDRESS][PERSON_NAME][DOMAIN_NAME]"
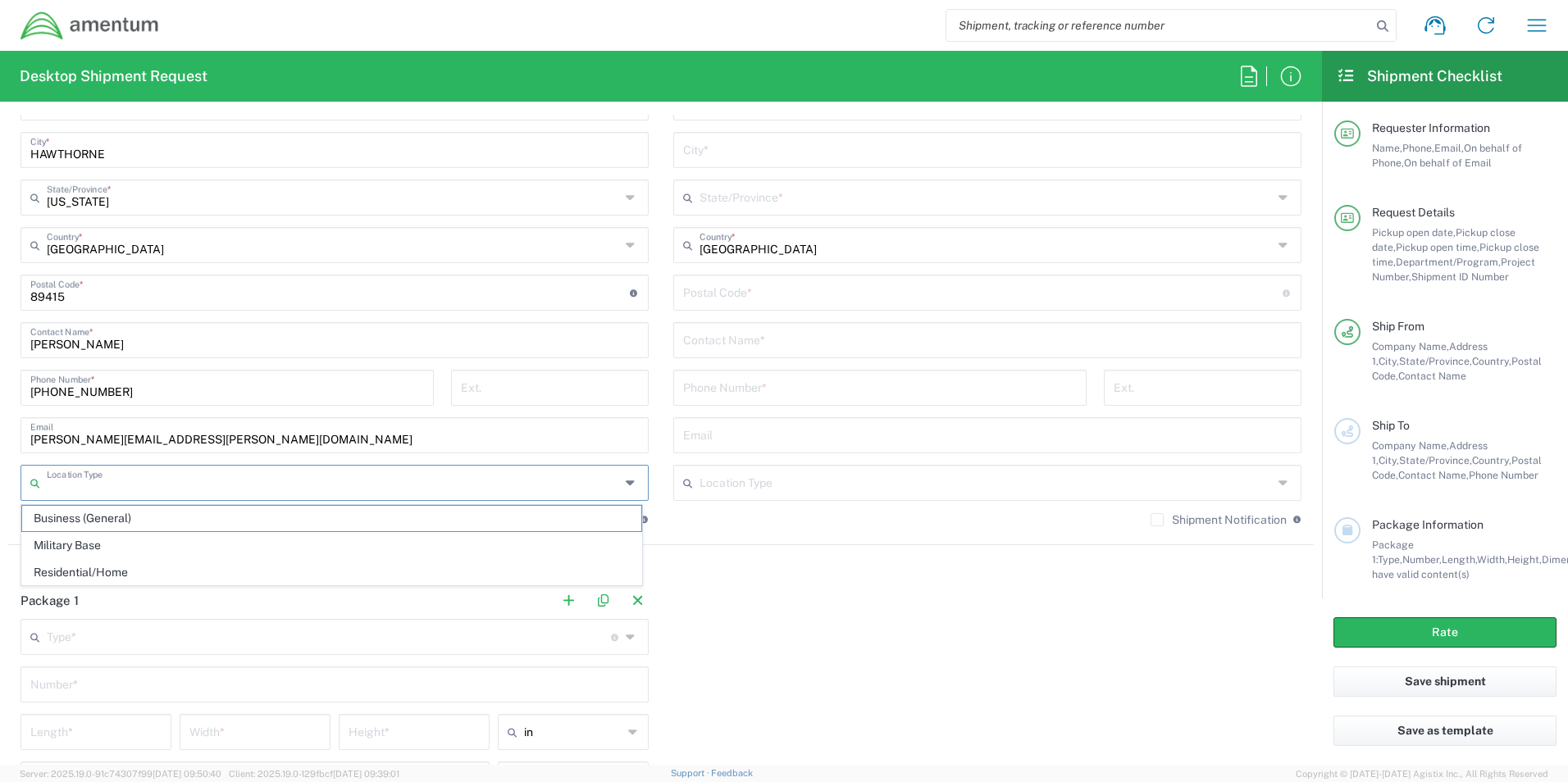
click at [167, 492] on input "text" at bounding box center [333, 481] width 573 height 29
click at [135, 518] on span "Business (General)" at bounding box center [331, 518] width 619 height 25
type input "Business (General)"
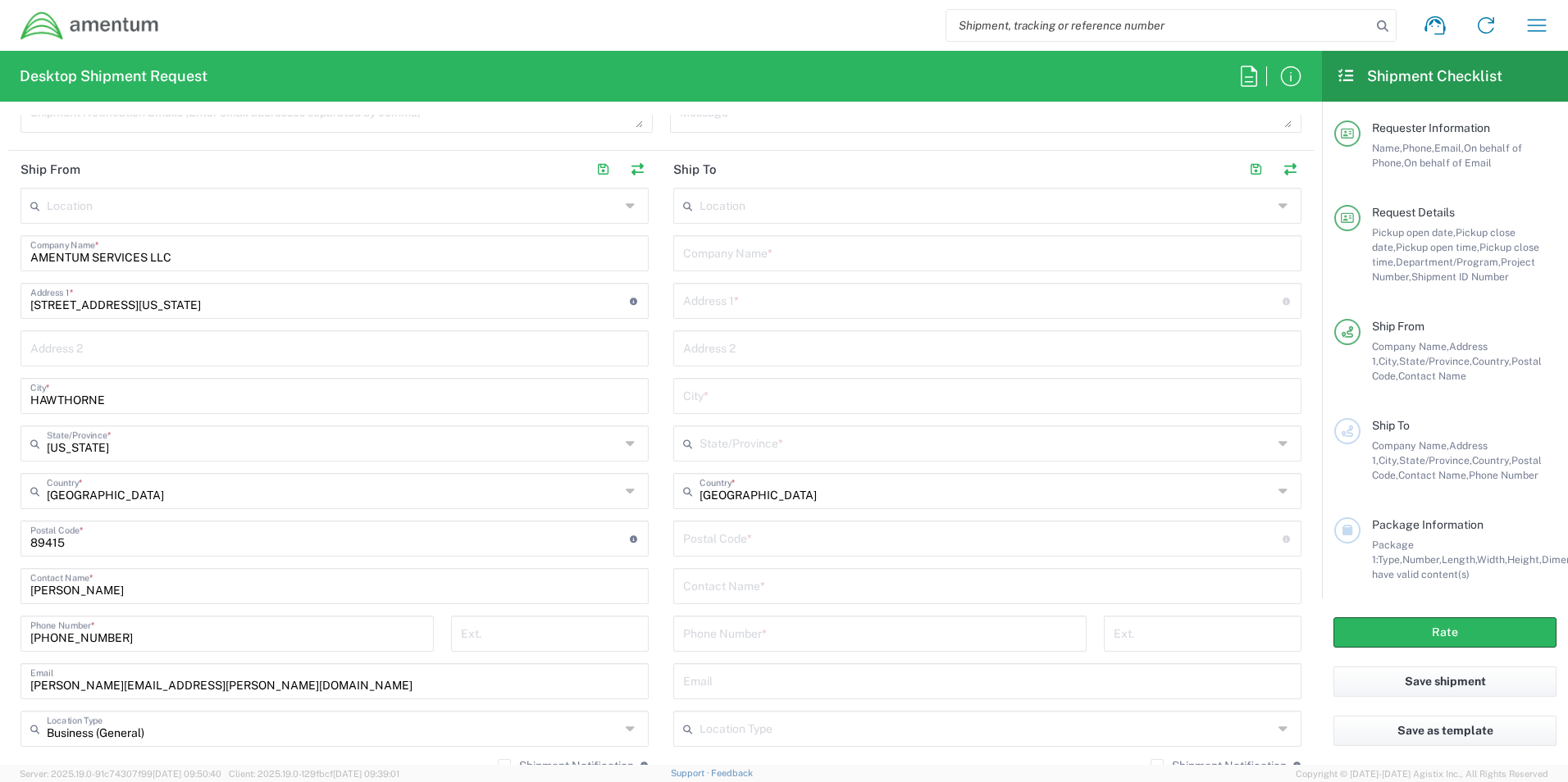
scroll to position [656, 0]
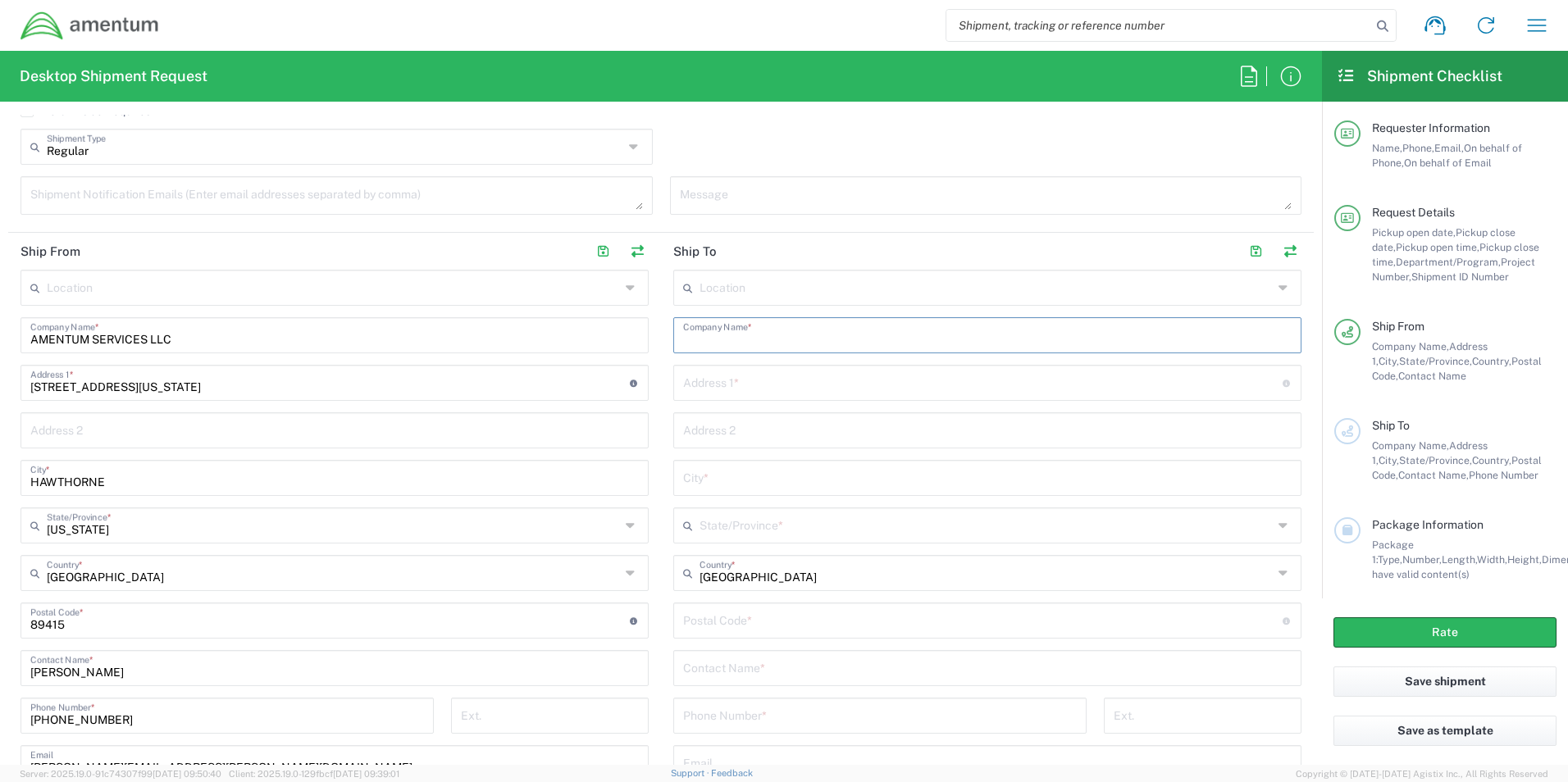
click at [840, 340] on input "text" at bounding box center [987, 334] width 608 height 29
type input "[GEOGRAPHIC_DATA]"
click at [846, 393] on input "text" at bounding box center [983, 381] width 600 height 29
type input "1 COMMANDER BLVD"
click at [887, 421] on input "text" at bounding box center [987, 428] width 608 height 29
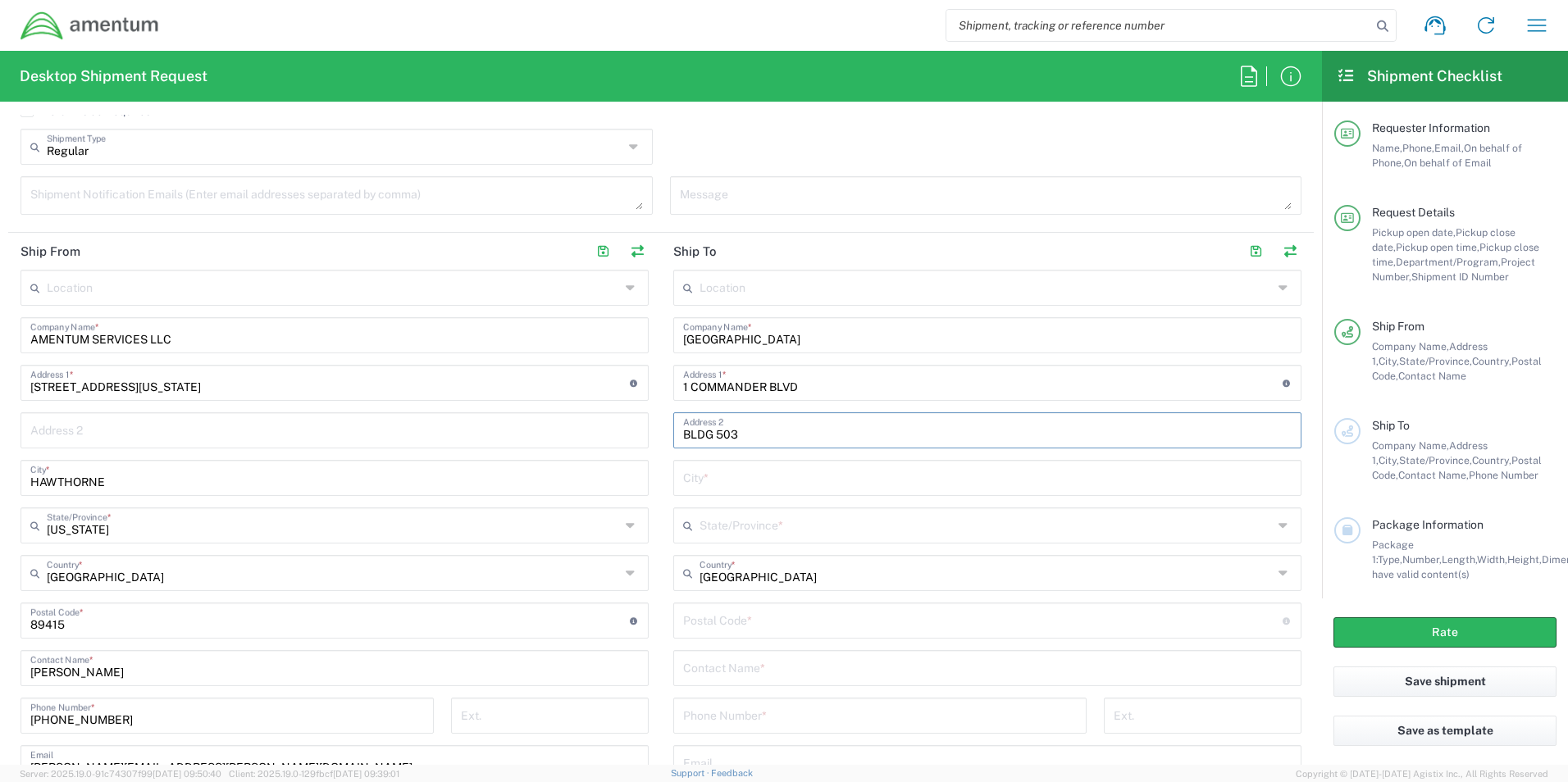
type input "BLDG 503"
click at [926, 478] on input "text" at bounding box center [987, 477] width 608 height 29
type input "TOOELE"
click at [942, 533] on input "text" at bounding box center [986, 524] width 573 height 29
click at [778, 524] on input "[US_STATE]" at bounding box center [986, 524] width 573 height 29
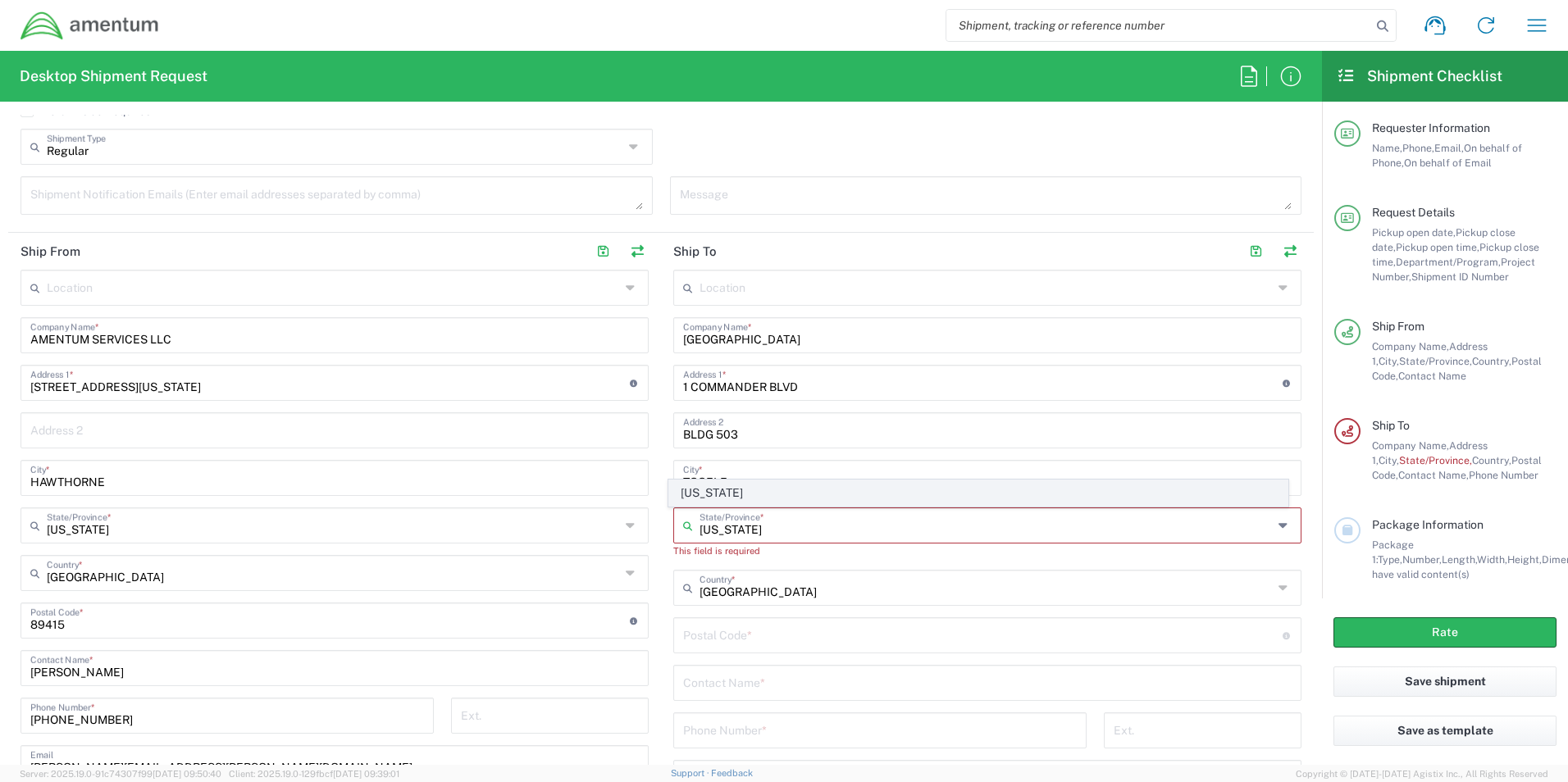
click at [698, 495] on span "[US_STATE]" at bounding box center [978, 492] width 619 height 25
type input "[US_STATE]"
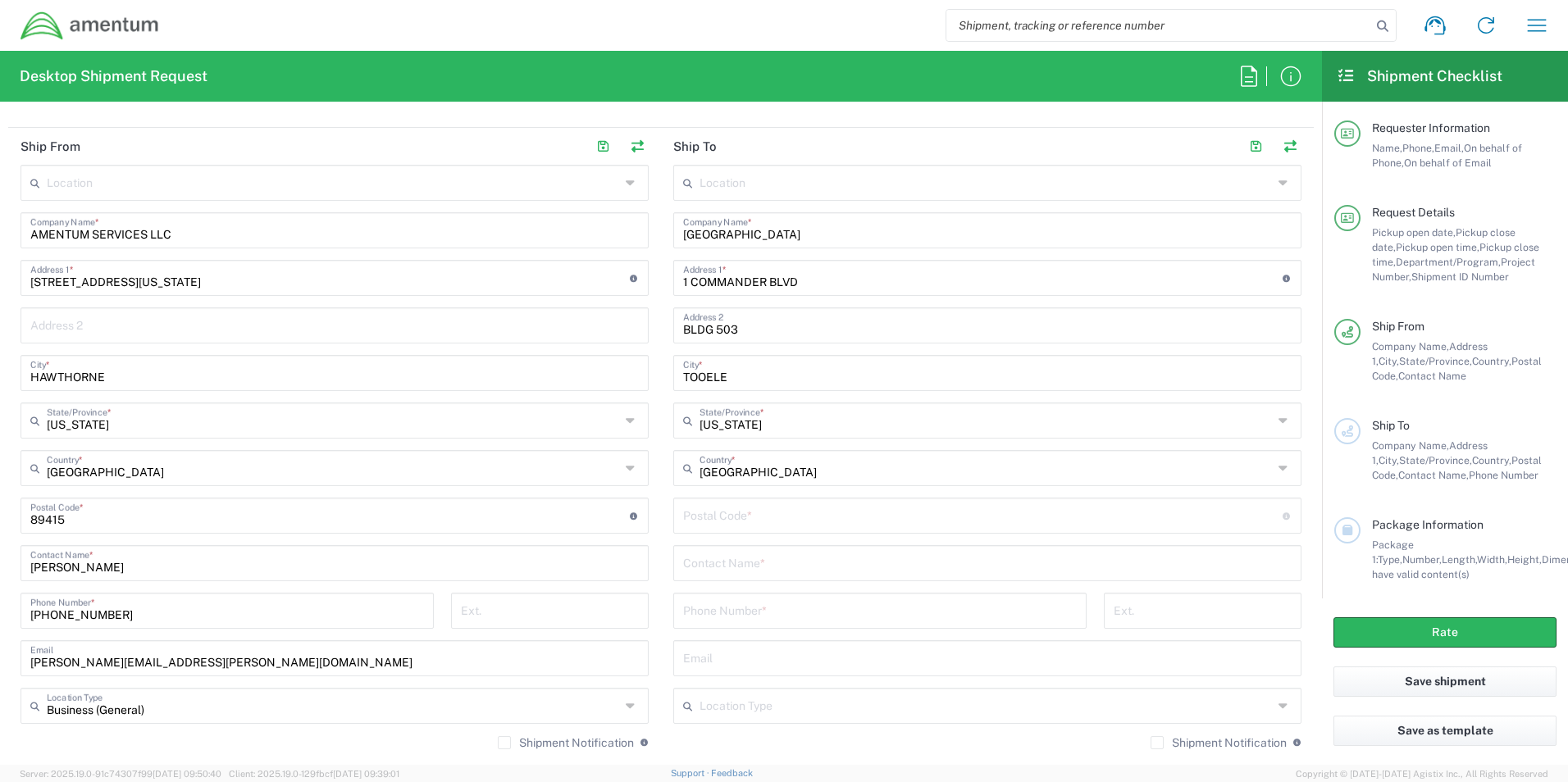
scroll to position [820, 0]
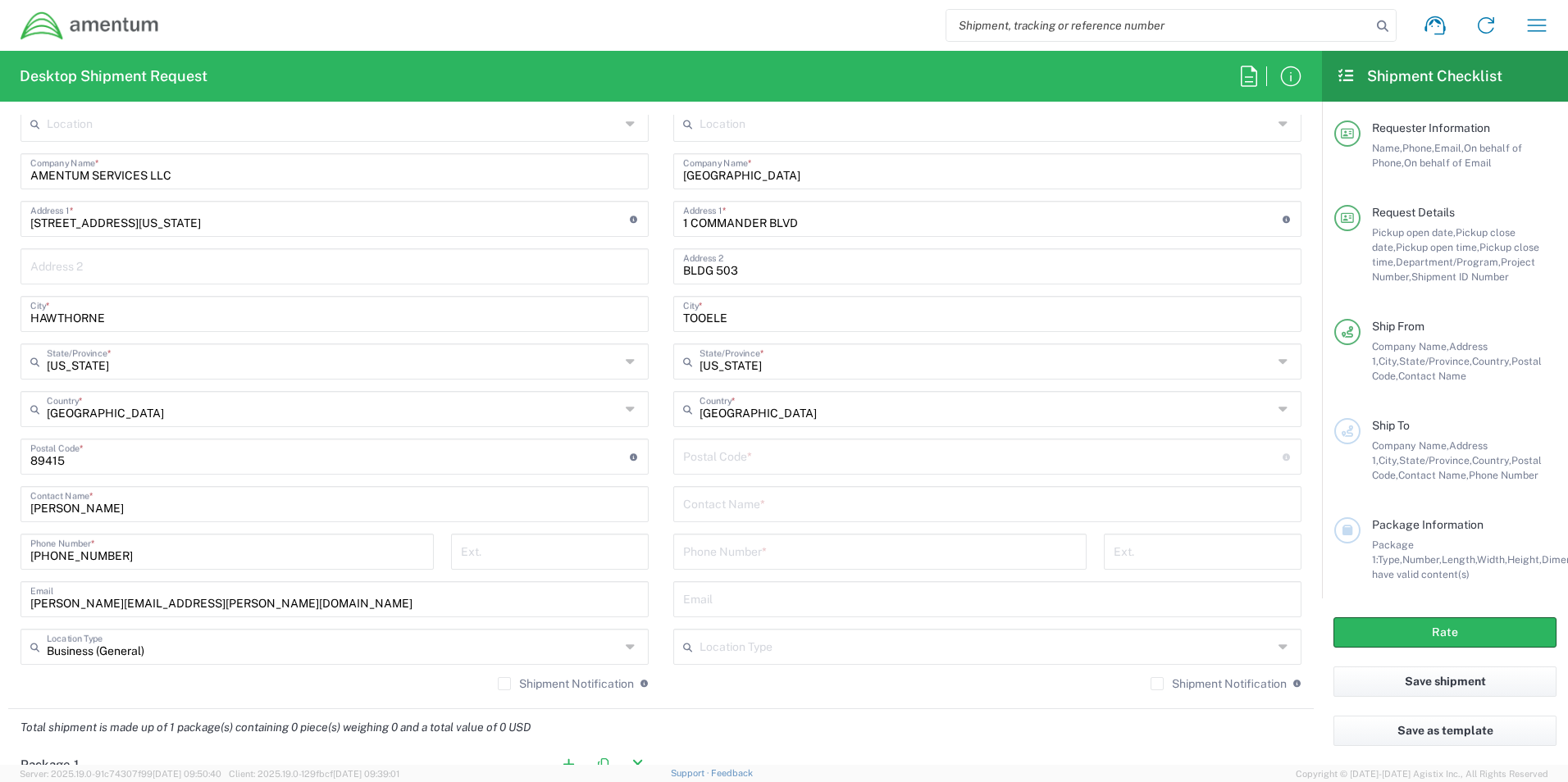
click at [810, 462] on input "undefined" at bounding box center [983, 455] width 600 height 29
type input "84074"
click at [836, 508] on input "text" at bounding box center [987, 503] width 608 height 29
type input "[PERSON_NAME]"
click at [890, 558] on input "tel" at bounding box center [879, 550] width 393 height 29
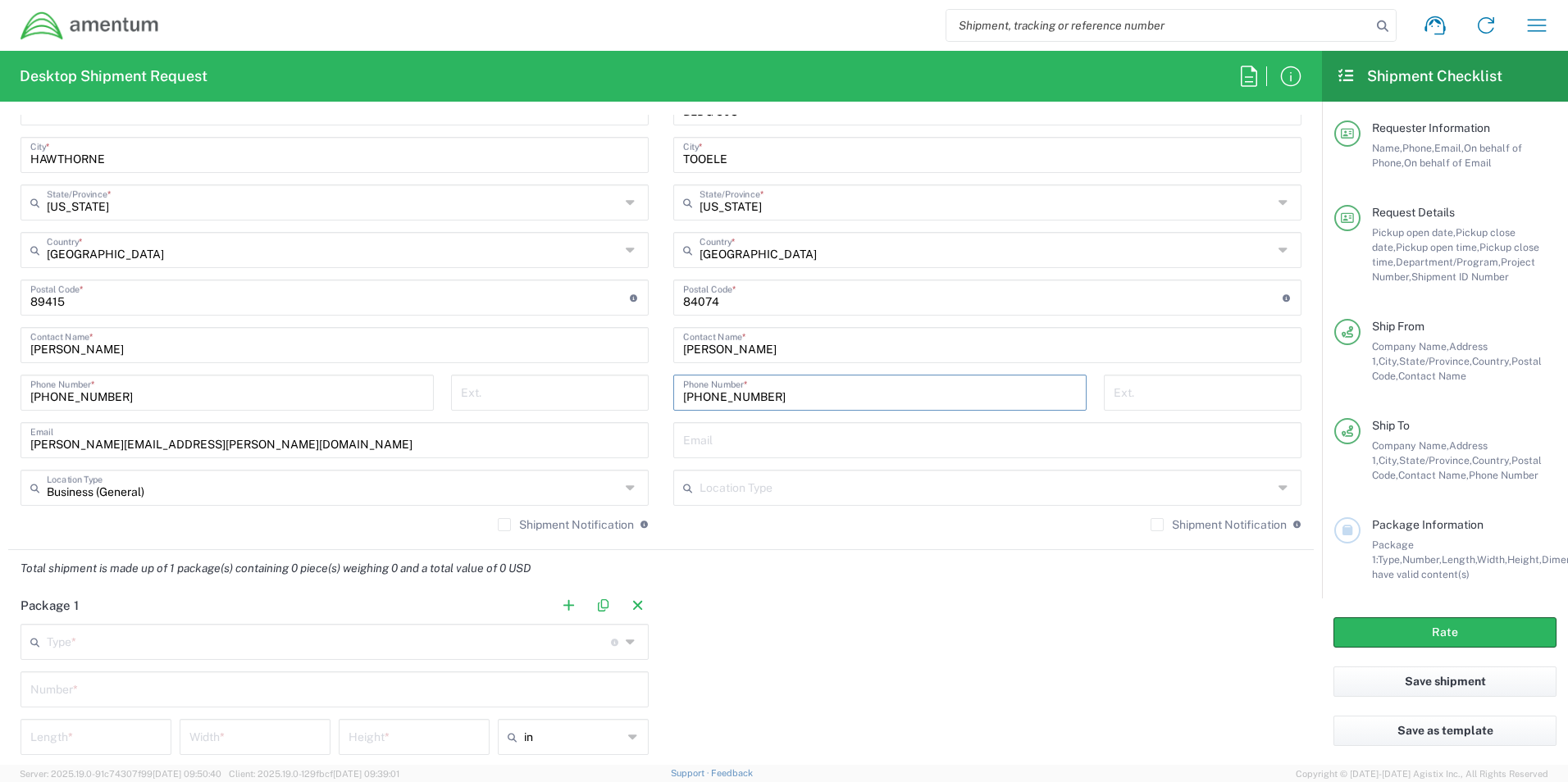
scroll to position [984, 0]
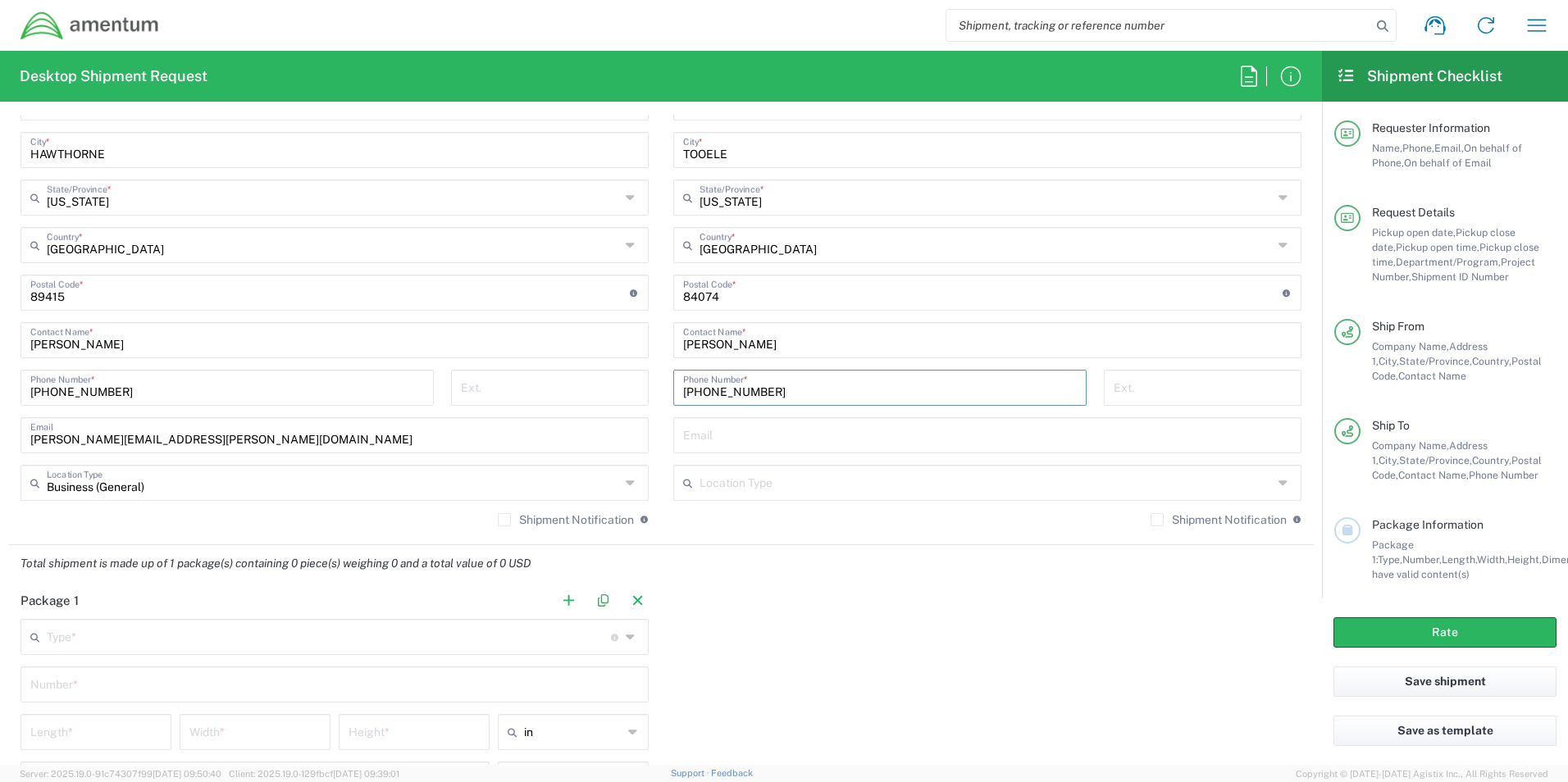
type input "[PHONE_NUMBER]"
click at [868, 481] on input "text" at bounding box center [986, 481] width 573 height 29
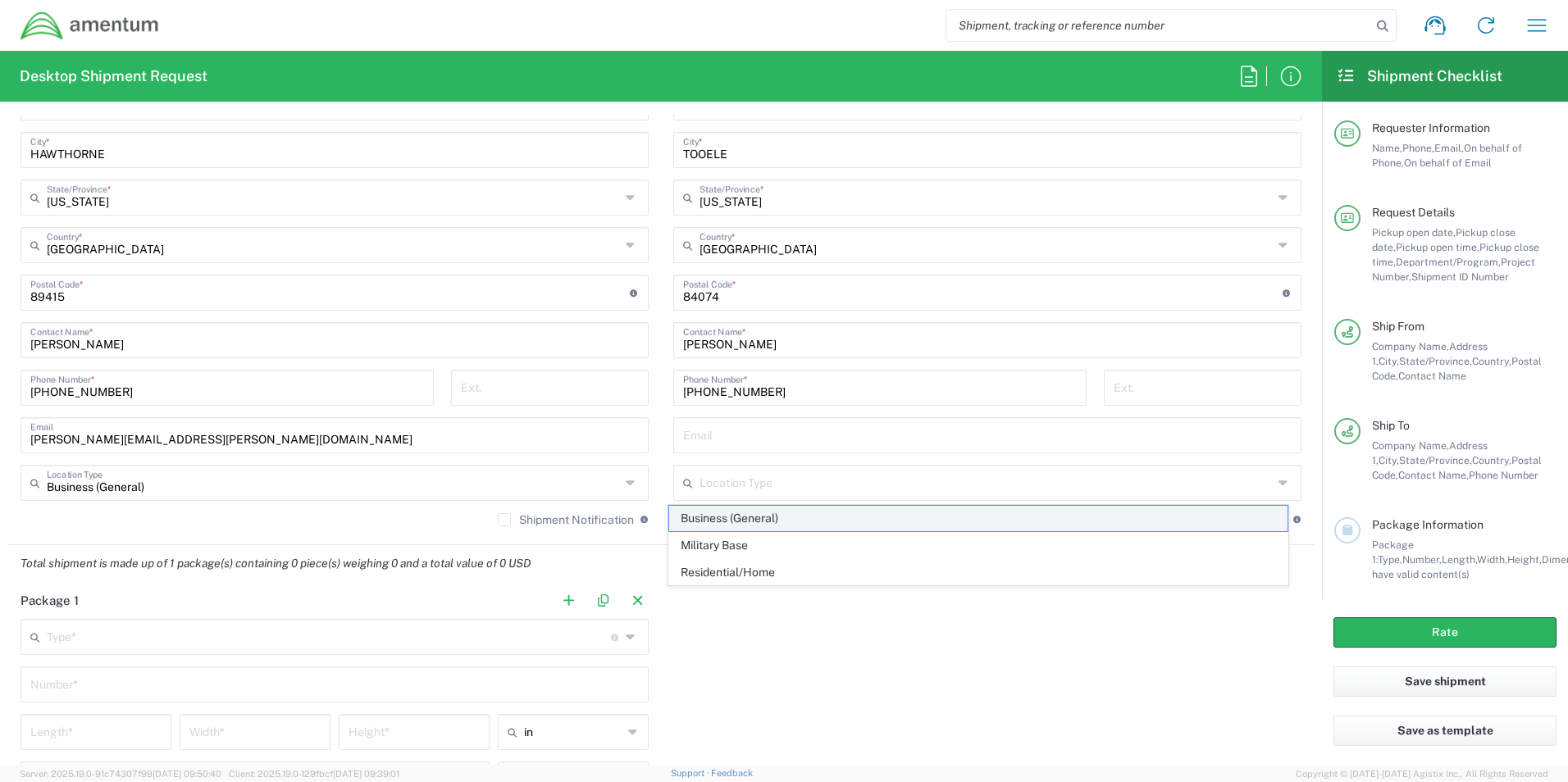
click at [764, 517] on span "Business (General)" at bounding box center [978, 518] width 619 height 25
type input "Business (General)"
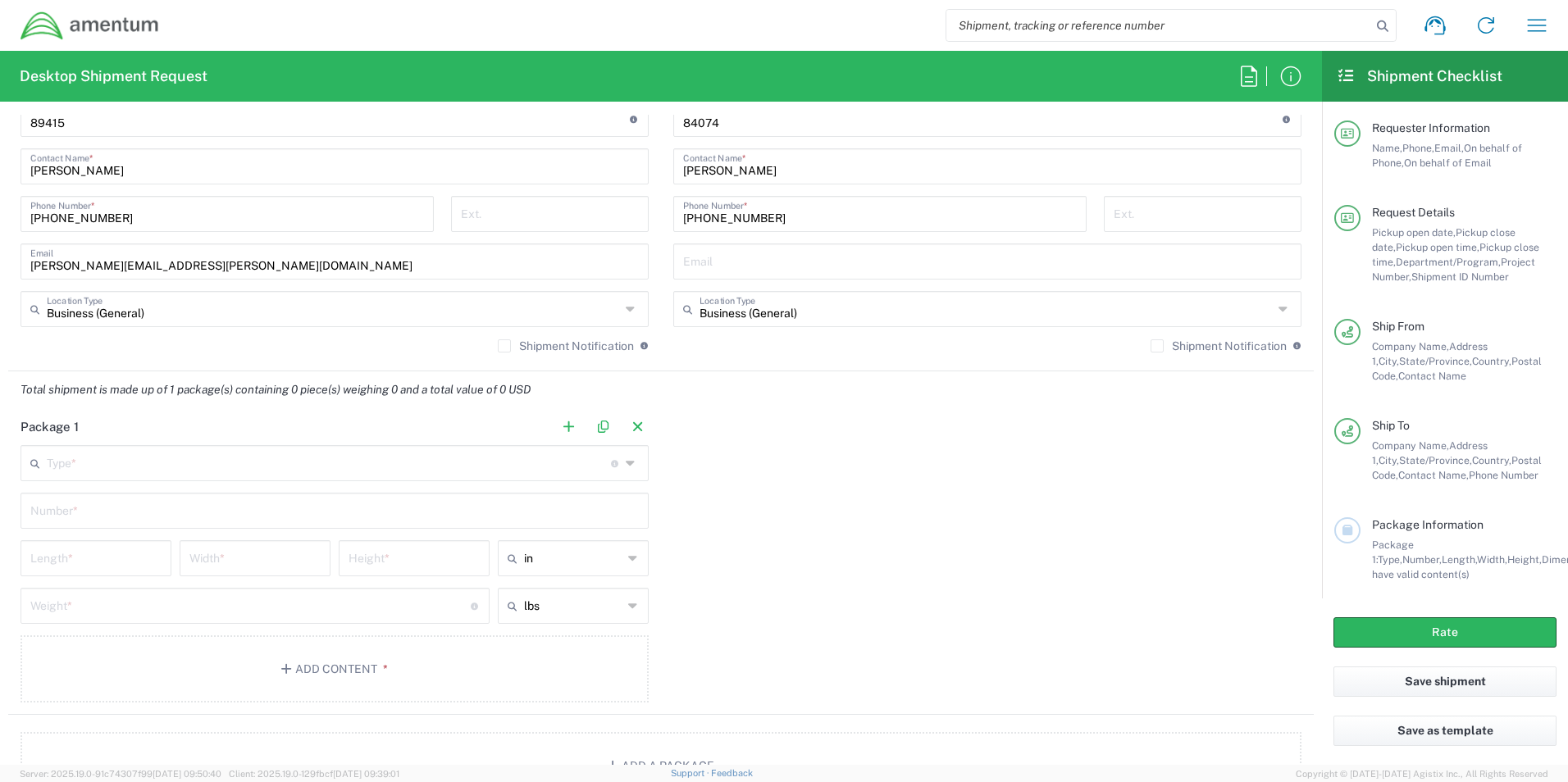
scroll to position [1230, 0]
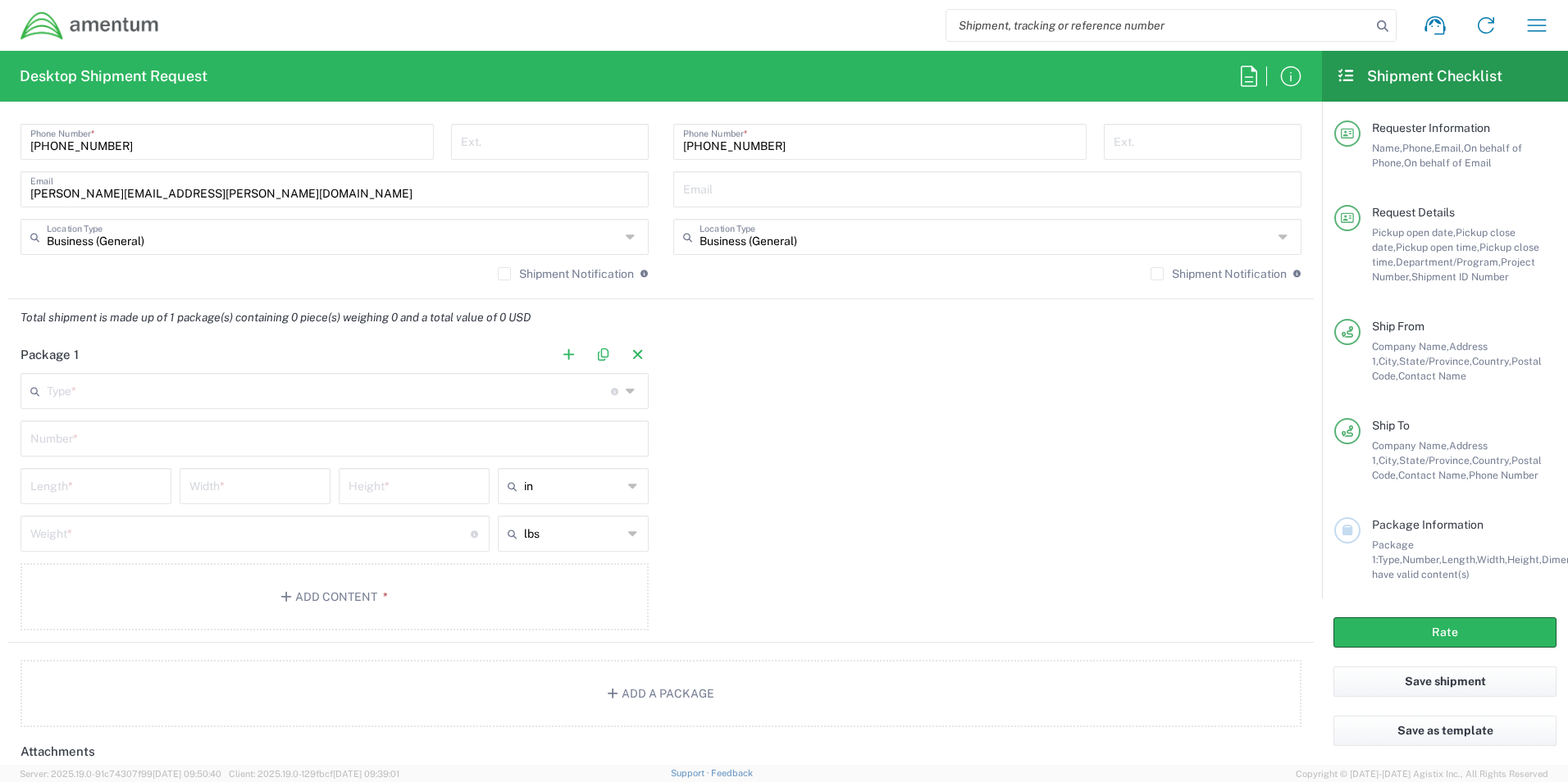
click at [280, 396] on input "text" at bounding box center [330, 390] width 565 height 29
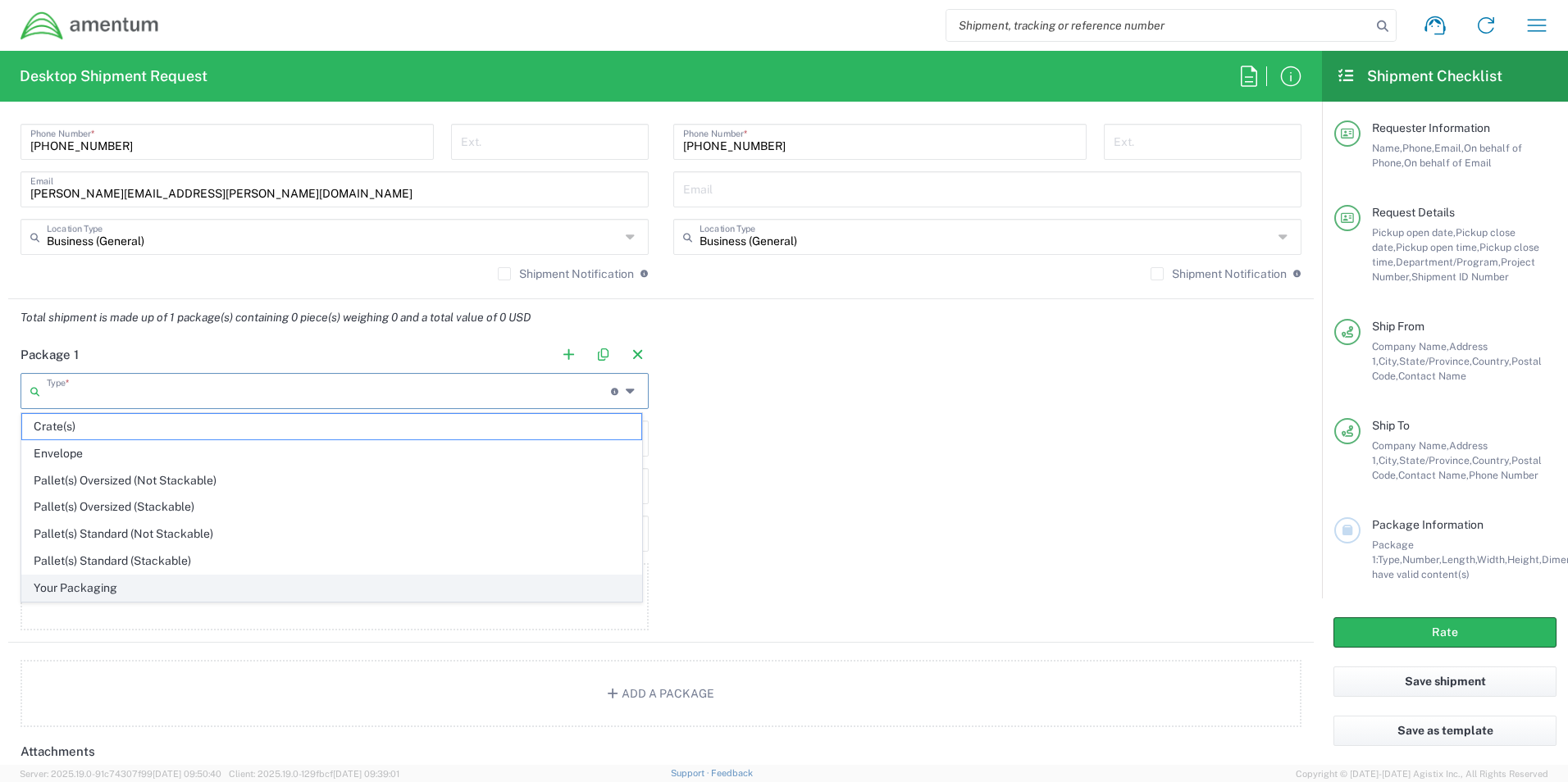
click at [122, 591] on span "Your Packaging" at bounding box center [331, 588] width 619 height 25
type input "Your Packaging"
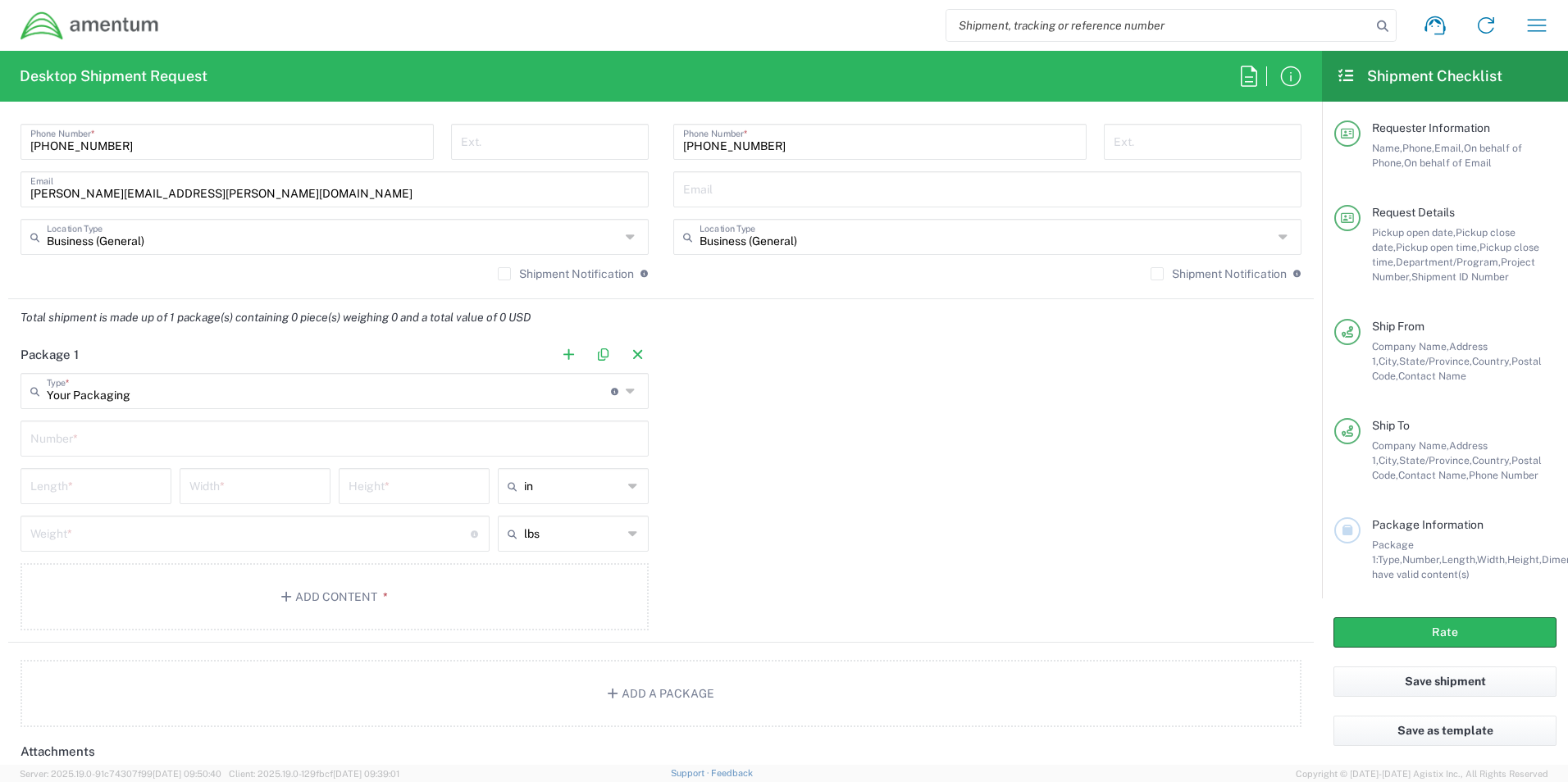
click at [112, 436] on input "text" at bounding box center [334, 437] width 608 height 29
type input "1"
click at [118, 477] on input "number" at bounding box center [96, 485] width 131 height 29
type input "17"
click at [222, 483] on input "number" at bounding box center [255, 485] width 131 height 29
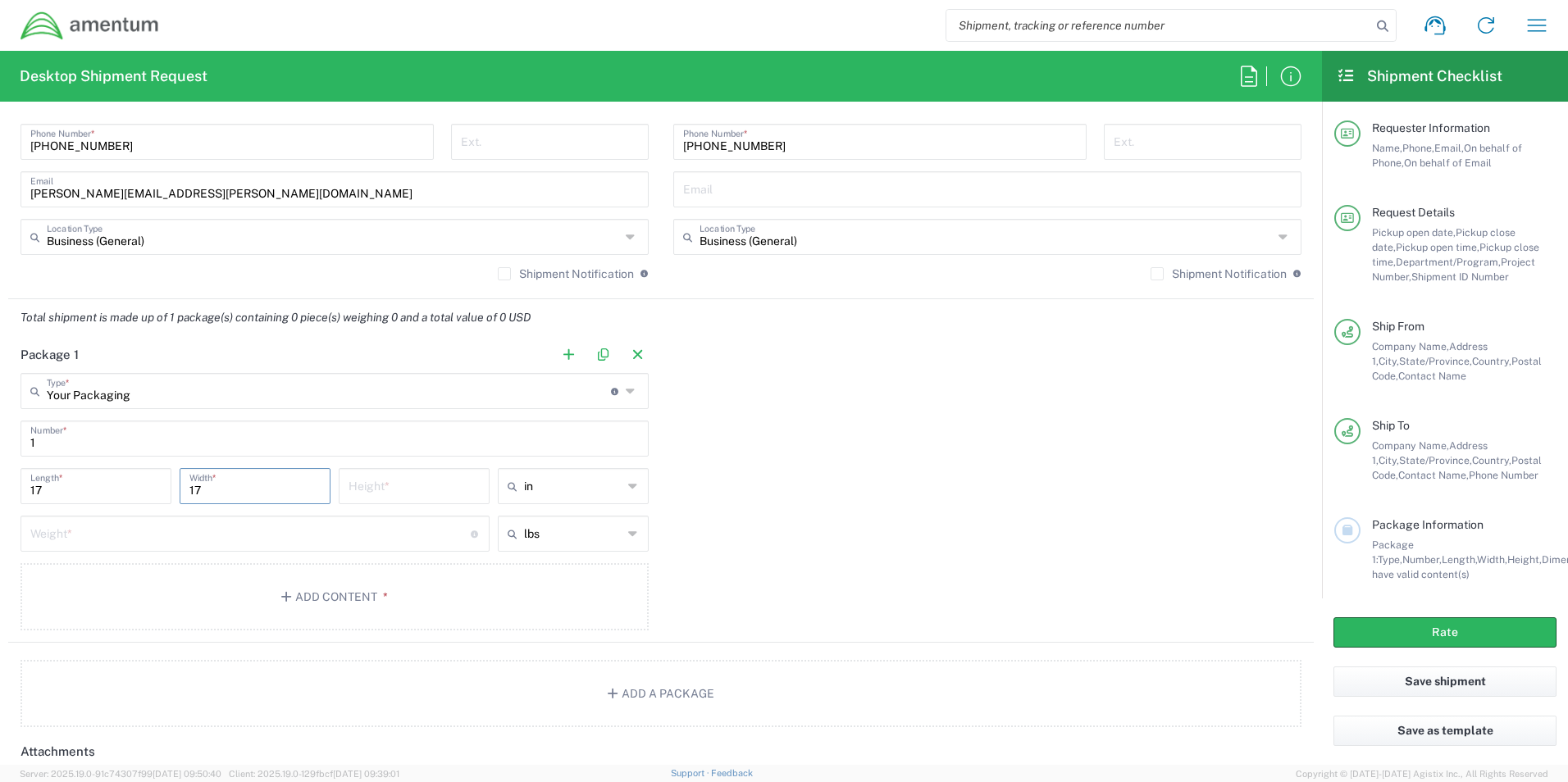
type input "17"
click at [450, 476] on input "number" at bounding box center [415, 485] width 131 height 29
type input "8"
click at [81, 532] on input "number" at bounding box center [251, 532] width 441 height 29
type input "10"
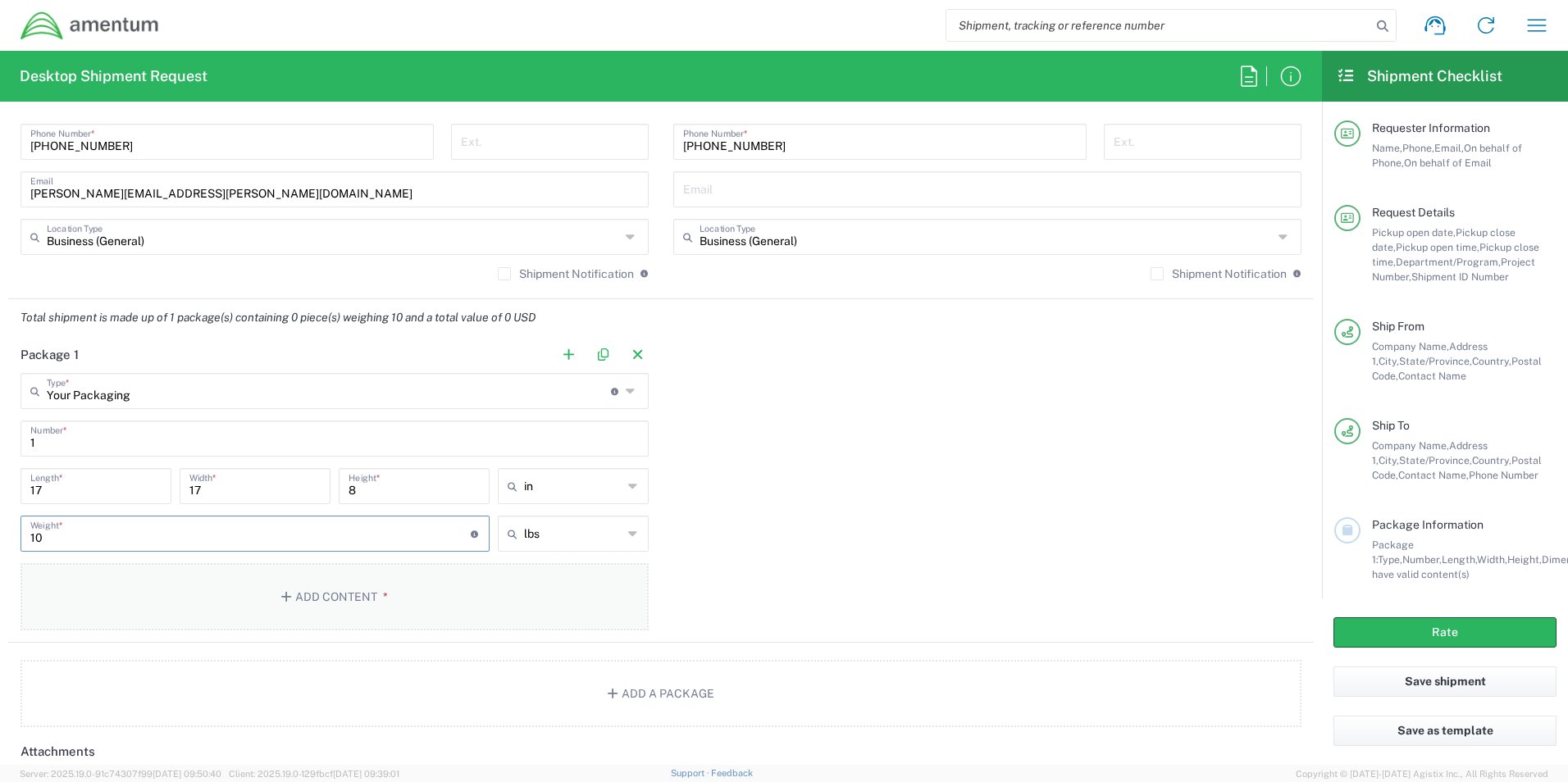
click at [362, 585] on button "Add Content *" at bounding box center [334, 597] width 628 height 68
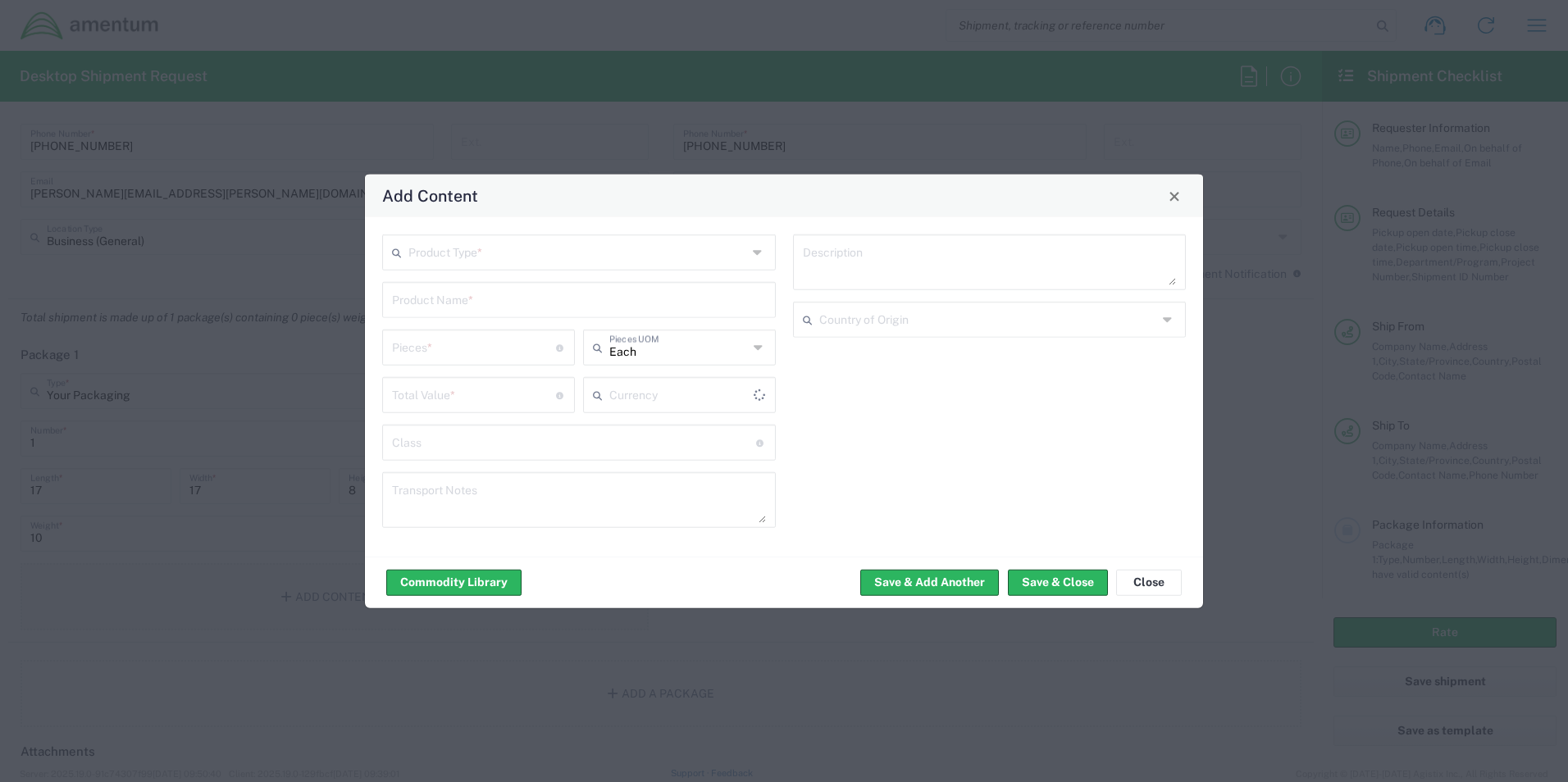
type input "US Dollar"
click at [566, 255] on input "text" at bounding box center [578, 251] width 339 height 29
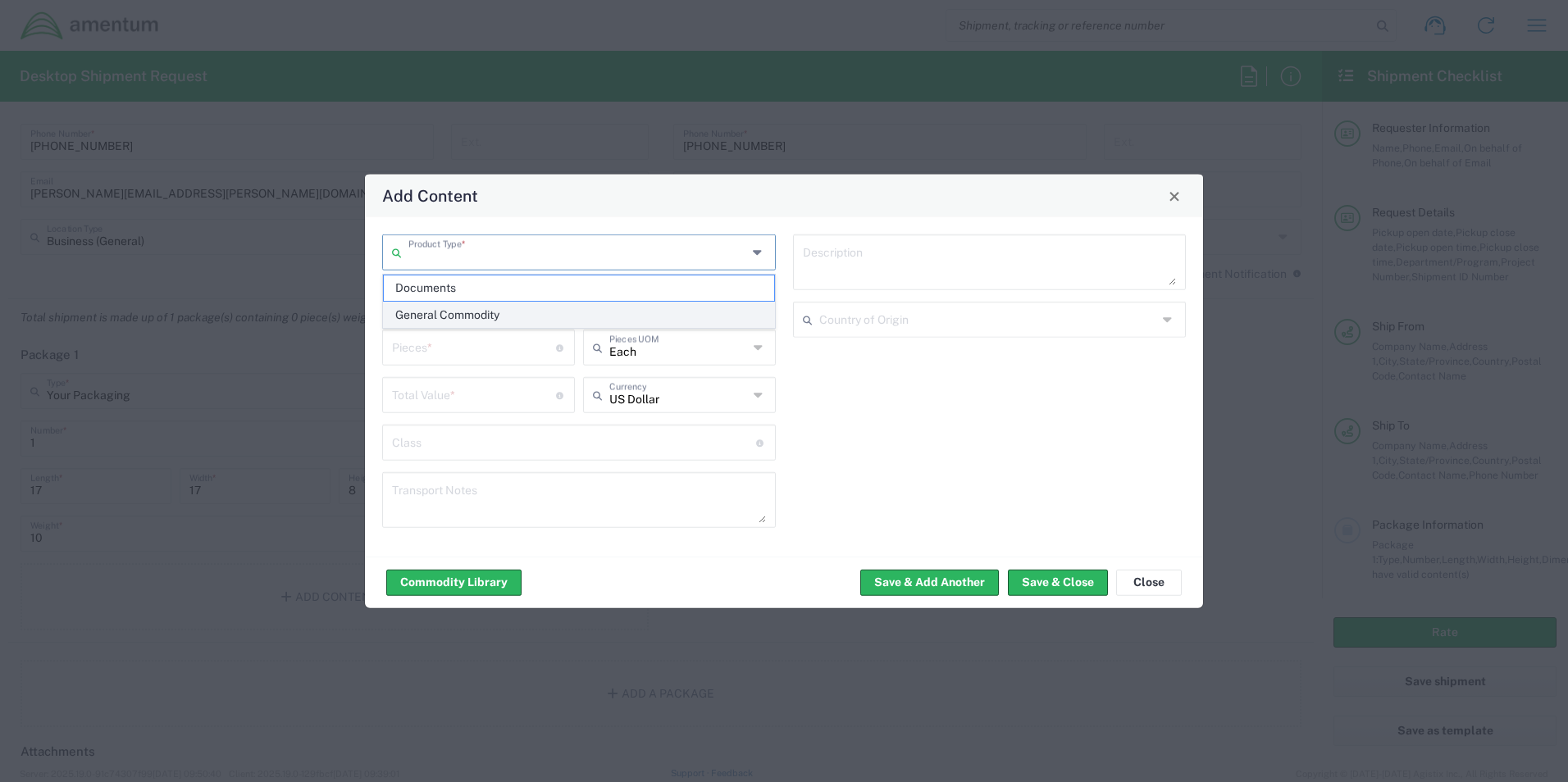
click at [499, 308] on span "General Commodity" at bounding box center [579, 315] width 391 height 25
type input "General Commodity"
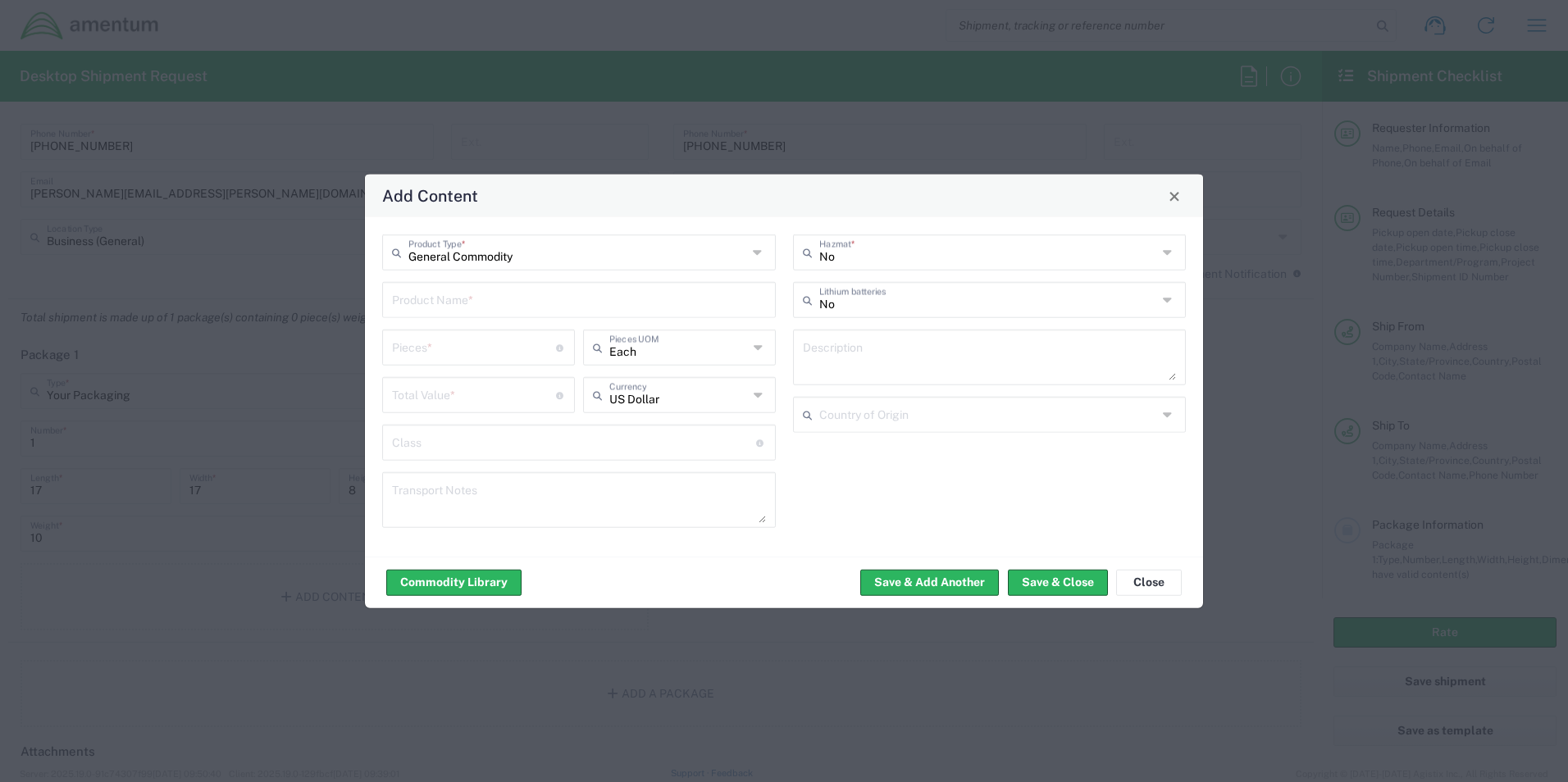
click at [498, 306] on input "text" at bounding box center [579, 298] width 374 height 29
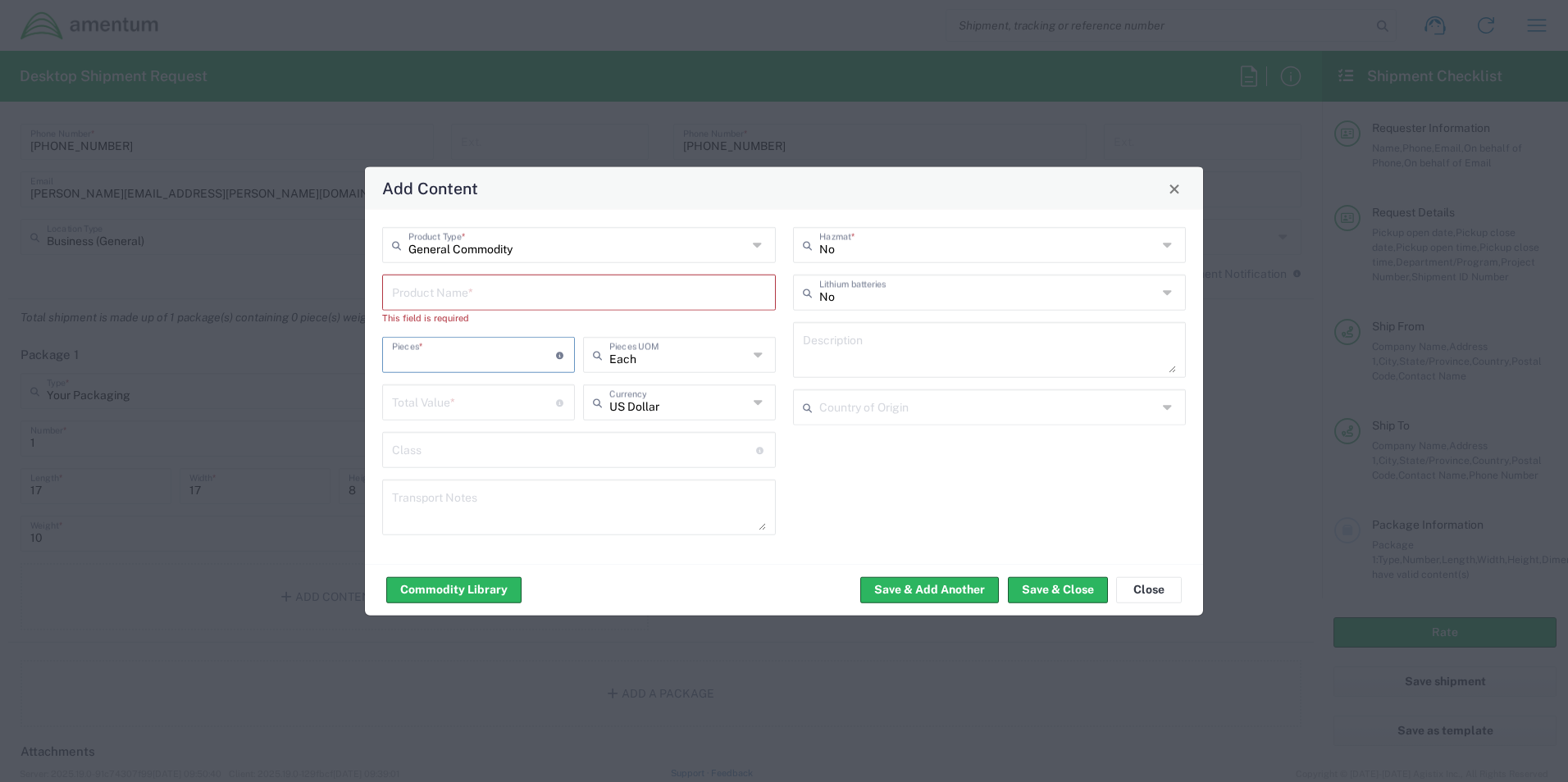
click at [522, 349] on input "number" at bounding box center [474, 354] width 164 height 29
type input "1"
click at [512, 284] on input "text" at bounding box center [579, 291] width 374 height 29
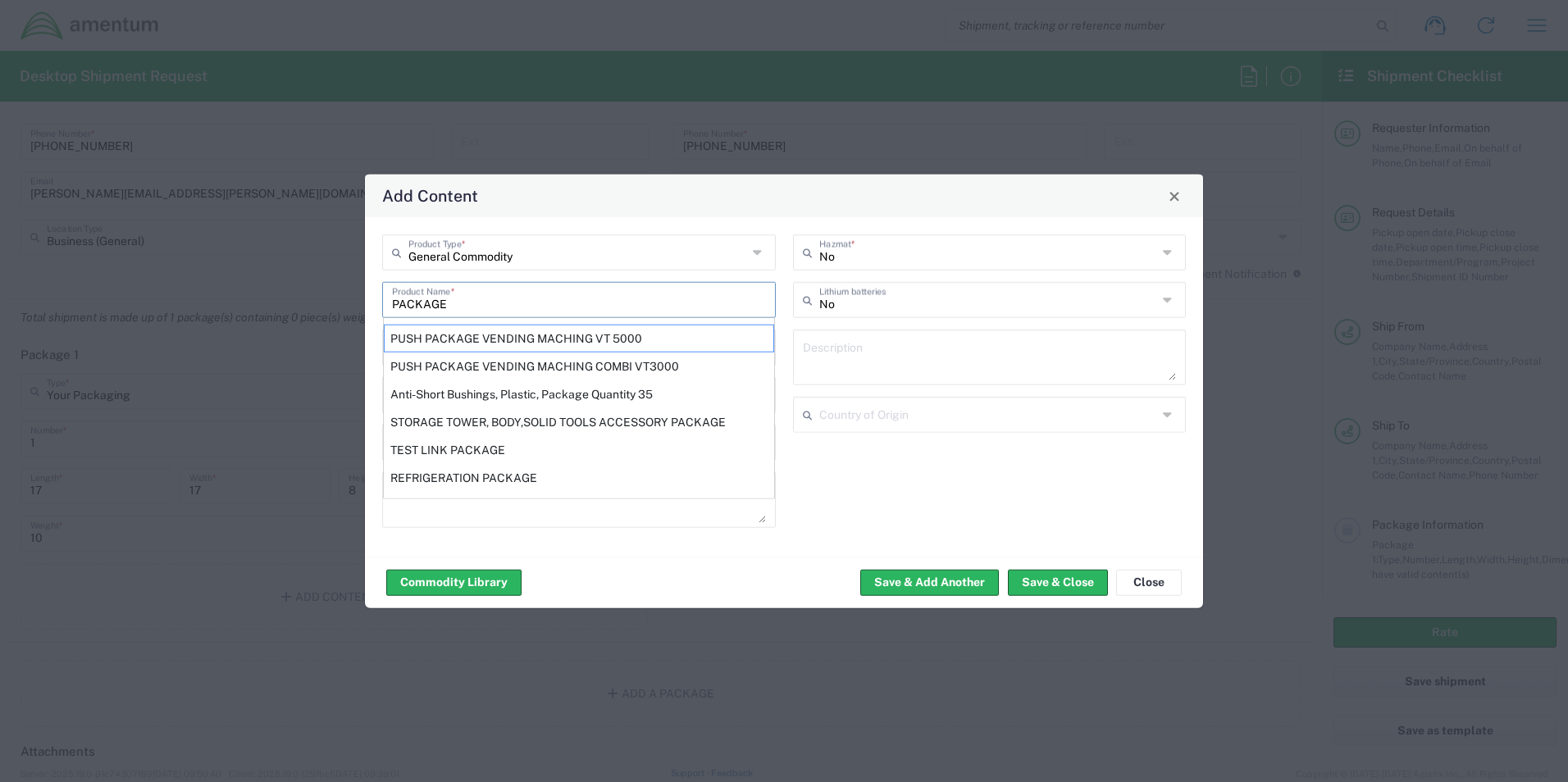
type input "PACKAGE"
click at [939, 501] on div "No Hazmat * No Lithium batteries Description Country of Origin" at bounding box center [989, 387] width 411 height 305
click at [724, 295] on input "PACKAGE" at bounding box center [579, 298] width 374 height 29
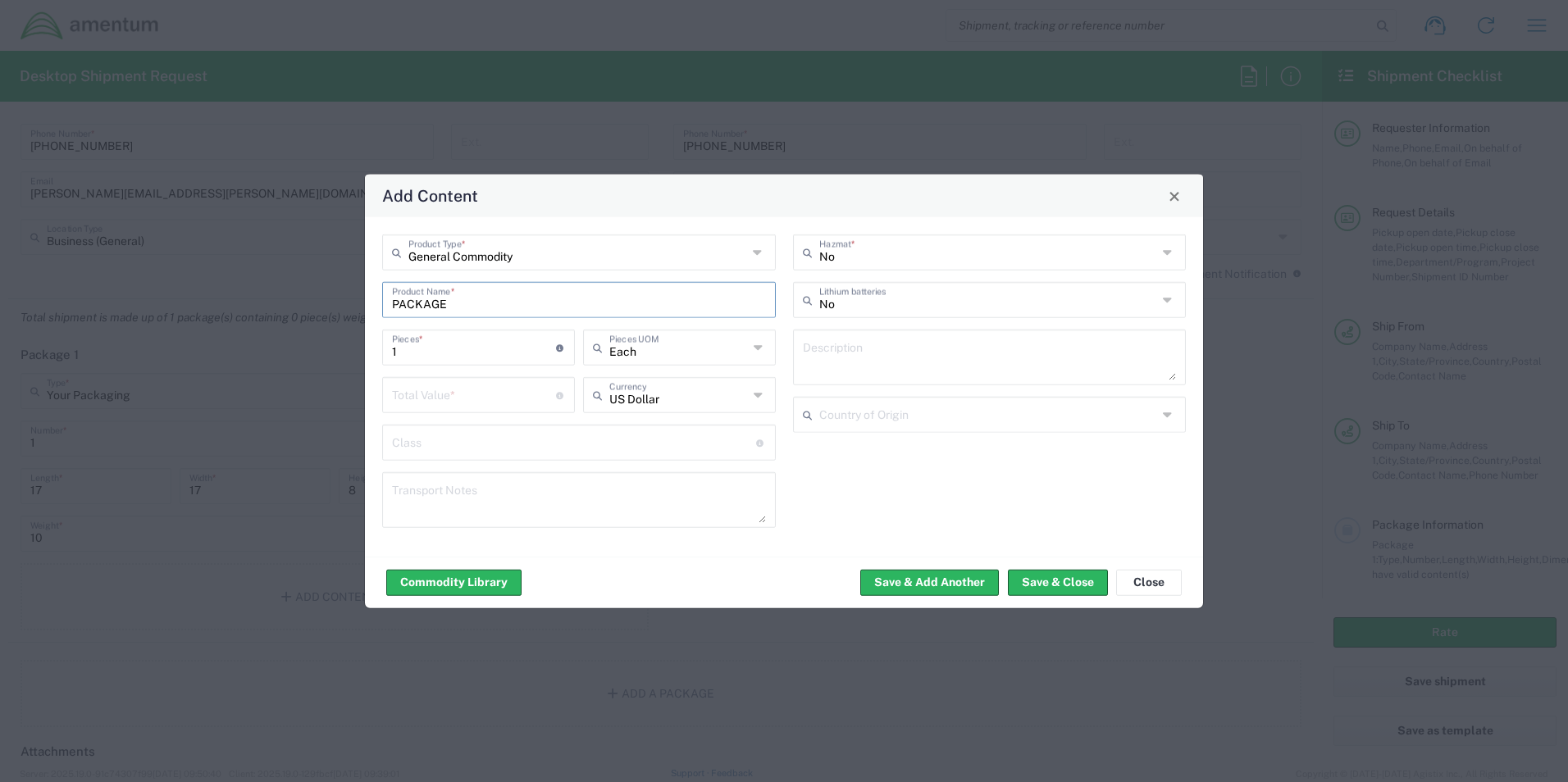
click at [508, 403] on input "number" at bounding box center [474, 393] width 164 height 29
type input "0"
click at [1049, 582] on button "Save & Close" at bounding box center [1058, 582] width 100 height 26
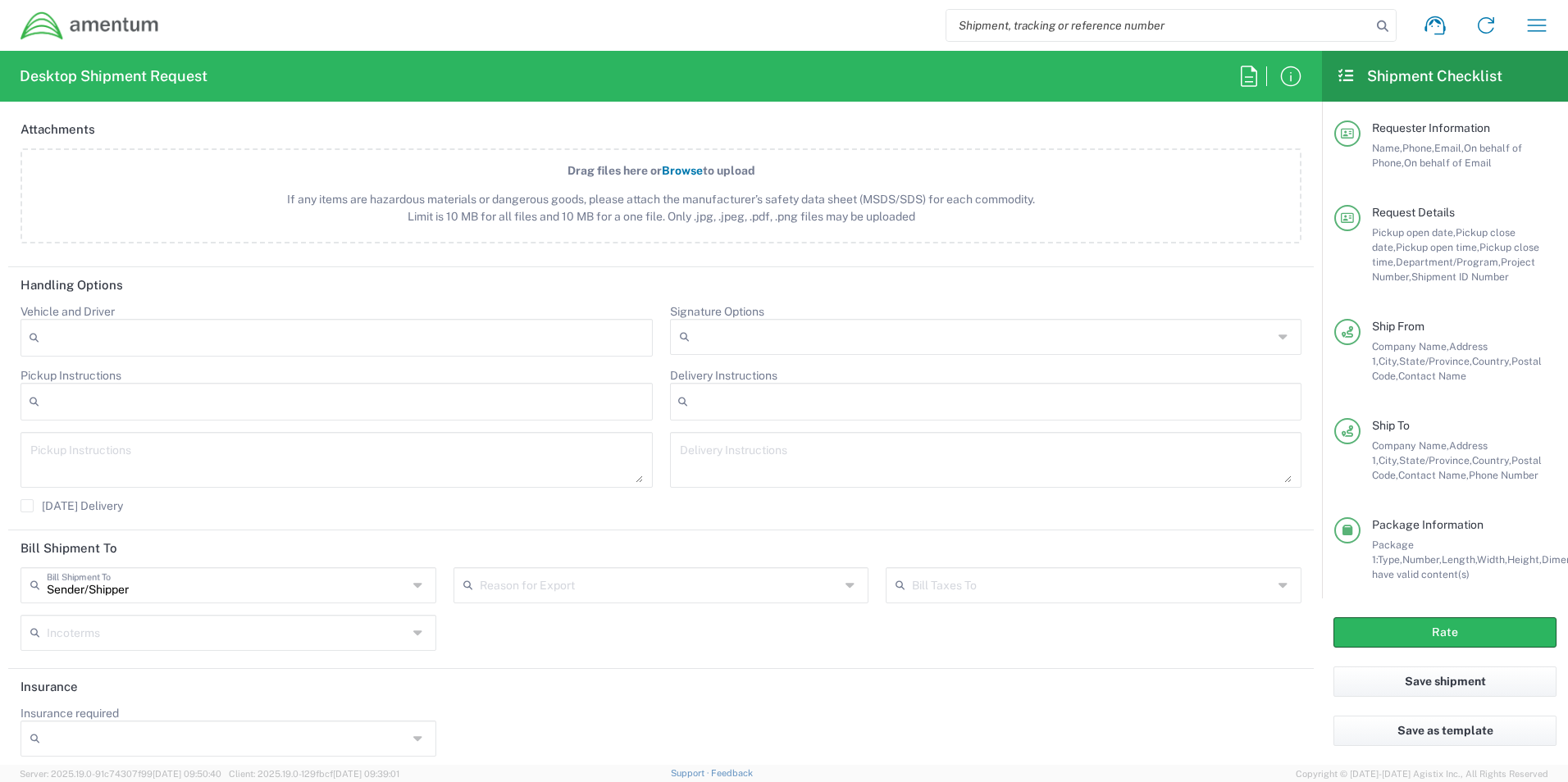
scroll to position [1958, 0]
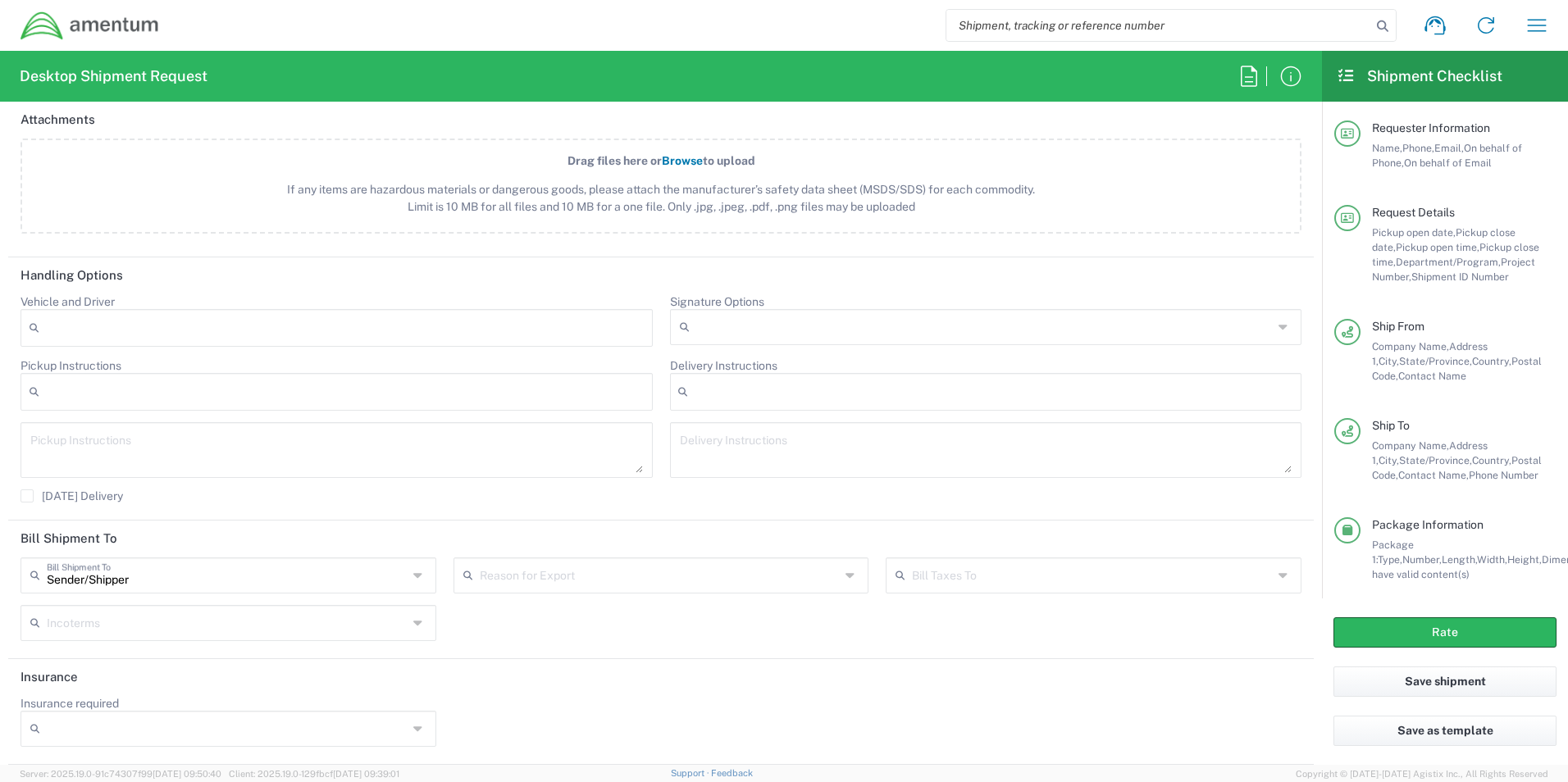
click at [317, 724] on input "Insurance required" at bounding box center [228, 729] width 361 height 26
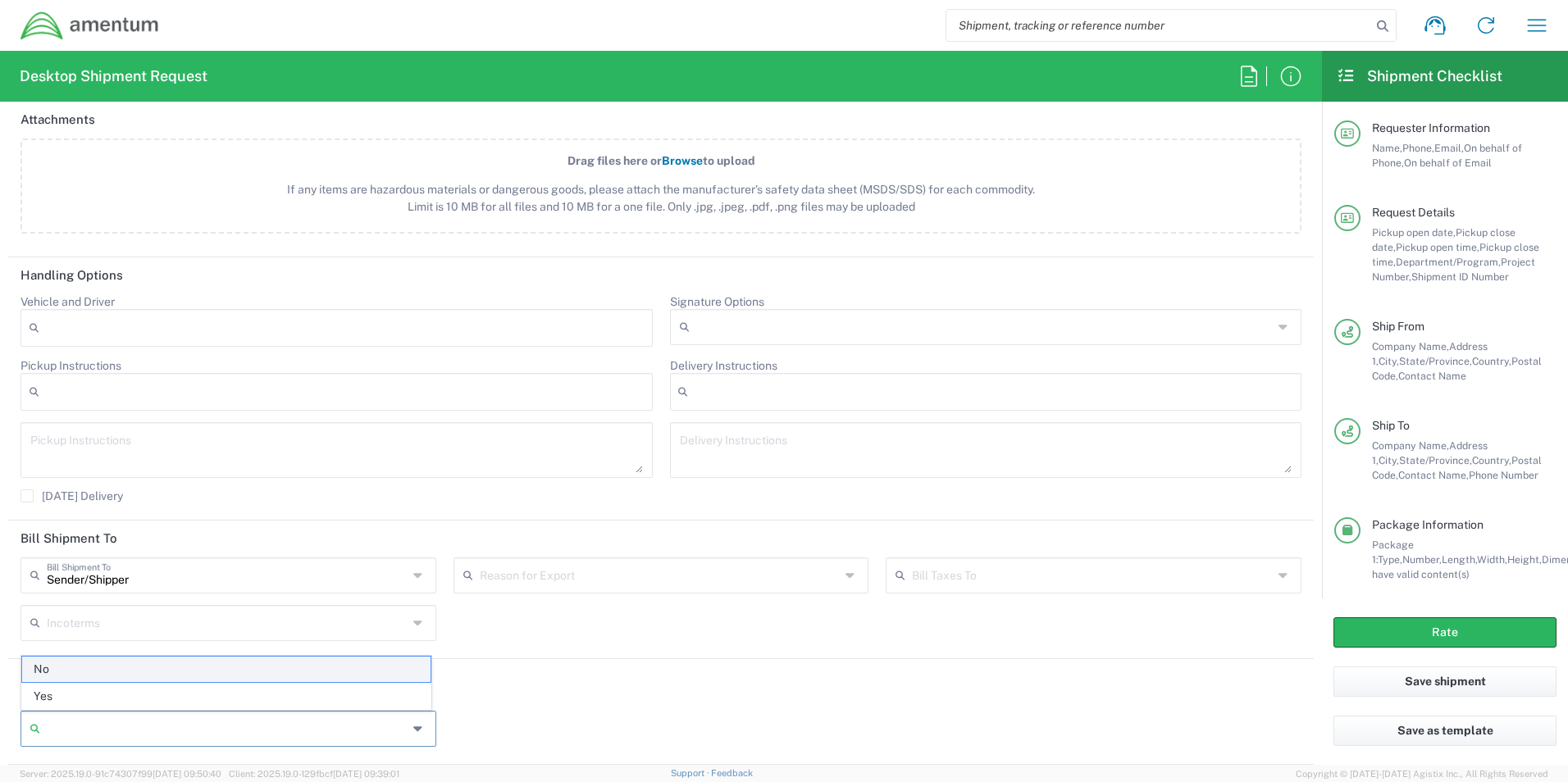
click at [107, 669] on span "No" at bounding box center [226, 669] width 408 height 25
type input "No"
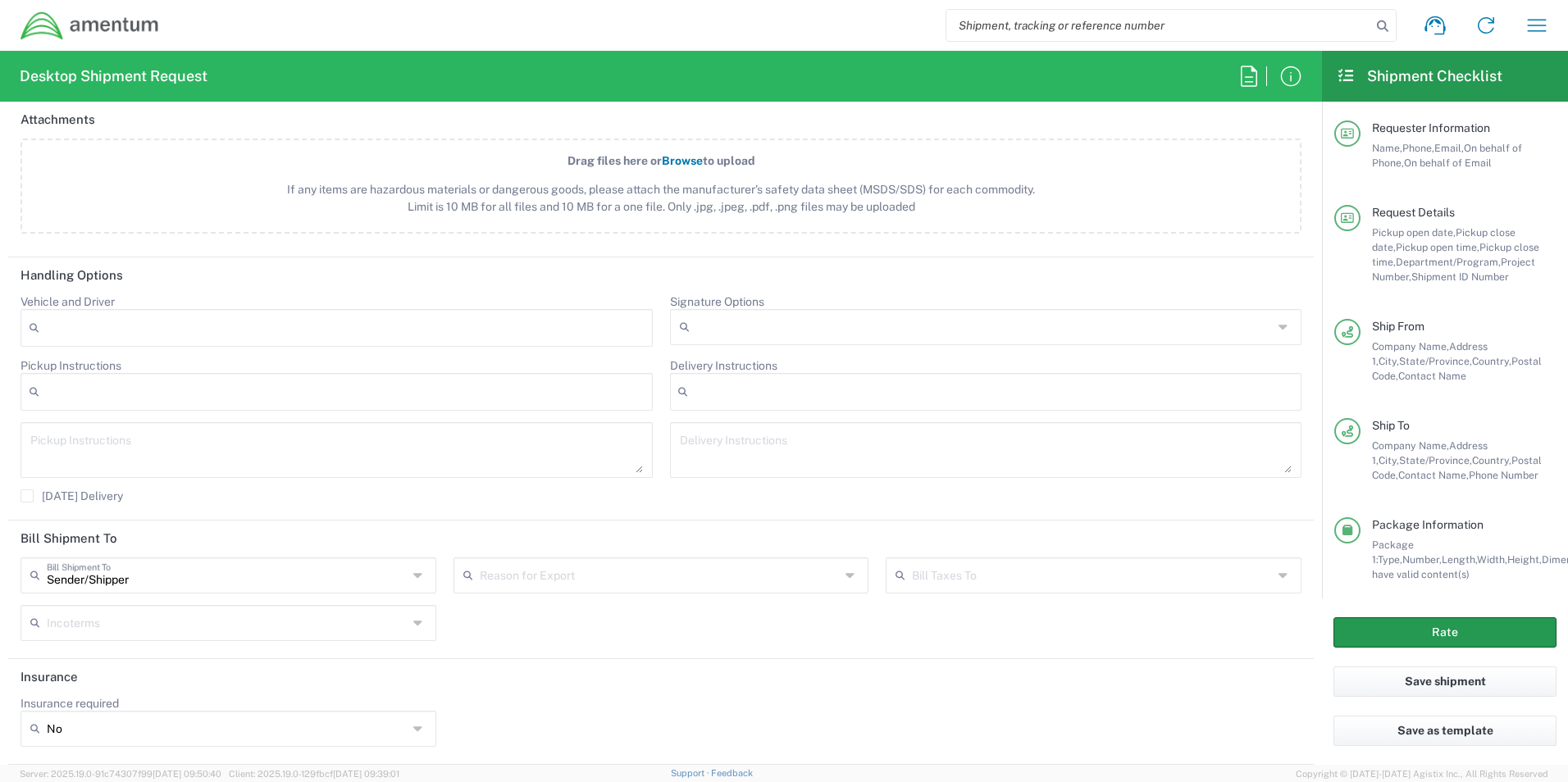
click at [1486, 630] on button "Rate" at bounding box center [1445, 632] width 223 height 31
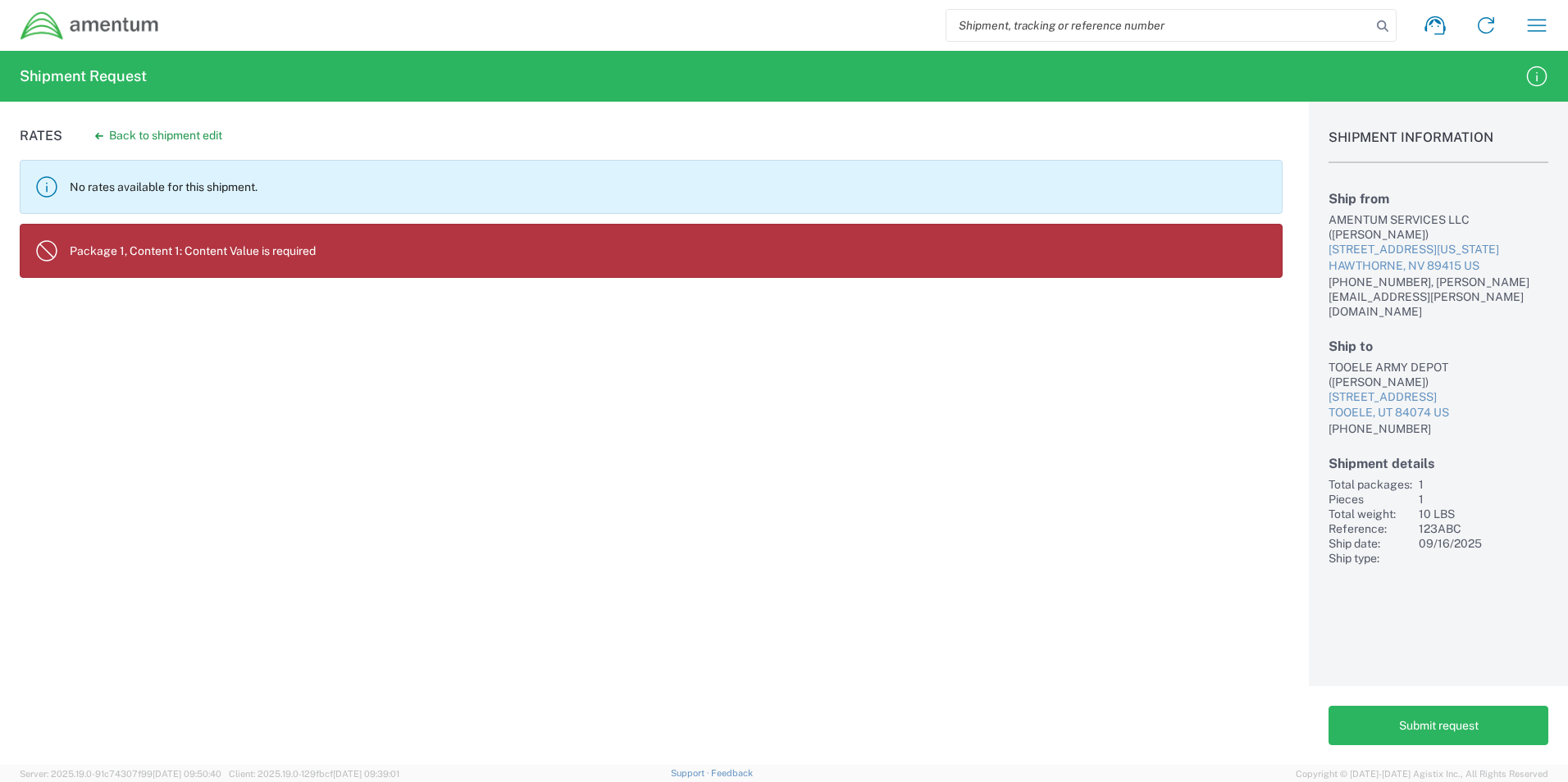
click at [359, 255] on p "Package 1, Content 1: Content Value is required" at bounding box center [668, 251] width 1199 height 15
click at [180, 133] on button "Back to shipment edit" at bounding box center [159, 135] width 154 height 29
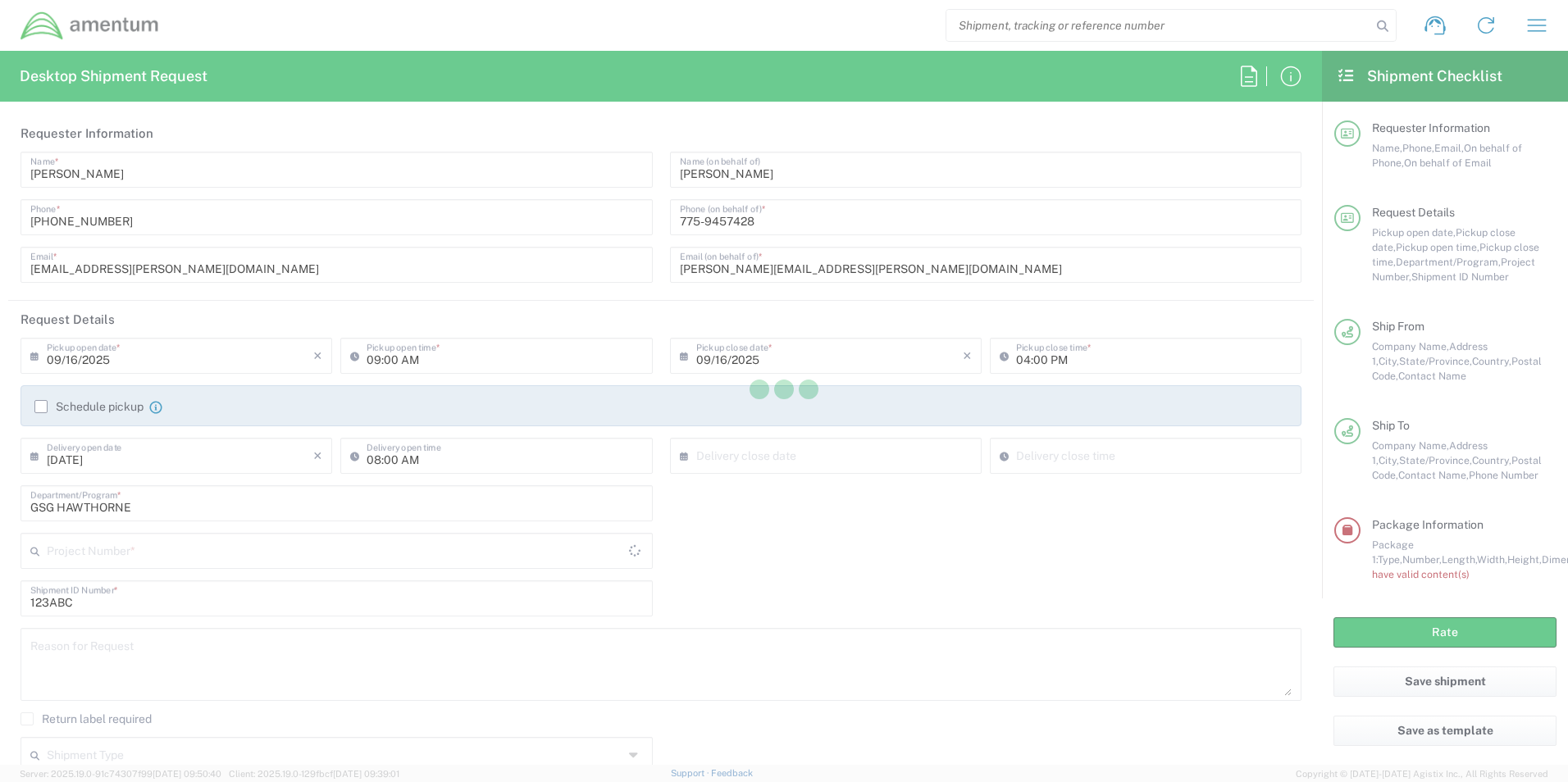
type input "[US_STATE]"
type input "Your Packaging"
type input "[US_STATE]"
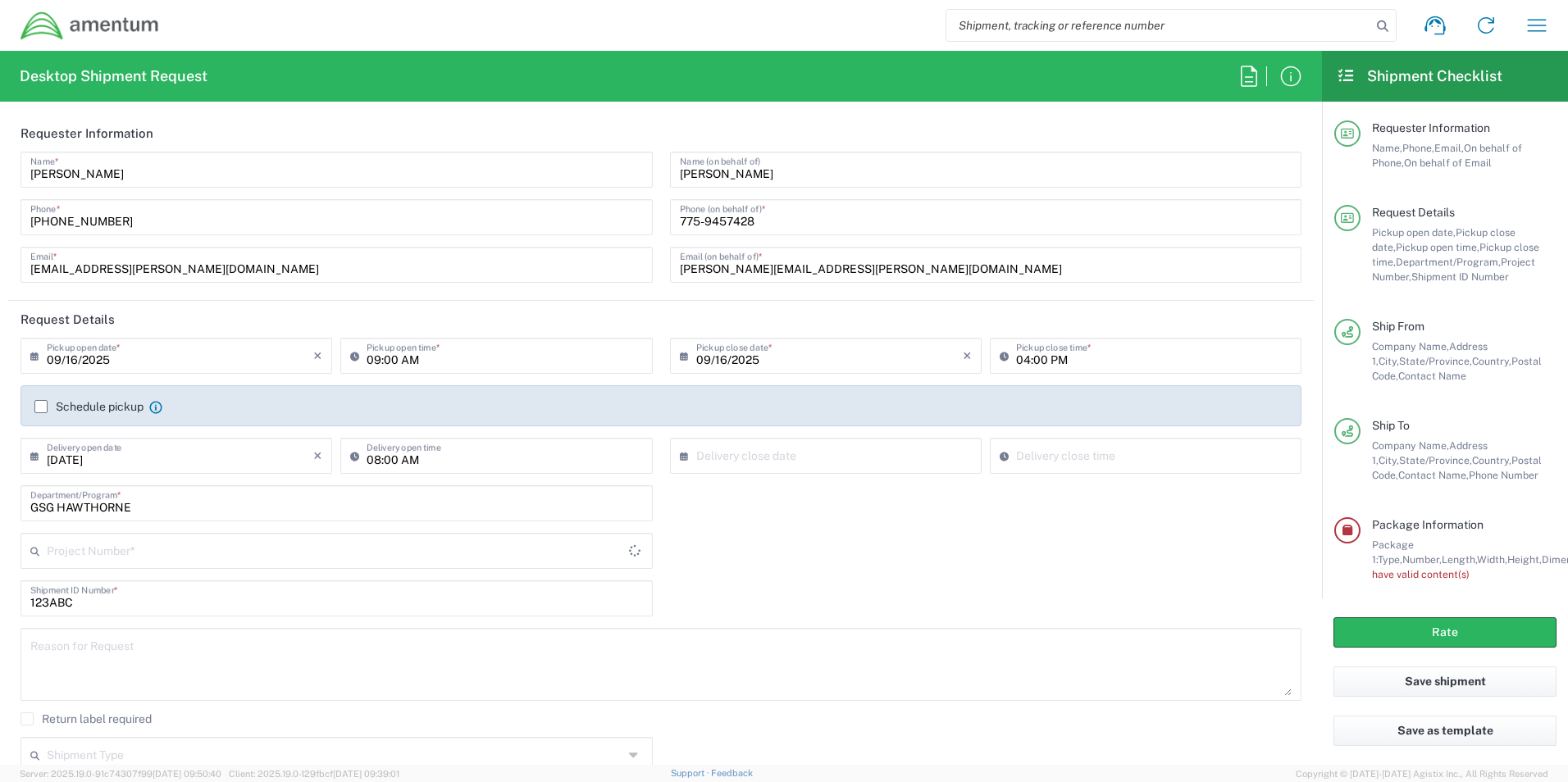
type input "6119.F0062.04010.AA.01.00.100"
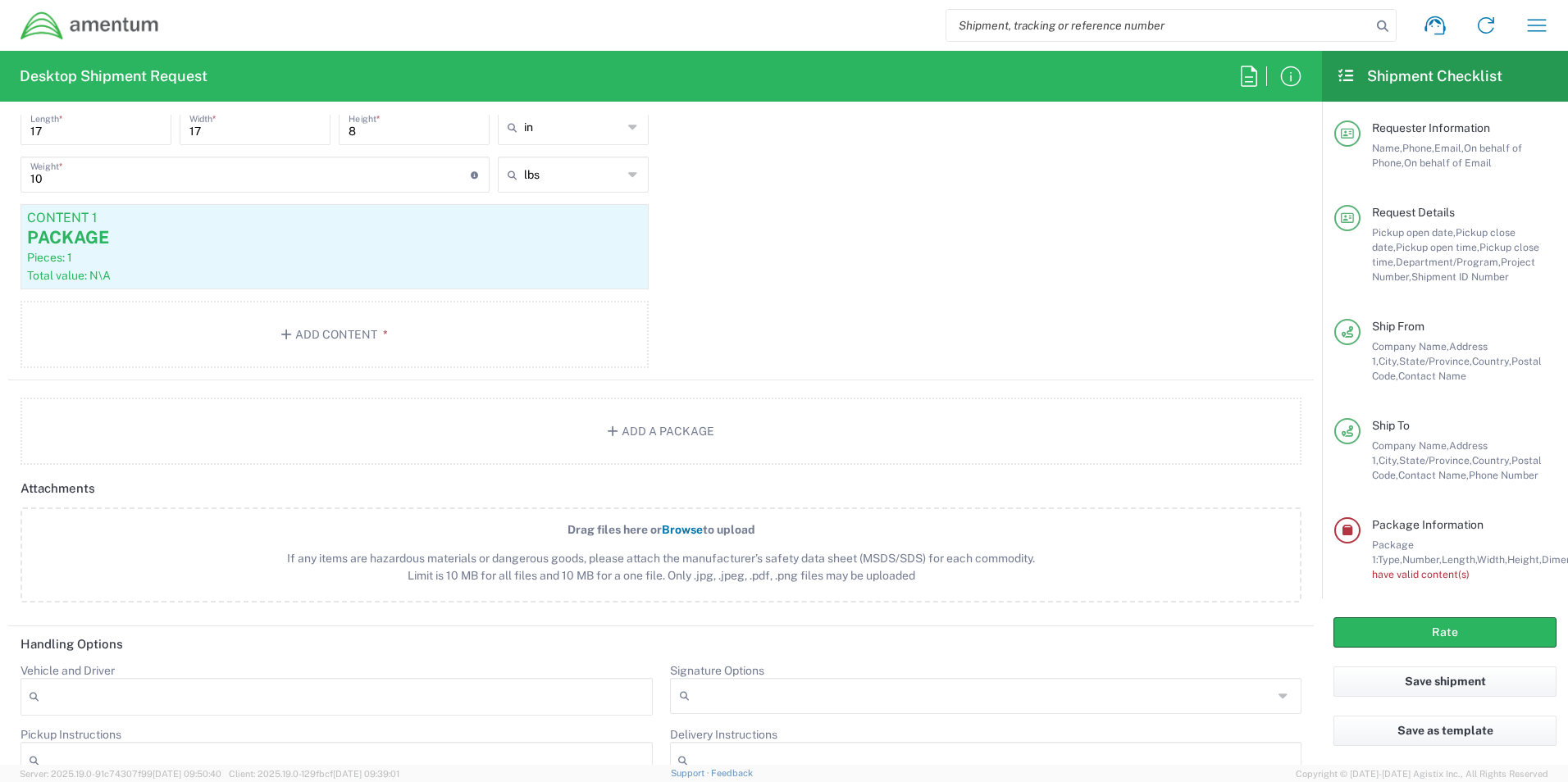
scroll to position [1558, 0]
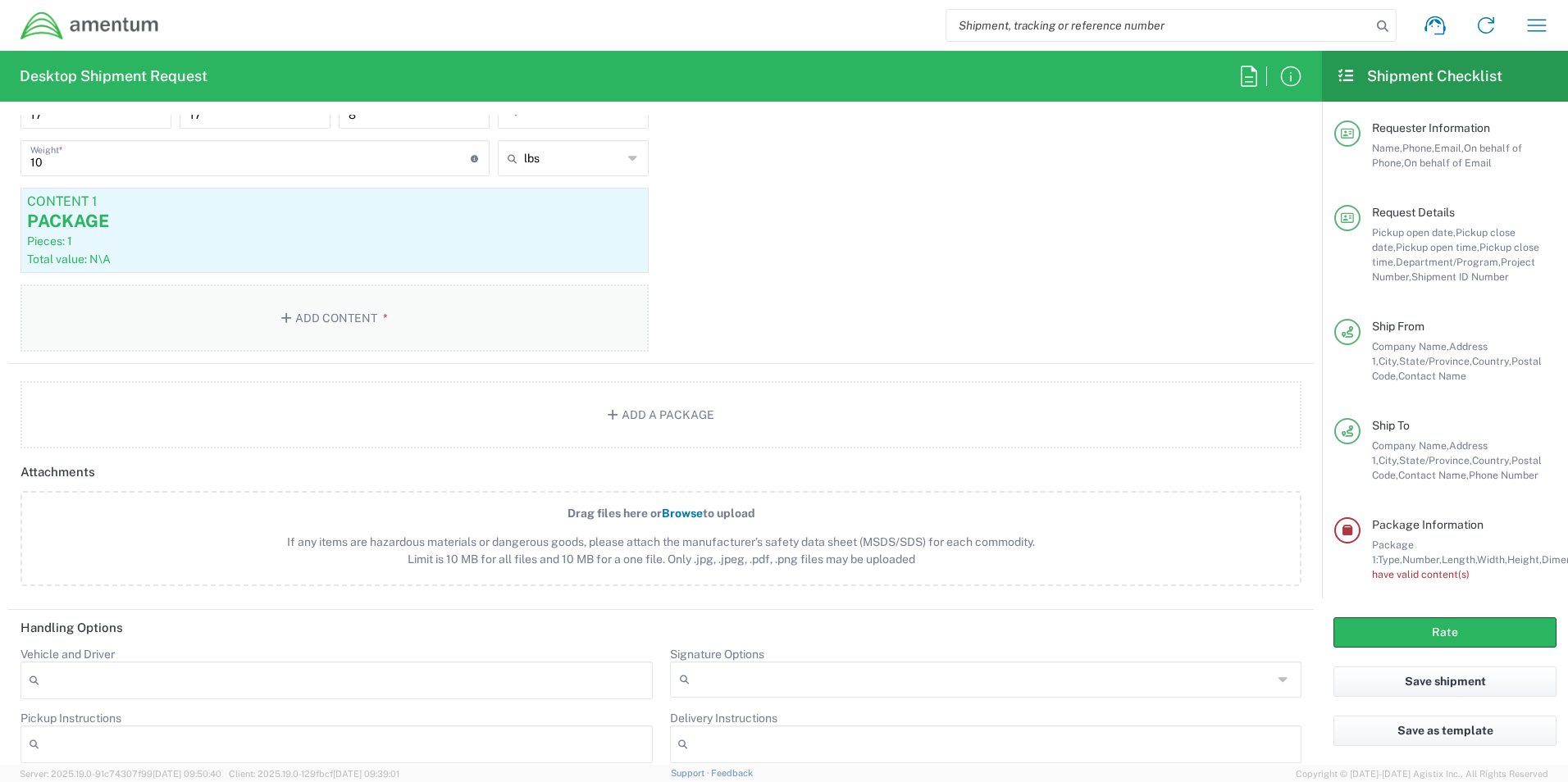
click at [461, 312] on button "Add Content *" at bounding box center [334, 317] width 628 height 68
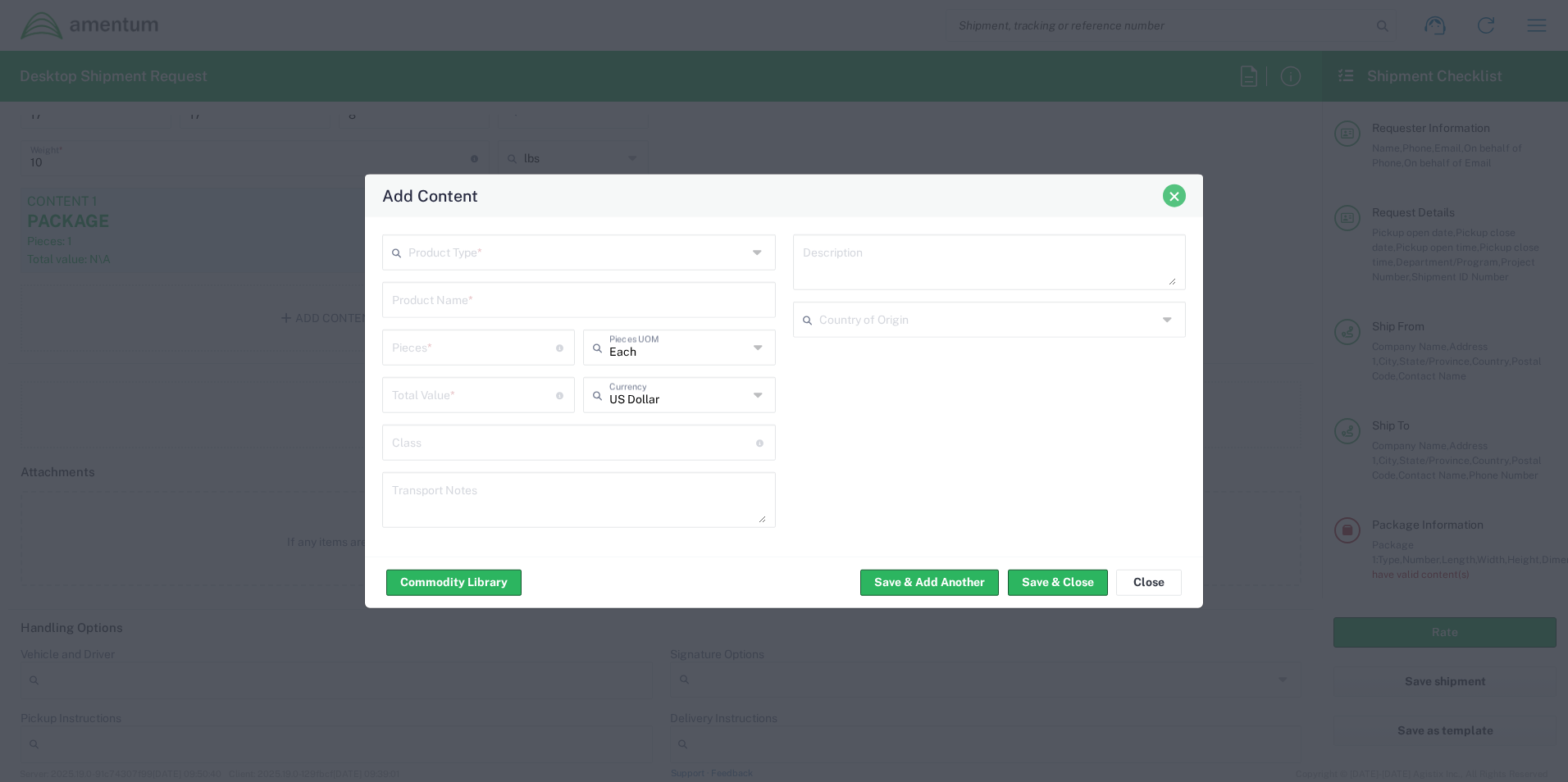
click at [1176, 190] on button "Close" at bounding box center [1174, 195] width 23 height 23
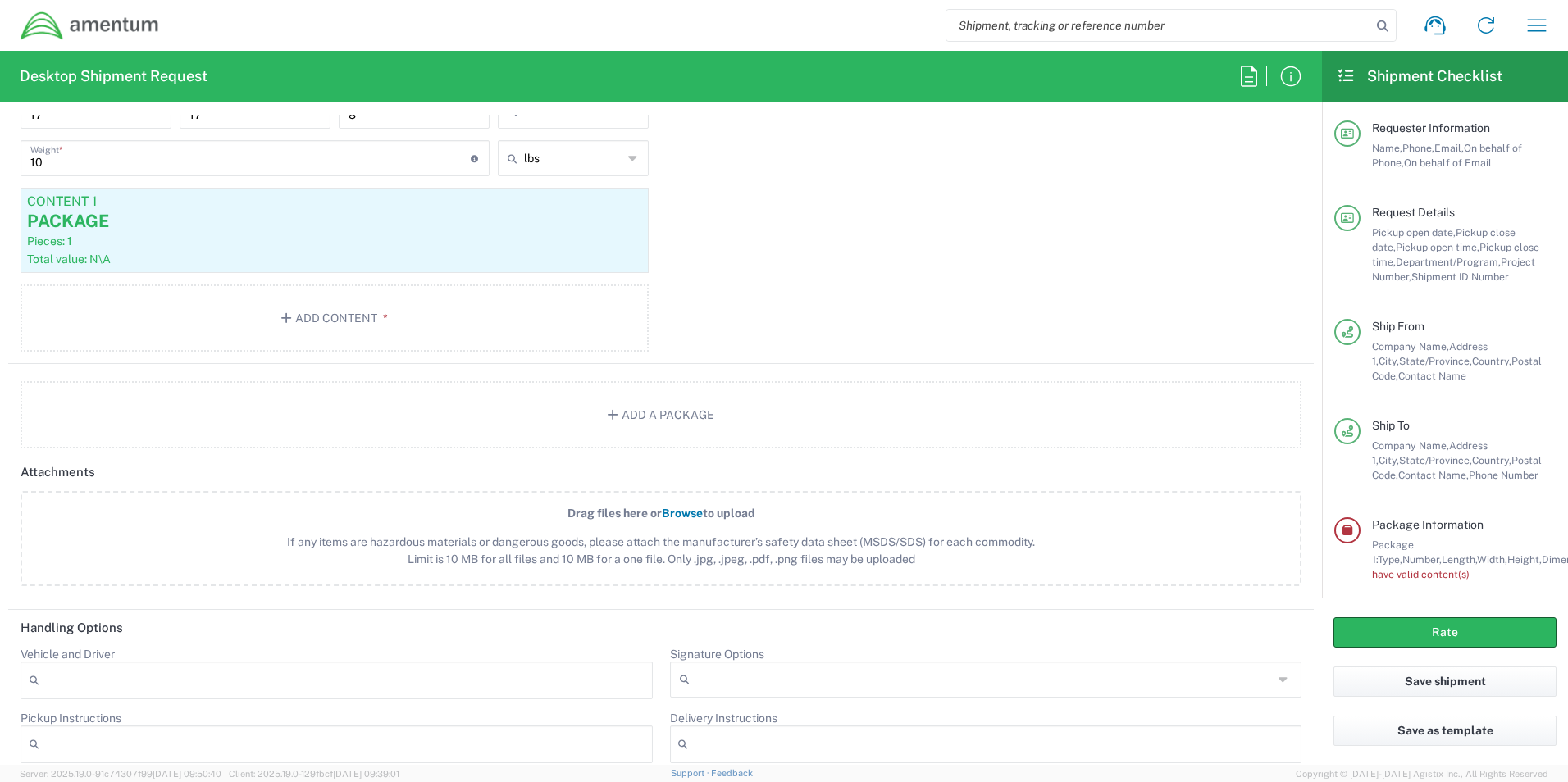
click at [1542, 559] on span "Dimension," at bounding box center [1567, 559] width 51 height 12
click at [372, 316] on button "Add Content *" at bounding box center [334, 317] width 628 height 68
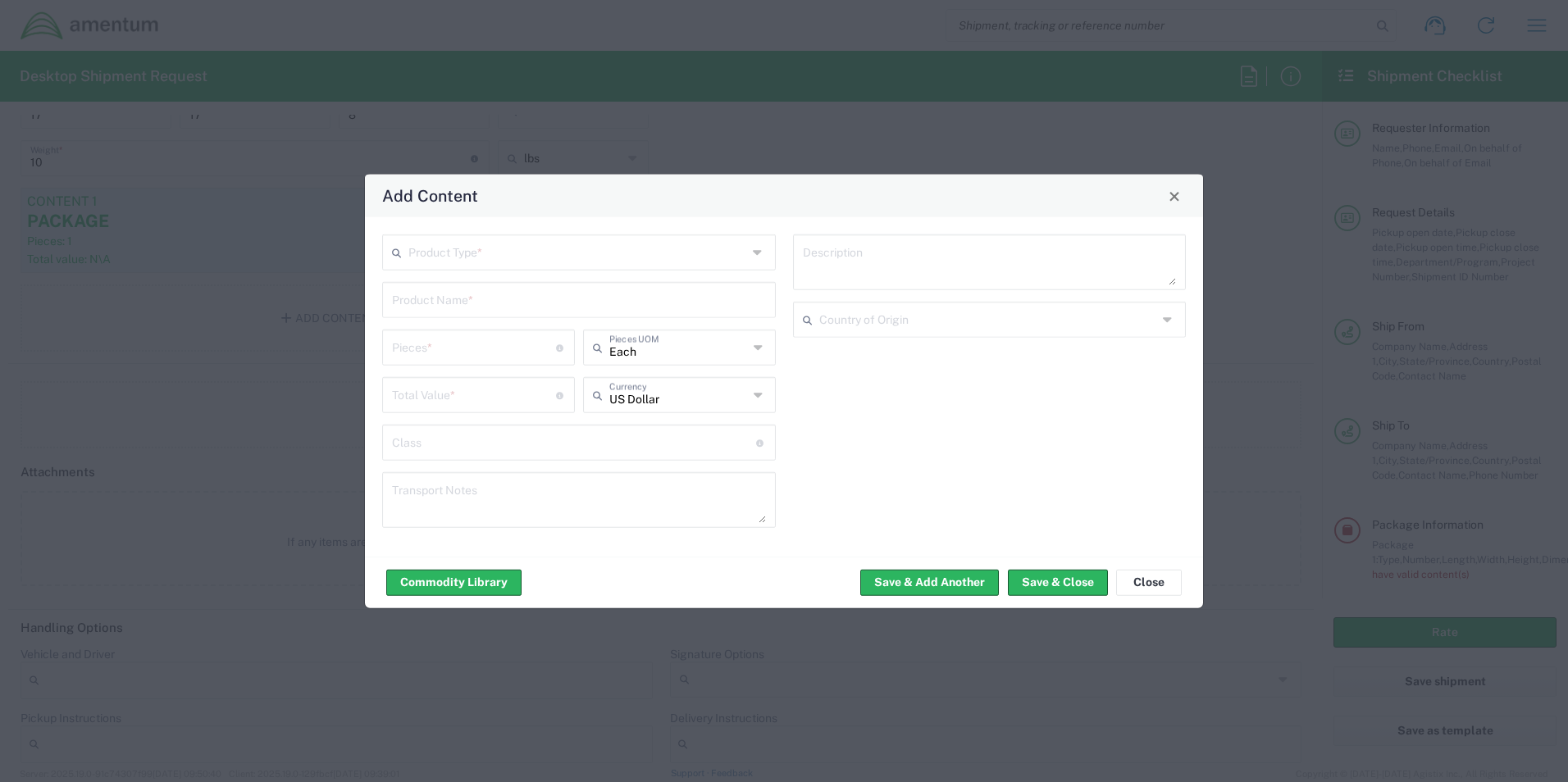
click at [531, 248] on input "text" at bounding box center [578, 251] width 339 height 29
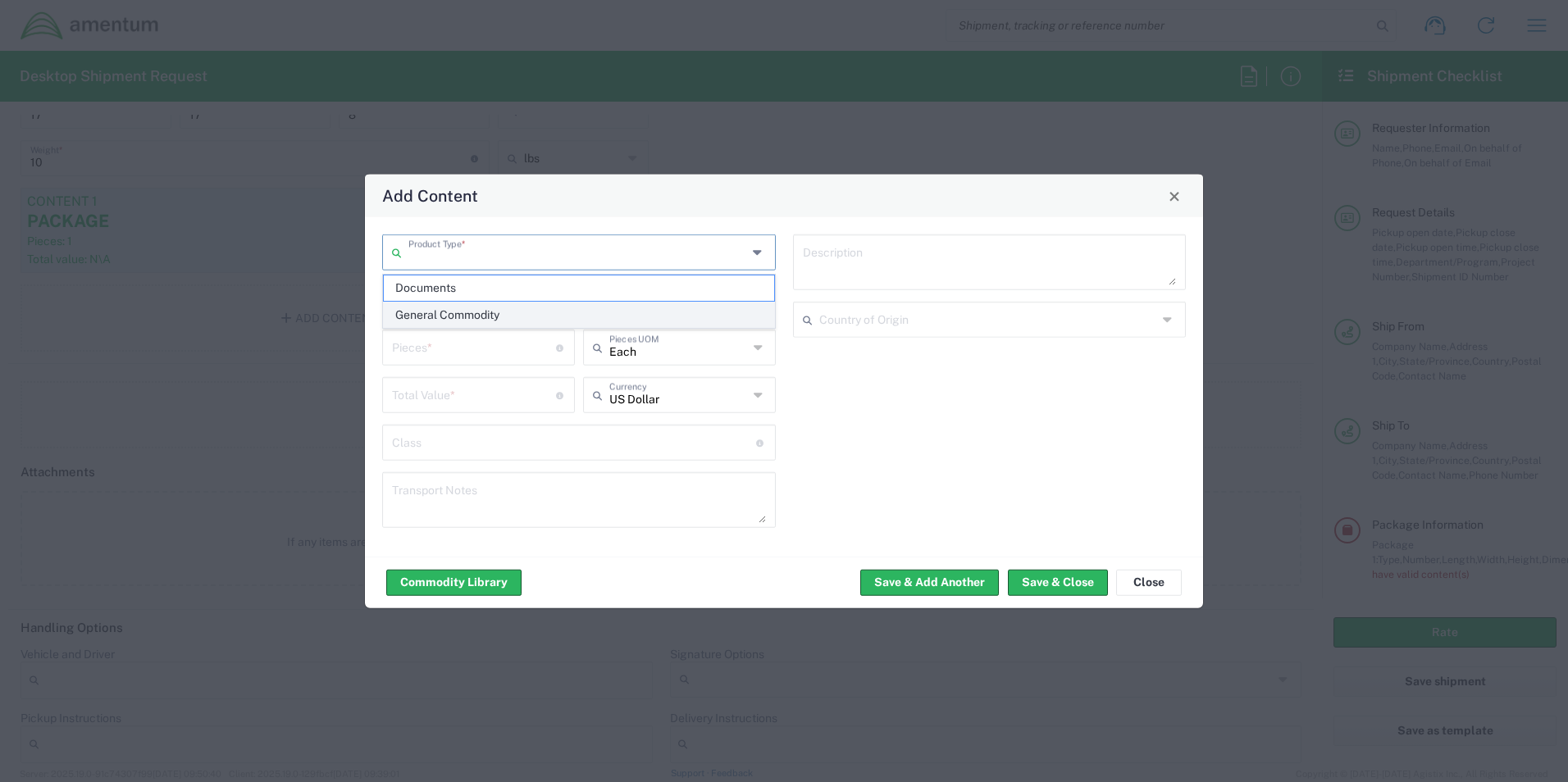
click at [479, 306] on span "General Commodity" at bounding box center [579, 315] width 391 height 25
type input "General Commodity"
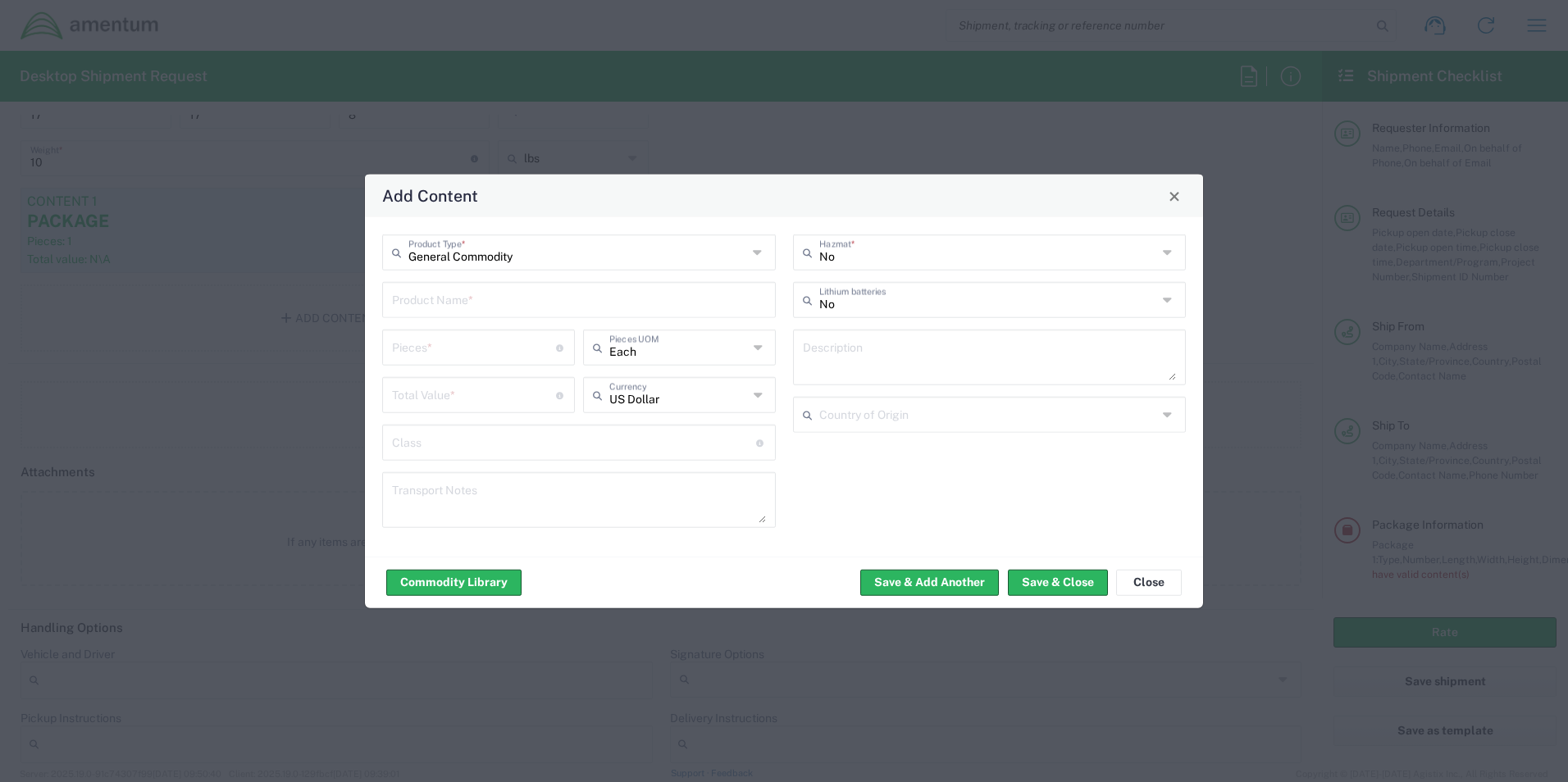
click at [518, 300] on input "text" at bounding box center [579, 298] width 374 height 29
type input "H"
type input "S"
type input "SHOE TESTER"
click at [541, 354] on input "number" at bounding box center [474, 346] width 164 height 29
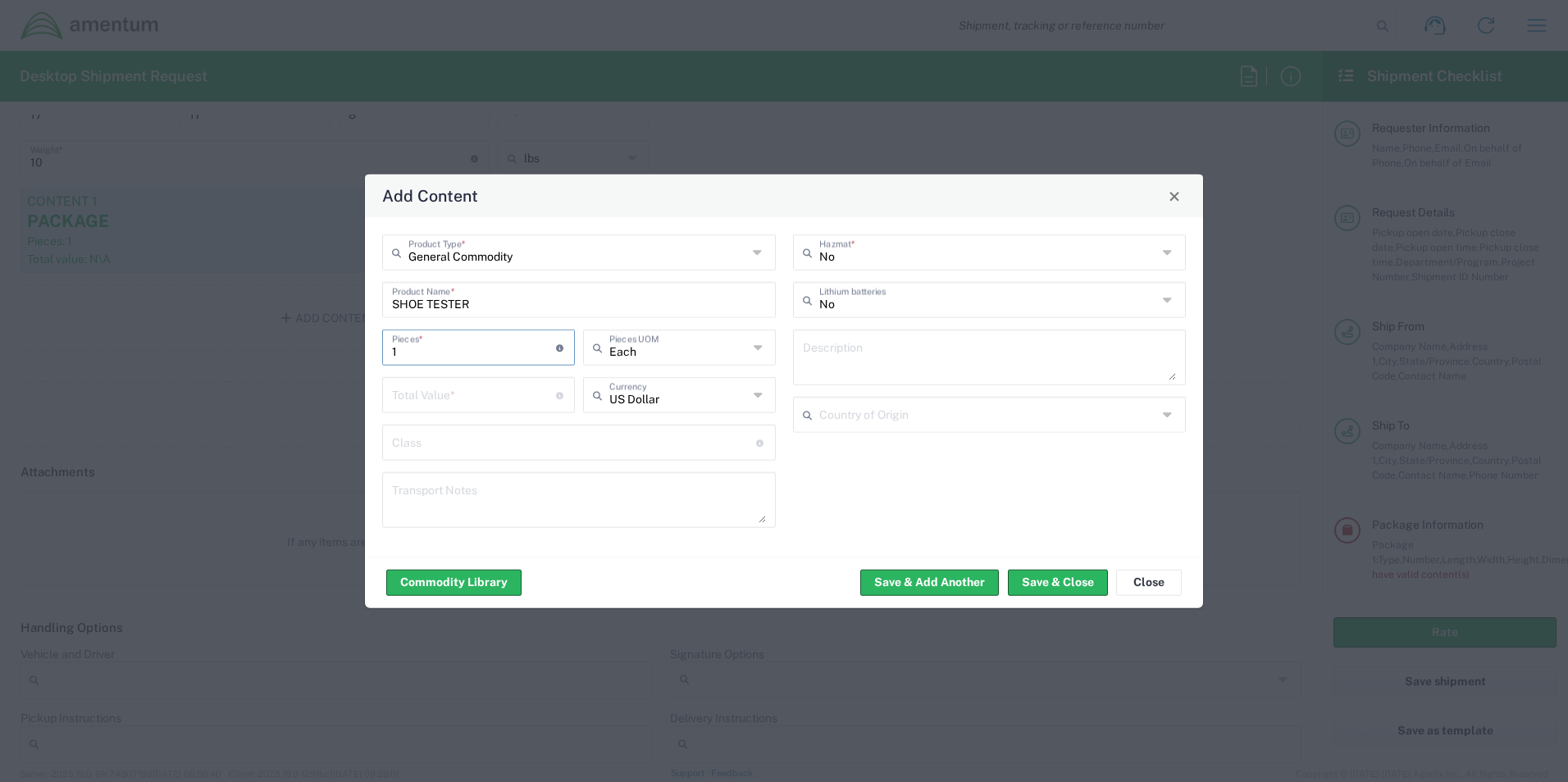
type input "1"
click at [520, 393] on input "number" at bounding box center [474, 393] width 164 height 29
type input "1"
type input "0"
click at [483, 301] on input "SHOE TESTER" at bounding box center [579, 298] width 374 height 29
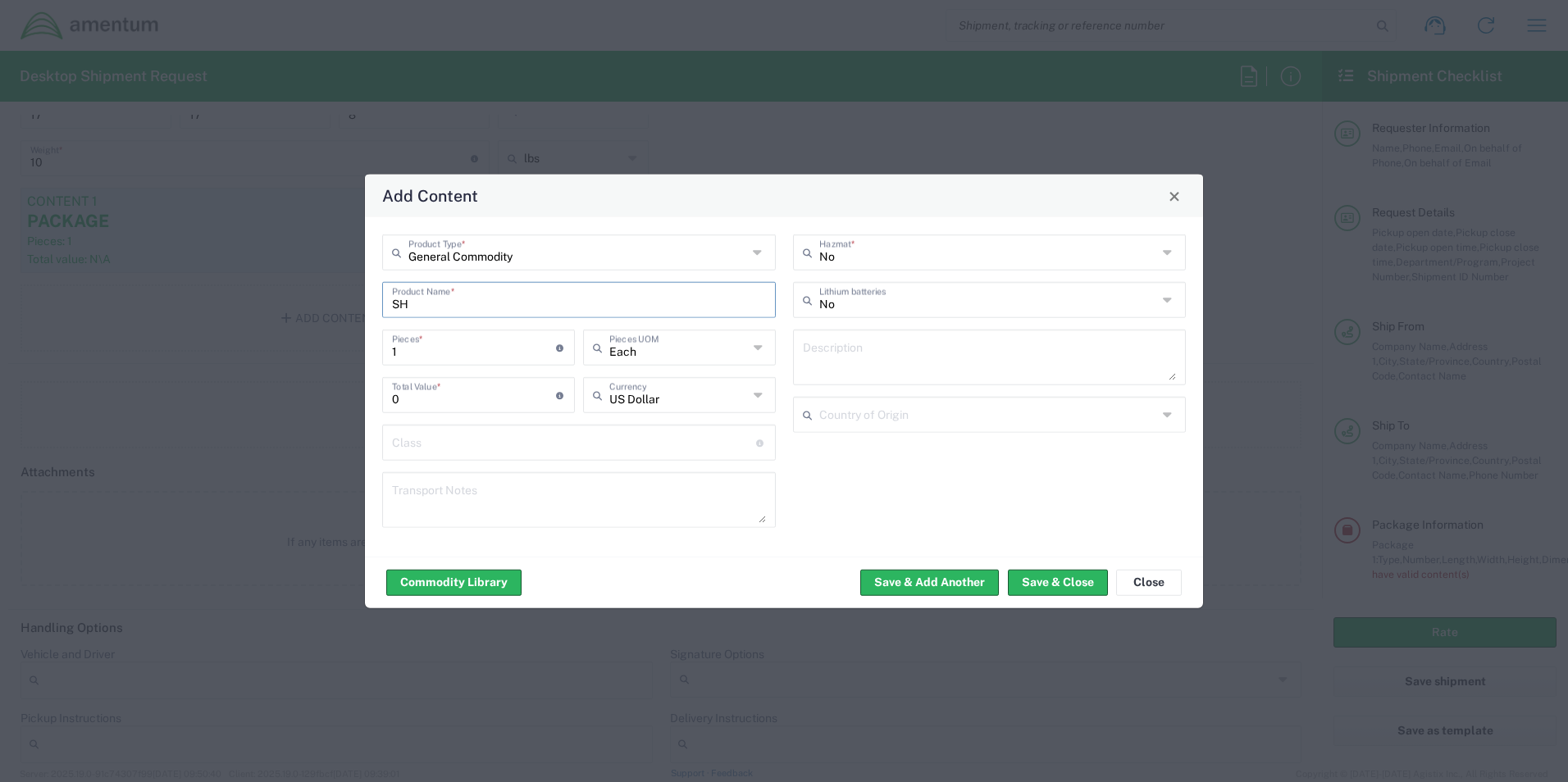
type input "S"
type input "A"
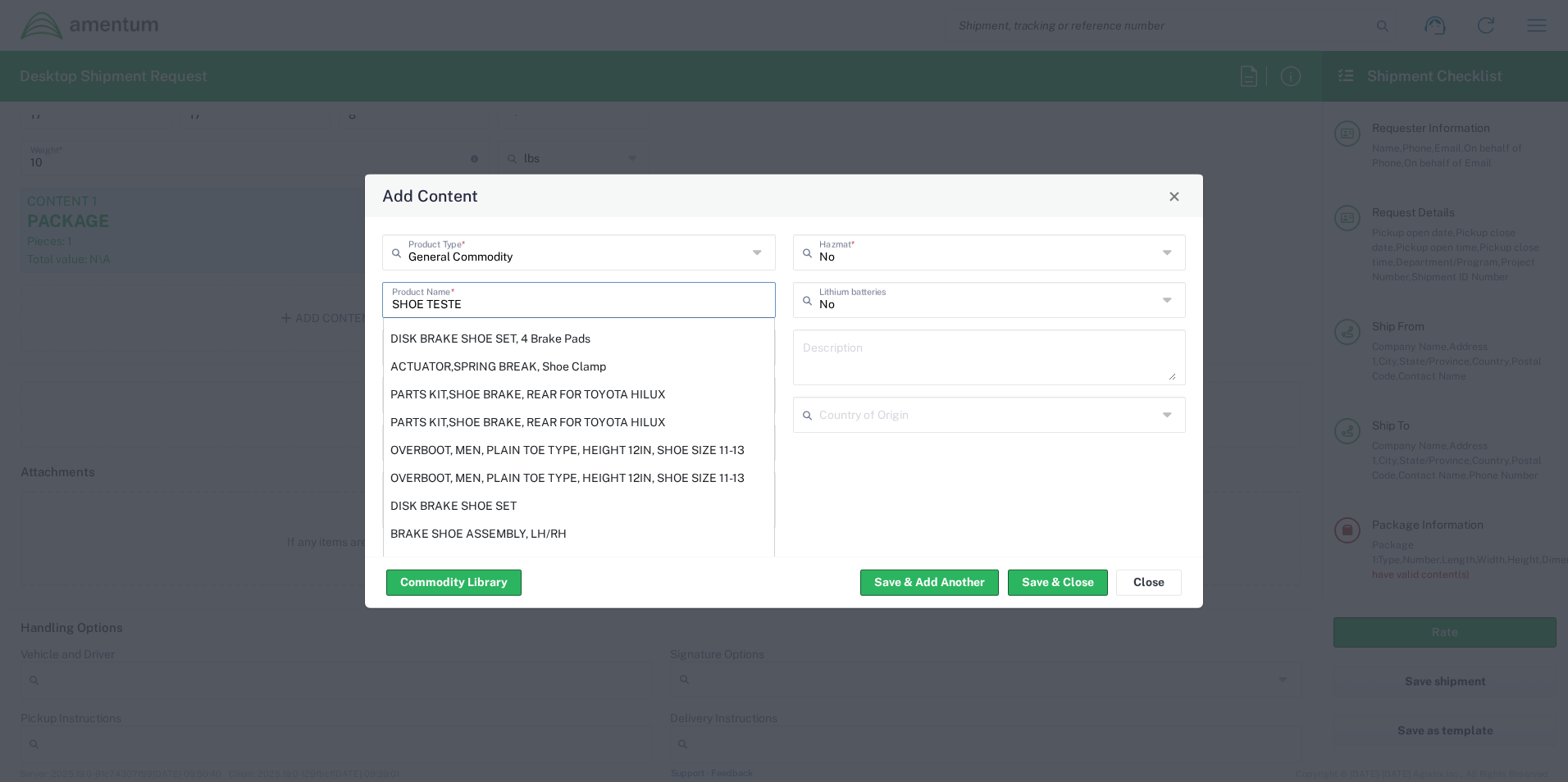
type input "SHOE TESTER"
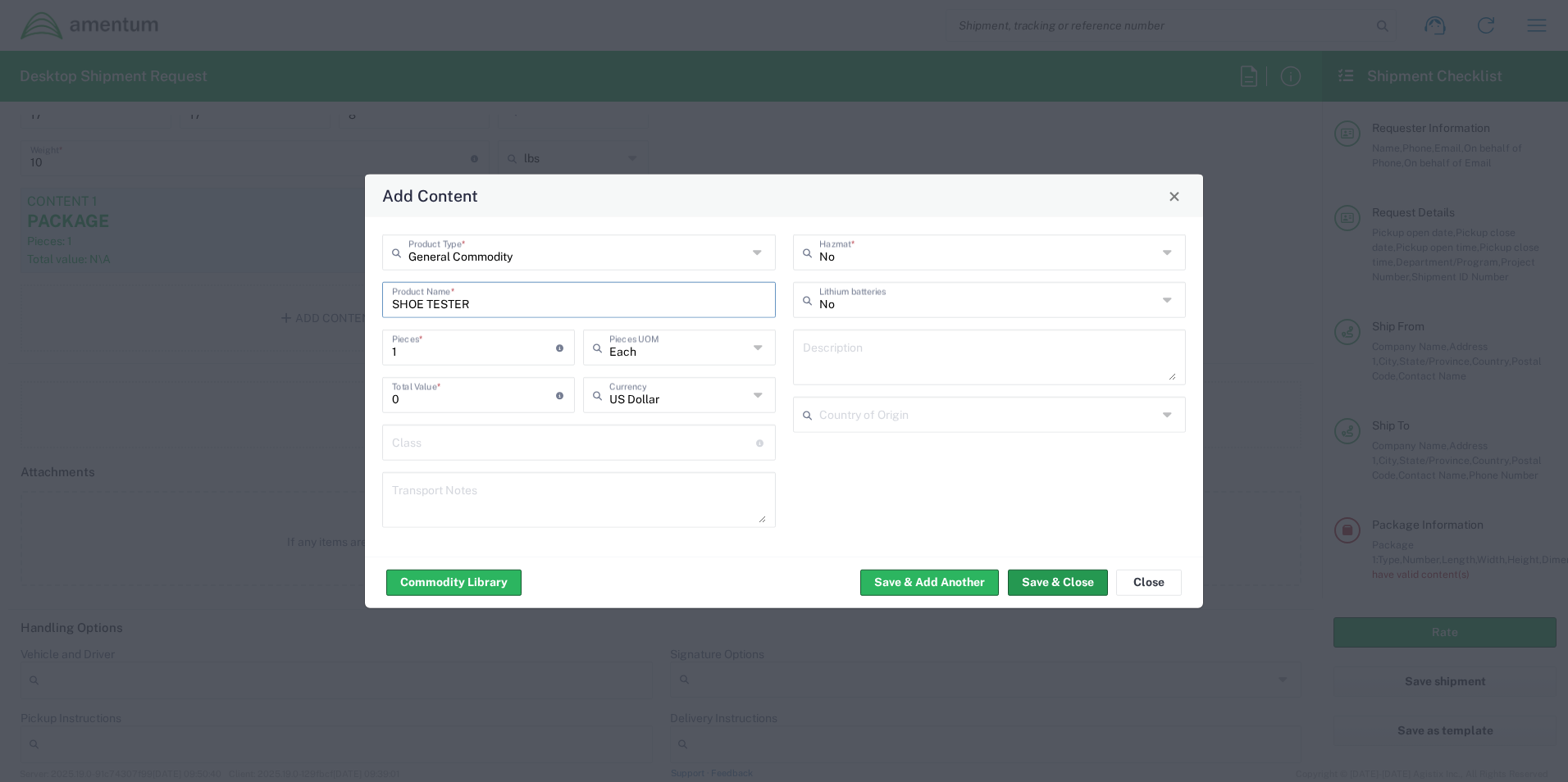
click at [1056, 583] on button "Save & Close" at bounding box center [1058, 582] width 100 height 26
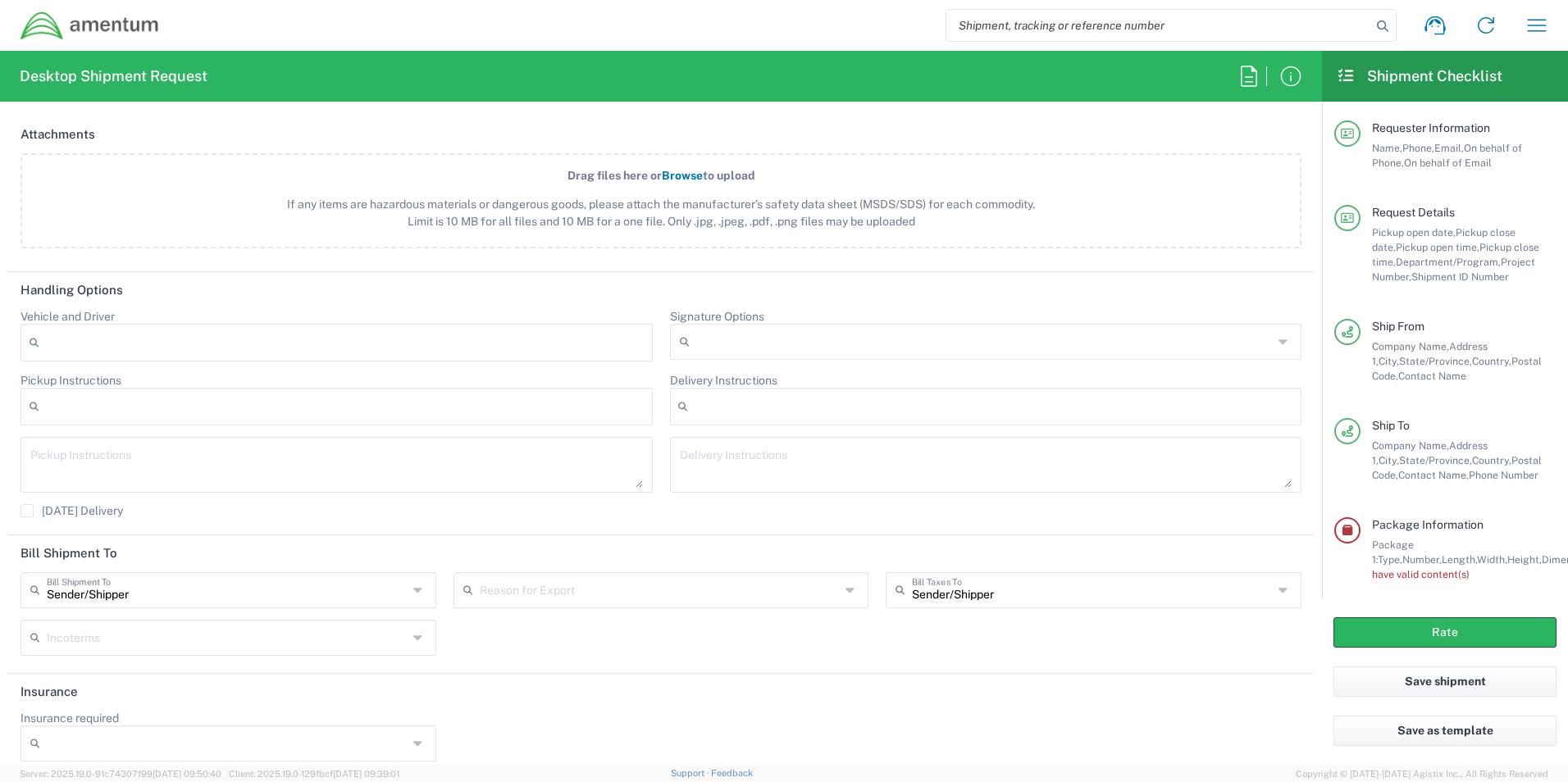
scroll to position [1953, 0]
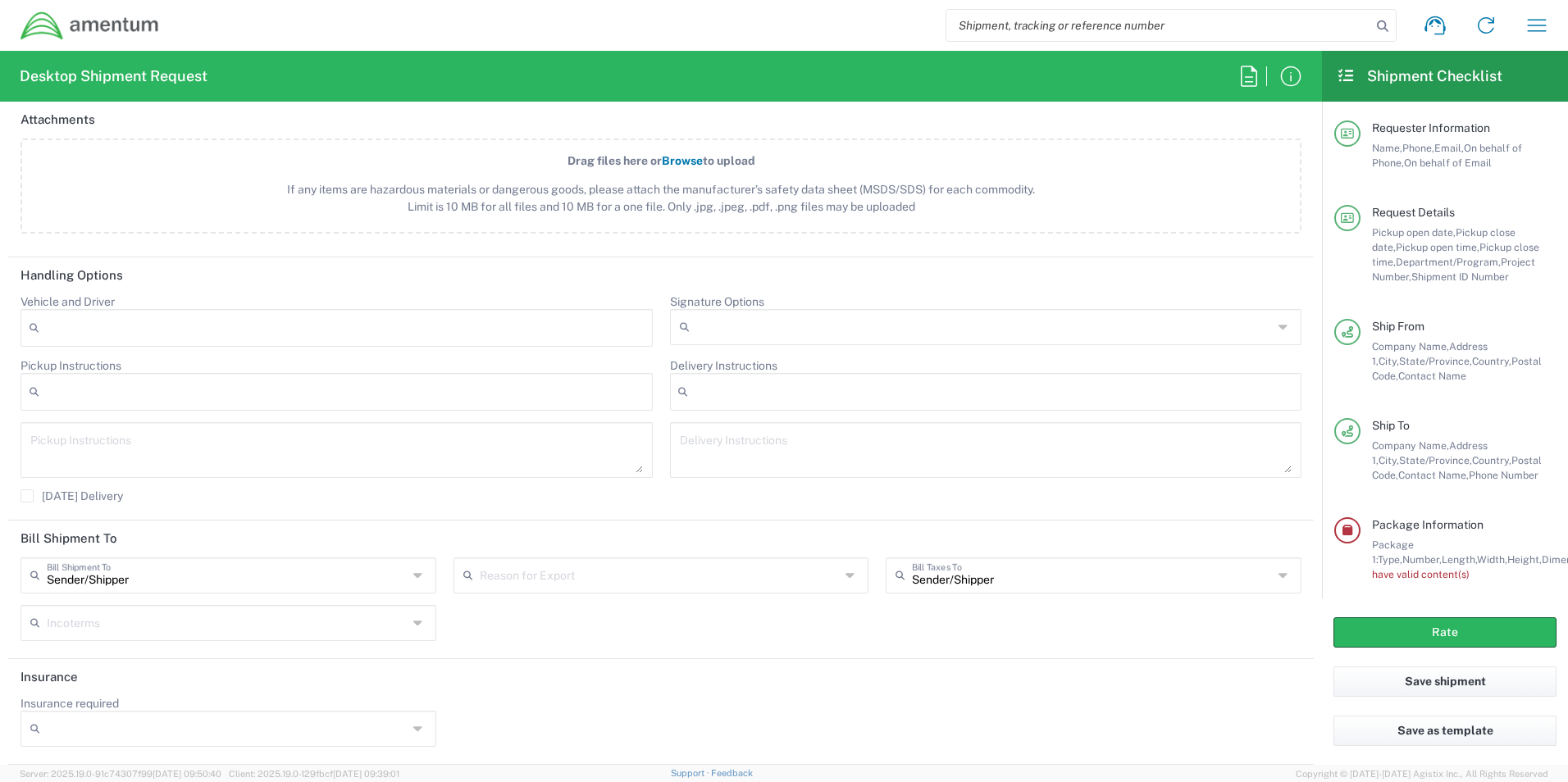
click at [404, 726] on div at bounding box center [228, 728] width 416 height 36
click at [173, 673] on span "No" at bounding box center [226, 669] width 408 height 25
type input "No"
click at [1392, 628] on button "Rate" at bounding box center [1445, 632] width 223 height 31
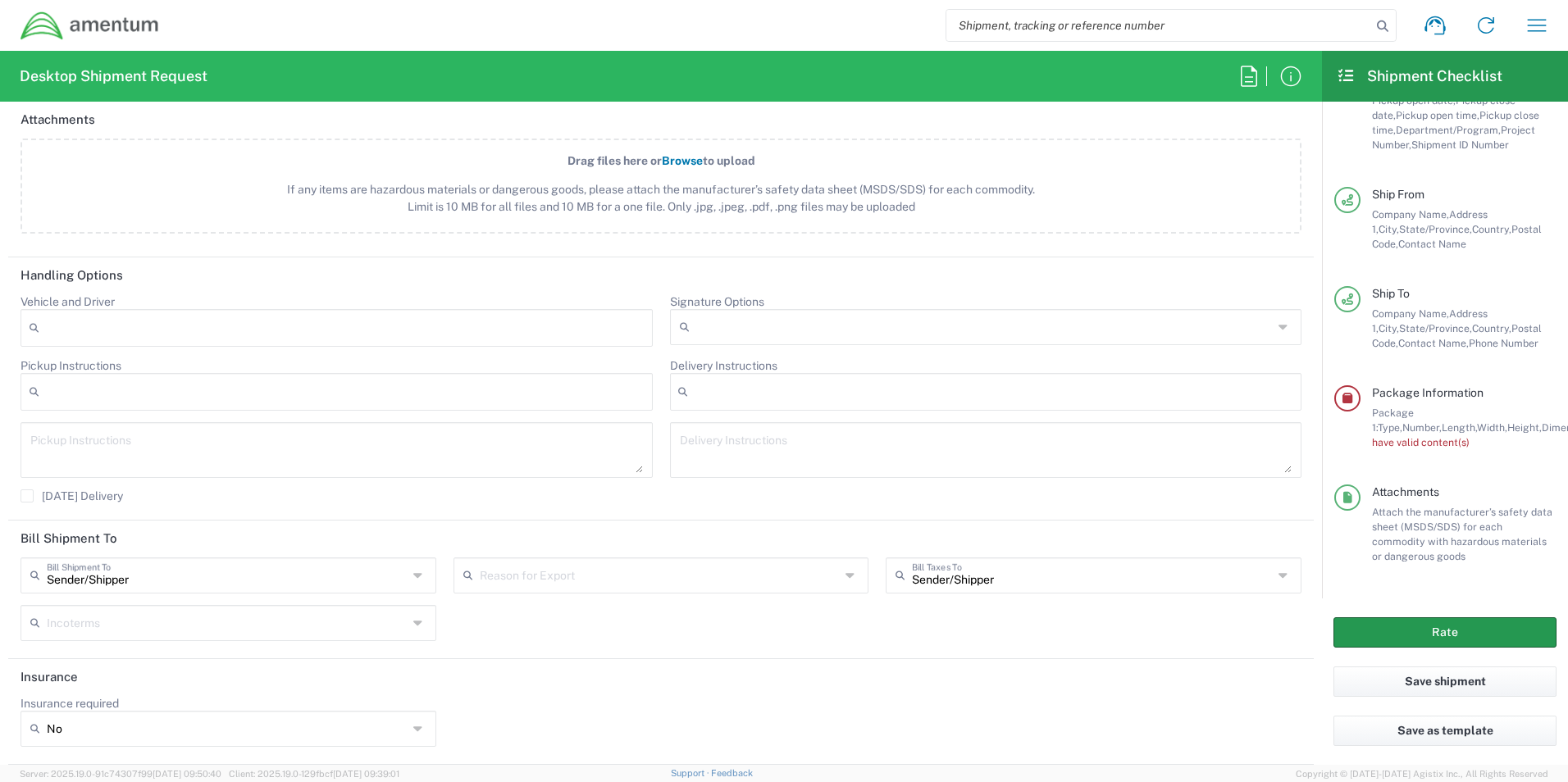
click at [1486, 634] on button "Rate" at bounding box center [1445, 632] width 223 height 31
click at [1462, 631] on button "Rate" at bounding box center [1445, 632] width 223 height 31
click at [1458, 549] on div "Attach the manufacturer’s safety data sheet (MSDS/SDS) for each commodity with …" at bounding box center [1463, 535] width 184 height 59
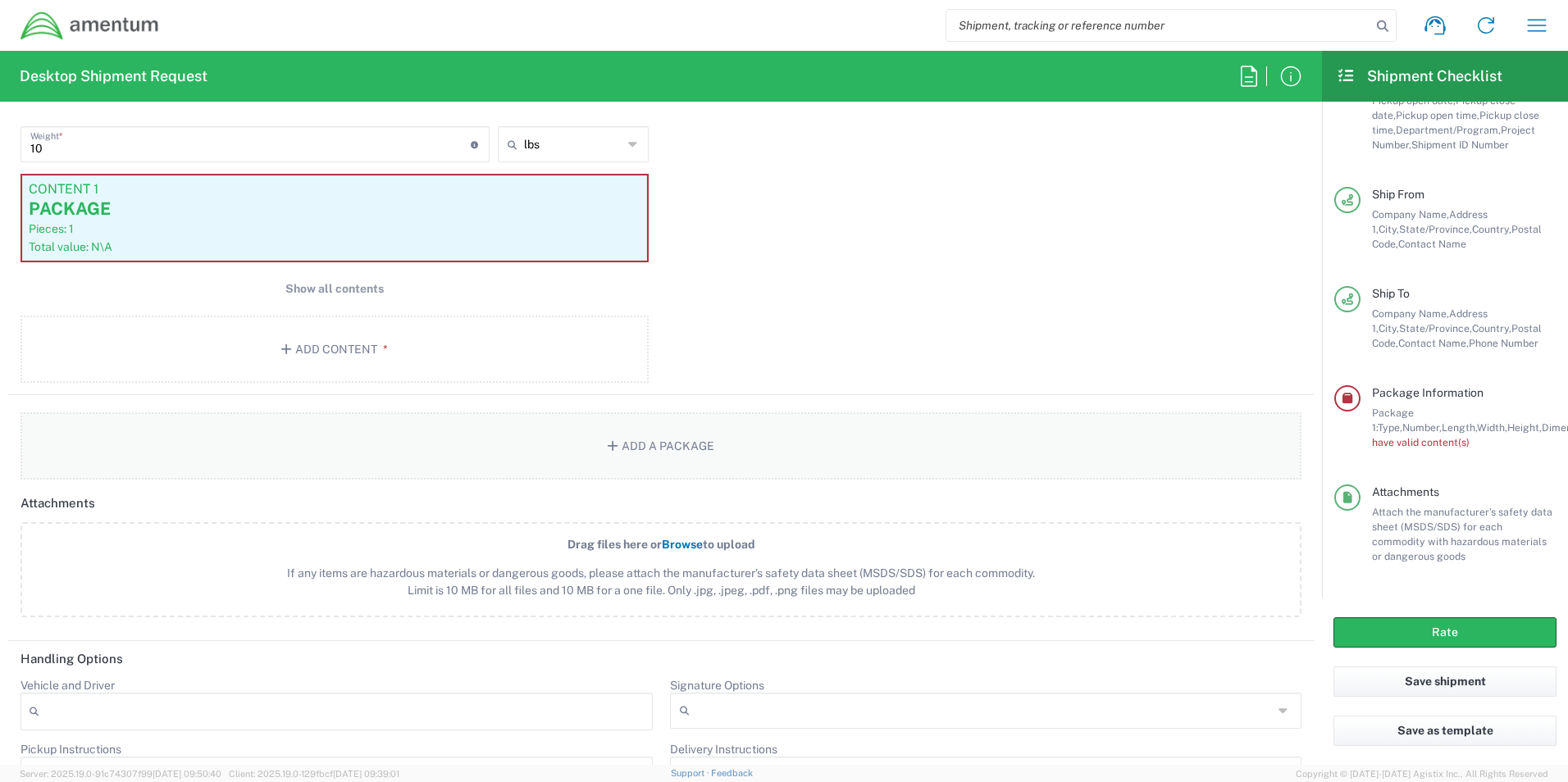
scroll to position [1545, 0]
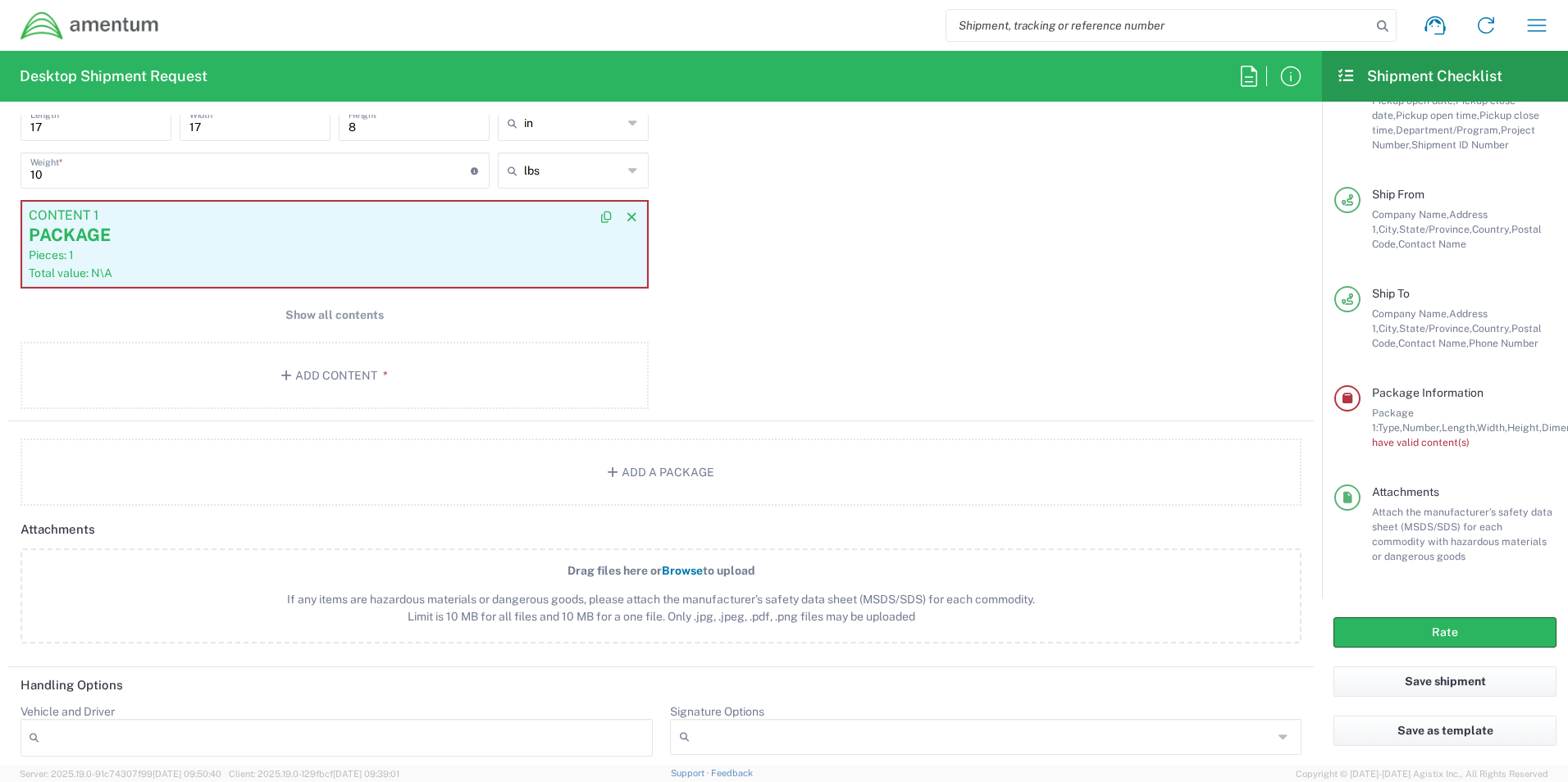
click at [340, 262] on div "Pieces: 1" at bounding box center [334, 255] width 612 height 15
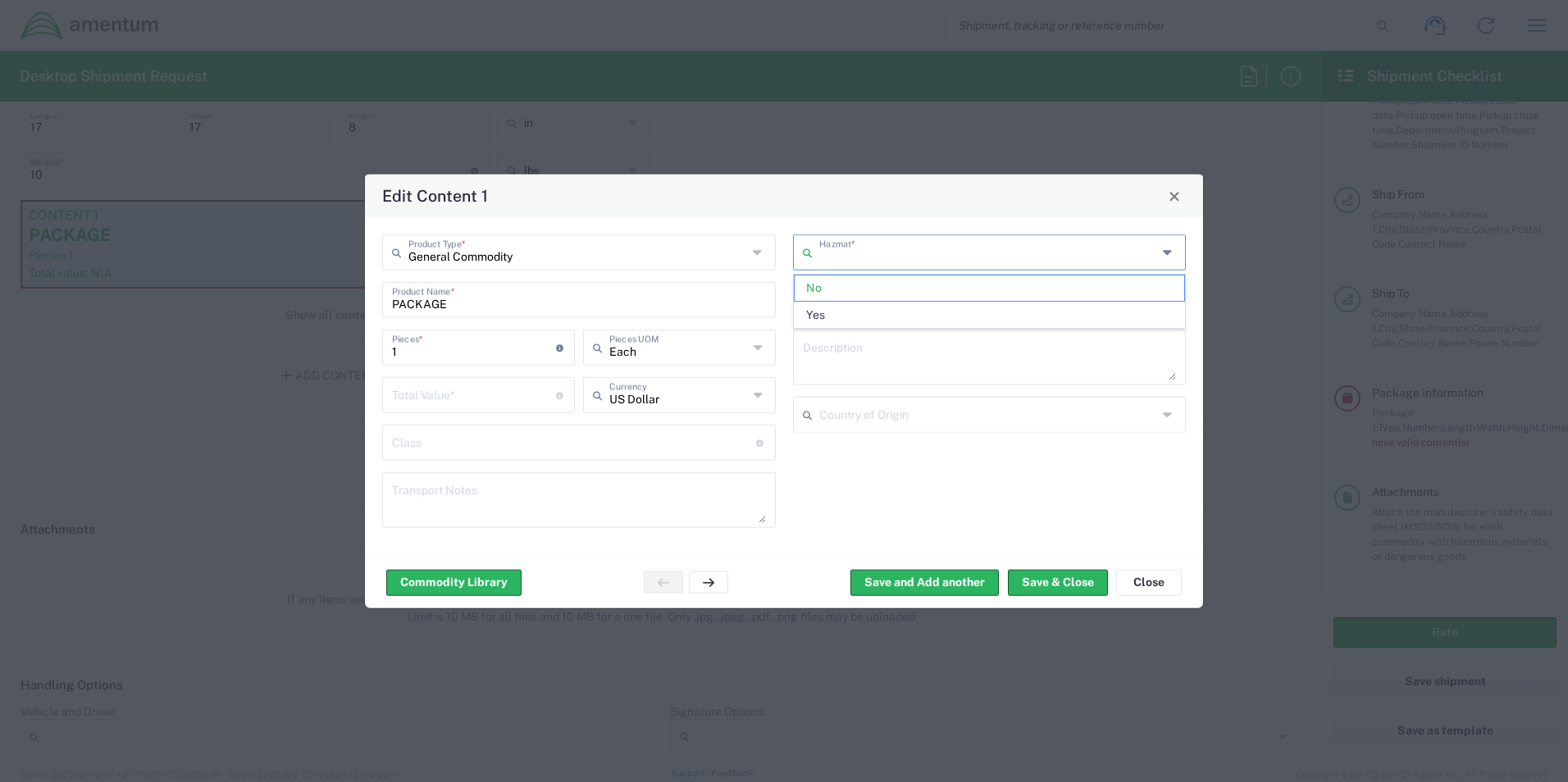
click at [892, 248] on input "text" at bounding box center [989, 251] width 339 height 29
click at [867, 289] on span "No" at bounding box center [990, 288] width 391 height 25
click at [933, 252] on input "text" at bounding box center [989, 251] width 339 height 29
click at [886, 287] on span "No" at bounding box center [990, 288] width 391 height 25
type input "No"
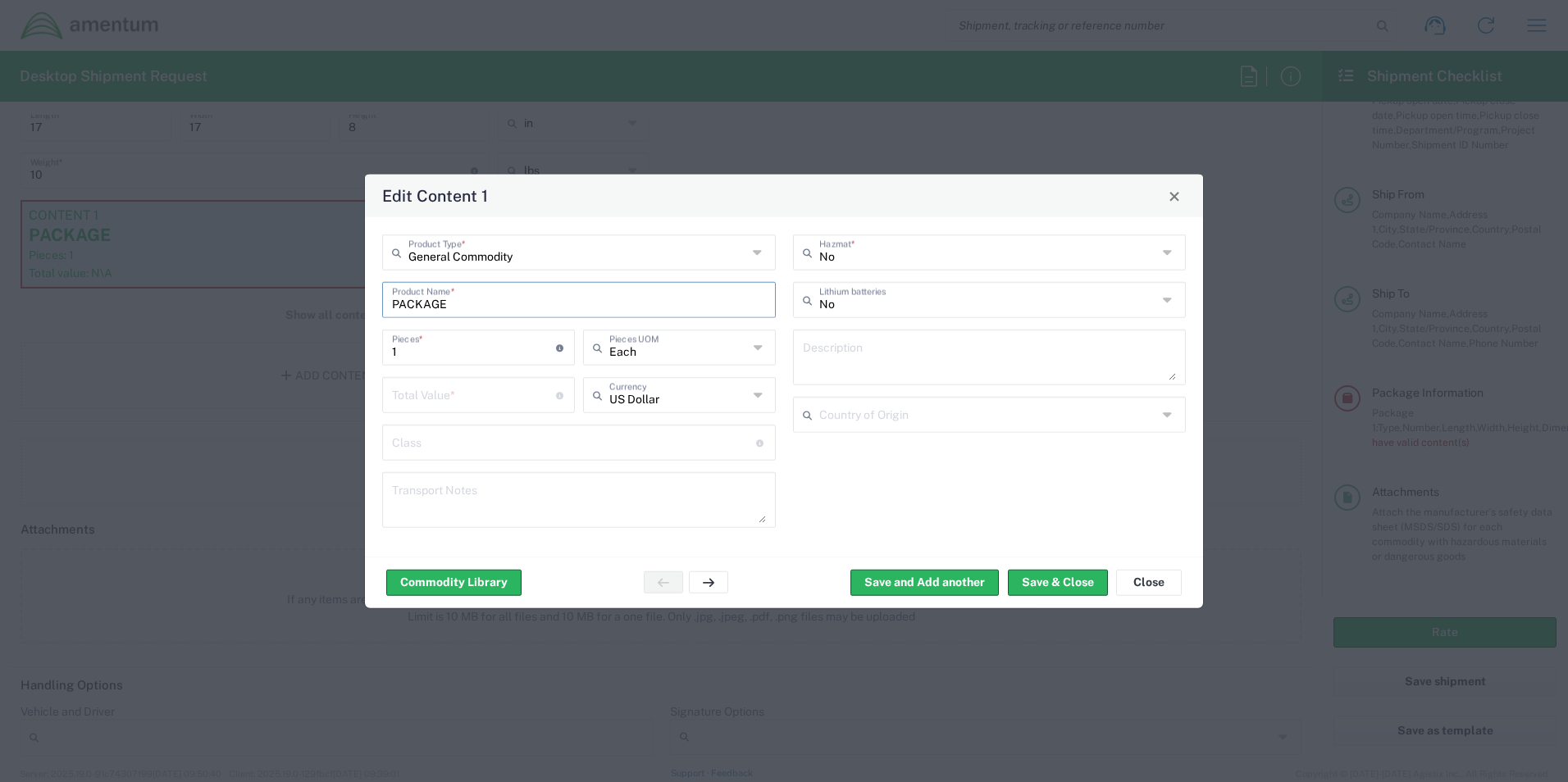
click at [516, 304] on input "PACKAGE" at bounding box center [579, 298] width 374 height 29
type input "P"
type input "SHOE TESTER"
drag, startPoint x: 503, startPoint y: 371, endPoint x: 520, endPoint y: 386, distance: 22.7
click at [510, 378] on div "General Commodity Product Type * SHOE TESTER Product Name * 1 Pieces * Number o…" at bounding box center [579, 387] width 411 height 305
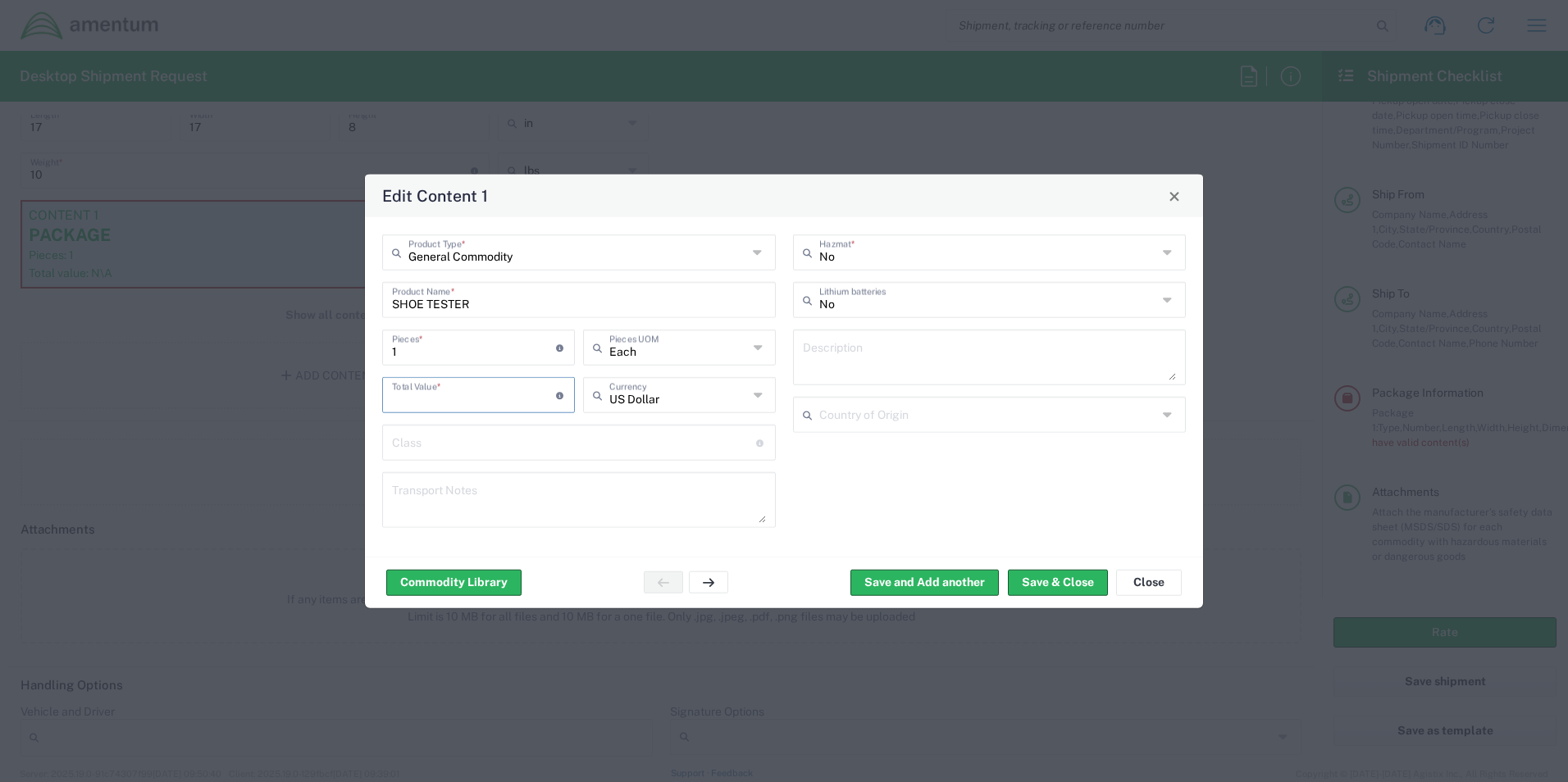
click at [520, 386] on input "number" at bounding box center [474, 393] width 164 height 29
type input "0"
type input "No"
click at [999, 245] on input "No" at bounding box center [989, 251] width 339 height 29
click at [830, 282] on span "No" at bounding box center [990, 288] width 391 height 25
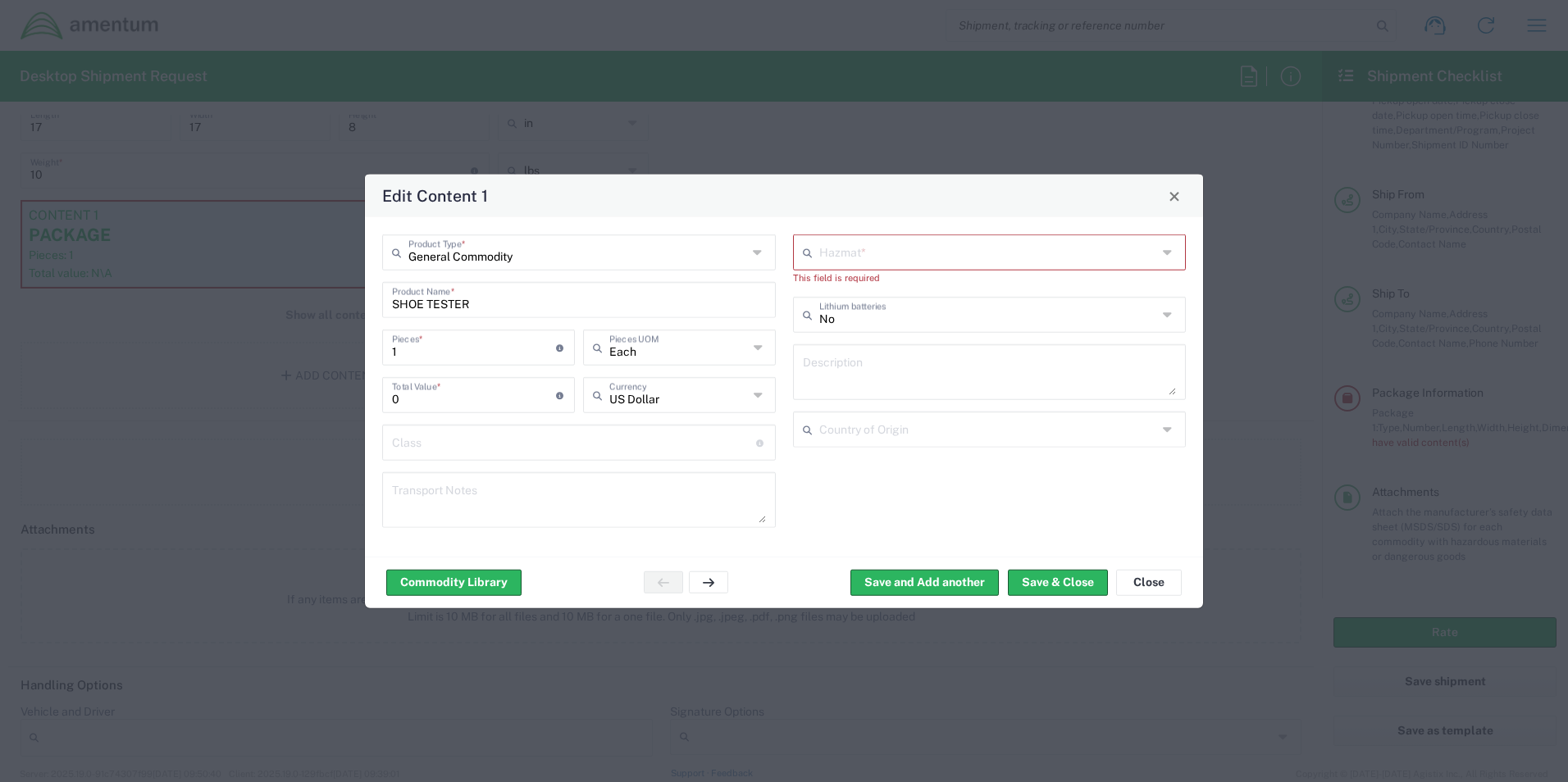
click at [961, 254] on input "text" at bounding box center [989, 251] width 339 height 29
click at [882, 285] on span "No" at bounding box center [990, 288] width 391 height 25
type input "No"
click at [1078, 579] on button "Save & Close" at bounding box center [1058, 582] width 100 height 26
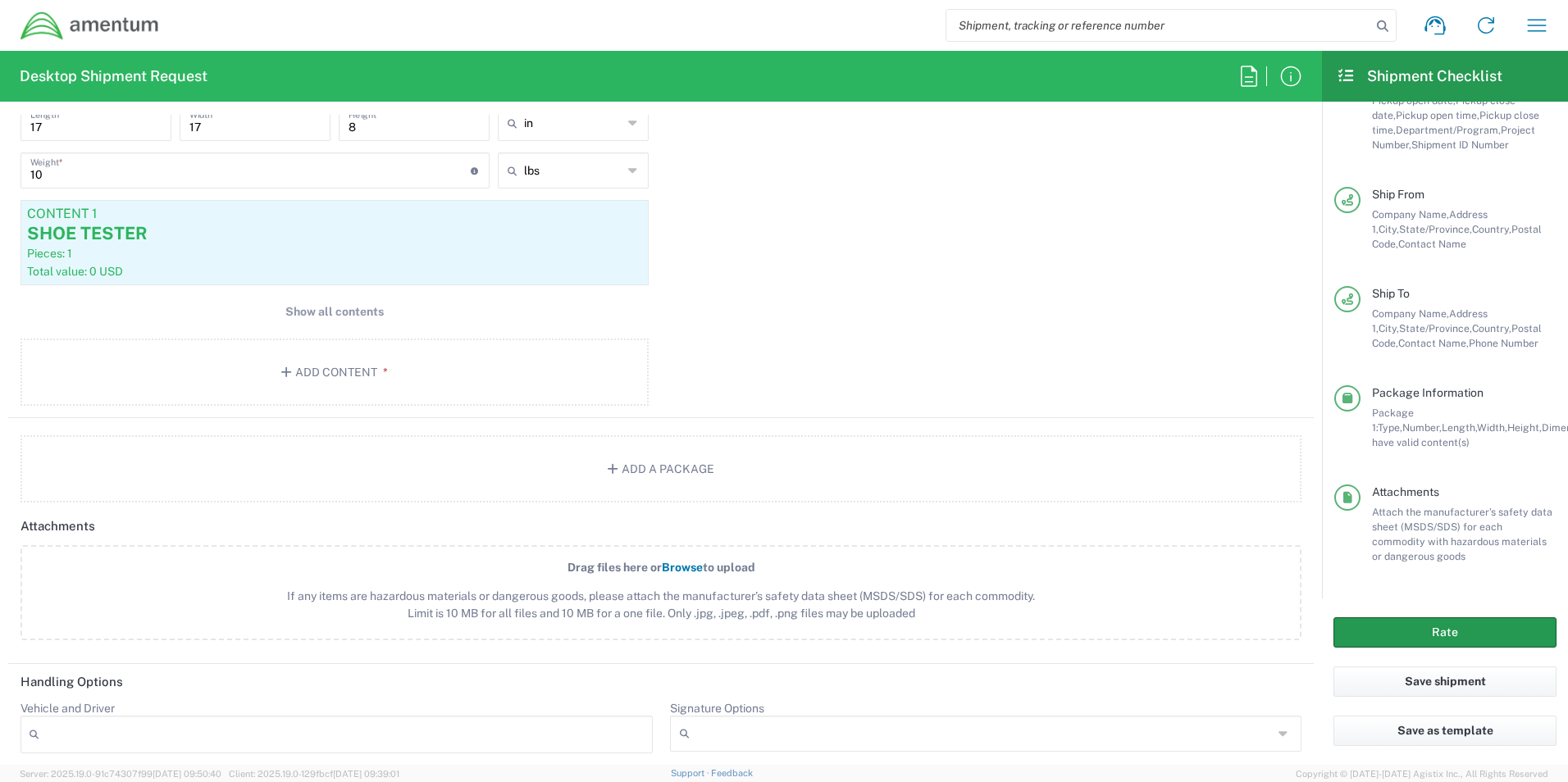
click at [1422, 623] on button "Rate" at bounding box center [1445, 632] width 223 height 31
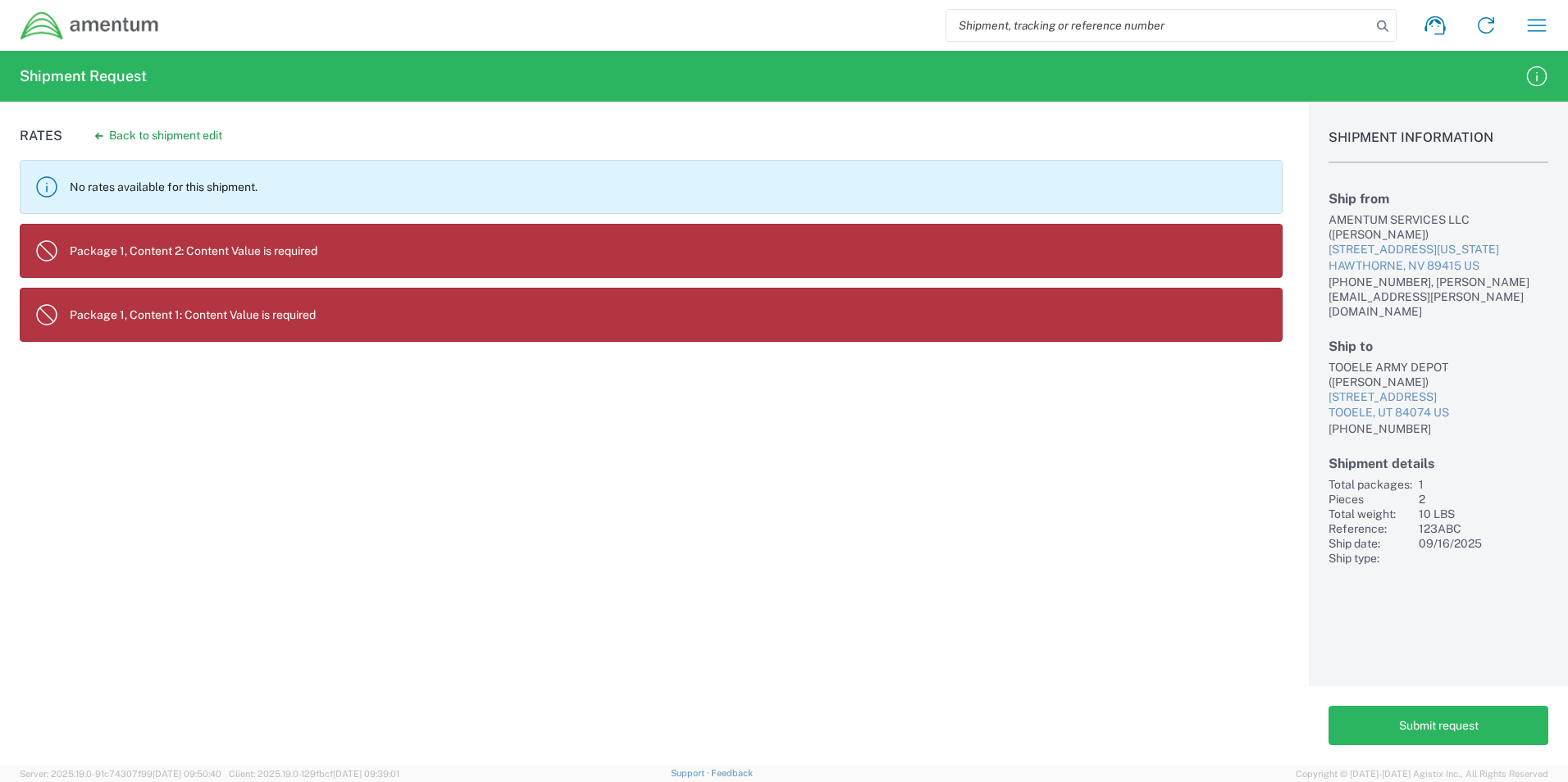
click at [445, 241] on agx-banner "Package 1, Content 2: Content Value is required" at bounding box center [651, 251] width 1263 height 54
click at [436, 311] on p "Package 1, Content 1: Content Value is required" at bounding box center [668, 315] width 1199 height 15
click at [1494, 722] on button "Submit request" at bounding box center [1437, 726] width 219 height 40
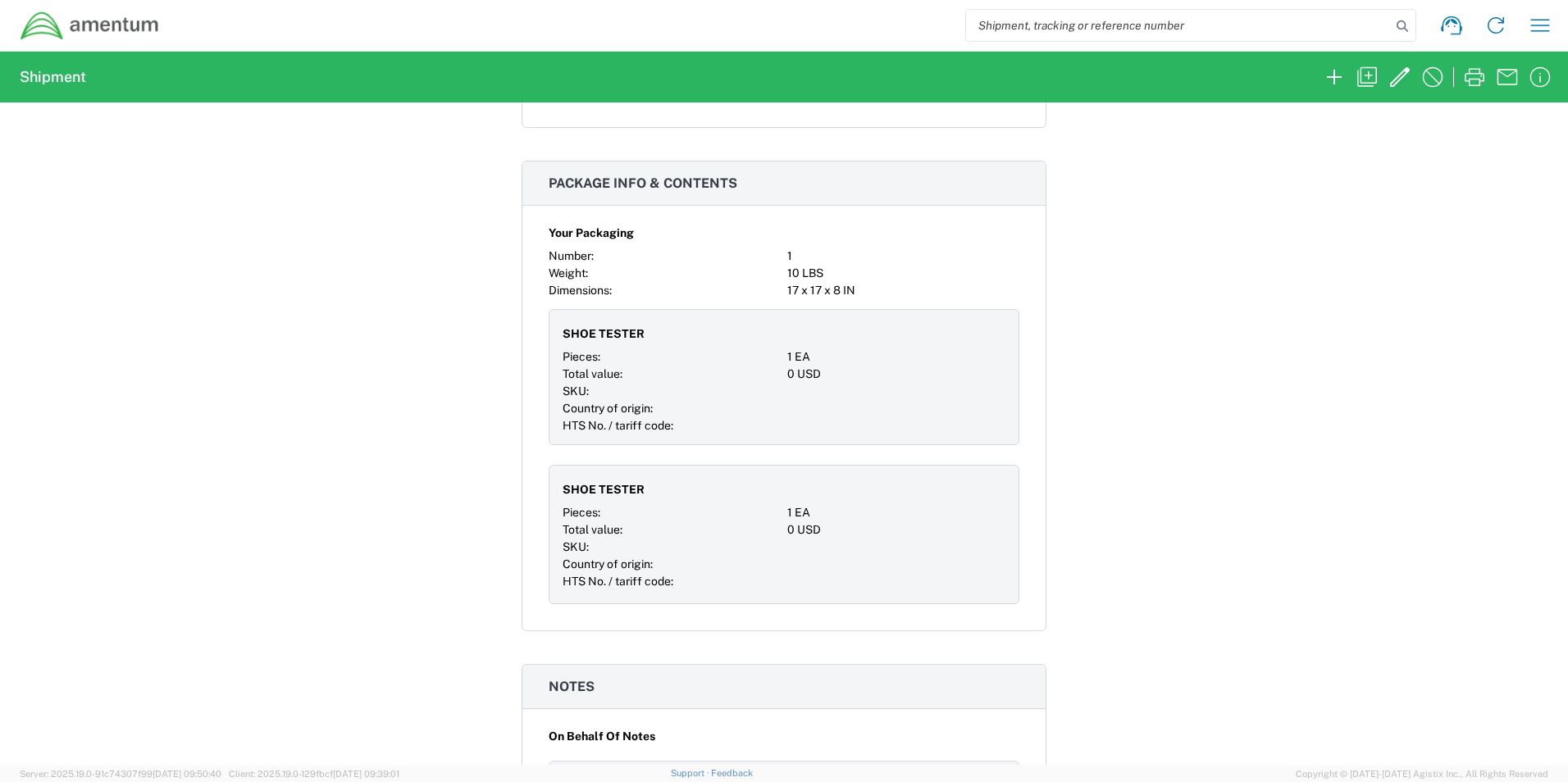
scroll to position [902, 0]
click at [860, 399] on div at bounding box center [897, 393] width 218 height 18
click at [810, 520] on div "1 EA" at bounding box center [897, 515] width 218 height 18
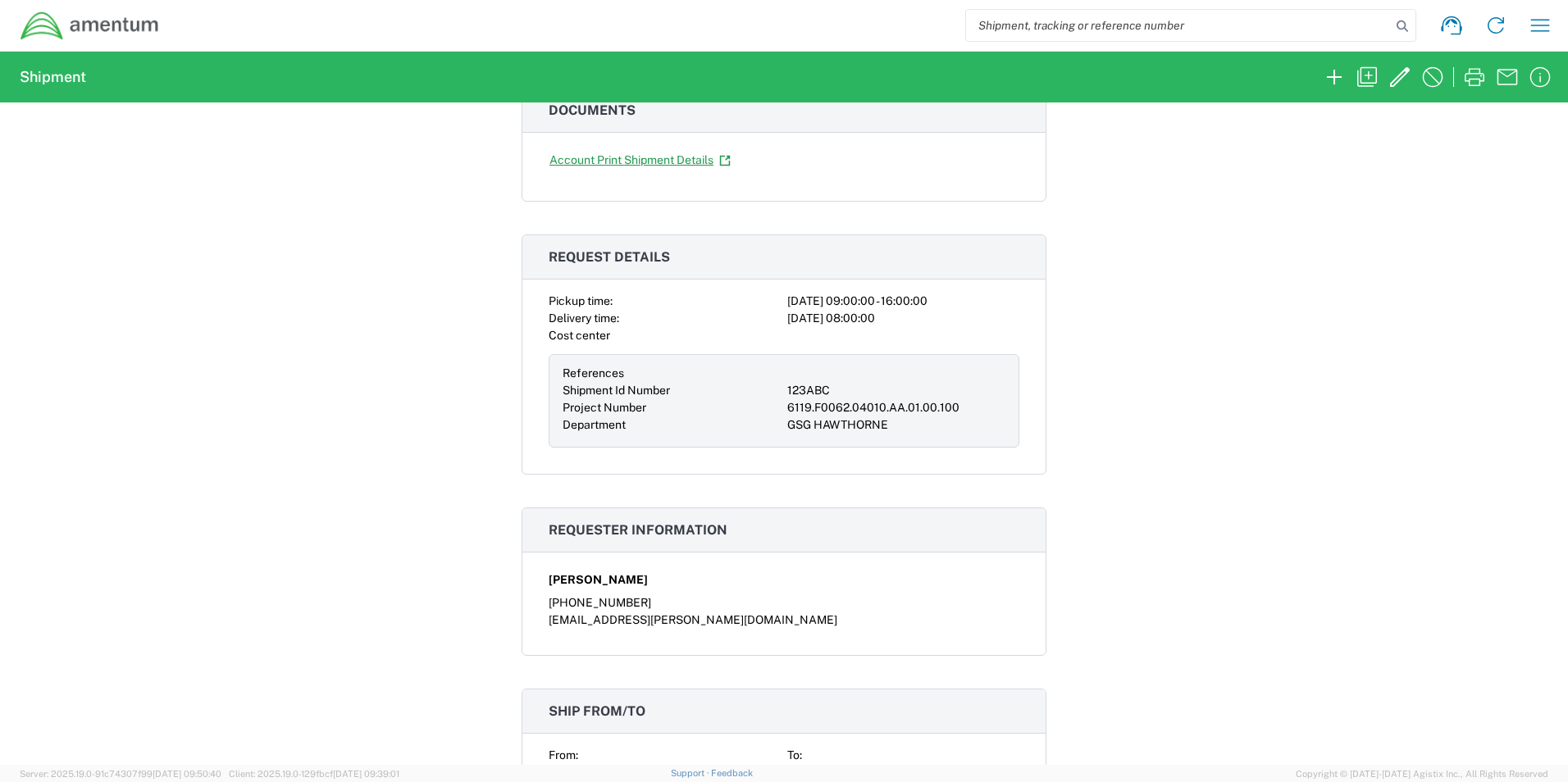
scroll to position [0, 0]
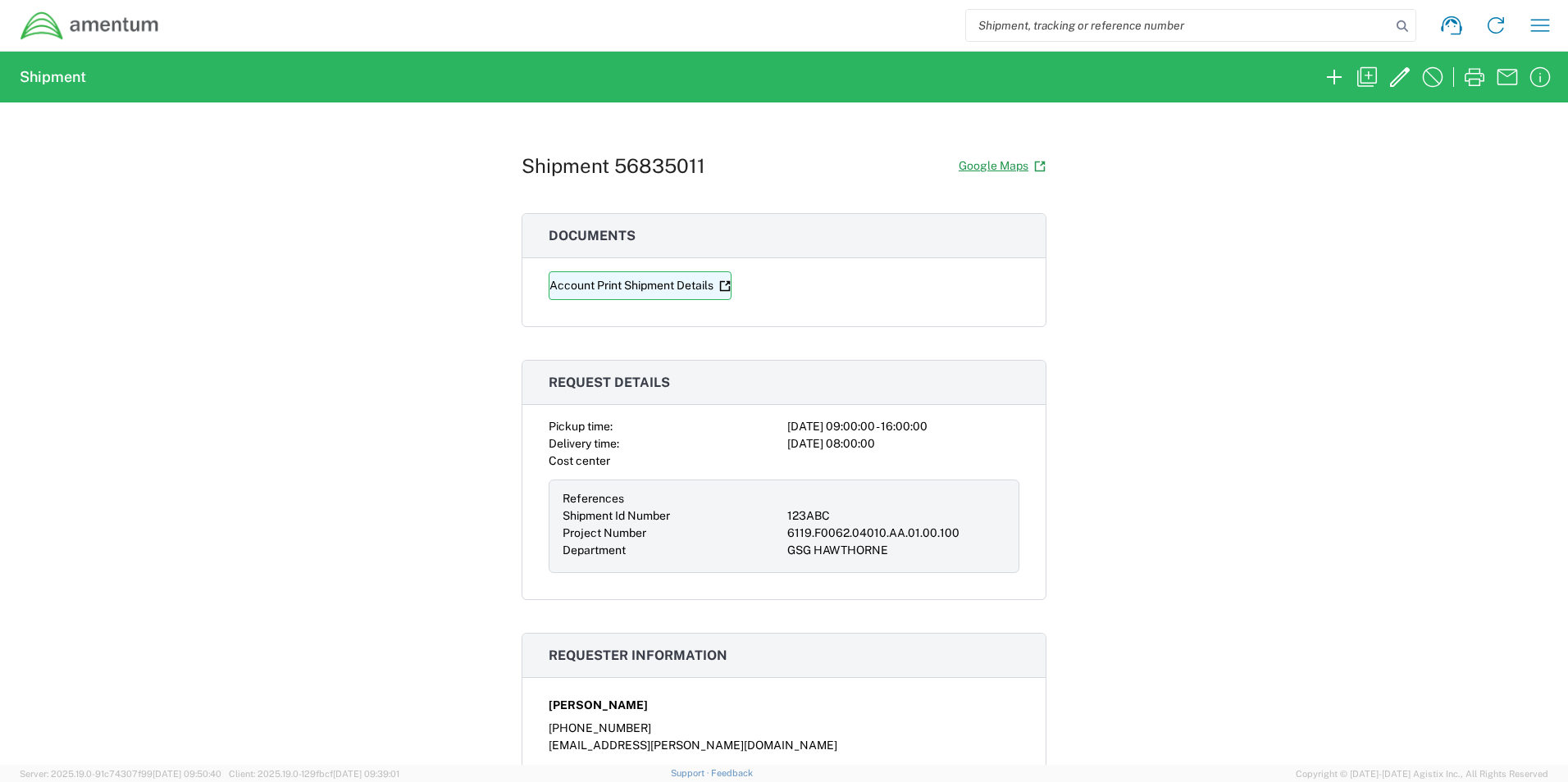
click at [633, 283] on link "Account Print Shipment Details" at bounding box center [641, 285] width 183 height 29
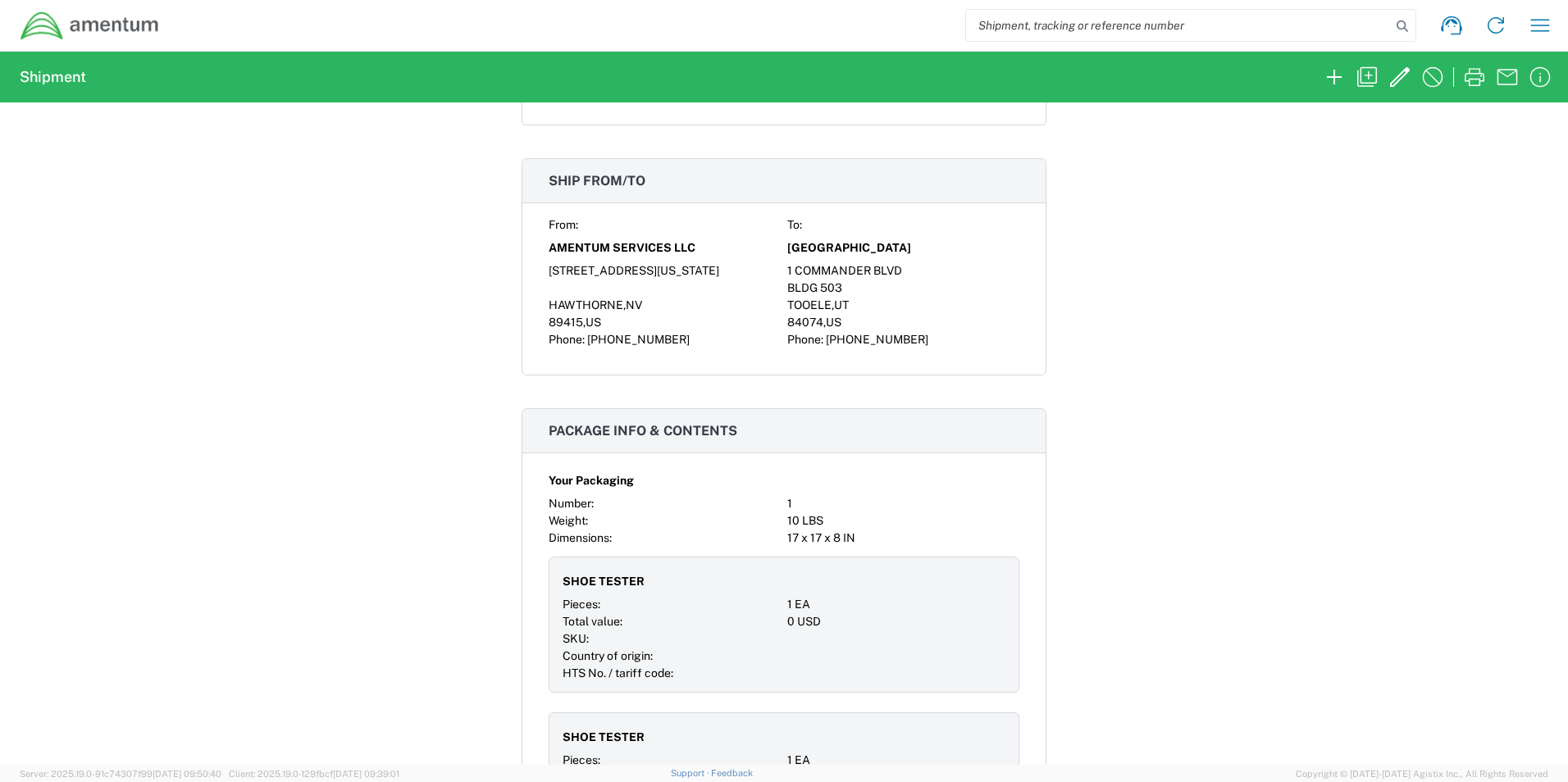
scroll to position [902, 0]
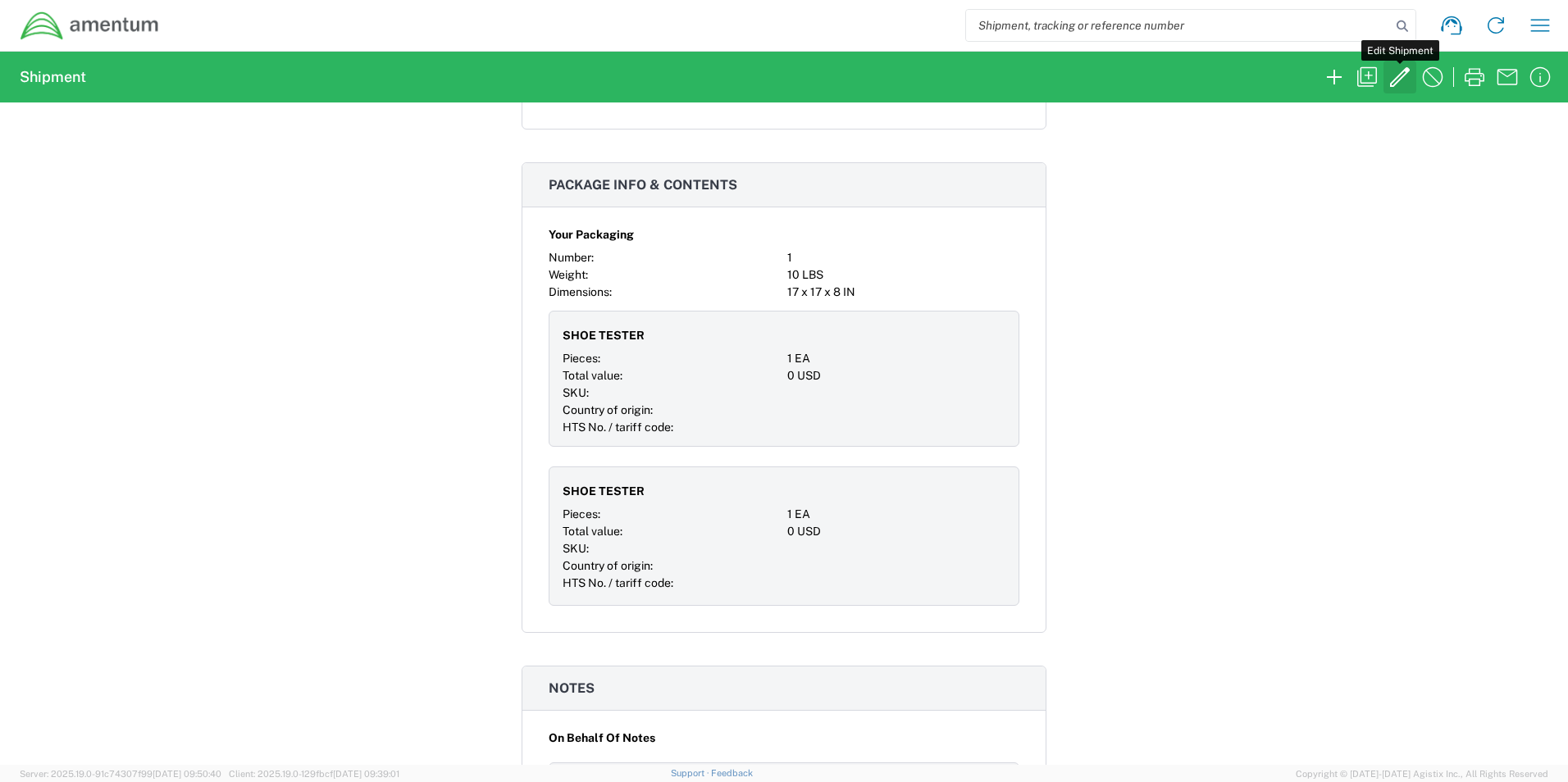
click at [1400, 71] on icon "button" at bounding box center [1400, 77] width 26 height 26
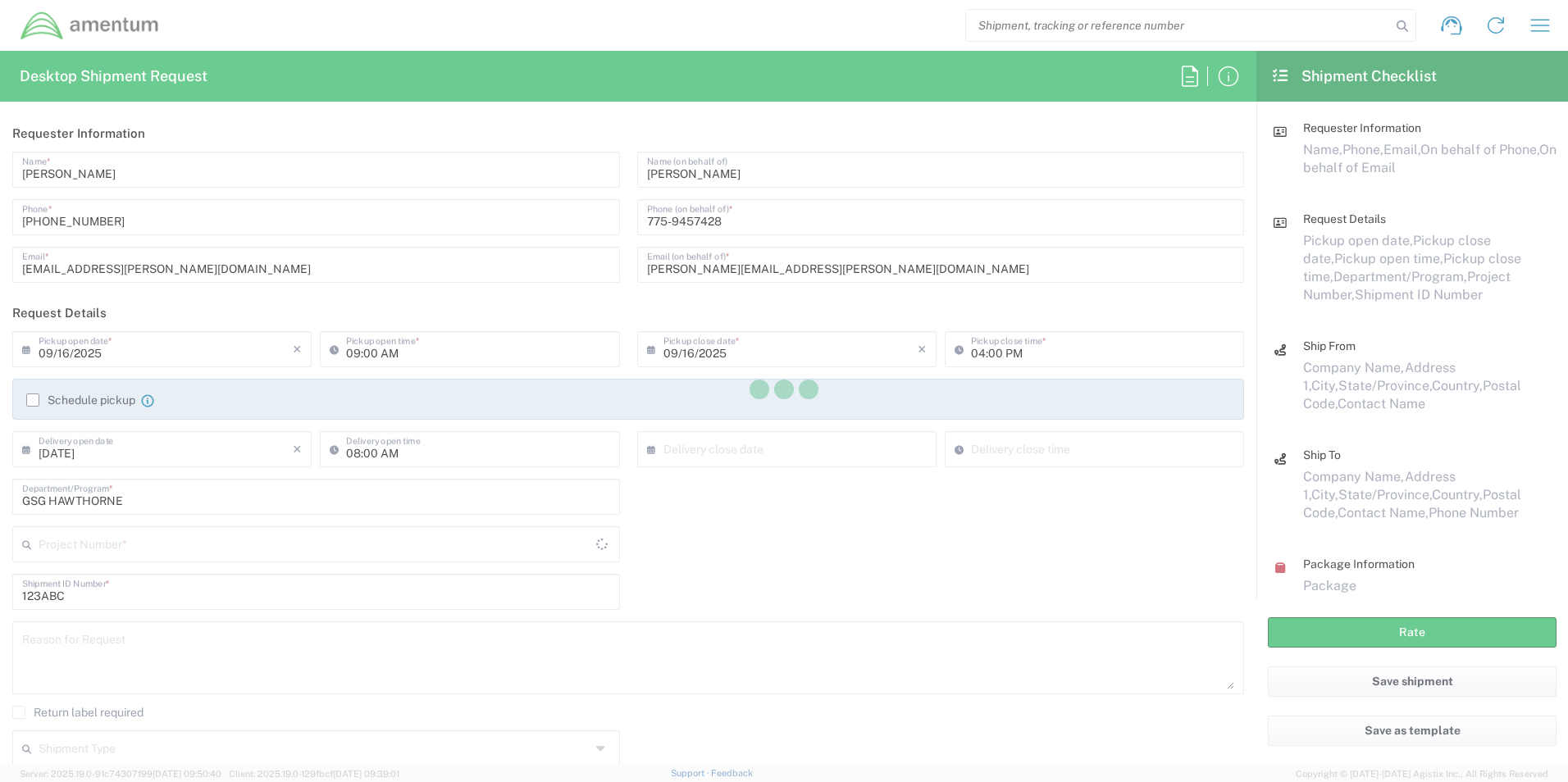
type input "[US_STATE]"
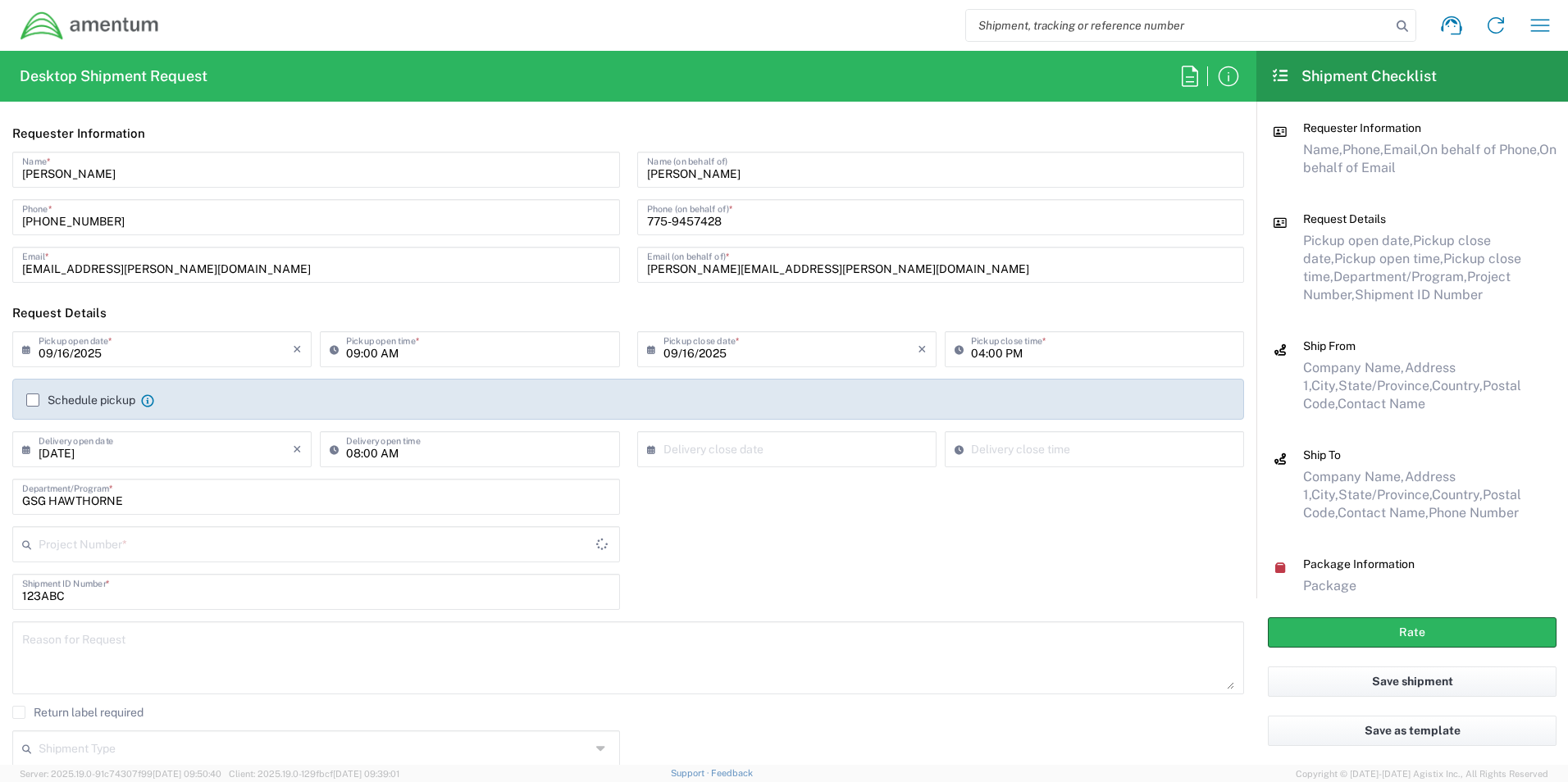
type input "[US_STATE]"
type input "Your Packaging"
type input "6119.F0062.04010.AA.01.00.100"
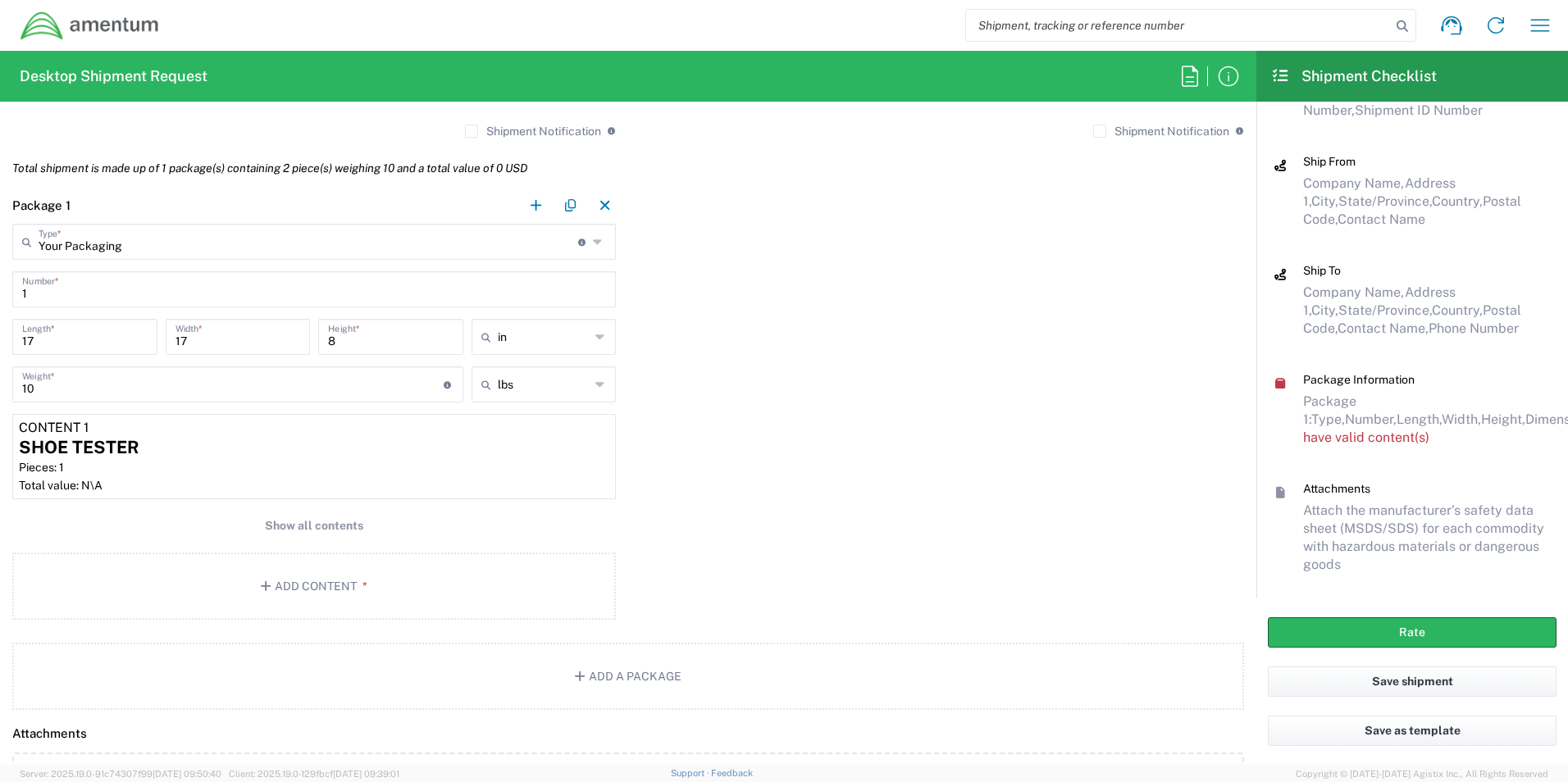
scroll to position [194, 0]
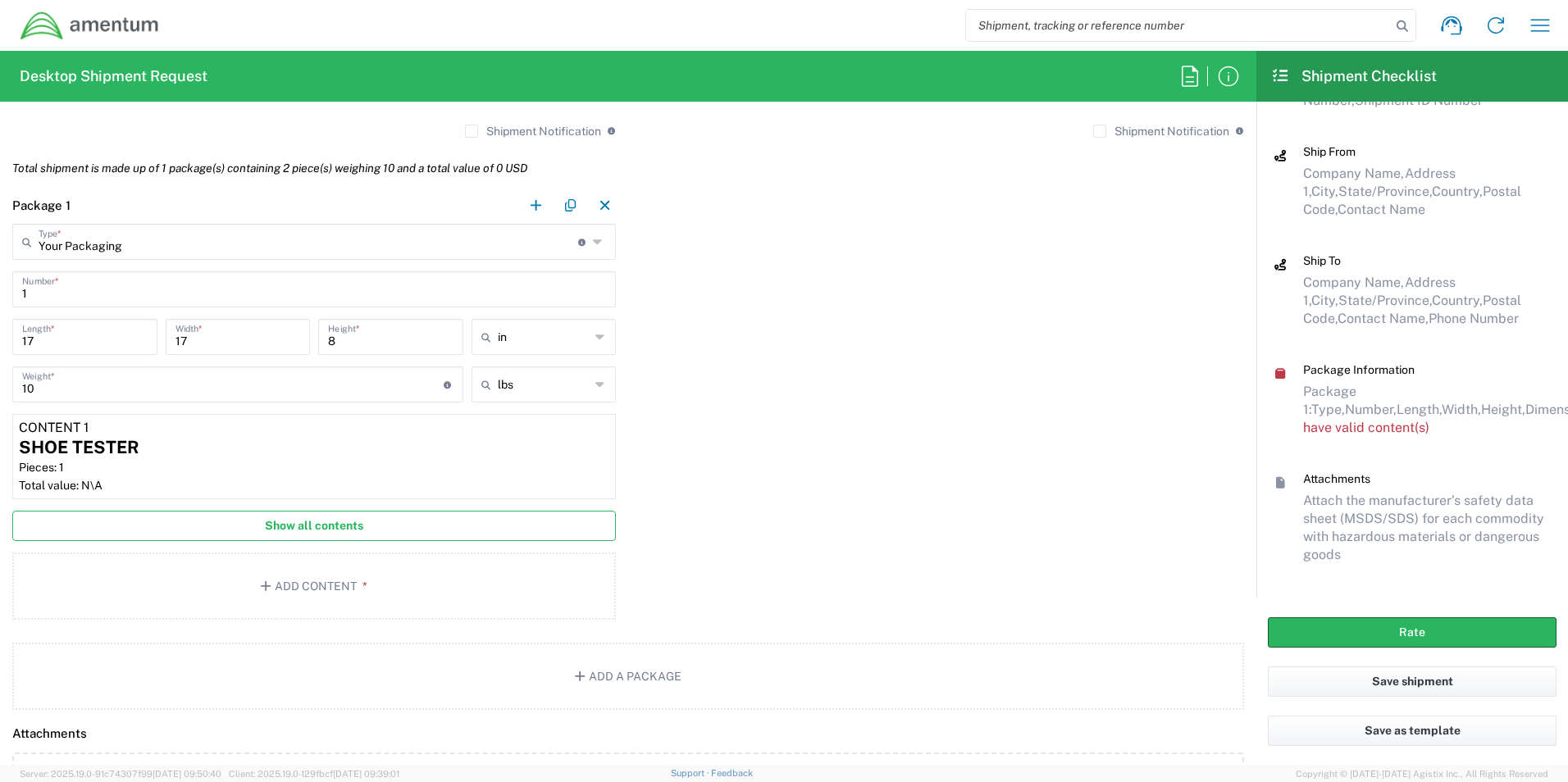
click at [323, 528] on span "Show all contents" at bounding box center [314, 526] width 98 height 16
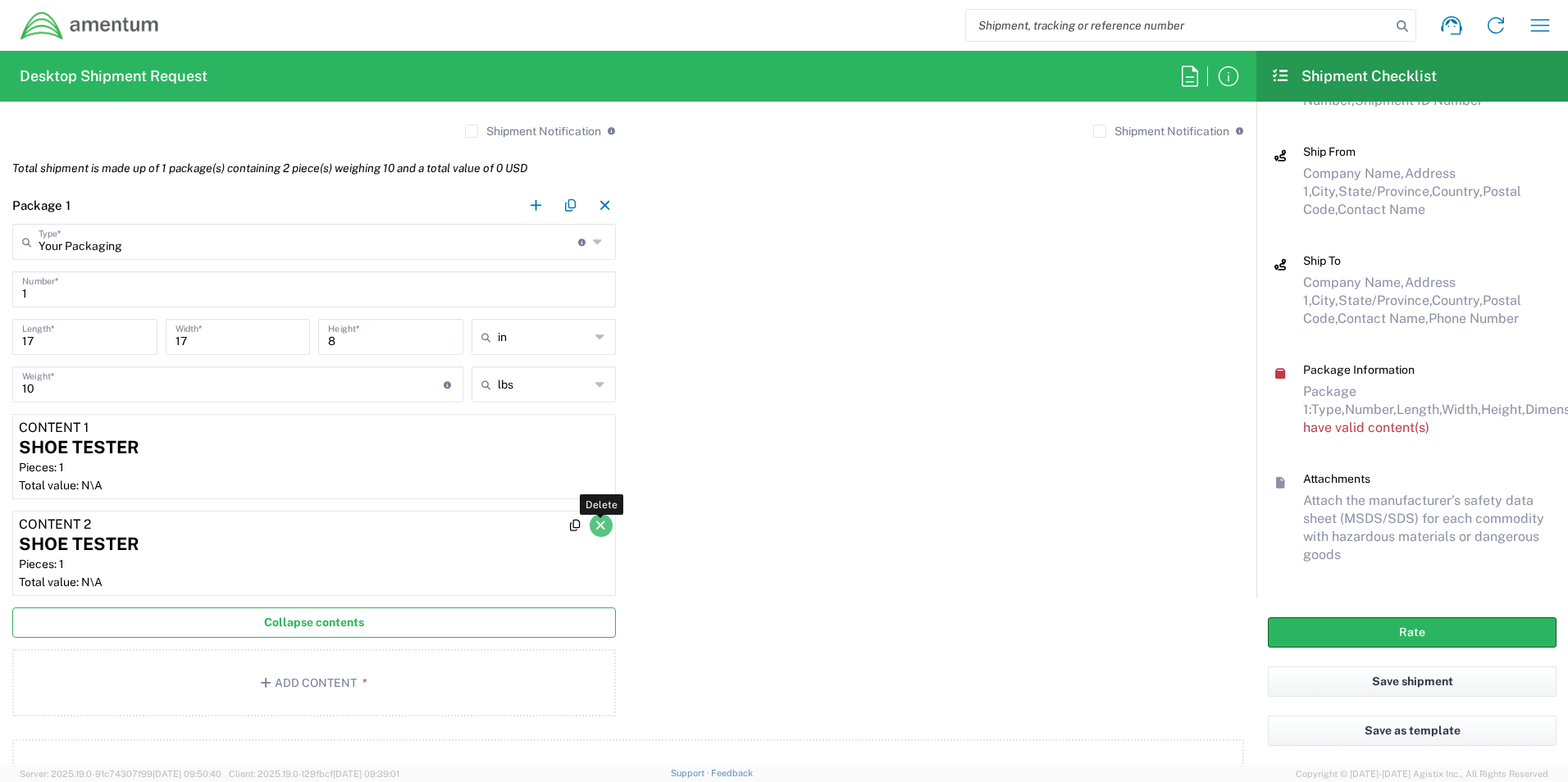
click at [594, 526] on icon "button" at bounding box center [602, 526] width 15 height 11
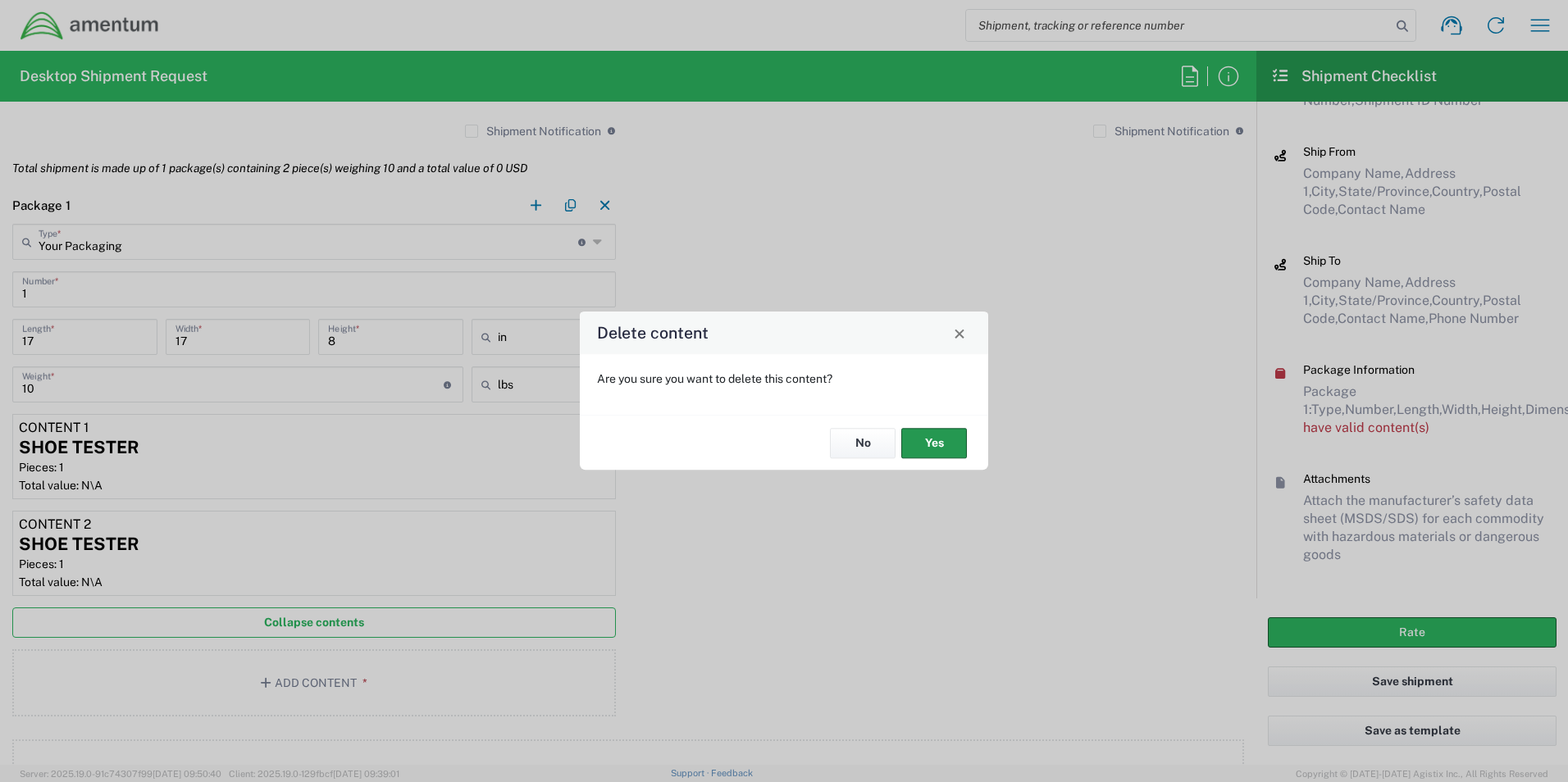
click at [929, 440] on button "Yes" at bounding box center [934, 443] width 66 height 31
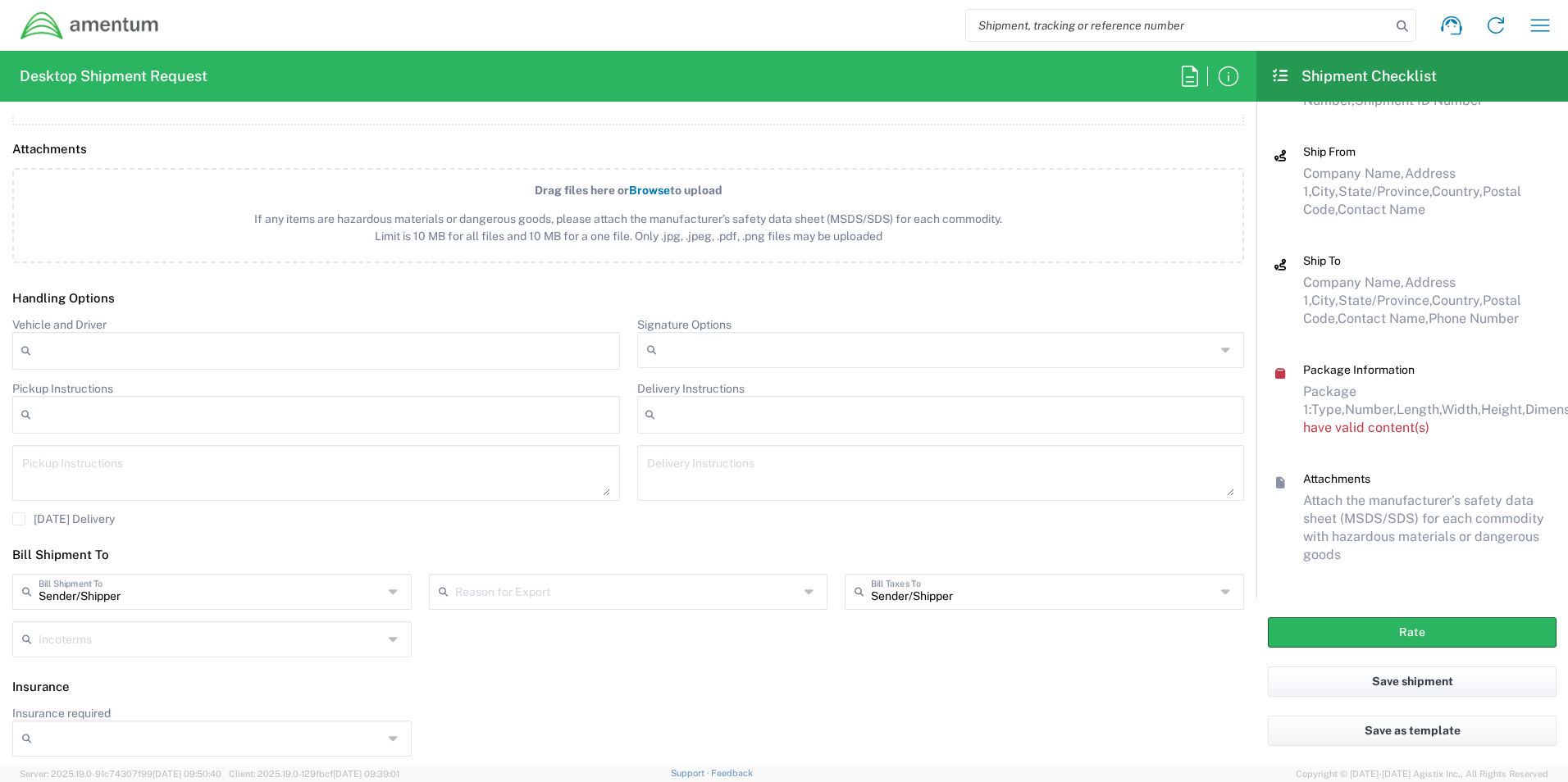
scroll to position [1858, 0]
click at [299, 734] on input "Insurance required" at bounding box center [211, 736] width 344 height 26
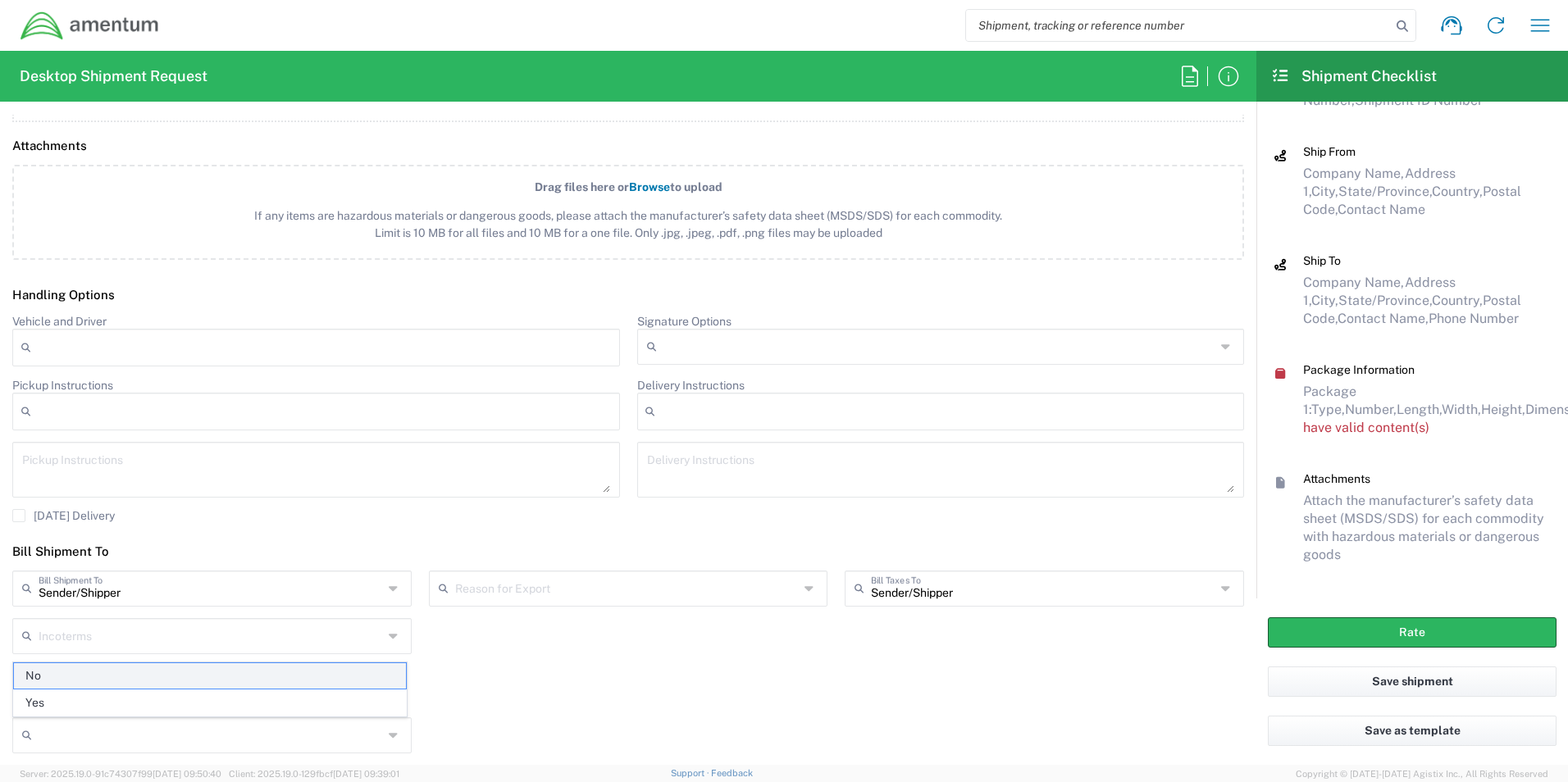
click at [274, 680] on span "No" at bounding box center [210, 676] width 392 height 25
type input "No"
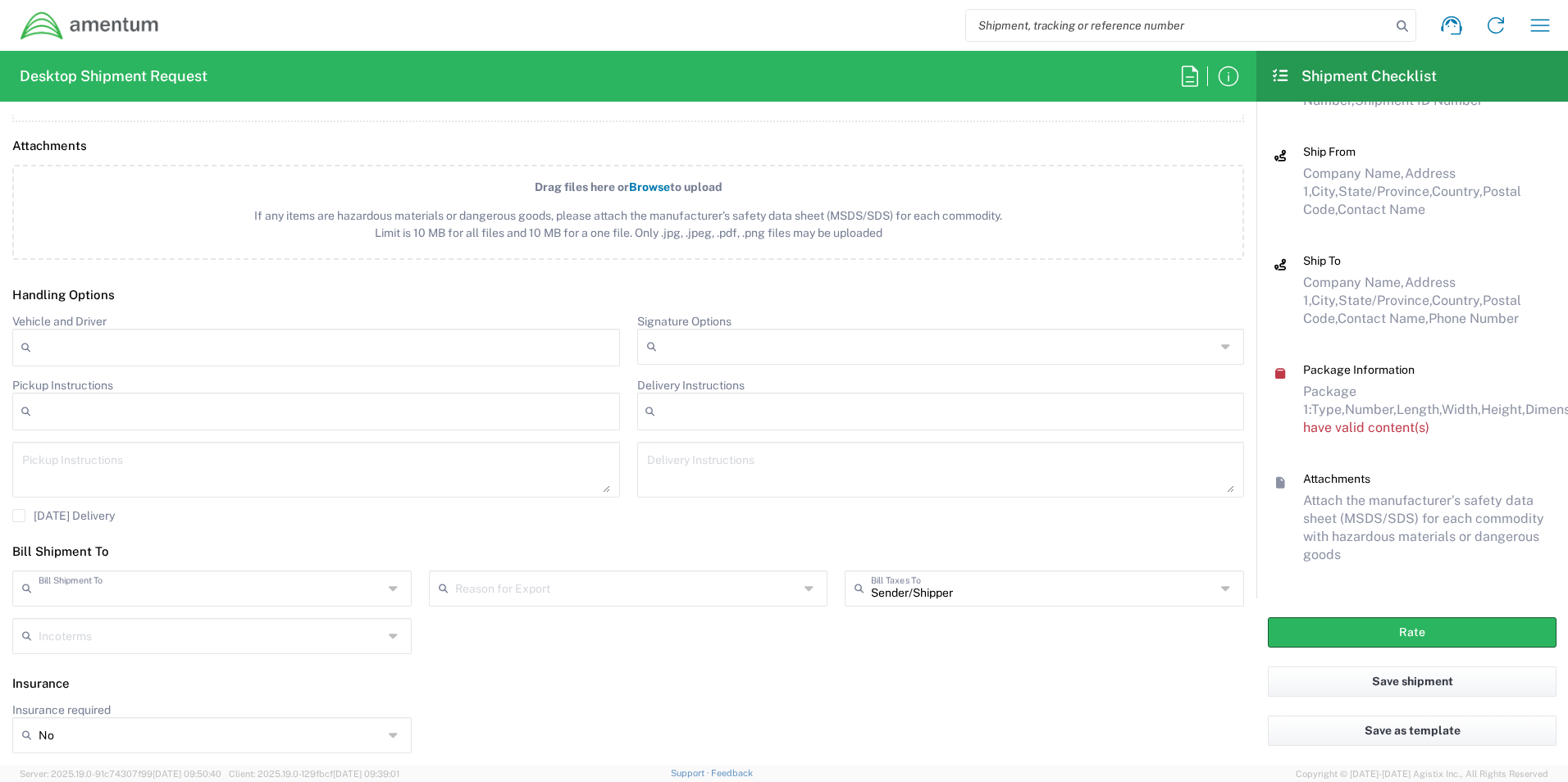
click at [333, 589] on input "text" at bounding box center [211, 587] width 344 height 29
click at [661, 650] on div "Bill Shipment To Sender/Shipper Recipient Account Third Party Account Reason fo…" at bounding box center [628, 618] width 1249 height 95
type input "Sender/Shipper"
click at [1429, 625] on button "Rate" at bounding box center [1412, 632] width 289 height 31
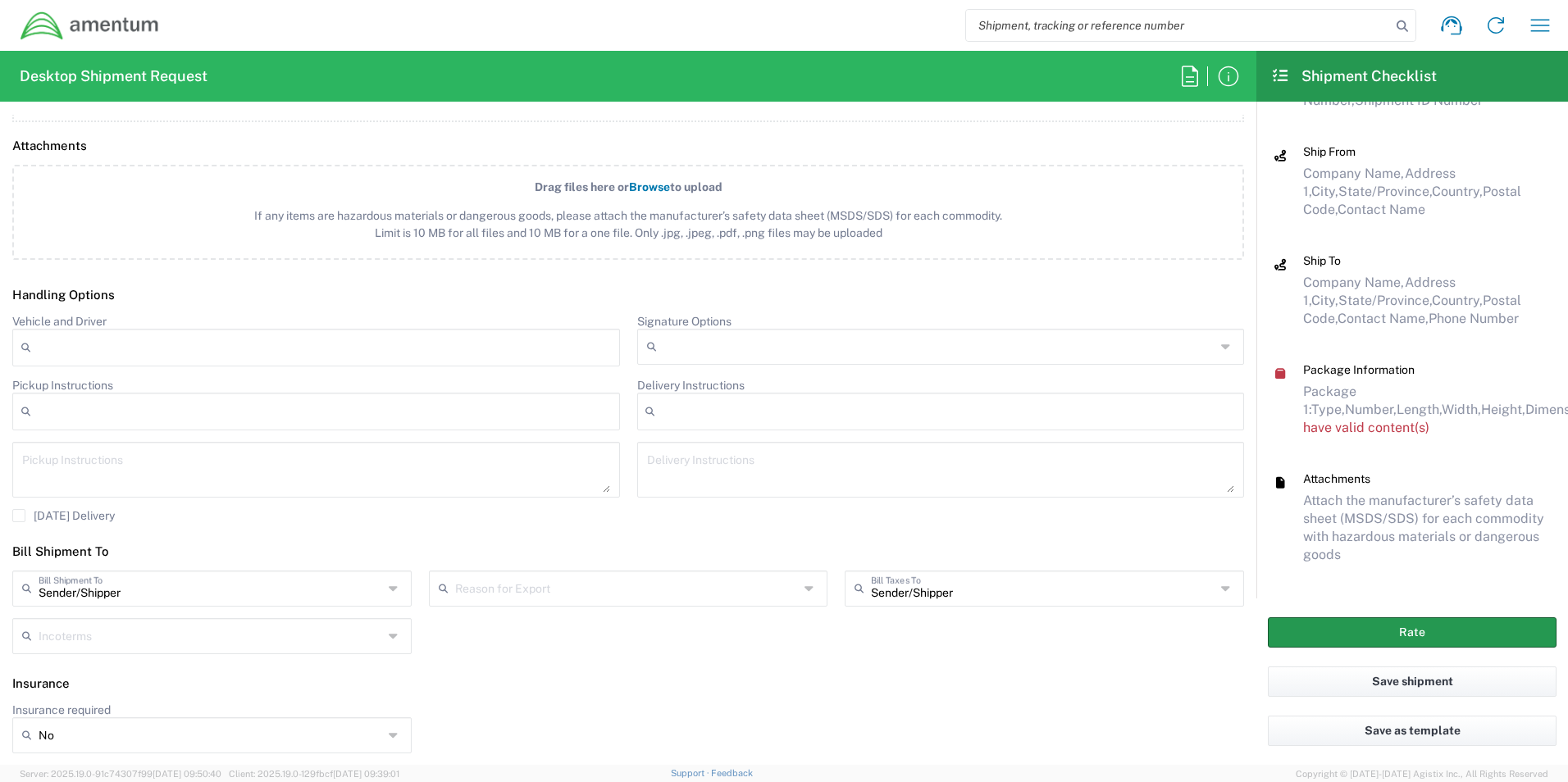
click at [1448, 631] on button "Rate" at bounding box center [1412, 632] width 289 height 31
click at [1400, 589] on div "Attachments Attach the manufacturer’s safety data sheet (MSDS/SDS) for each com…" at bounding box center [1412, 534] width 288 height 127
click at [1407, 631] on button "Rate" at bounding box center [1412, 632] width 289 height 31
click at [1446, 685] on button "Save shipment" at bounding box center [1412, 681] width 289 height 31
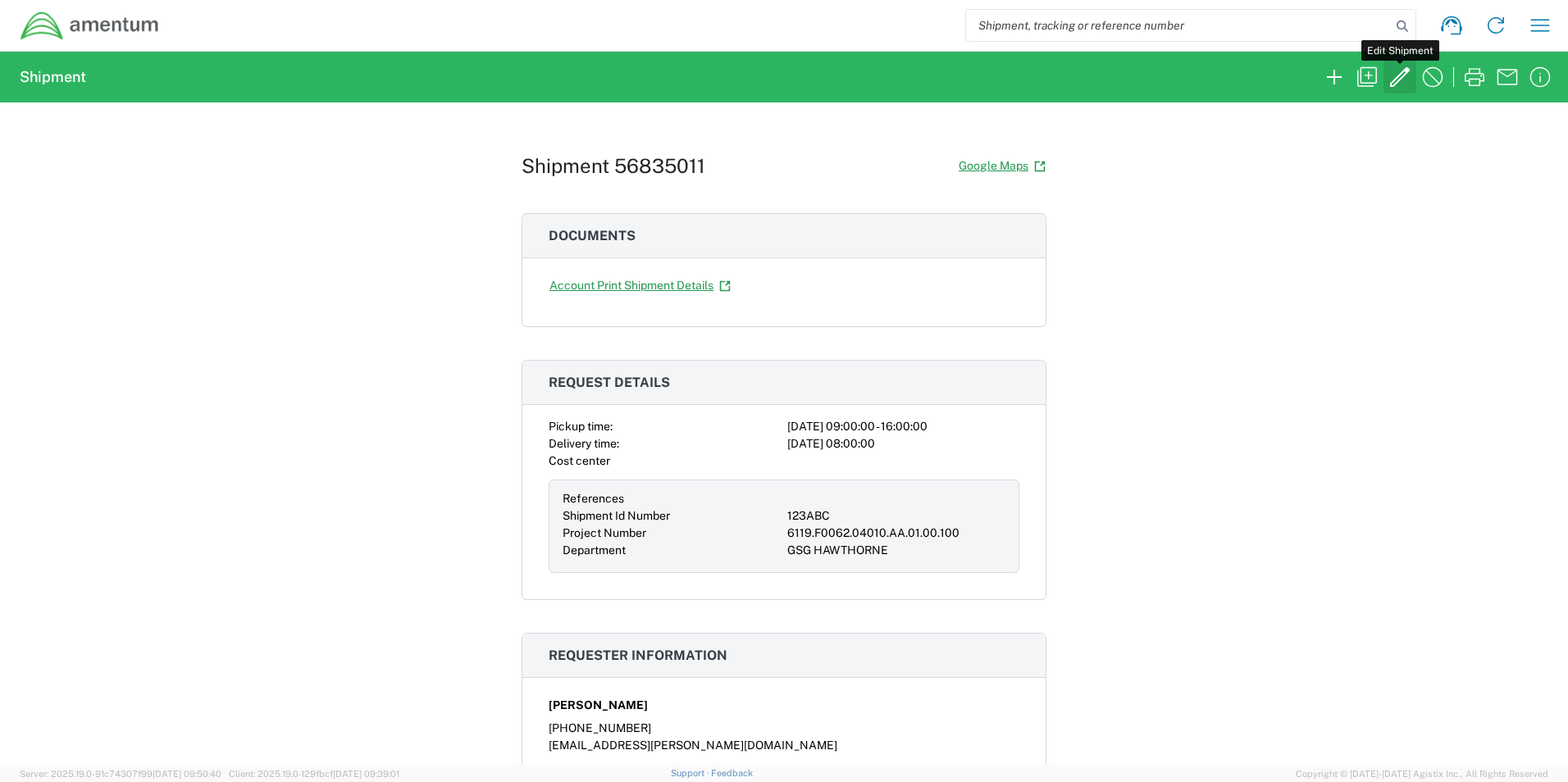
click at [1407, 83] on icon "button" at bounding box center [1400, 77] width 26 height 26
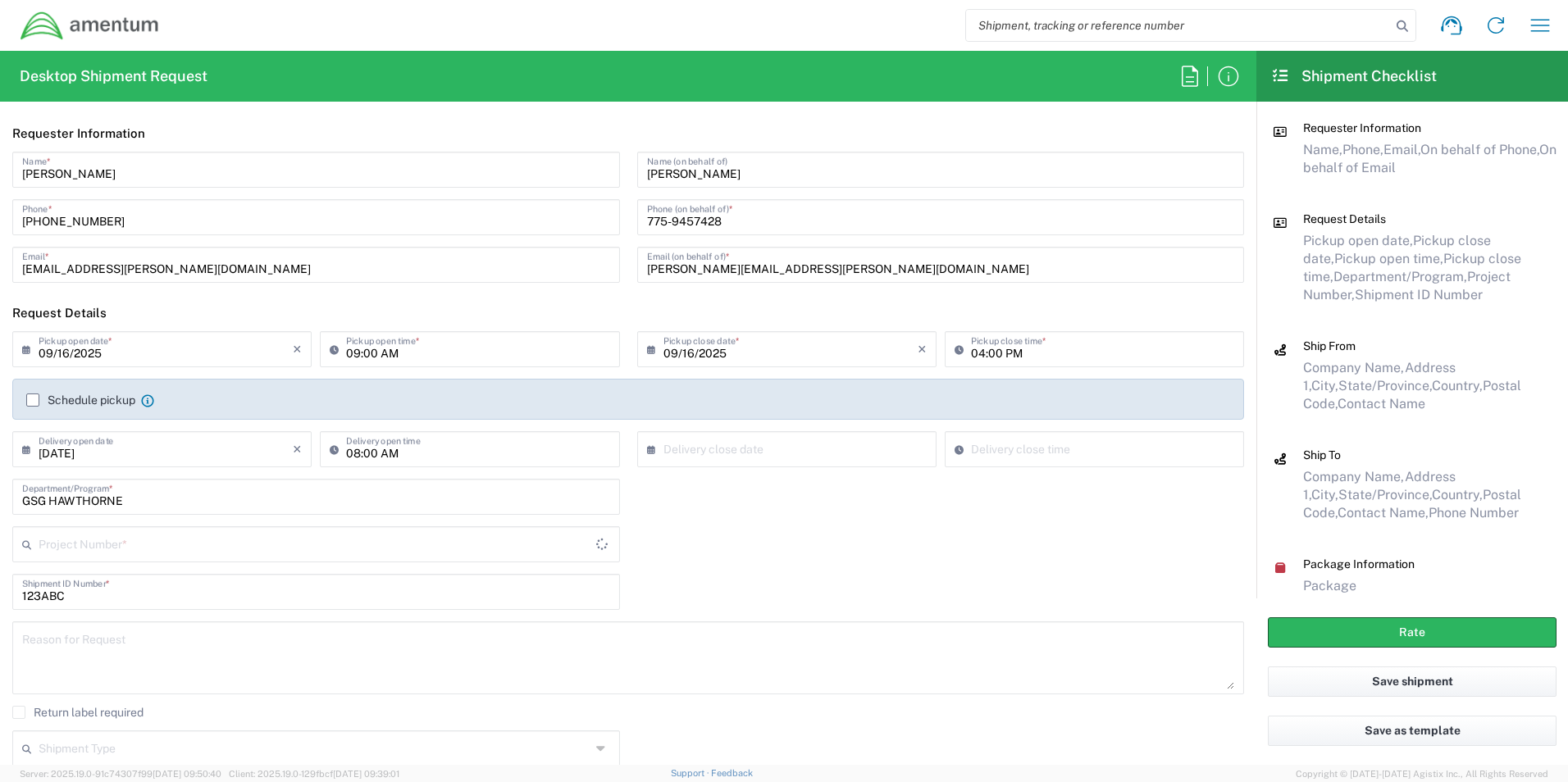
type input "[US_STATE]"
type input "Your Packaging"
type input "6119.F0062.04010.AA.01.00.100"
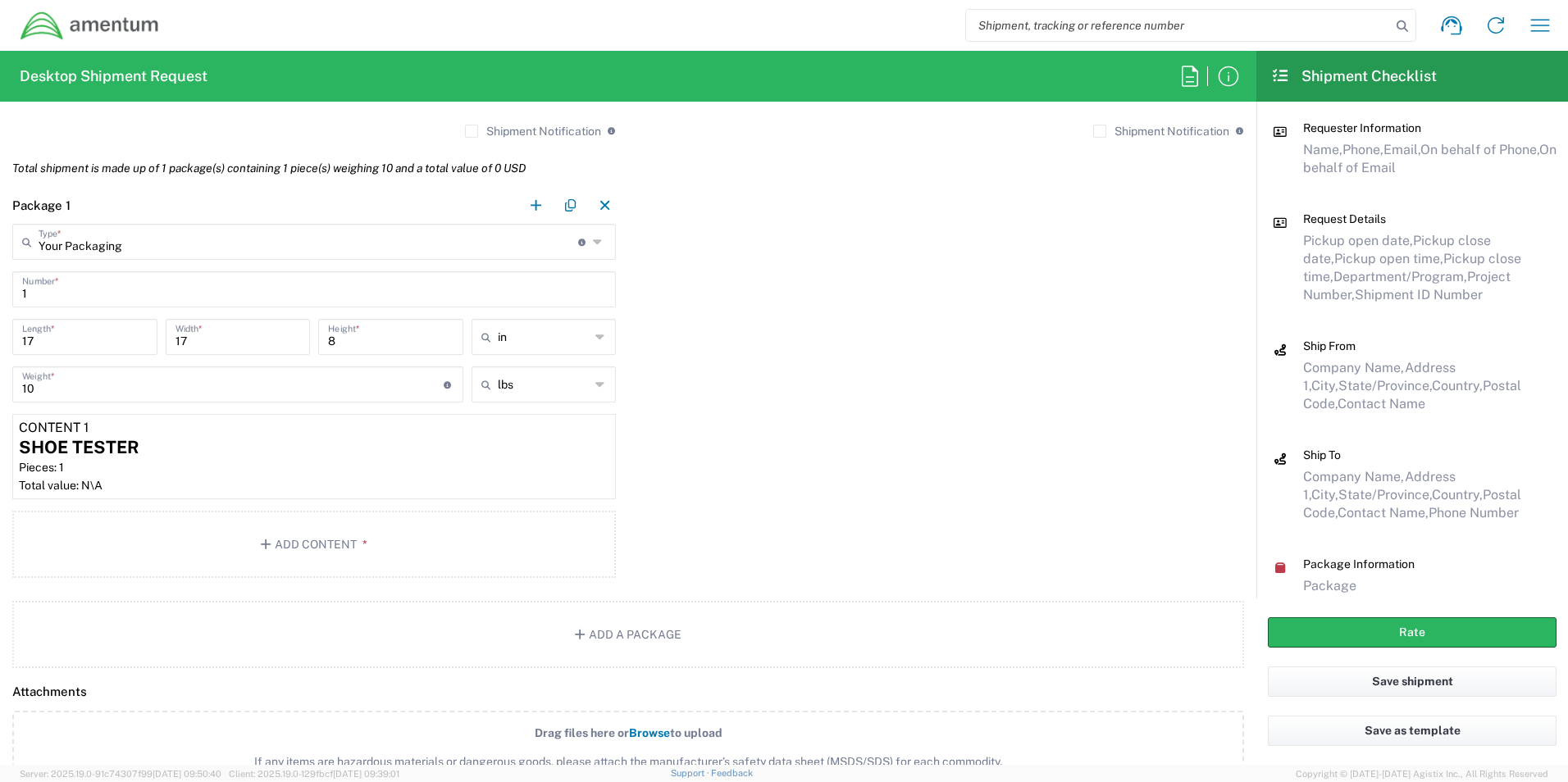
scroll to position [1858, 0]
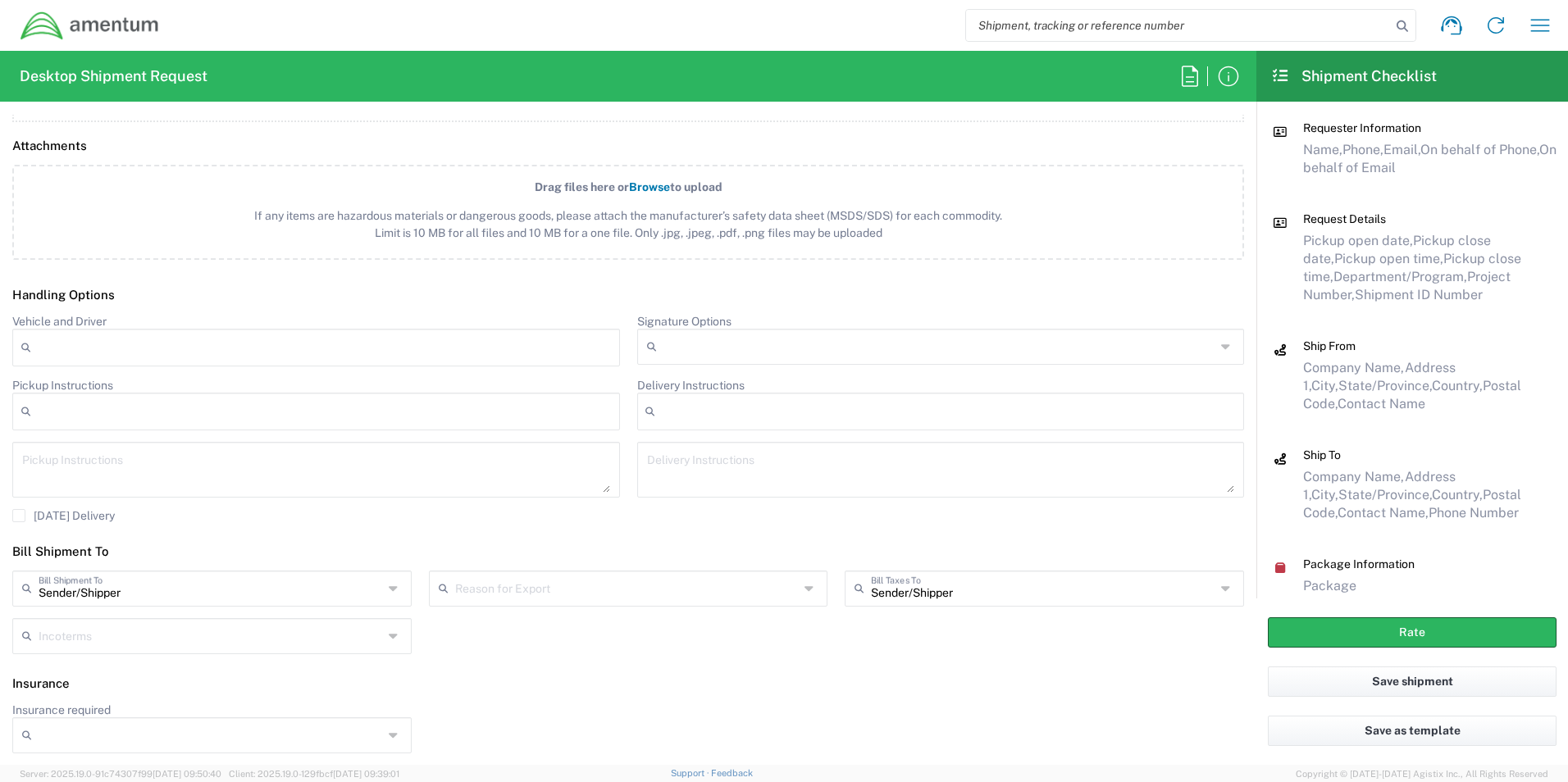
click at [330, 731] on input "Insurance required" at bounding box center [211, 736] width 344 height 26
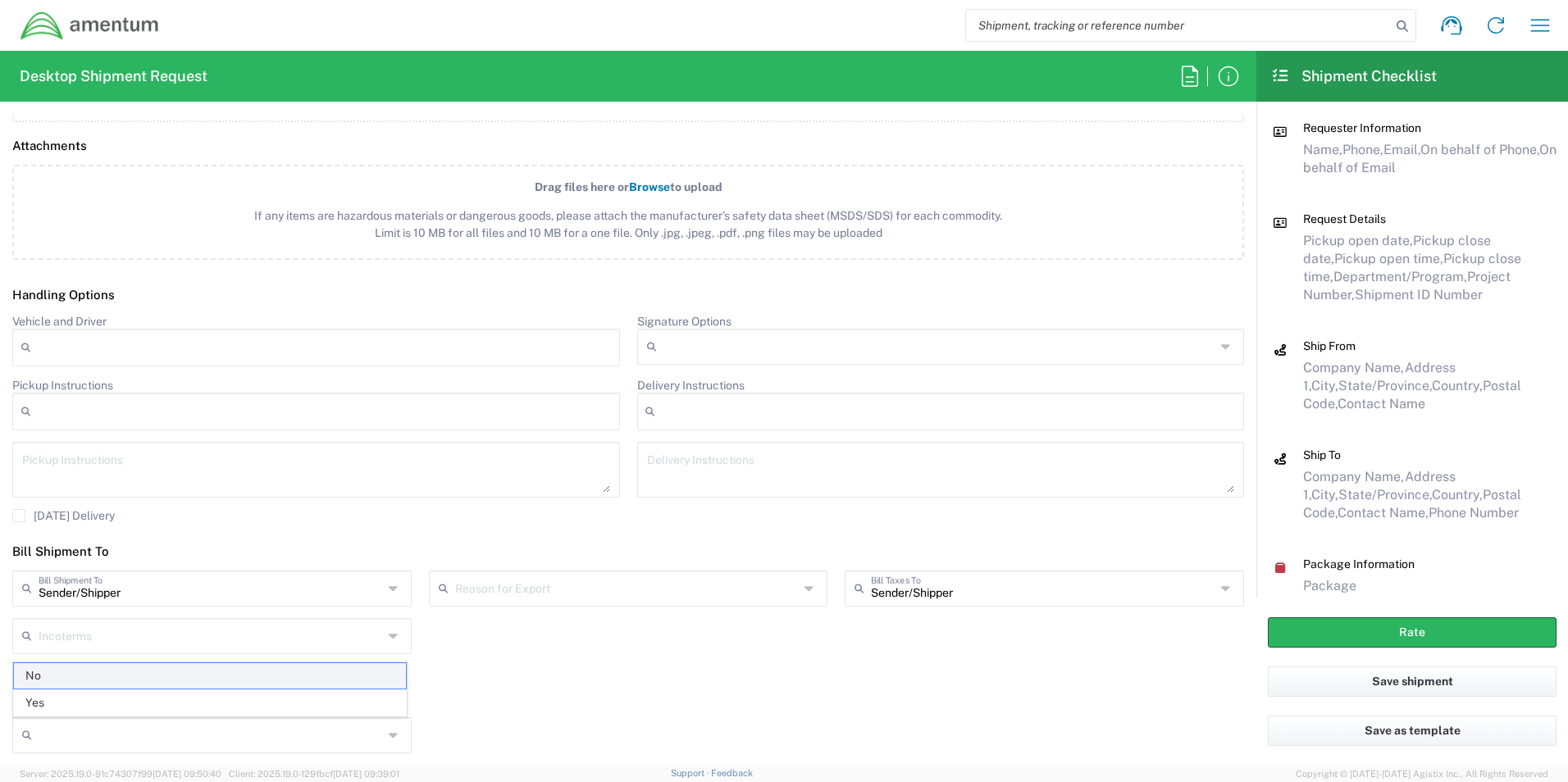
click at [316, 679] on span "No" at bounding box center [210, 676] width 392 height 25
type input "No"
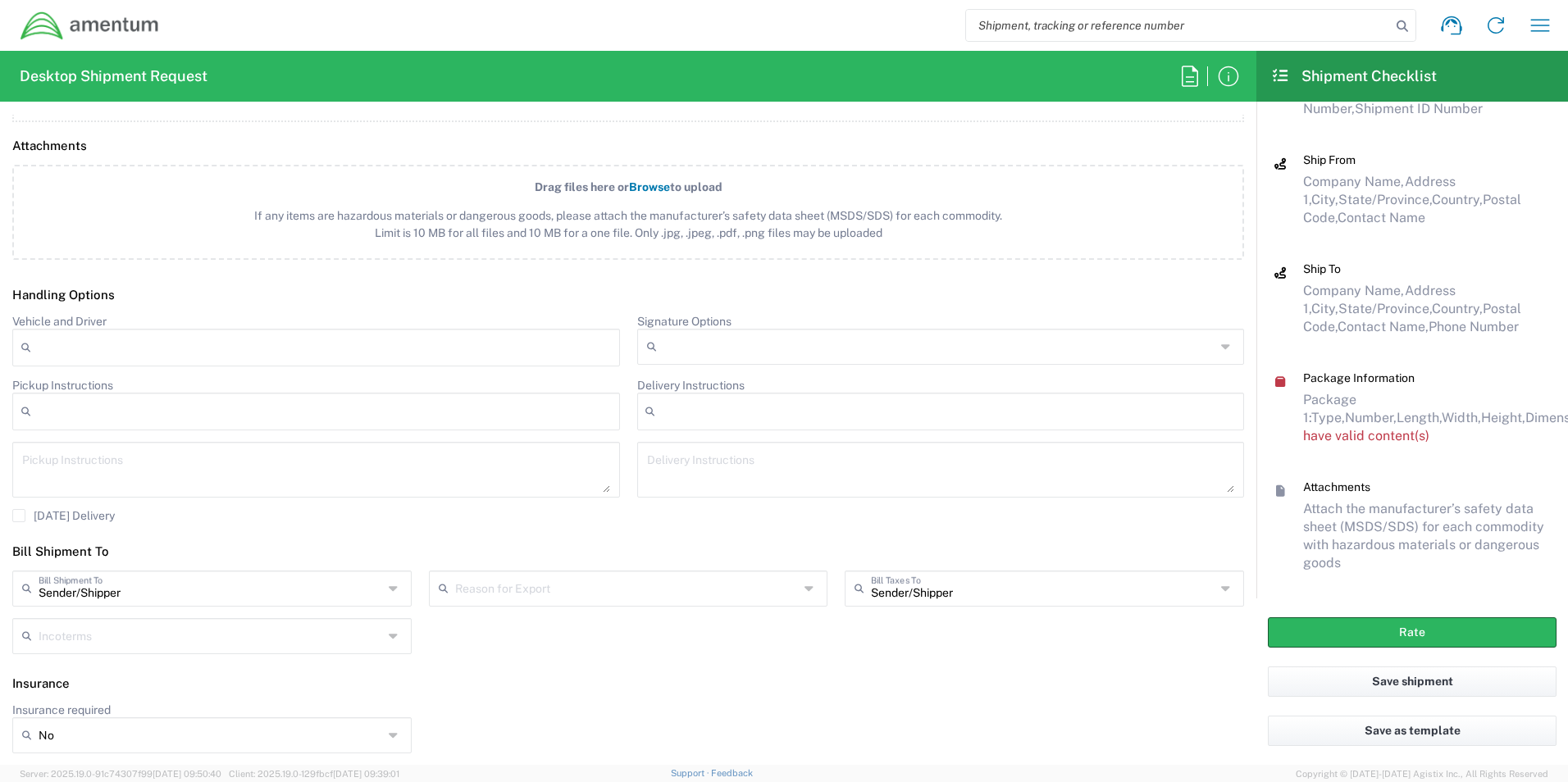
scroll to position [194, 0]
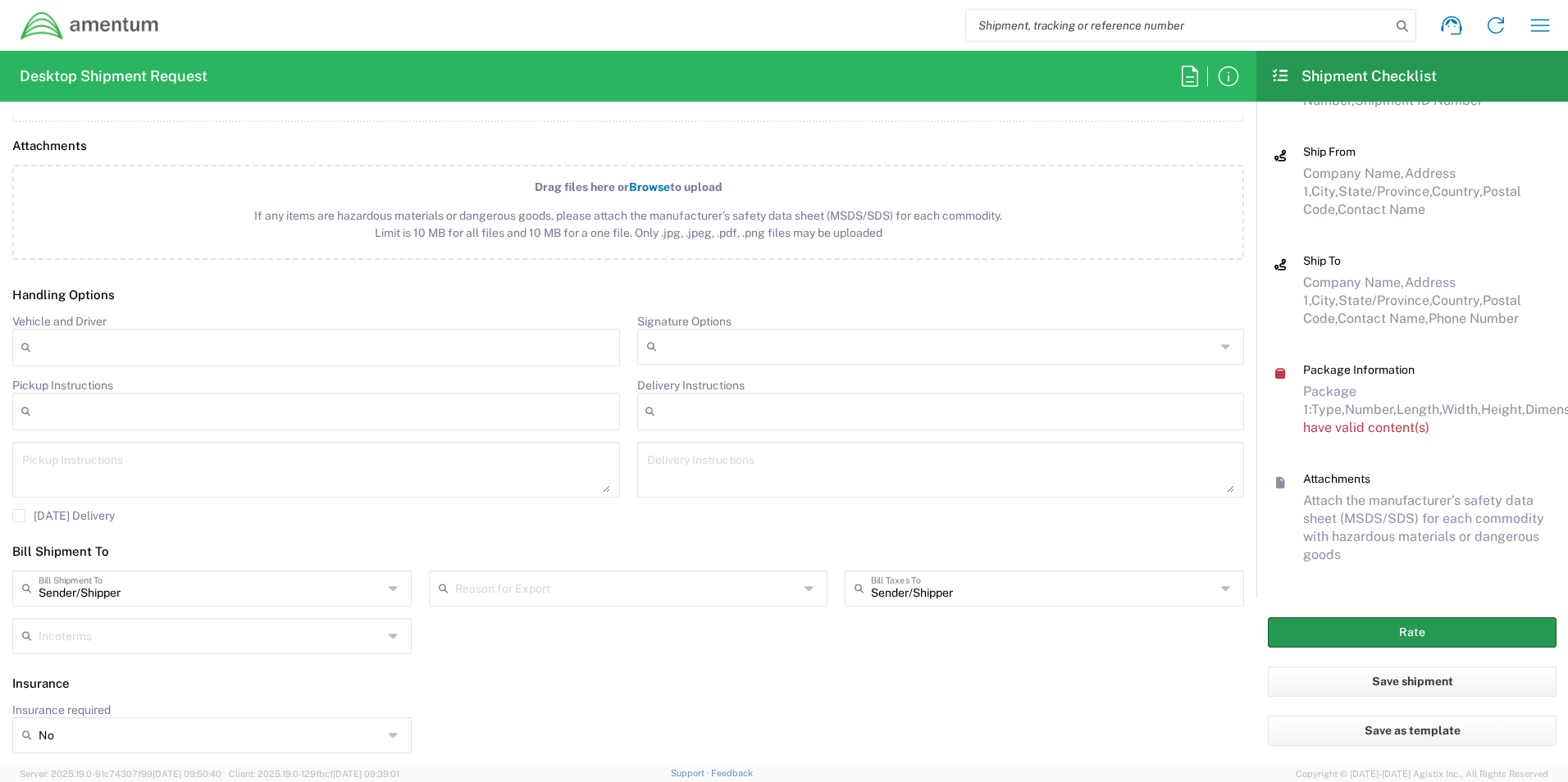
click at [1445, 637] on button "Rate" at bounding box center [1412, 632] width 289 height 31
click at [1421, 538] on span "Attach the manufacturer’s safety data sheet (MSDS/SDS) for each commodity with …" at bounding box center [1424, 528] width 242 height 69
click at [1282, 479] on icon at bounding box center [1280, 483] width 15 height 11
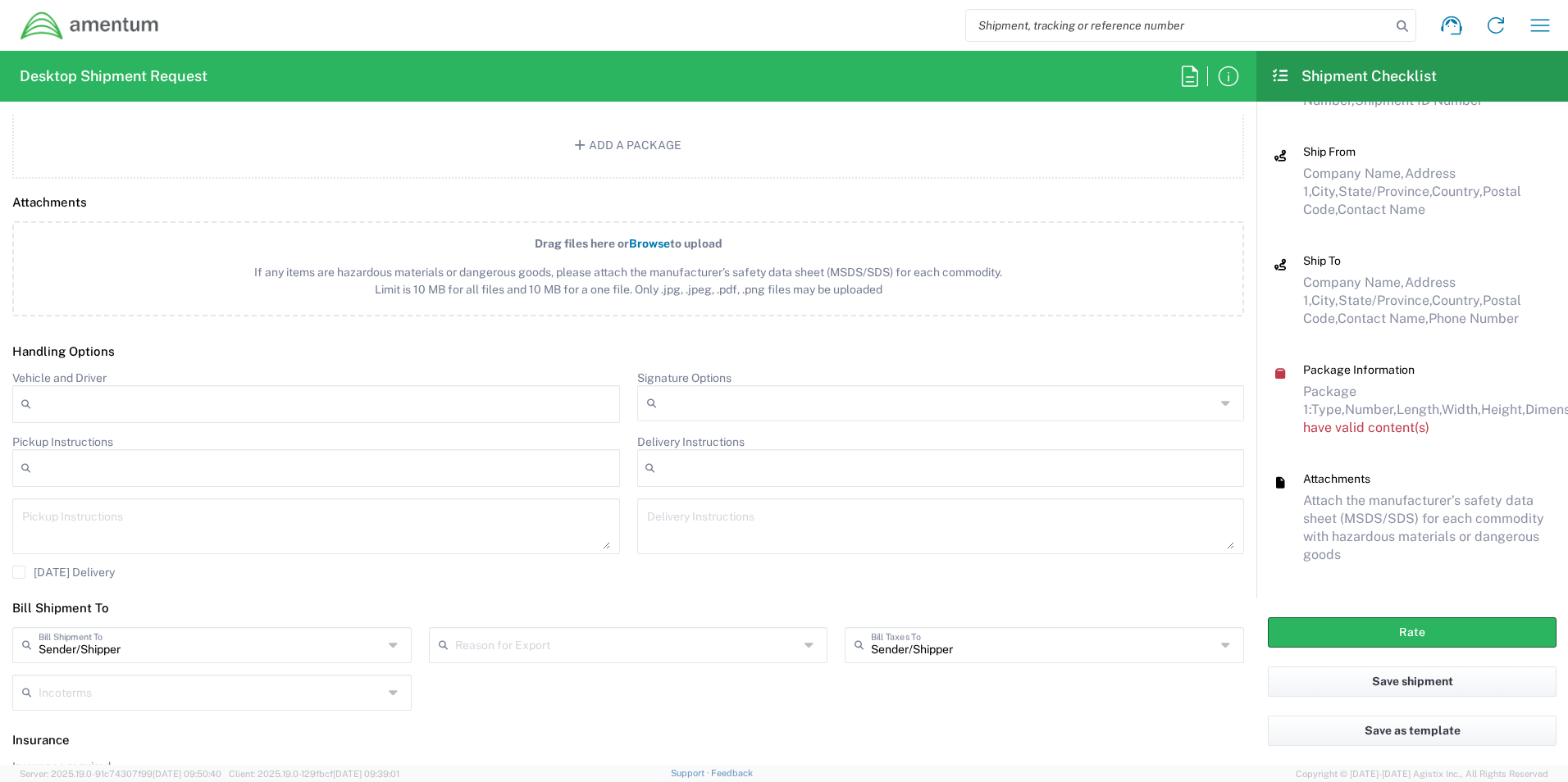
scroll to position [1616, 0]
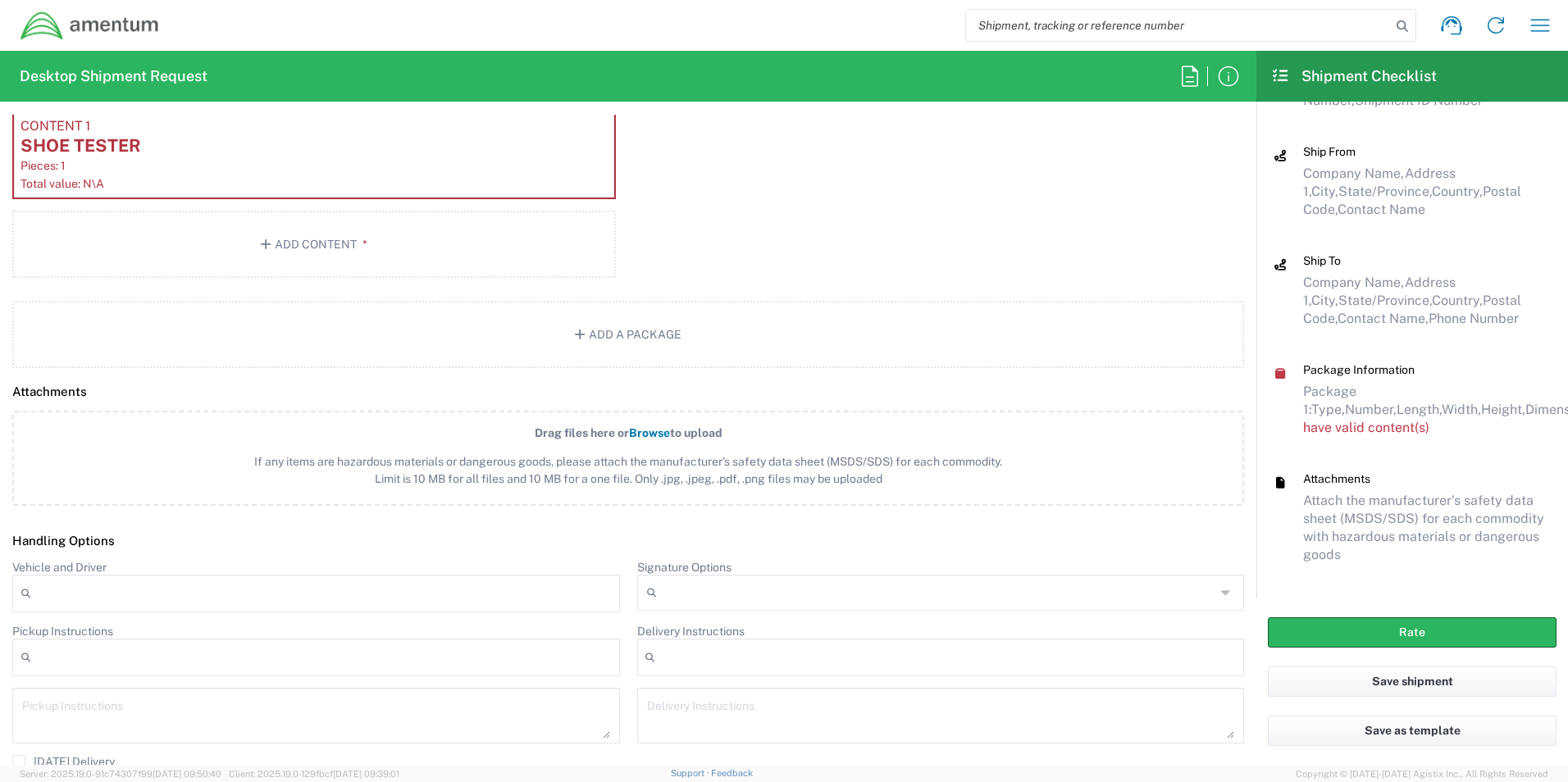
click at [887, 465] on span "If any items are hazardous materials or dangerous goods, please attach the manu…" at bounding box center [628, 470] width 1160 height 34
click at [0, 0] on input "Drag files here or Browse to upload If any items are hazardous materials or dan…" at bounding box center [0, 0] width 0 height 0
click at [670, 429] on span "to upload" at bounding box center [696, 433] width 53 height 13
click at [0, 0] on input "Drag files here or Browse to upload If any items are hazardous materials or dan…" at bounding box center [0, 0] width 0 height 0
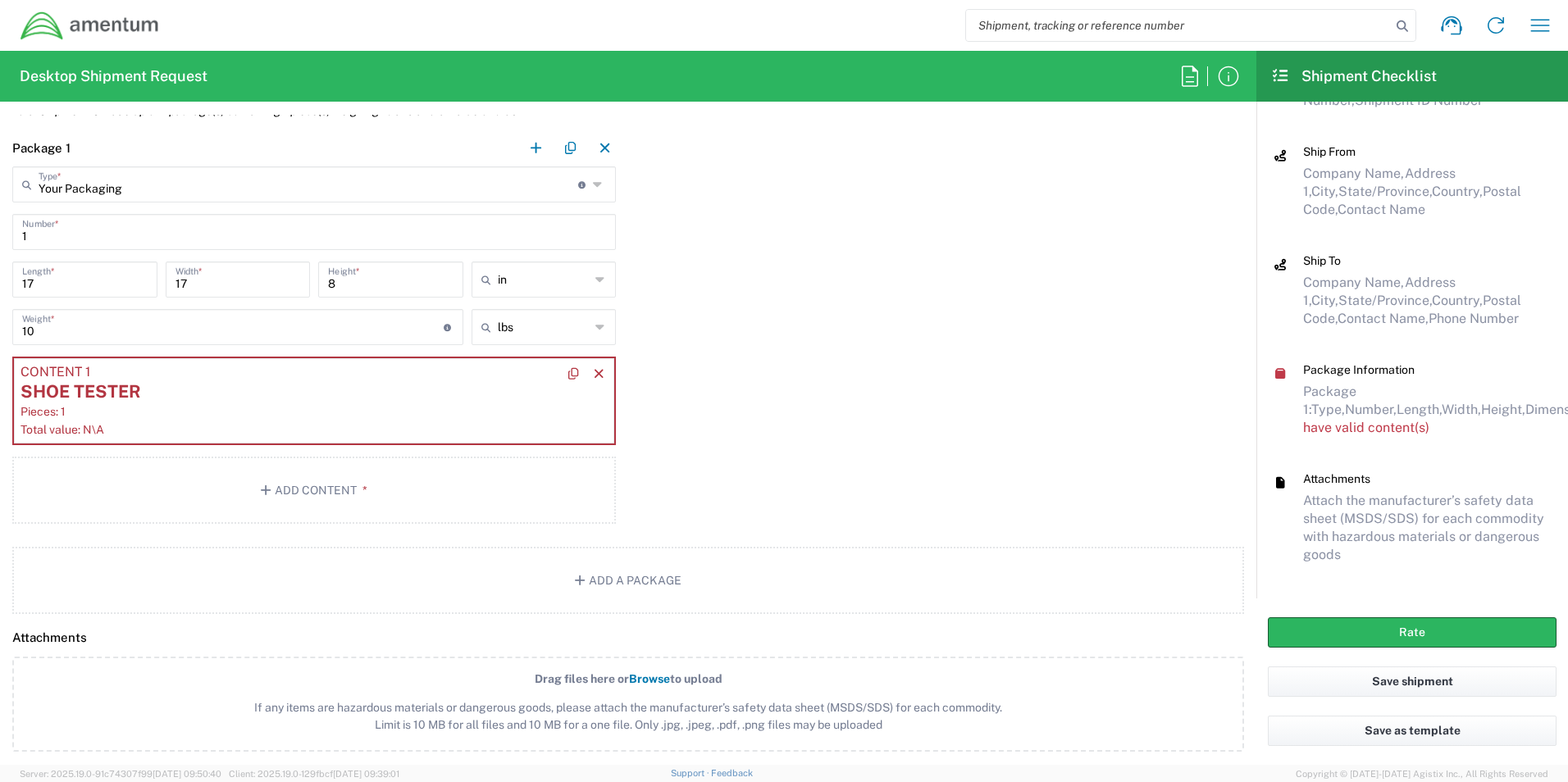
click at [349, 407] on div "Pieces: 1" at bounding box center [314, 412] width 587 height 15
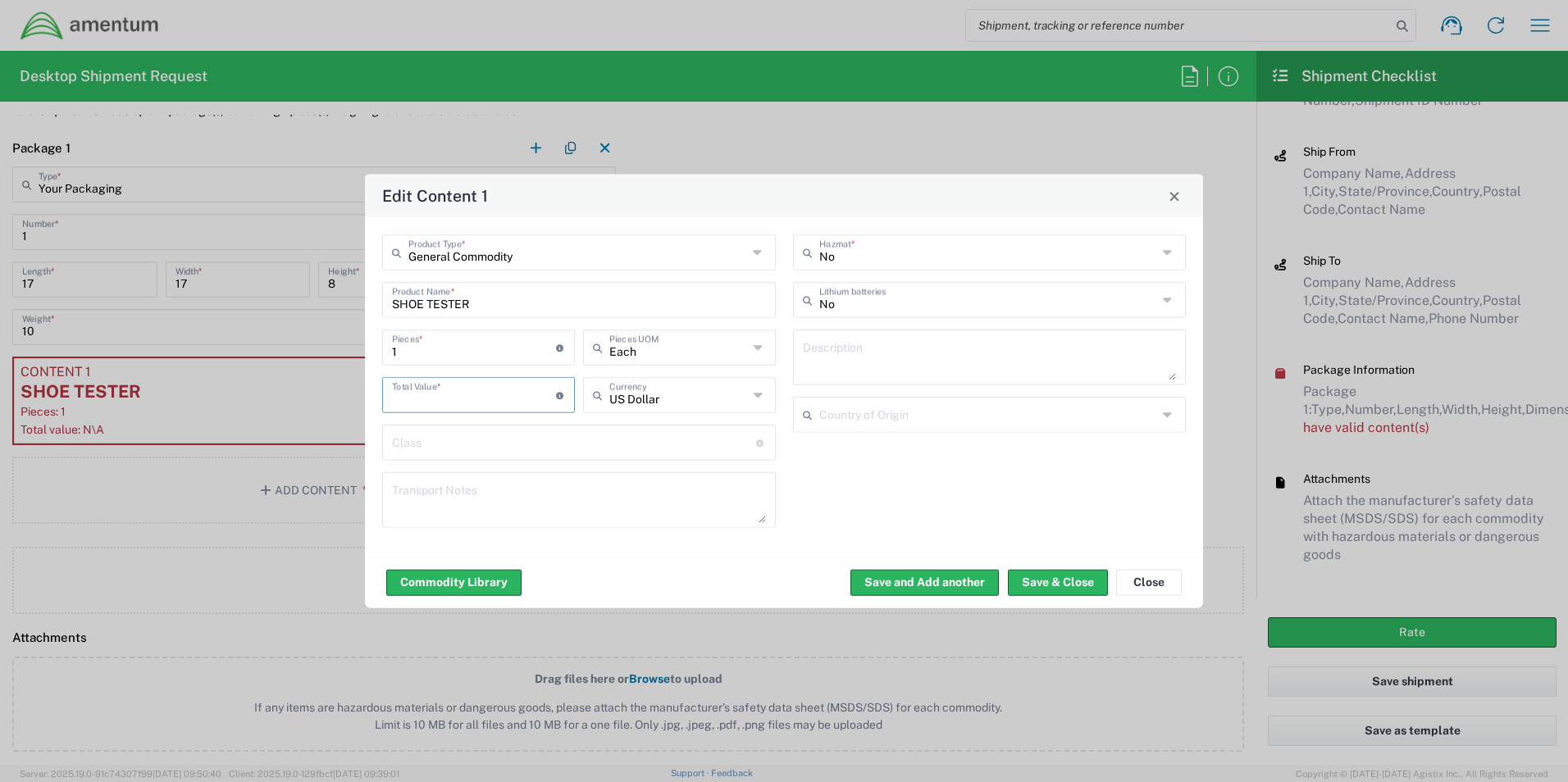
click at [514, 391] on input "number" at bounding box center [474, 393] width 164 height 29
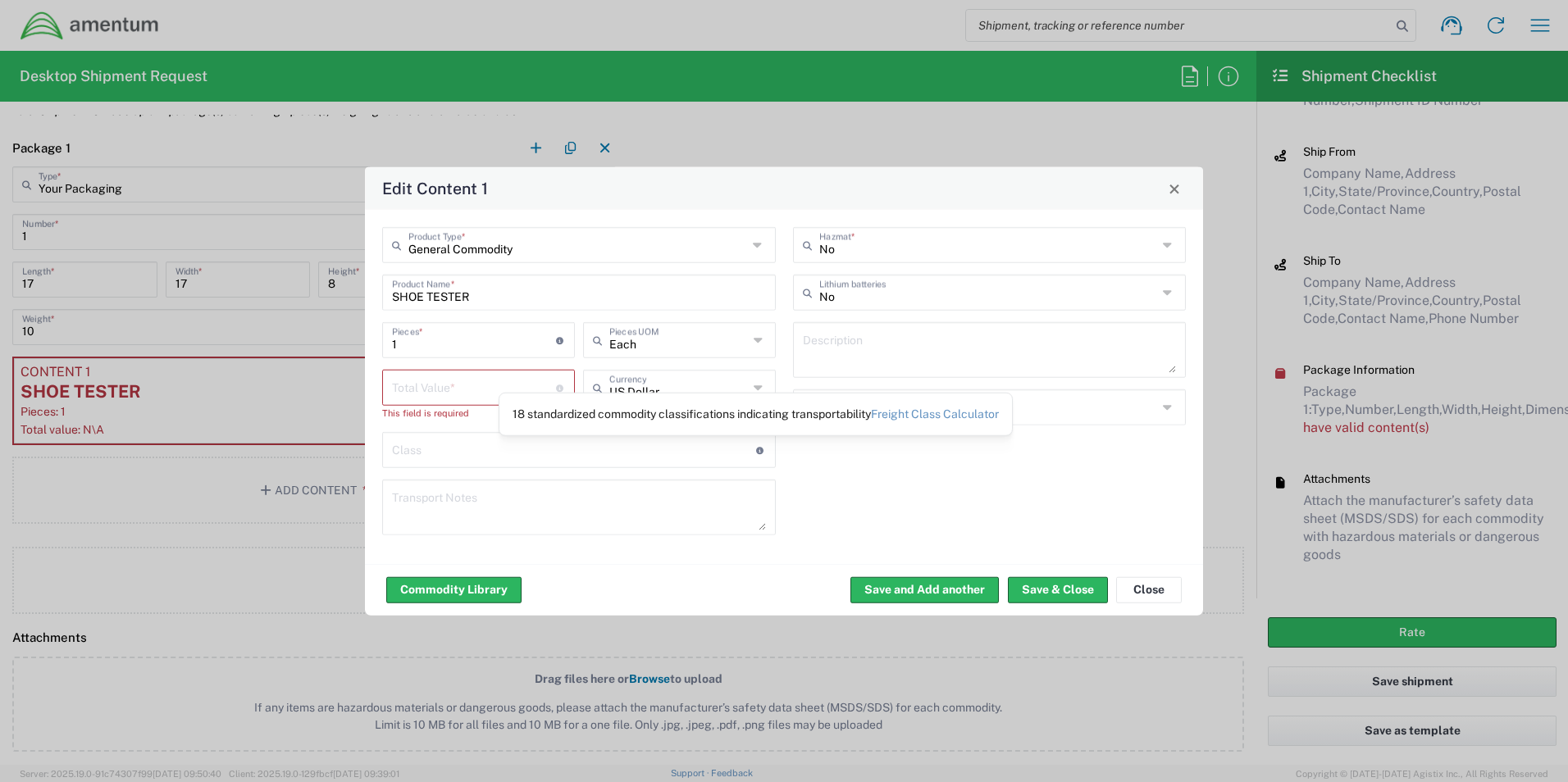
click at [760, 443] on agx-control-info "18 standardized commodity classifications indicating transportability Freight C…" at bounding box center [761, 450] width 9 height 26
click at [698, 450] on input "text" at bounding box center [574, 449] width 364 height 29
click at [541, 394] on input "number" at bounding box center [474, 386] width 164 height 29
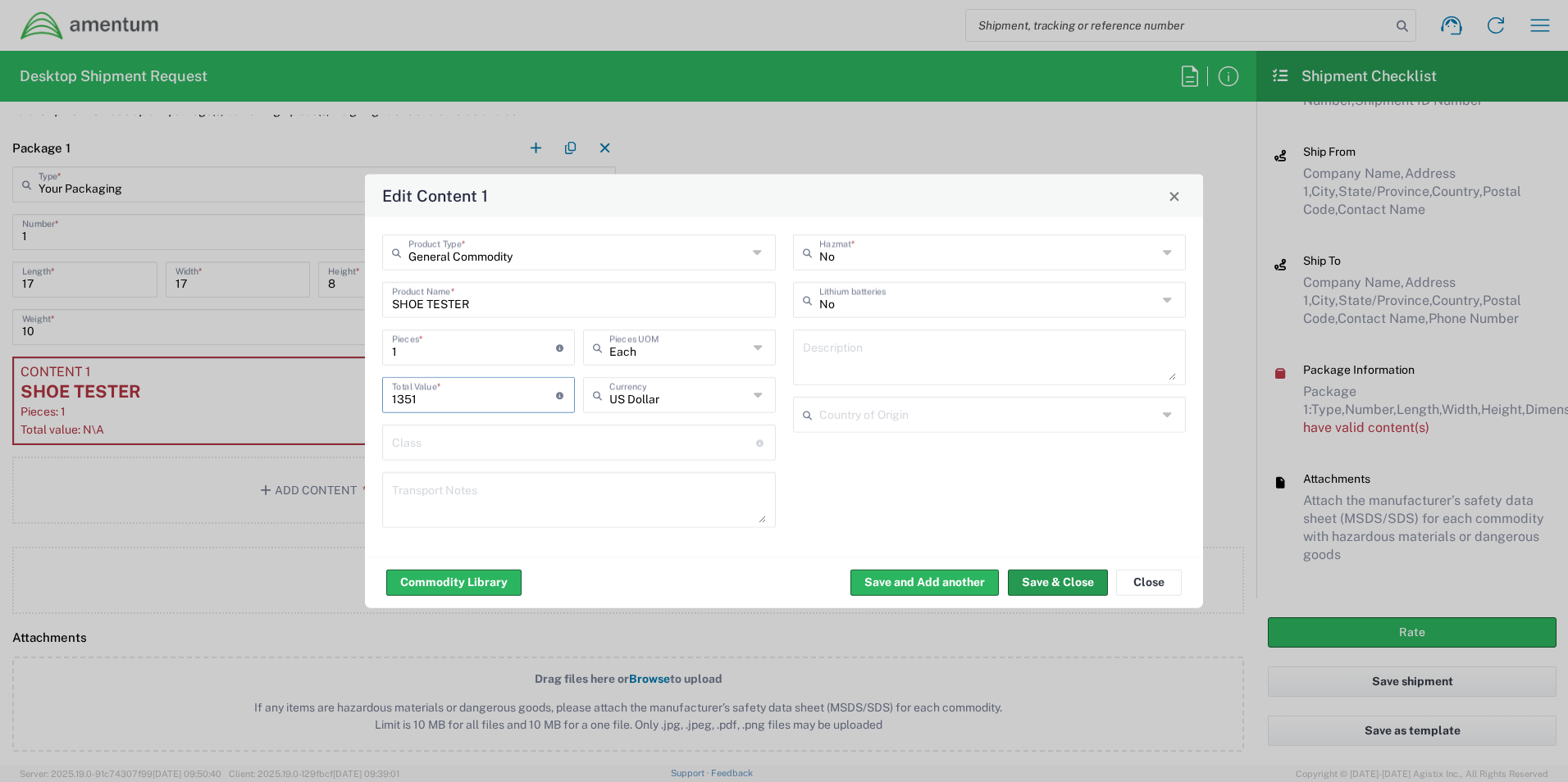
type input "1351"
click at [1075, 578] on button "Save & Close" at bounding box center [1058, 582] width 100 height 26
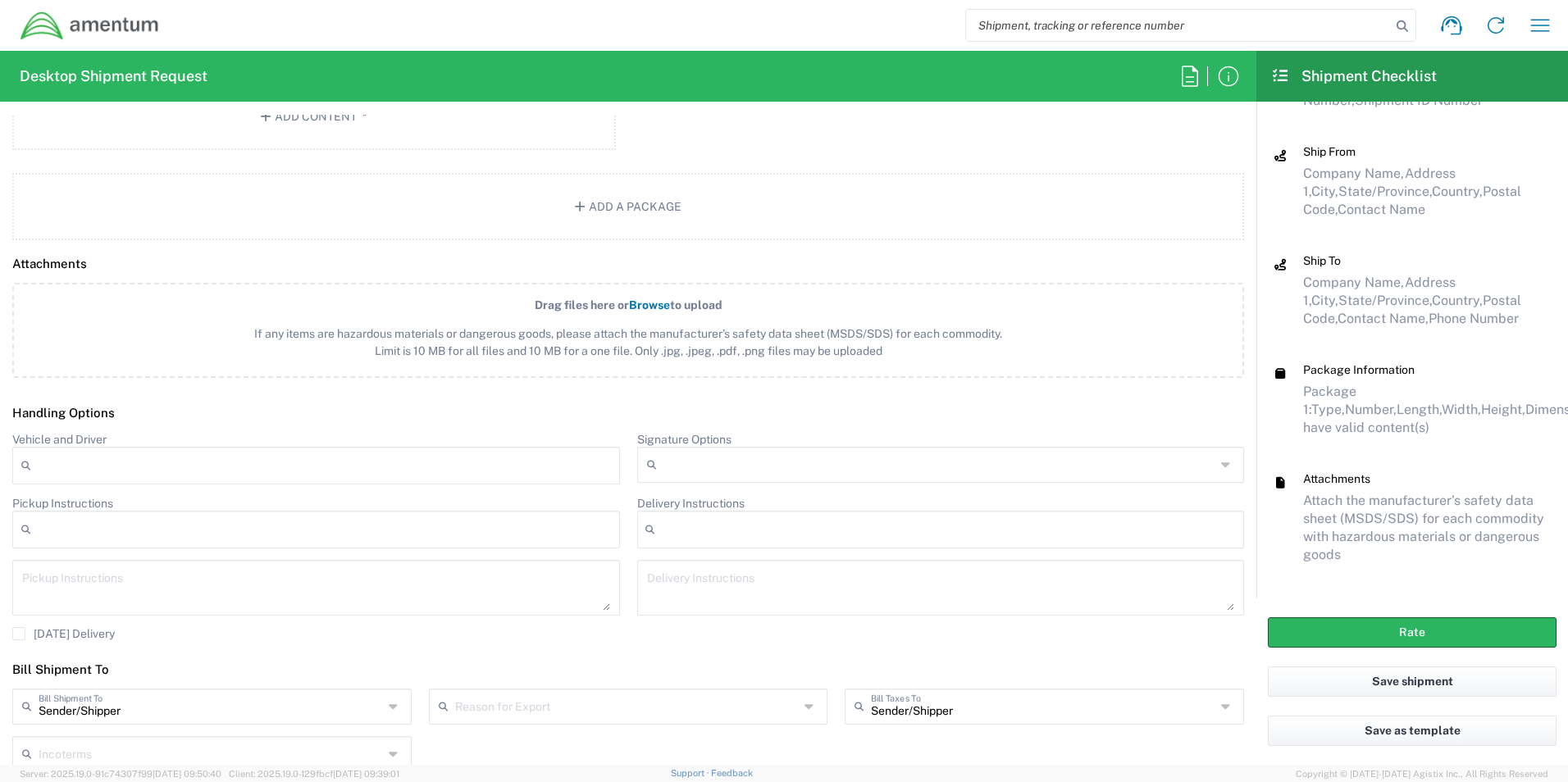
scroll to position [1858, 0]
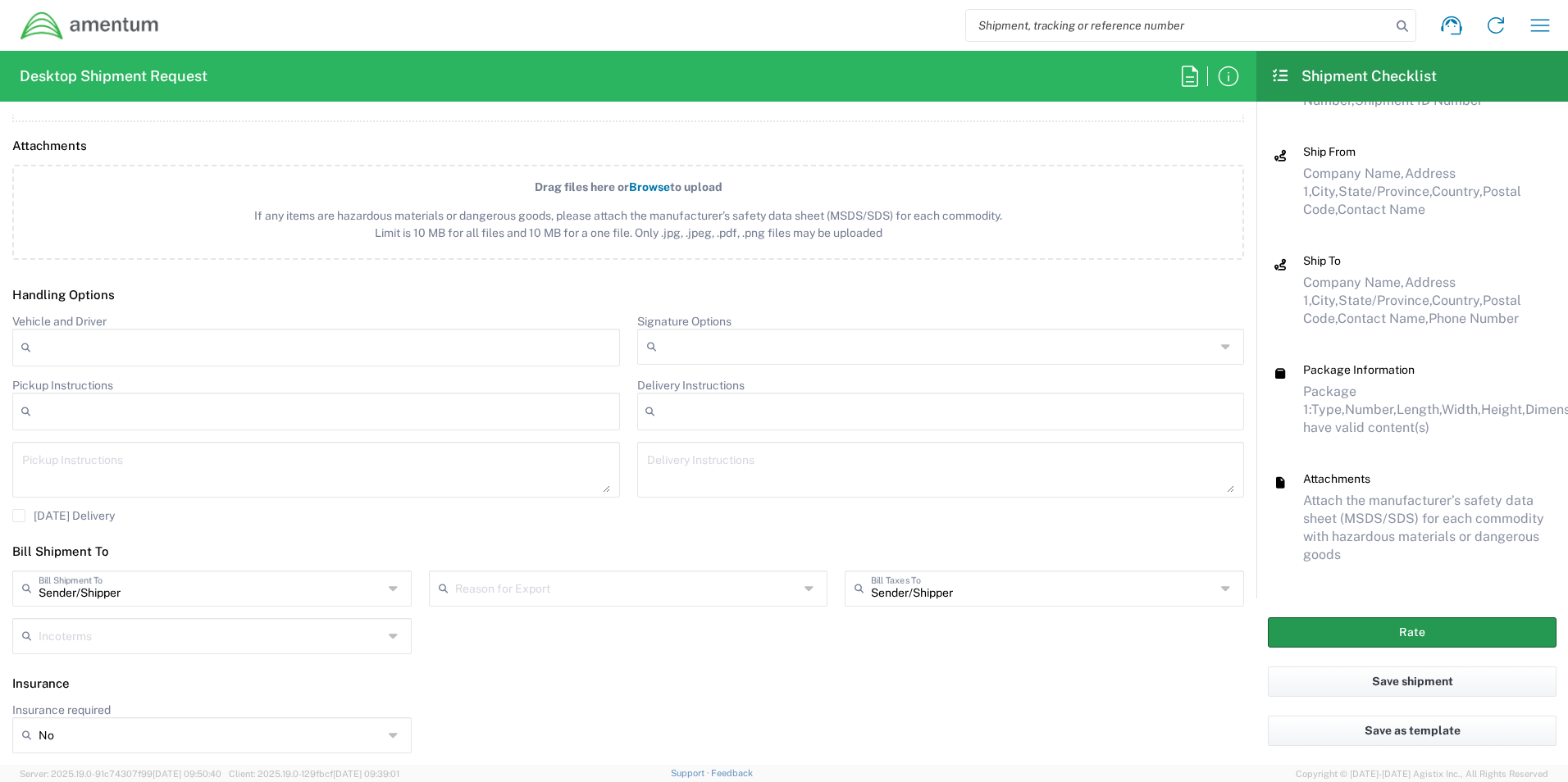
click at [1466, 623] on button "Rate" at bounding box center [1412, 632] width 289 height 31
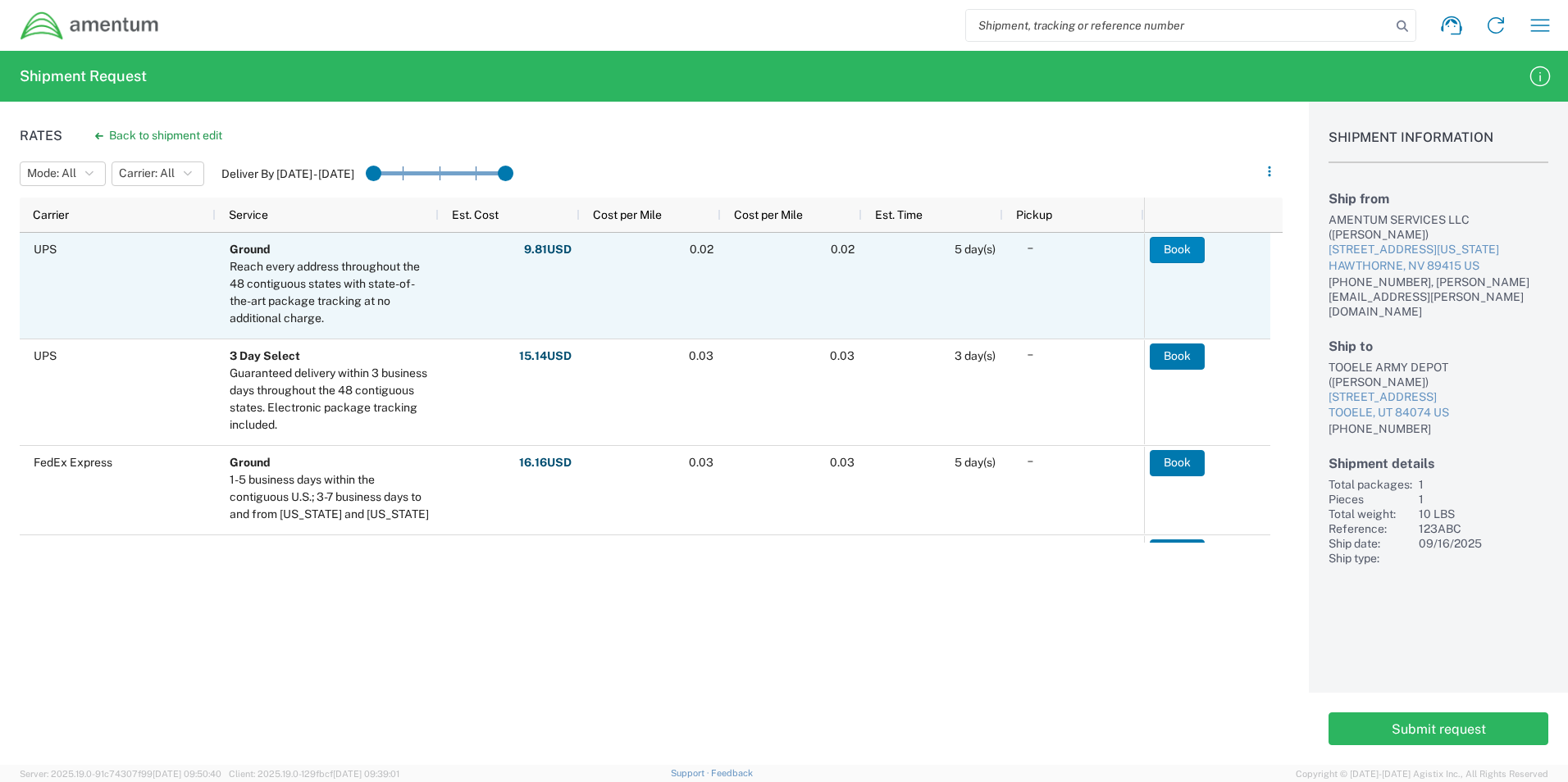
click at [1181, 246] on button "Book" at bounding box center [1176, 250] width 55 height 26
